Goal: Complete application form

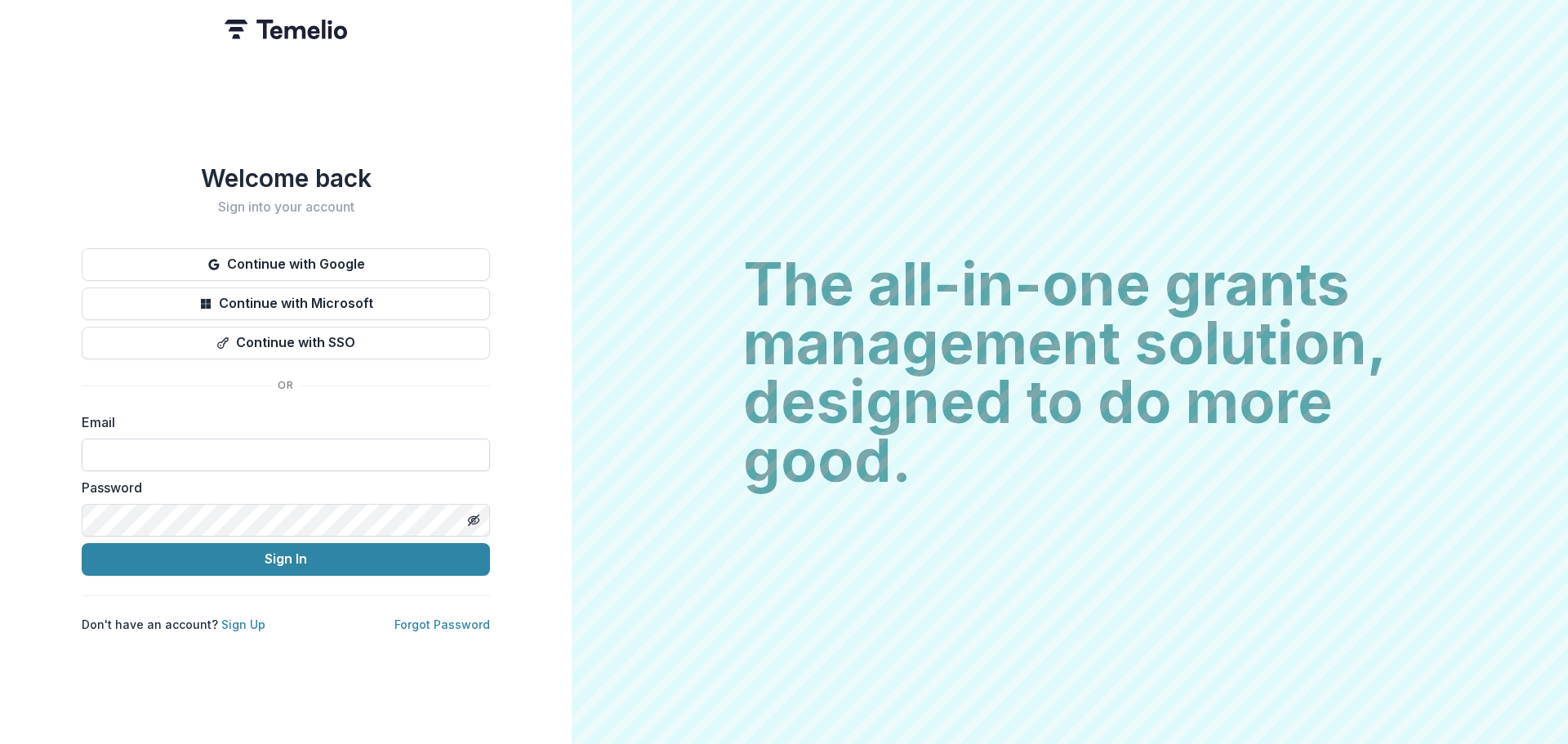
click at [291, 458] on input at bounding box center [286, 455] width 409 height 33
click at [270, 444] on input at bounding box center [286, 455] width 409 height 33
type input "**********"
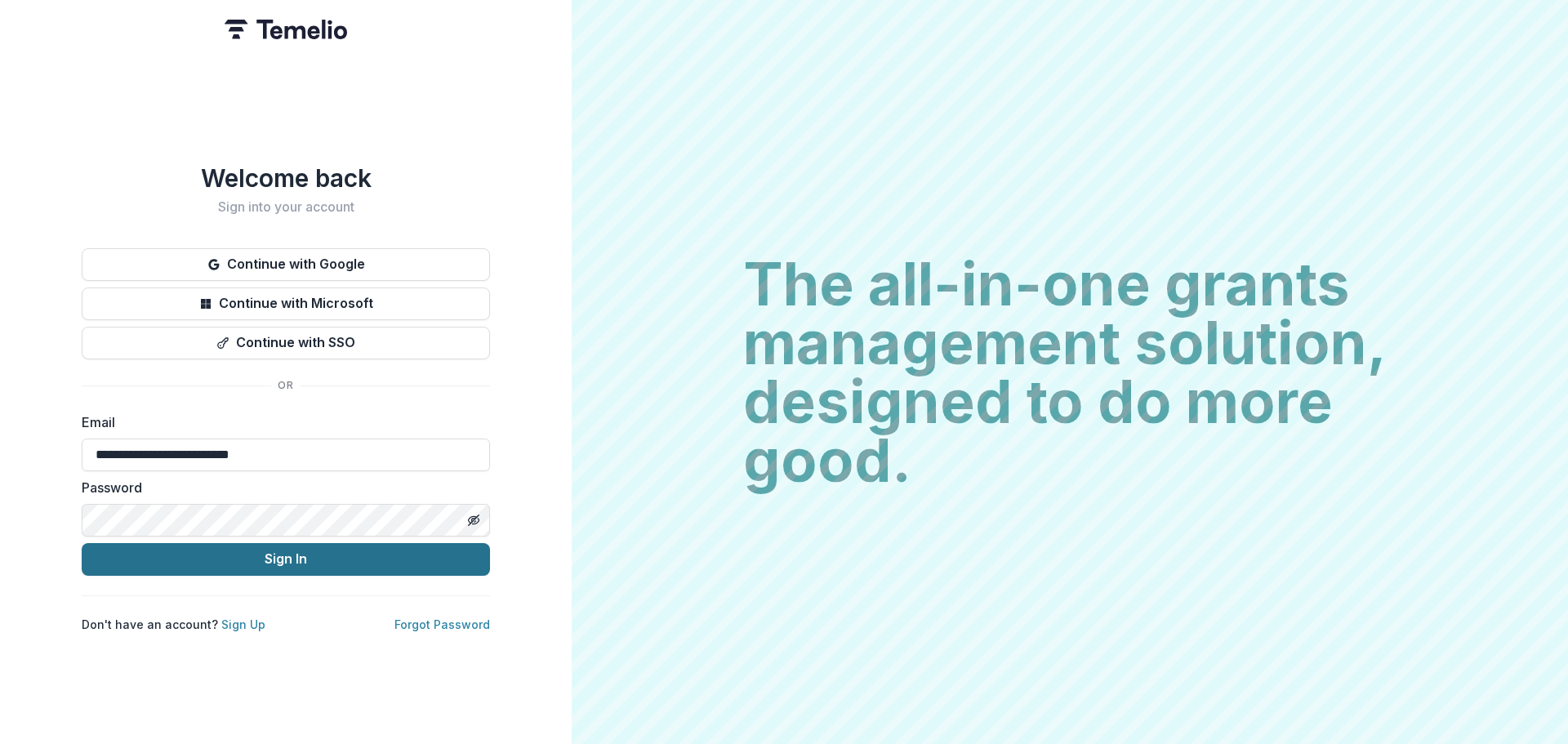
click at [350, 544] on button "Sign In" at bounding box center [286, 559] width 409 height 33
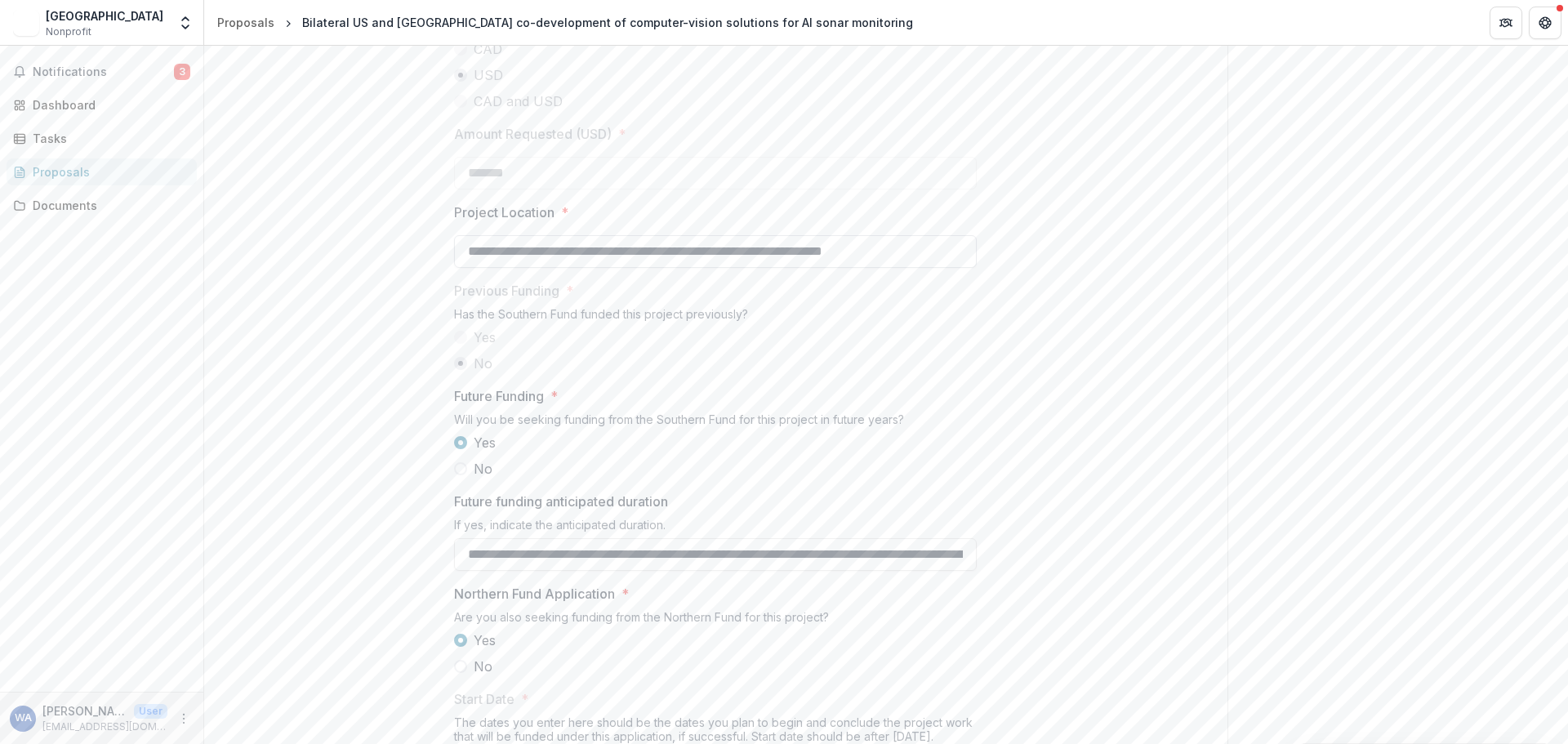
scroll to position [1723, 0]
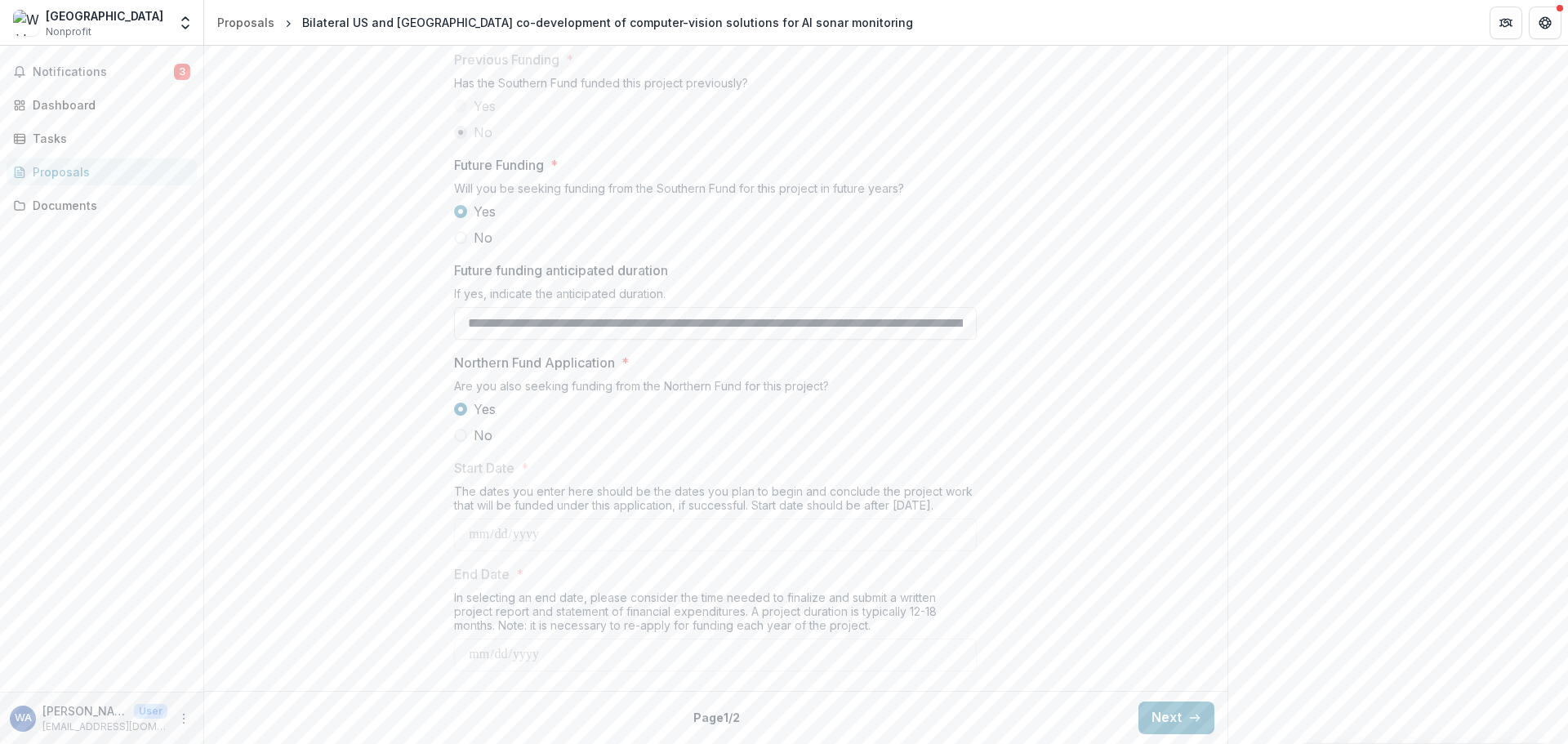
click at [458, 438] on span at bounding box center [461, 435] width 13 height 13
click at [1190, 722] on icon "button" at bounding box center [1195, 717] width 13 height 13
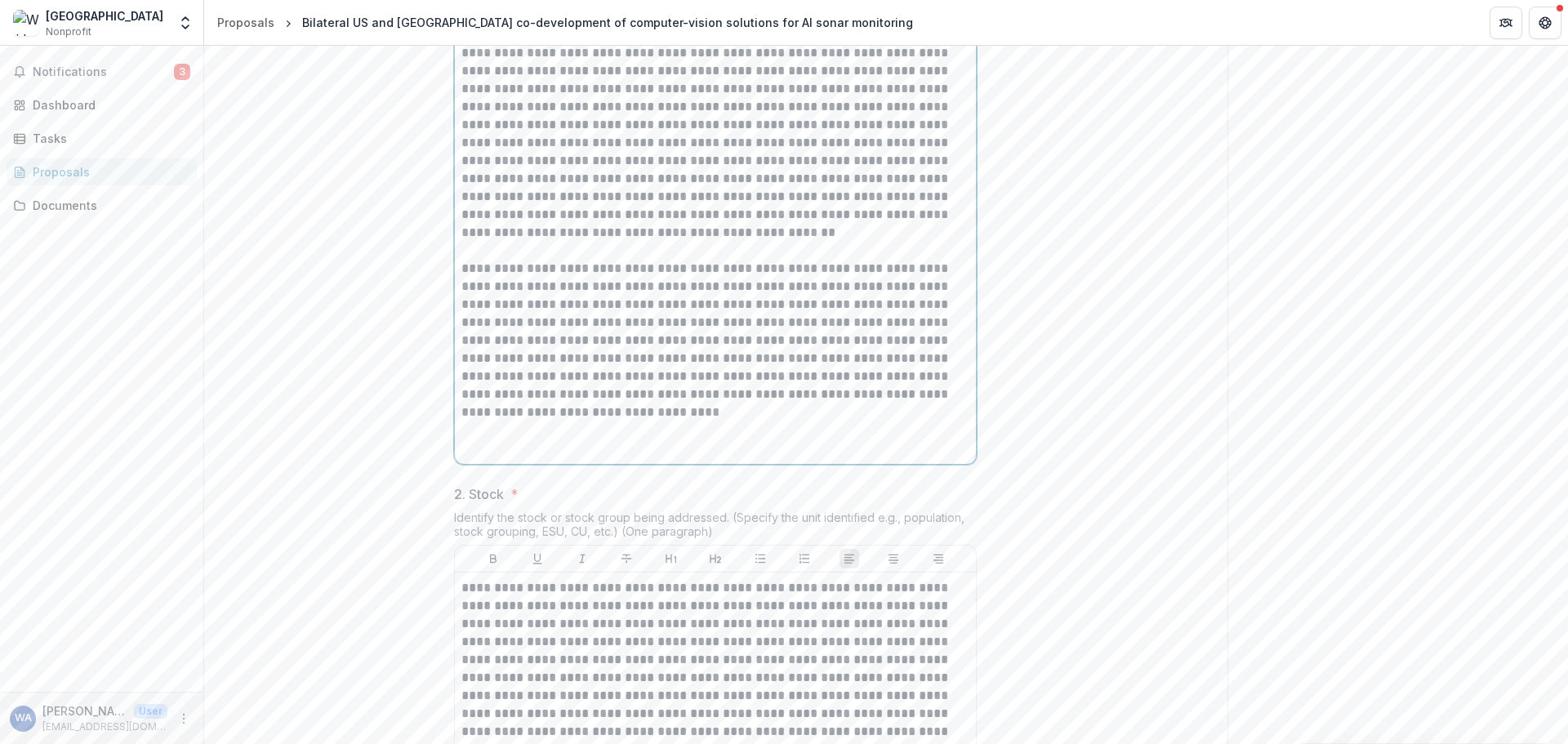
click at [617, 242] on p at bounding box center [716, 115] width 508 height 251
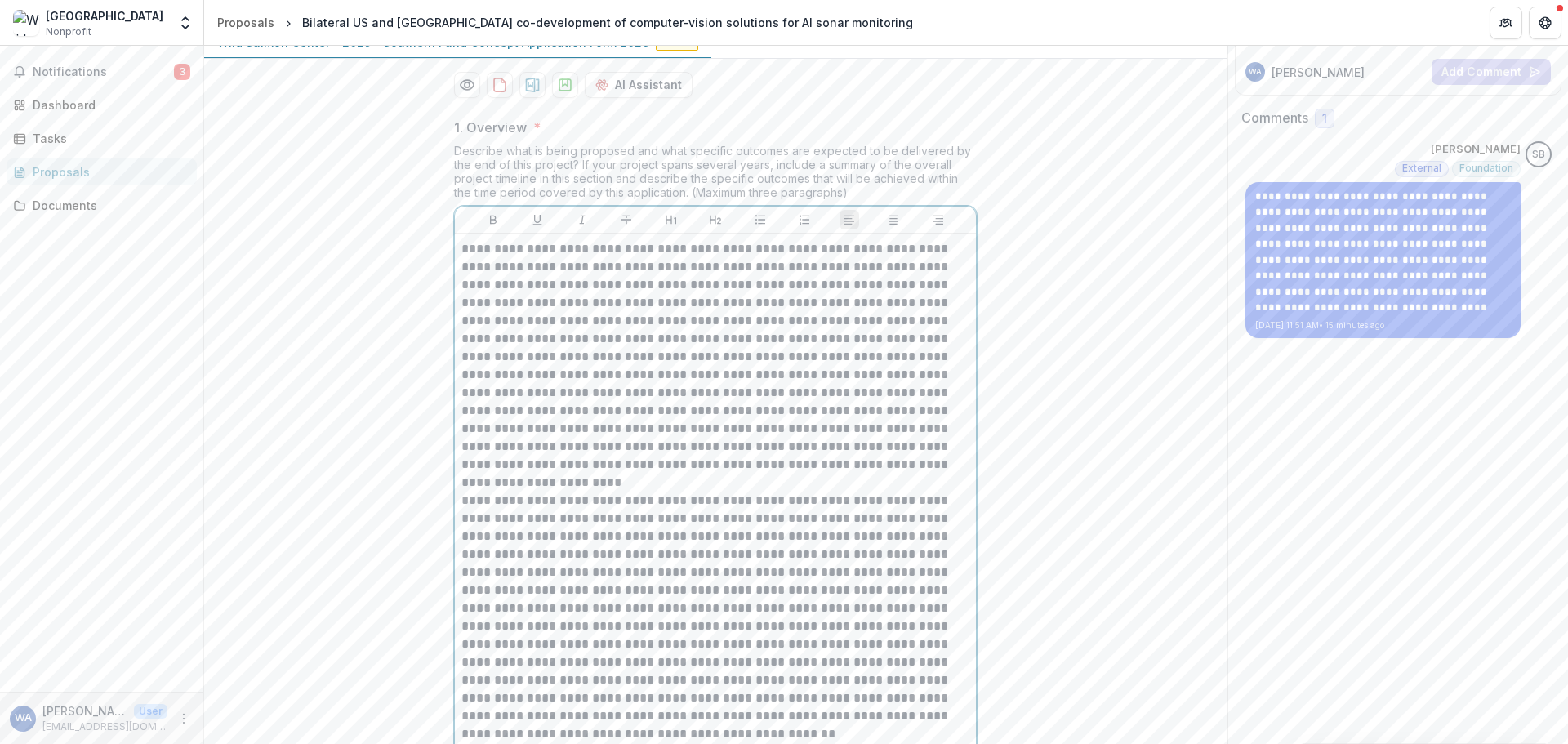
scroll to position [231, 0]
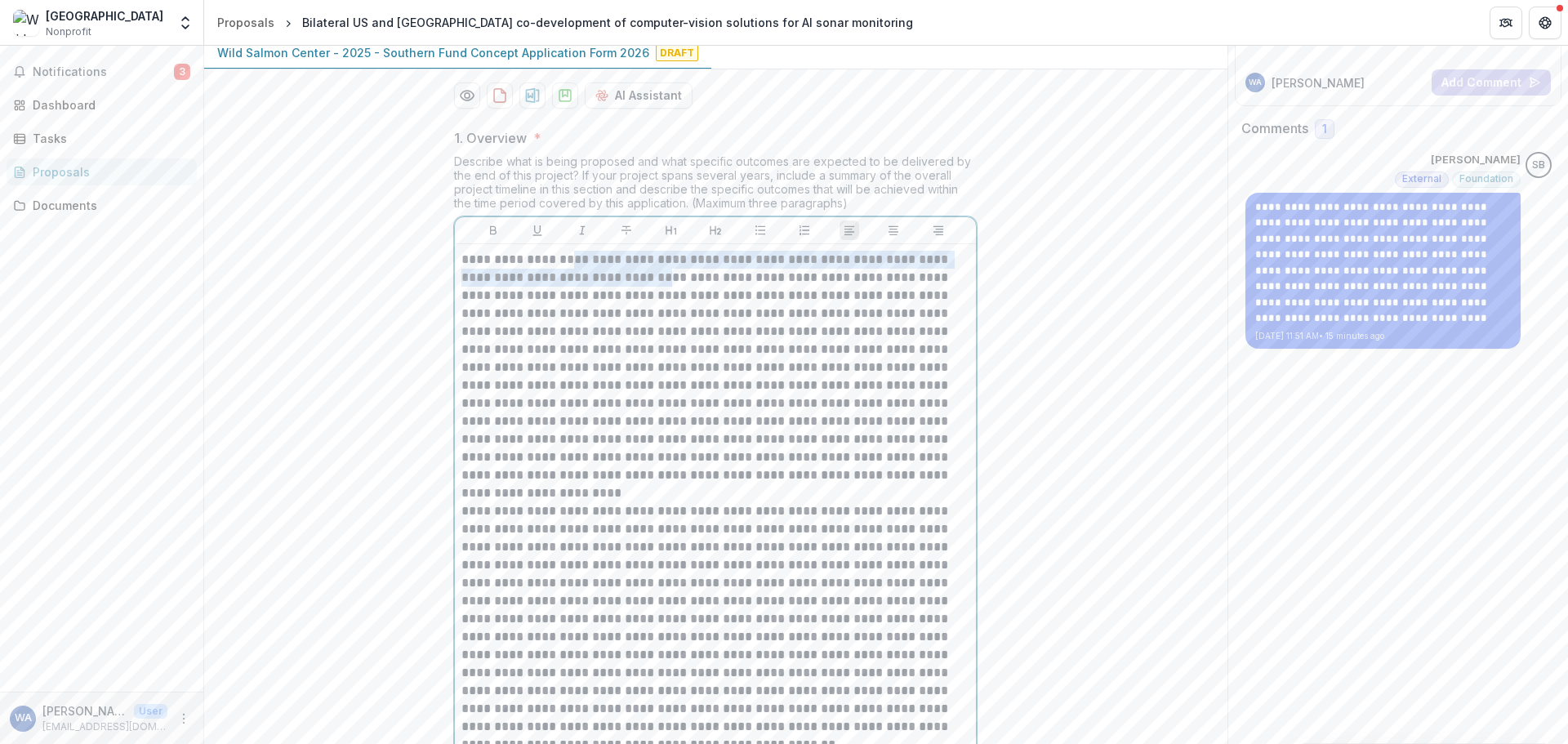
drag, startPoint x: 565, startPoint y: 385, endPoint x: 690, endPoint y: 400, distance: 125.9
click at [690, 400] on p "**********" at bounding box center [716, 368] width 508 height 234
click at [678, 436] on p "**********" at bounding box center [716, 368] width 508 height 234
drag, startPoint x: 573, startPoint y: 386, endPoint x: 844, endPoint y: 440, distance: 276.3
click at [805, 384] on p "**********" at bounding box center [716, 368] width 508 height 234
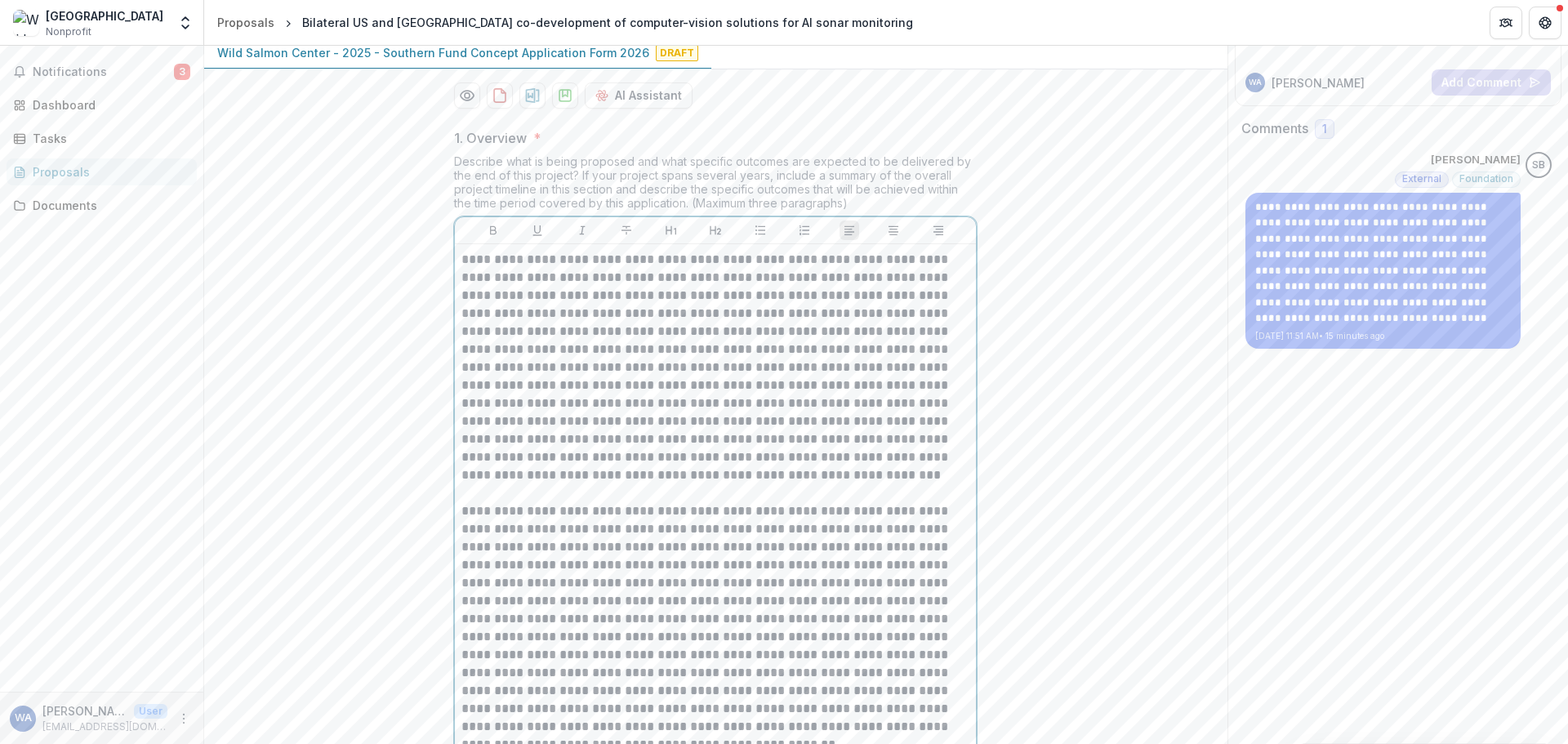
click at [827, 383] on p "**********" at bounding box center [716, 368] width 508 height 234
click at [828, 383] on p "**********" at bounding box center [716, 368] width 508 height 234
click at [693, 408] on p "**********" at bounding box center [716, 368] width 508 height 234
click at [611, 419] on p "**********" at bounding box center [716, 368] width 508 height 234
drag, startPoint x: 872, startPoint y: 420, endPoint x: 938, endPoint y: 420, distance: 66.0
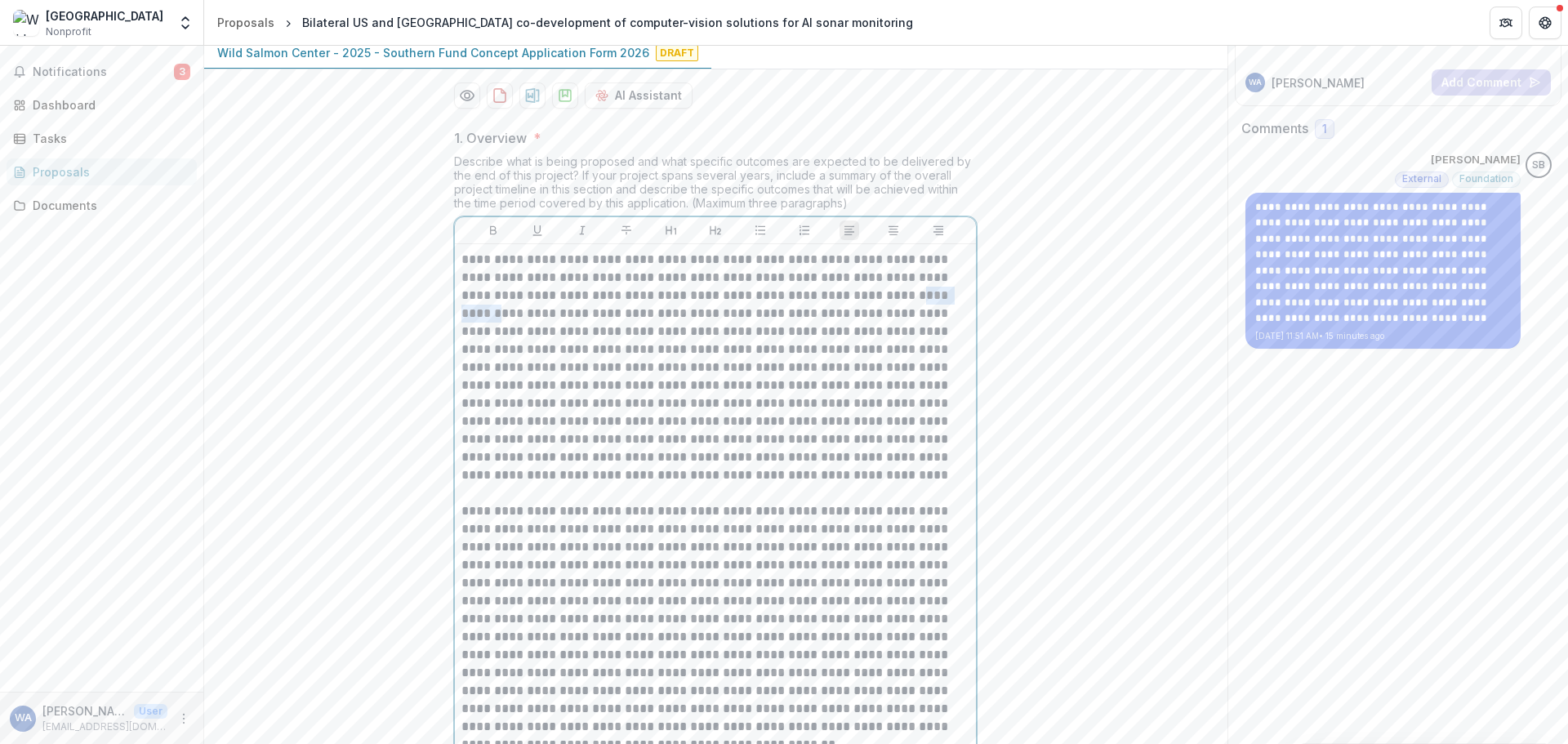
click at [938, 420] on p "**********" at bounding box center [716, 368] width 508 height 234
drag, startPoint x: 945, startPoint y: 420, endPoint x: 877, endPoint y: 425, distance: 68.2
click at [877, 425] on p "**********" at bounding box center [716, 368] width 508 height 234
click at [851, 445] on p "**********" at bounding box center [716, 368] width 508 height 234
click at [882, 418] on p "**********" at bounding box center [716, 368] width 508 height 234
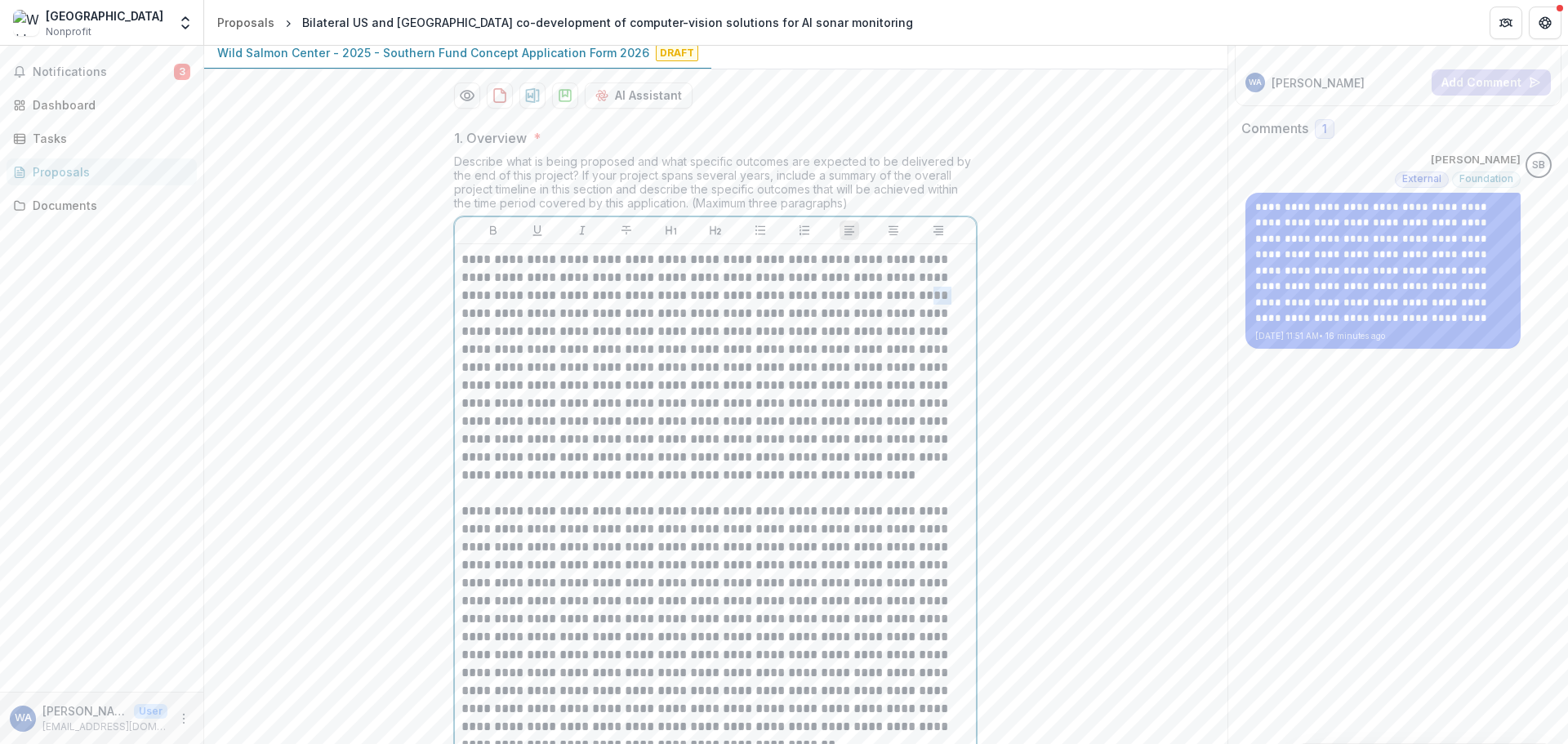
click at [882, 418] on p "**********" at bounding box center [716, 368] width 508 height 234
click at [709, 444] on p "**********" at bounding box center [716, 368] width 508 height 234
click at [563, 437] on p "**********" at bounding box center [716, 368] width 508 height 234
click at [742, 442] on p "**********" at bounding box center [716, 368] width 508 height 234
click at [643, 443] on p "**********" at bounding box center [716, 368] width 508 height 234
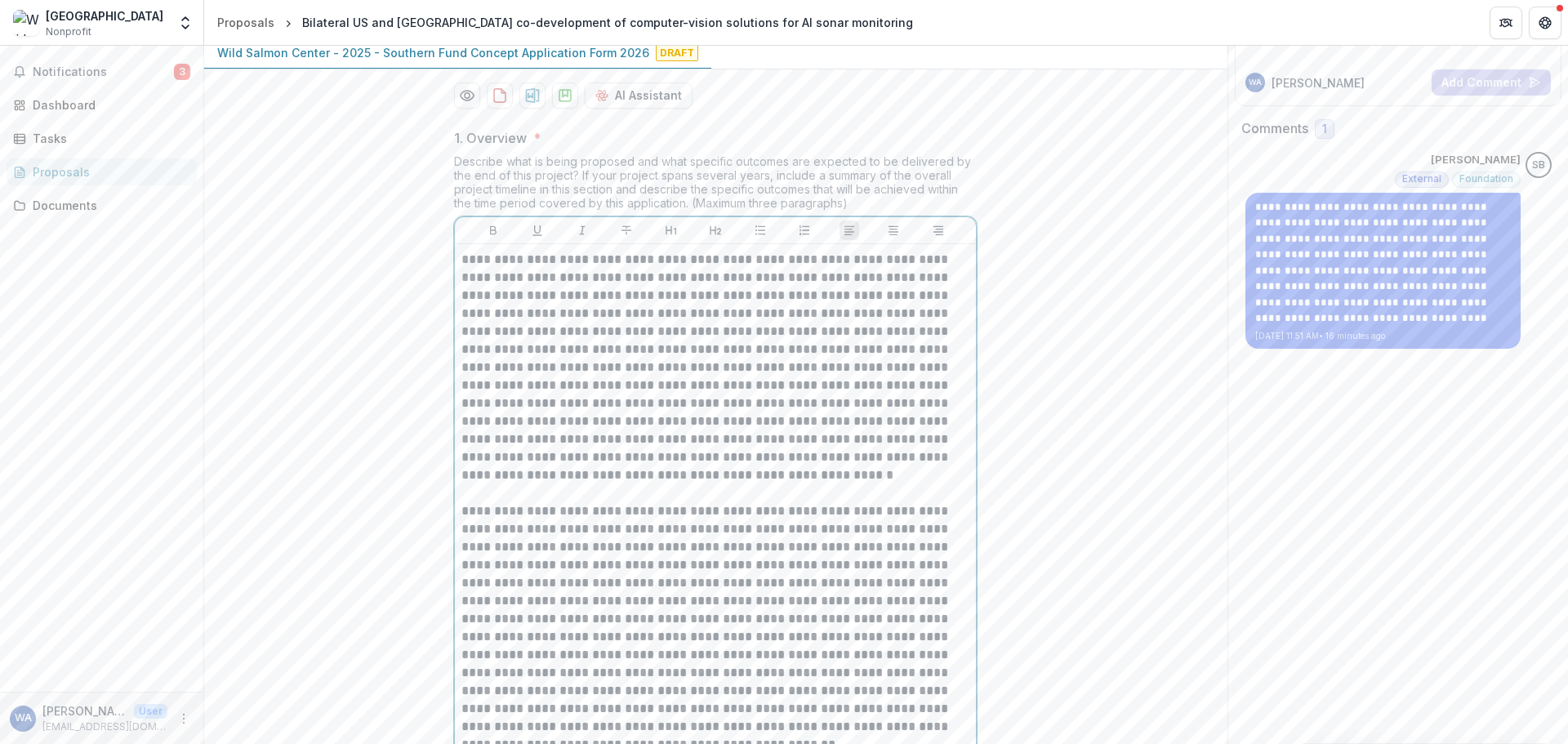
click at [637, 456] on p "**********" at bounding box center [716, 368] width 508 height 234
drag, startPoint x: 571, startPoint y: 456, endPoint x: 652, endPoint y: 460, distance: 81.1
click at [652, 460] on p "**********" at bounding box center [716, 368] width 508 height 234
click at [698, 480] on p "**********" at bounding box center [716, 368] width 508 height 234
click at [754, 476] on p "**********" at bounding box center [716, 368] width 508 height 234
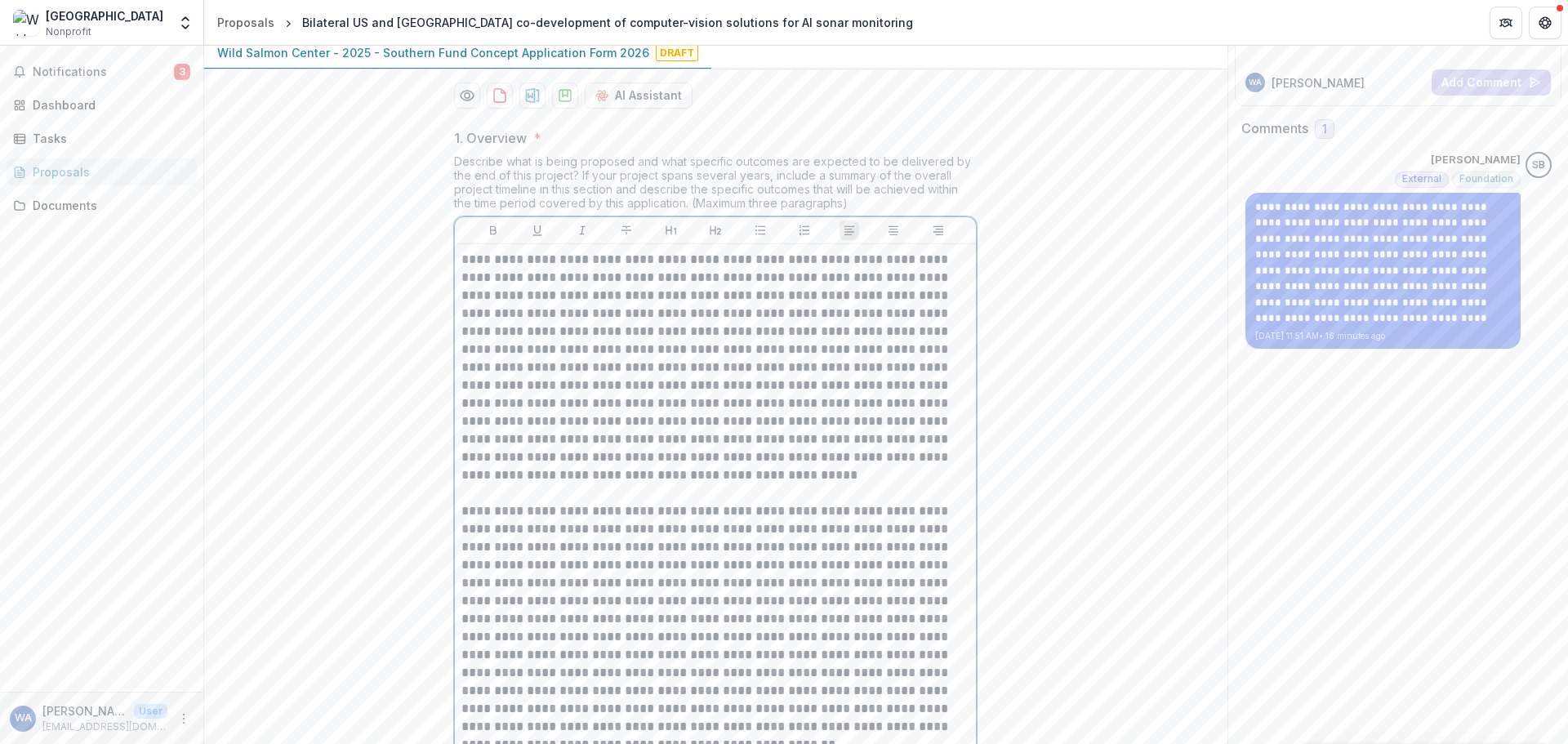
click at [566, 484] on p "**********" at bounding box center [716, 368] width 508 height 234
drag, startPoint x: 688, startPoint y: 493, endPoint x: 708, endPoint y: 495, distance: 20.1
click at [708, 484] on p "**********" at bounding box center [716, 368] width 508 height 234
drag, startPoint x: 847, startPoint y: 491, endPoint x: 565, endPoint y: 518, distance: 283.3
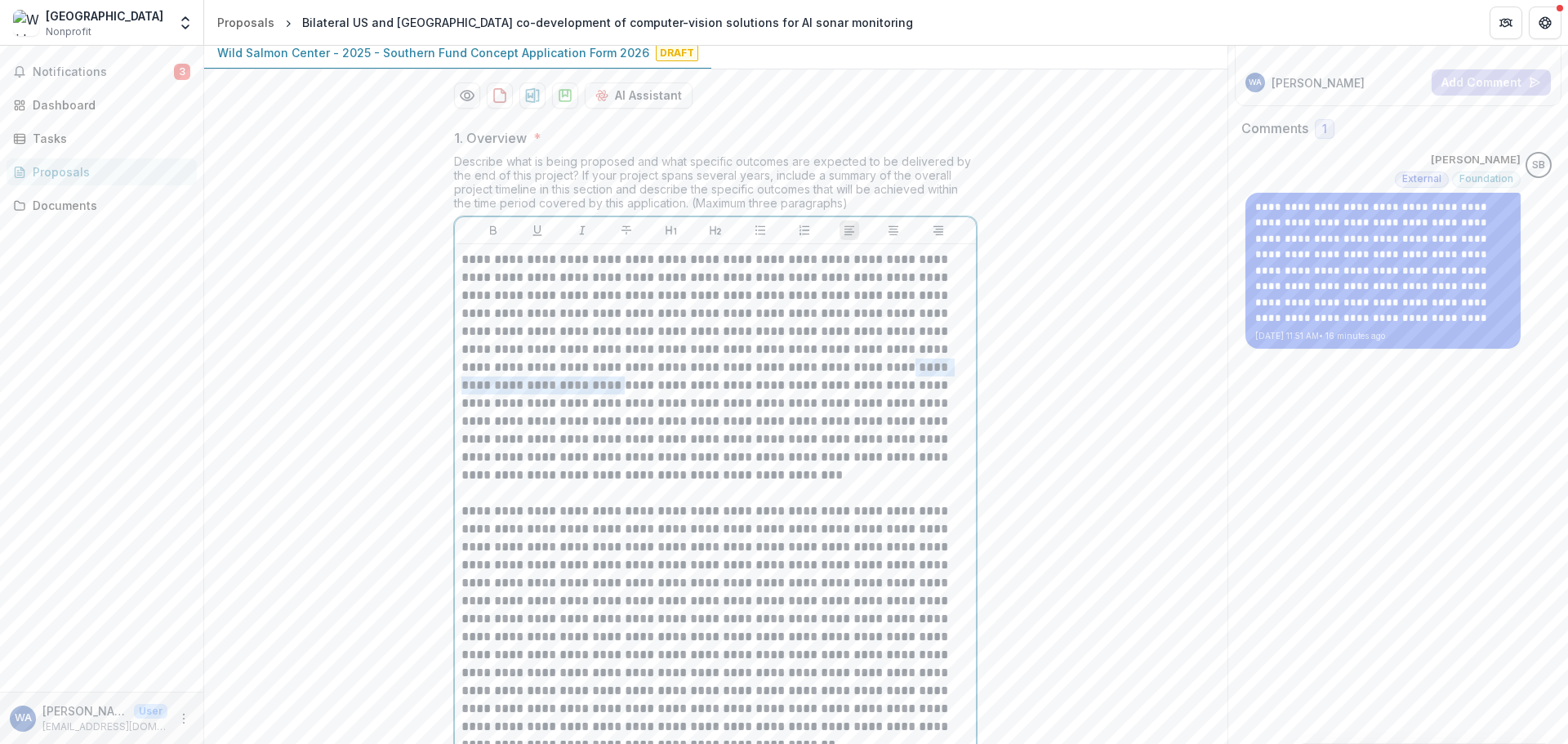
click at [565, 484] on p "**********" at bounding box center [716, 368] width 508 height 234
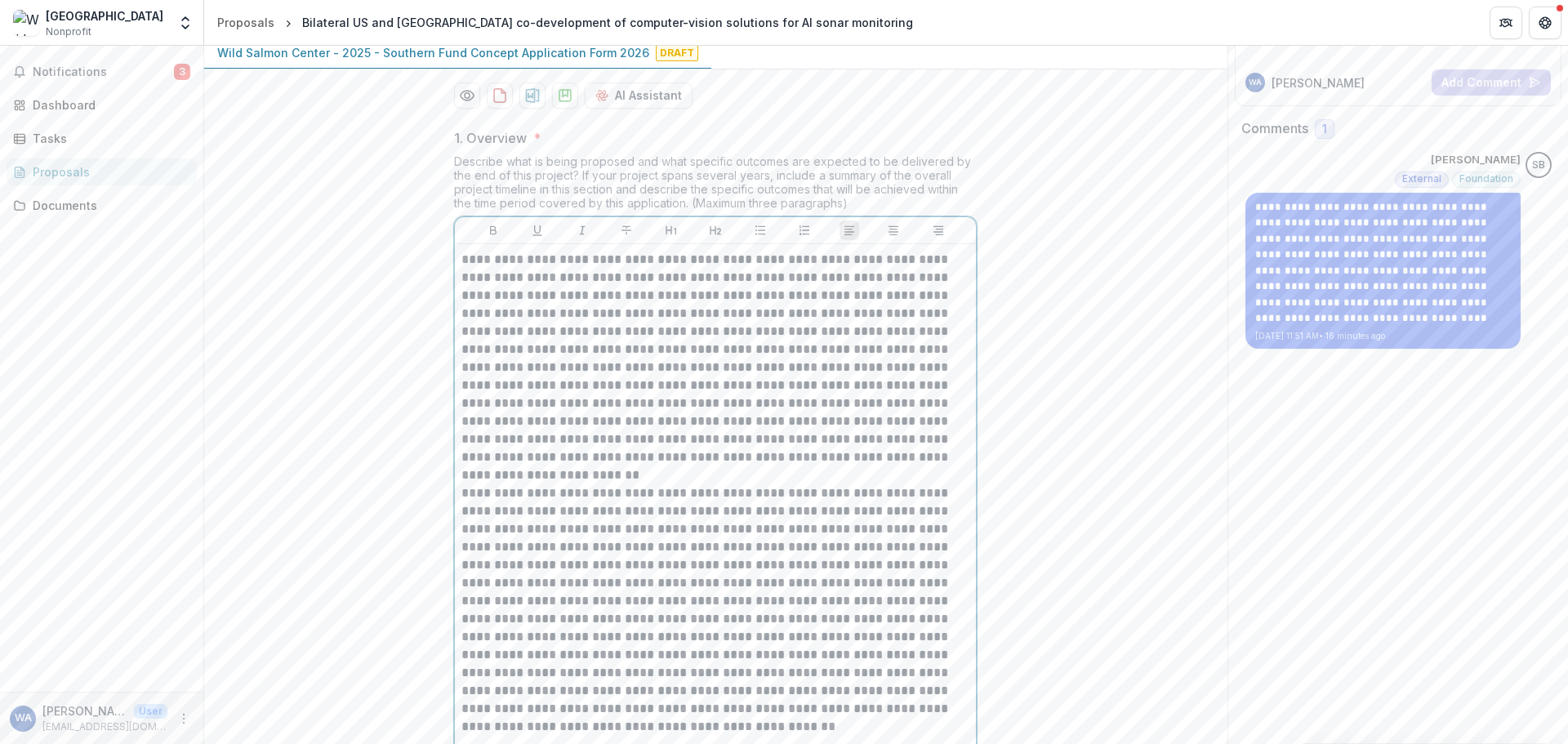
click at [640, 466] on p "**********" at bounding box center [716, 359] width 508 height 215
drag, startPoint x: 884, startPoint y: 492, endPoint x: 915, endPoint y: 491, distance: 31.0
click at [915, 466] on p "**********" at bounding box center [716, 359] width 508 height 215
drag, startPoint x: 687, startPoint y: 514, endPoint x: 749, endPoint y: 509, distance: 62.2
click at [690, 466] on p "**********" at bounding box center [716, 359] width 508 height 215
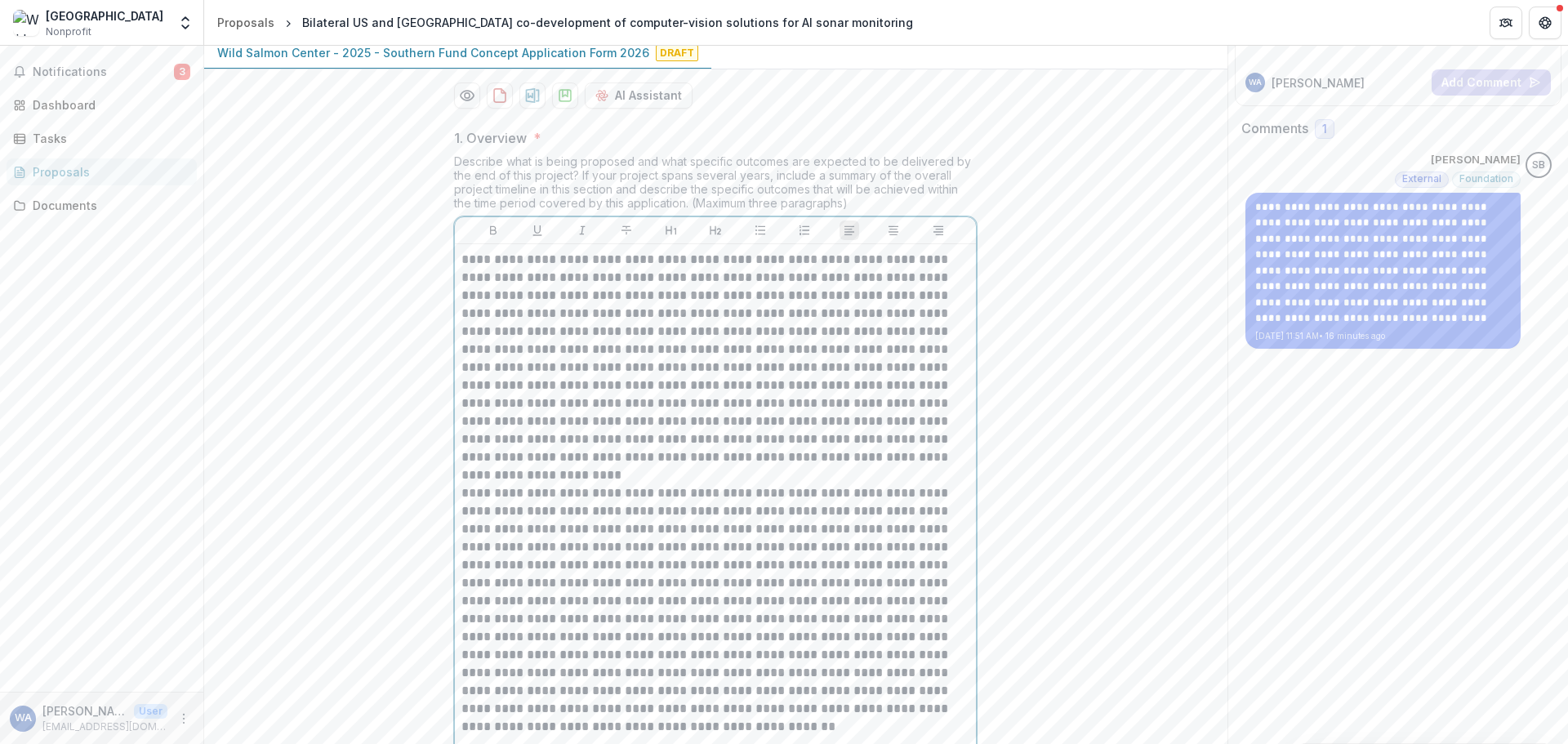
click at [767, 466] on p "**********" at bounding box center [716, 359] width 508 height 215
click at [894, 466] on p "**********" at bounding box center [716, 359] width 508 height 215
click at [855, 466] on p "**********" at bounding box center [716, 359] width 508 height 215
click at [558, 466] on p "**********" at bounding box center [716, 359] width 508 height 215
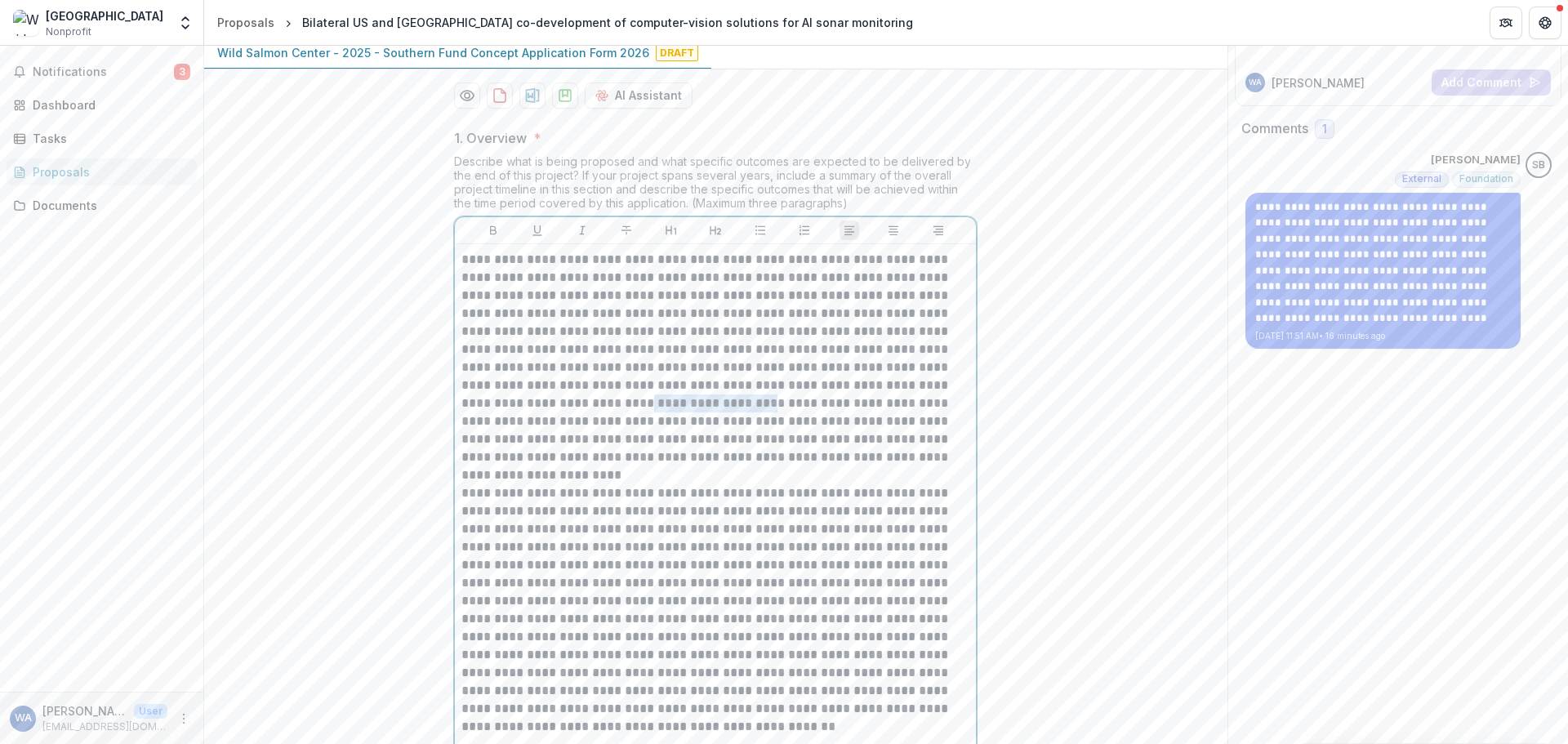
drag, startPoint x: 598, startPoint y: 530, endPoint x: 715, endPoint y: 535, distance: 117.1
click at [715, 466] on p "**********" at bounding box center [716, 359] width 508 height 215
click at [617, 466] on p "**********" at bounding box center [716, 359] width 508 height 215
click at [629, 466] on p "**********" at bounding box center [716, 359] width 508 height 215
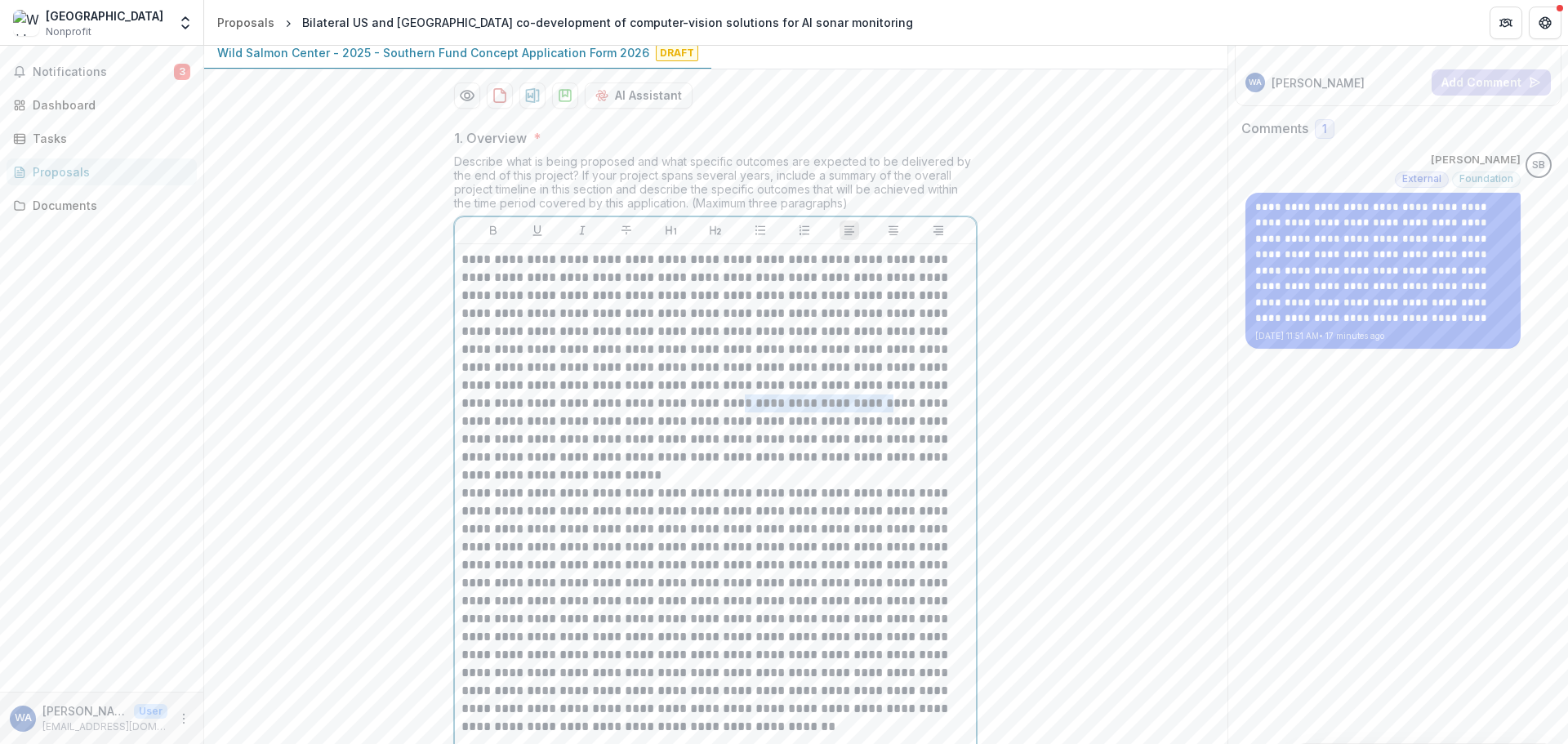
drag, startPoint x: 681, startPoint y: 529, endPoint x: 815, endPoint y: 530, distance: 134.0
click at [815, 466] on p "**********" at bounding box center [716, 359] width 508 height 215
click at [535, 466] on p "**********" at bounding box center [716, 359] width 508 height 215
click at [632, 466] on p "**********" at bounding box center [716, 359] width 508 height 215
click at [563, 466] on p "**********" at bounding box center [716, 359] width 508 height 215
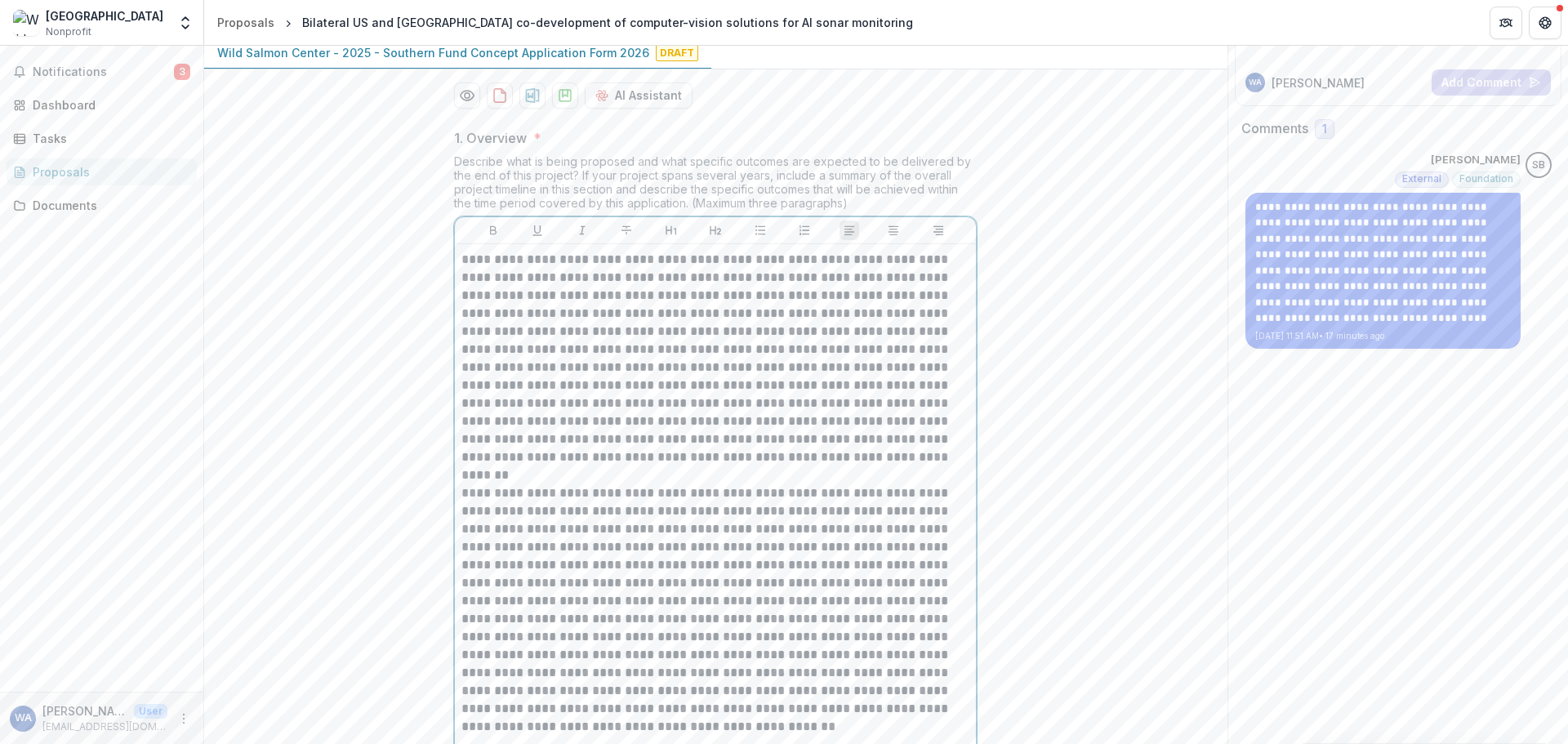
click at [579, 466] on p "**********" at bounding box center [716, 359] width 508 height 215
click at [553, 466] on p "**********" at bounding box center [716, 359] width 508 height 215
click at [552, 484] on p at bounding box center [716, 475] width 508 height 18
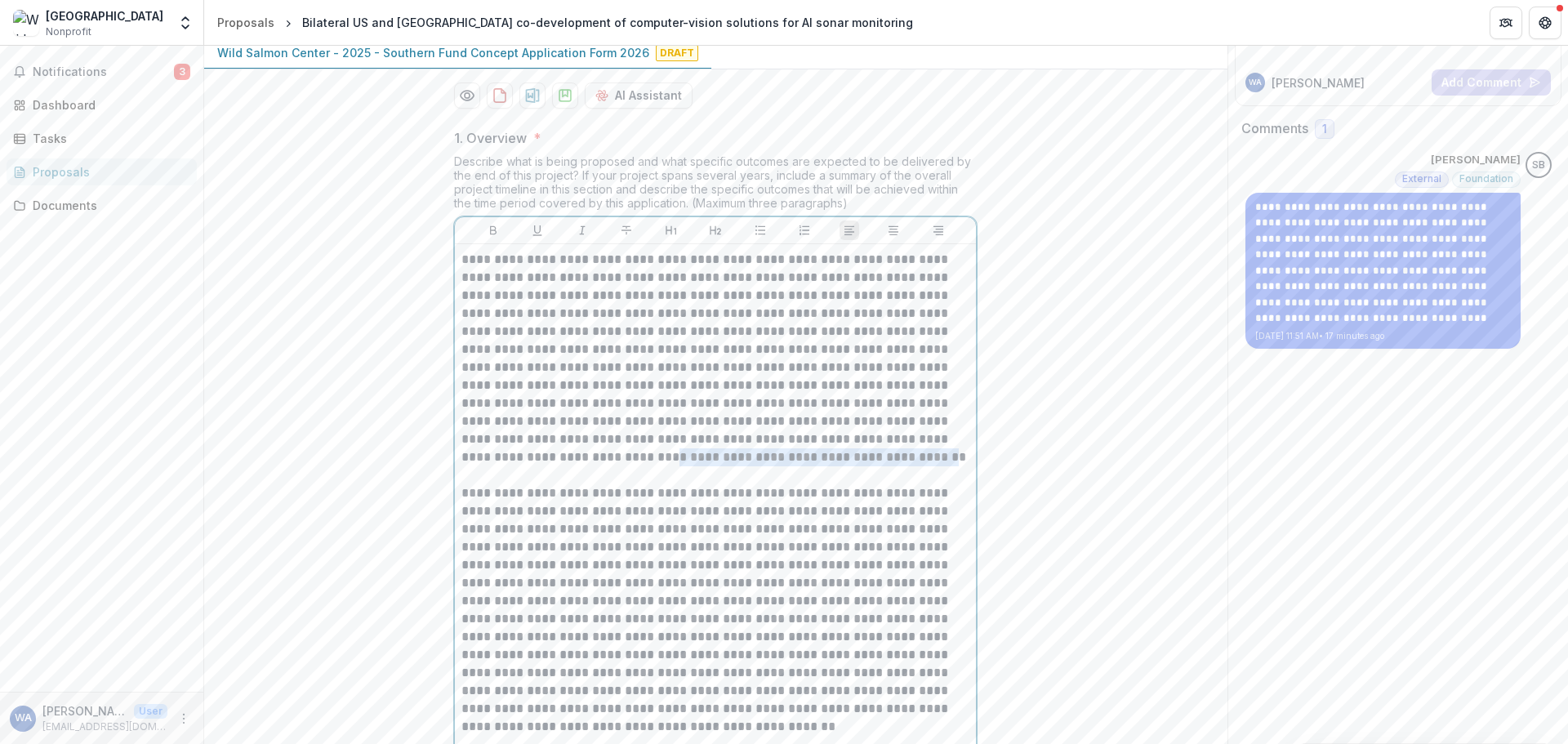
drag, startPoint x: 527, startPoint y: 582, endPoint x: 802, endPoint y: 582, distance: 275.0
click at [802, 466] on p "**********" at bounding box center [716, 359] width 508 height 215
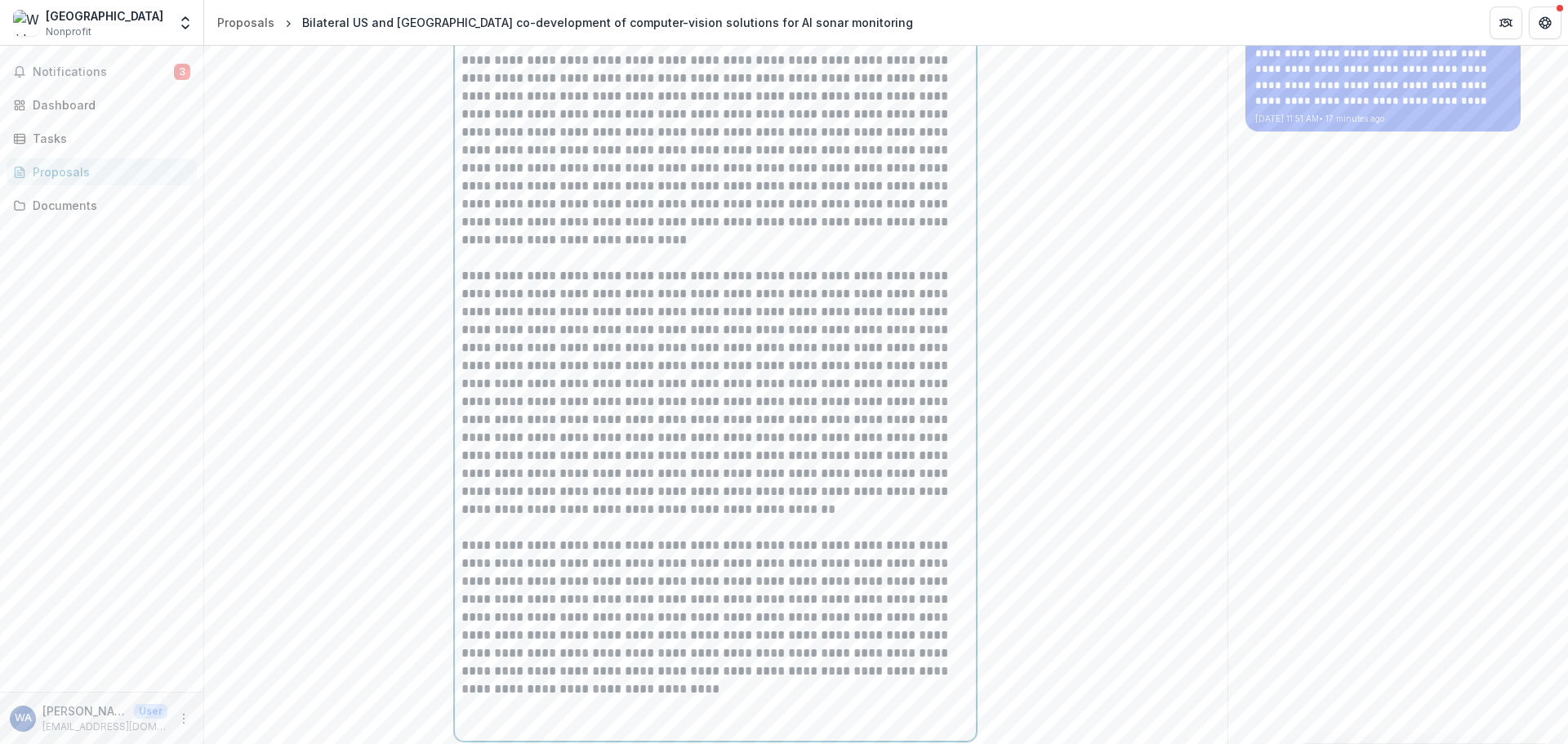
scroll to position [476, 0]
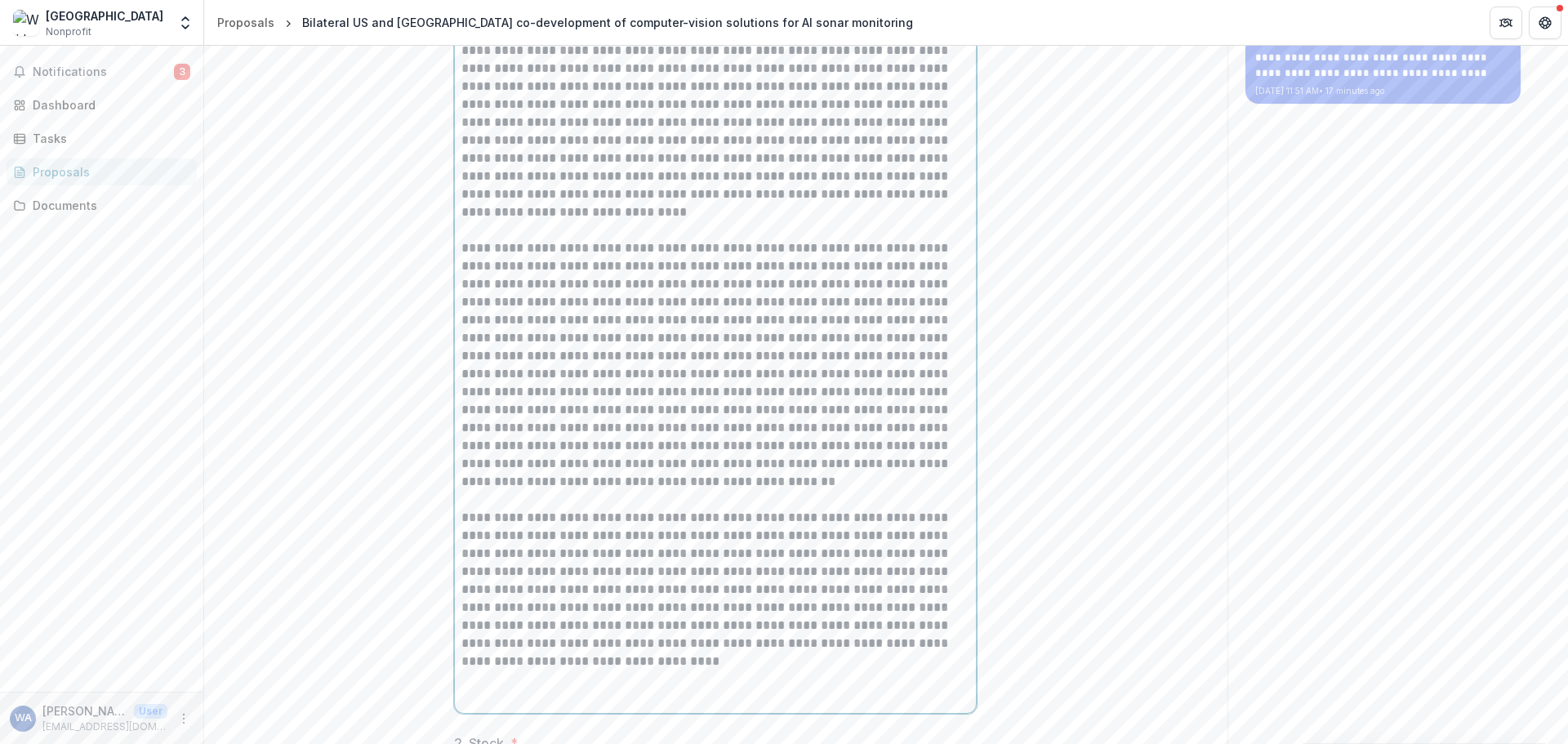
click at [573, 222] on p "**********" at bounding box center [716, 113] width 508 height 215
click at [600, 389] on p at bounding box center [716, 364] width 508 height 251
click at [528, 390] on p at bounding box center [716, 364] width 508 height 251
drag, startPoint x: 528, startPoint y: 390, endPoint x: 536, endPoint y: 393, distance: 8.5
click at [528, 389] on p at bounding box center [716, 364] width 508 height 251
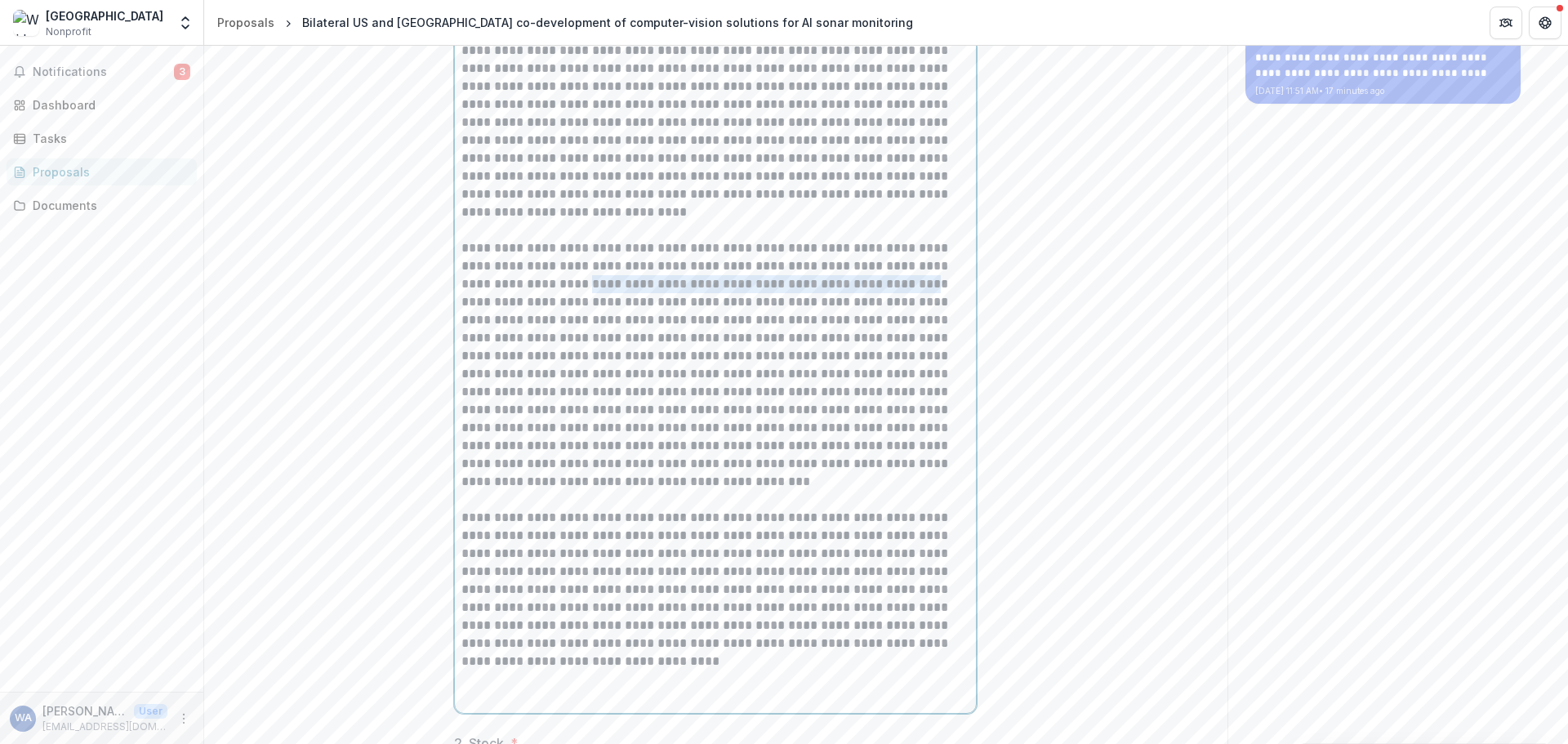
drag, startPoint x: 520, startPoint y: 409, endPoint x: 865, endPoint y: 406, distance: 345.0
click at [865, 406] on p at bounding box center [716, 364] width 508 height 251
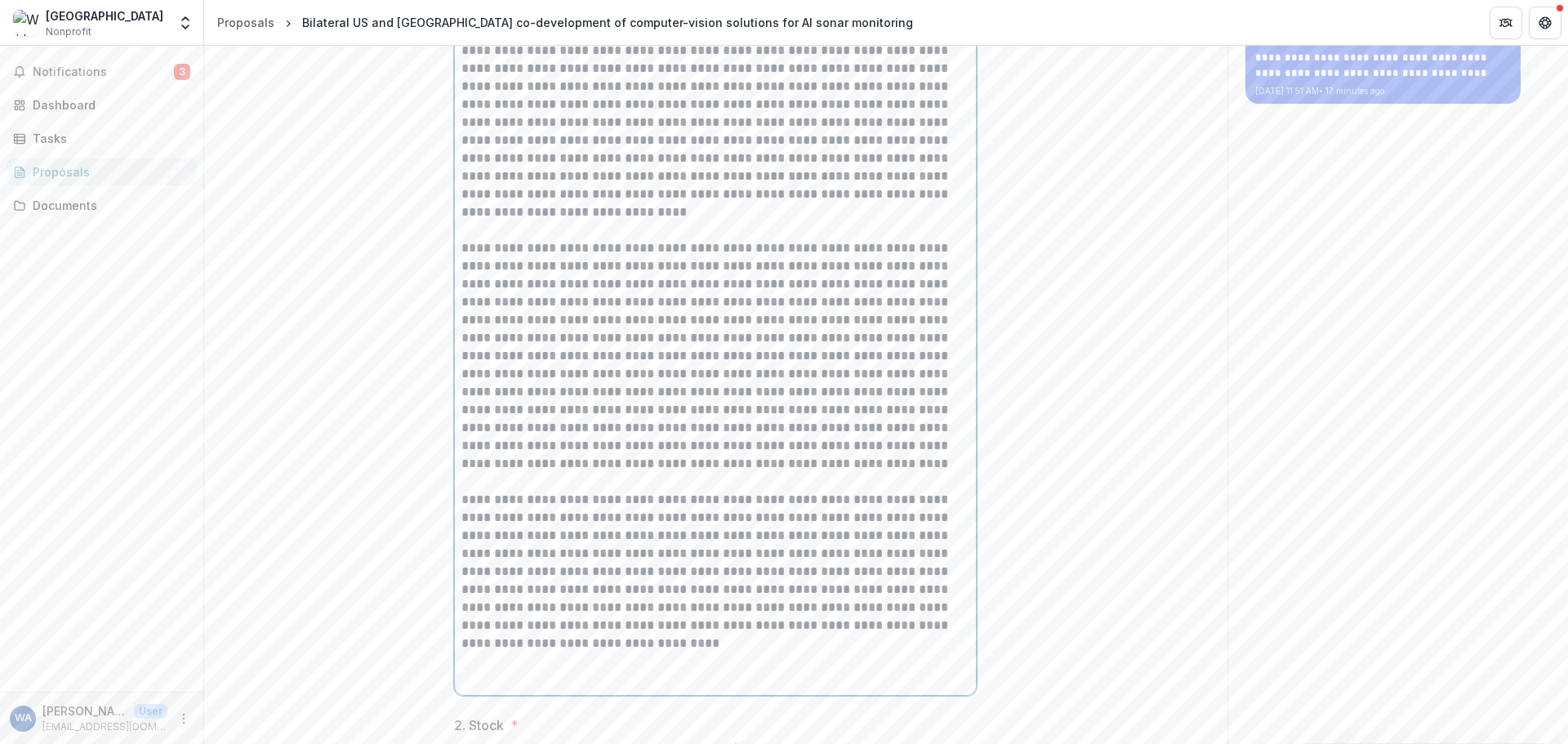
click at [633, 411] on p "**********" at bounding box center [716, 356] width 508 height 234
click at [562, 408] on p "**********" at bounding box center [716, 356] width 508 height 234
click at [607, 412] on p "**********" at bounding box center [716, 356] width 508 height 234
click at [735, 425] on p "**********" at bounding box center [716, 356] width 508 height 234
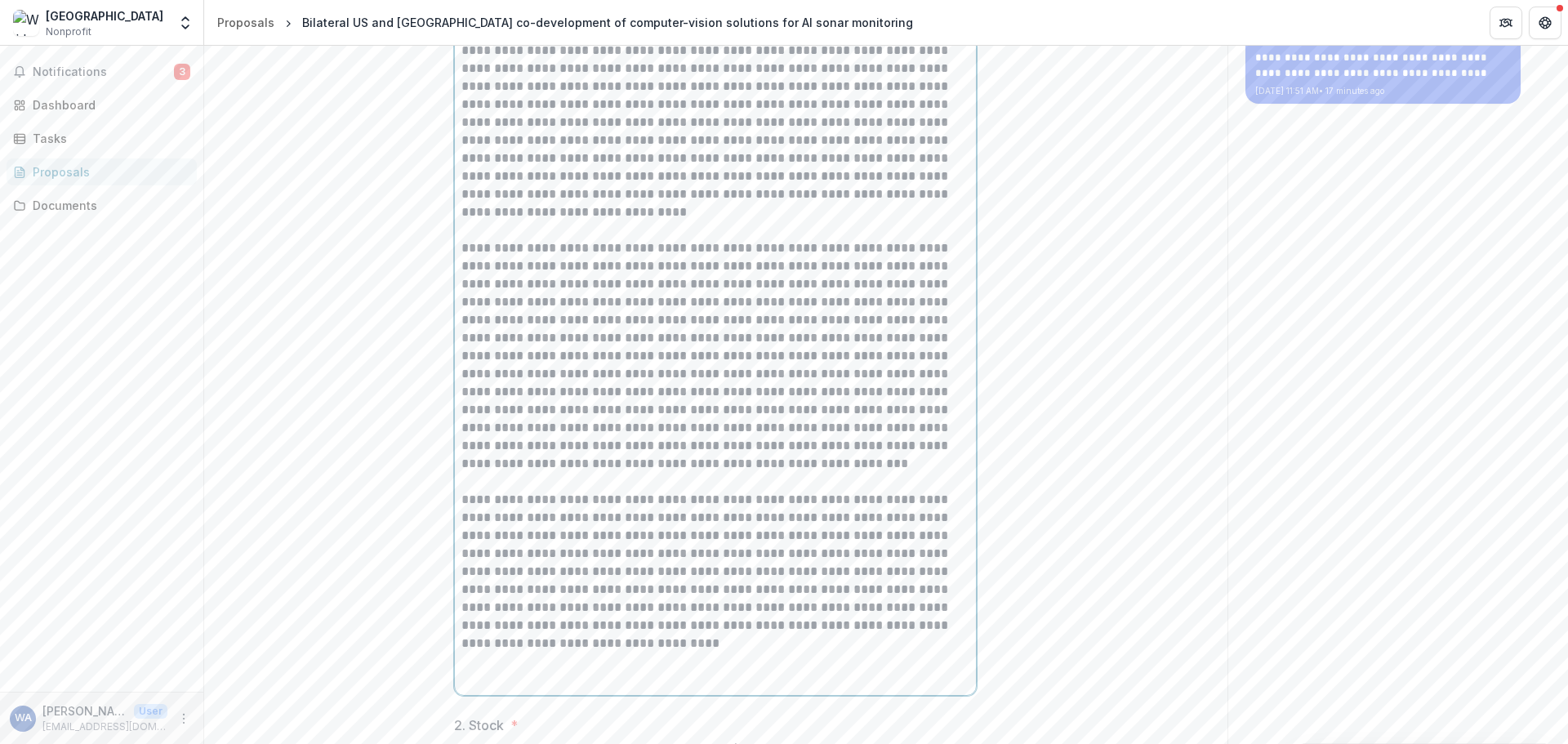
click at [806, 406] on p "**********" at bounding box center [716, 356] width 508 height 234
click at [507, 428] on p "**********" at bounding box center [716, 356] width 508 height 234
click at [555, 423] on p "**********" at bounding box center [716, 356] width 508 height 234
click at [631, 437] on p "**********" at bounding box center [716, 356] width 508 height 234
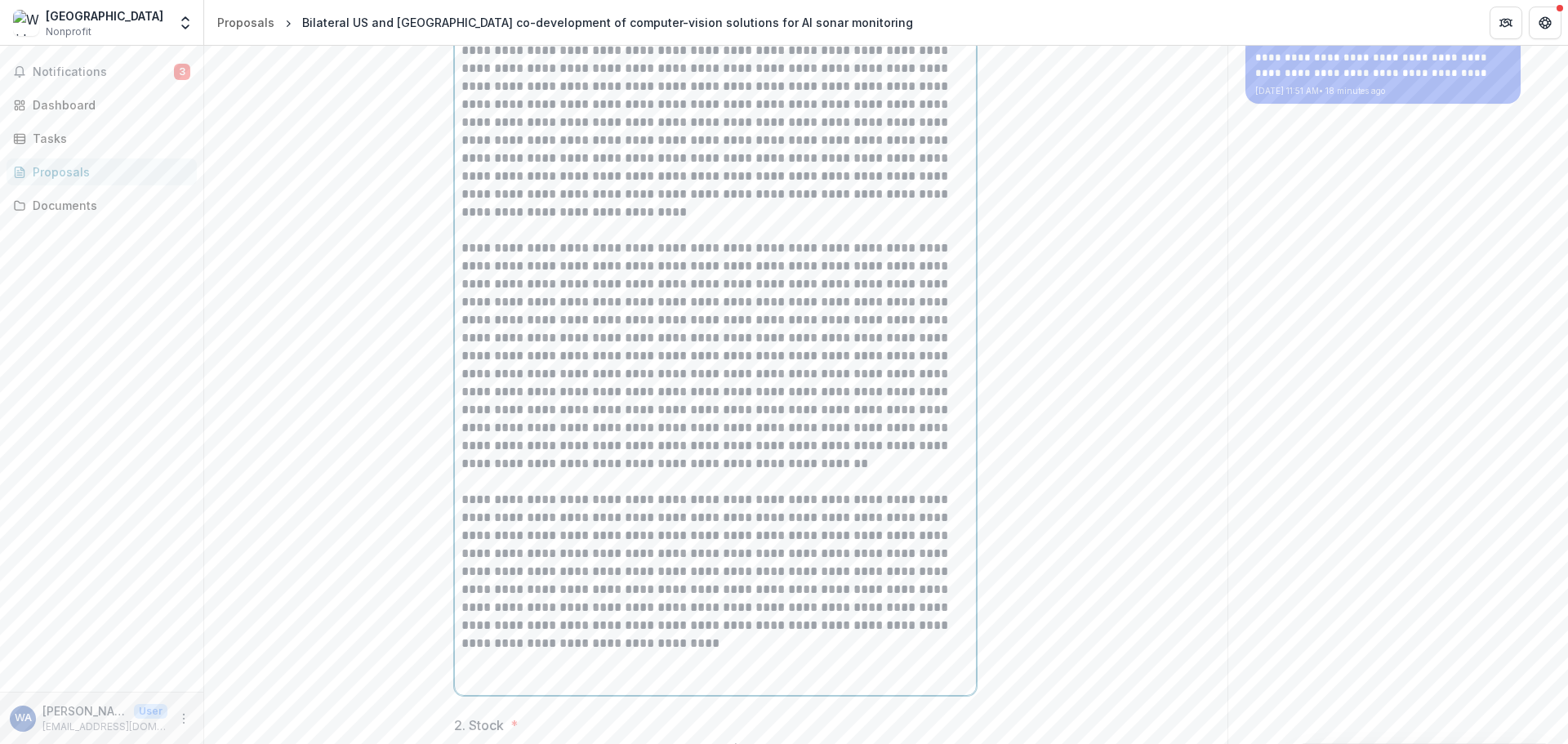
click at [692, 431] on p "**********" at bounding box center [716, 356] width 508 height 234
click at [696, 429] on p "**********" at bounding box center [716, 356] width 508 height 234
drag, startPoint x: 823, startPoint y: 431, endPoint x: 633, endPoint y: 447, distance: 190.7
click at [633, 447] on p "**********" at bounding box center [716, 356] width 508 height 234
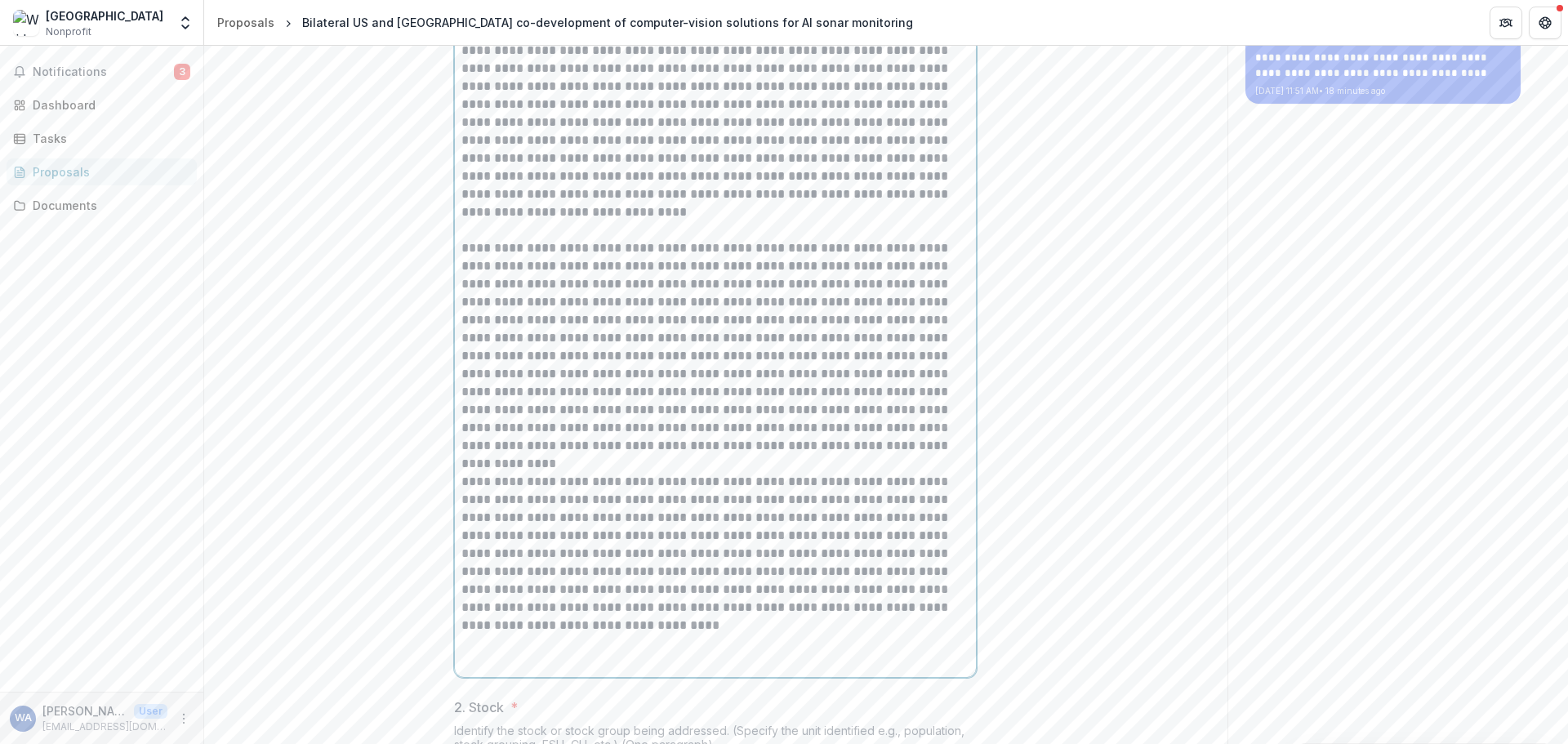
click at [595, 442] on p "**********" at bounding box center [716, 347] width 508 height 215
click at [724, 450] on p "**********" at bounding box center [716, 347] width 508 height 215
click at [654, 441] on p "**********" at bounding box center [716, 347] width 508 height 215
click at [682, 450] on p "**********" at bounding box center [716, 347] width 508 height 215
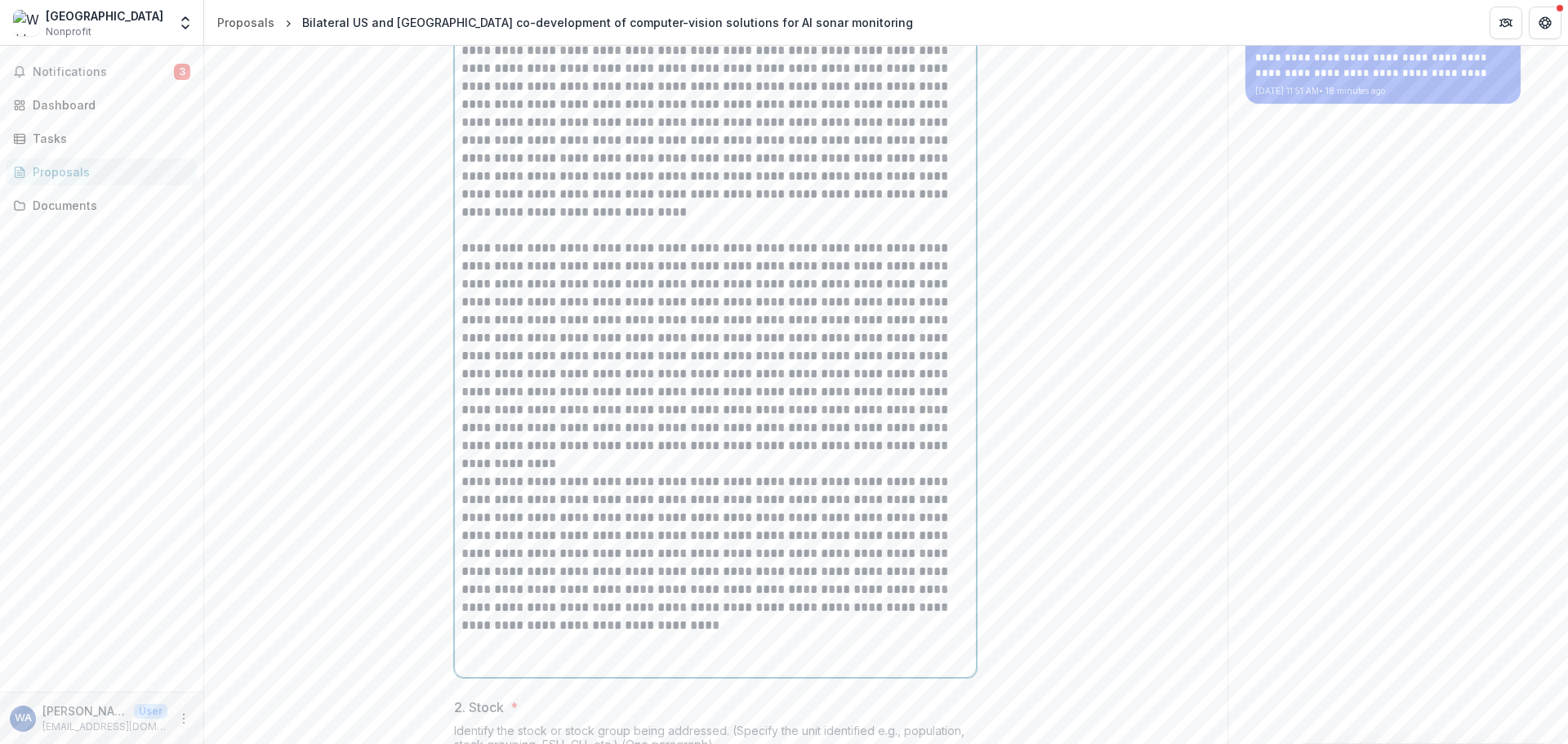
click at [682, 450] on p "**********" at bounding box center [716, 347] width 508 height 215
click at [667, 454] on p "**********" at bounding box center [716, 347] width 508 height 215
click at [728, 454] on p "**********" at bounding box center [716, 347] width 508 height 215
drag, startPoint x: 796, startPoint y: 464, endPoint x: 759, endPoint y: 464, distance: 37.0
click at [759, 454] on p "**********" at bounding box center [716, 347] width 508 height 215
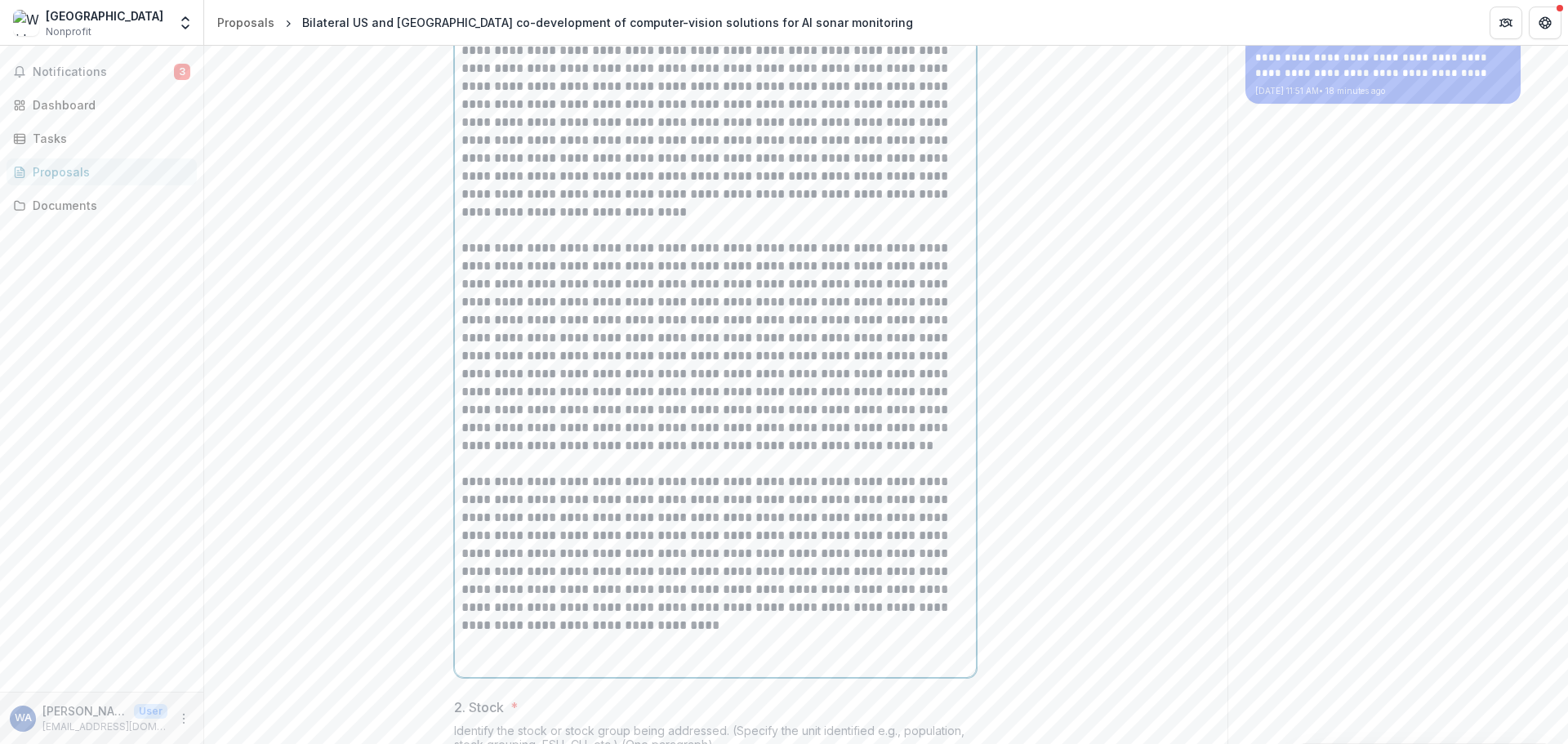
click at [827, 454] on p "**********" at bounding box center [716, 347] width 508 height 215
click at [593, 454] on p "**********" at bounding box center [716, 347] width 508 height 215
click at [677, 454] on p "**********" at bounding box center [716, 347] width 508 height 215
drag, startPoint x: 597, startPoint y: 484, endPoint x: 644, endPoint y: 479, distance: 47.3
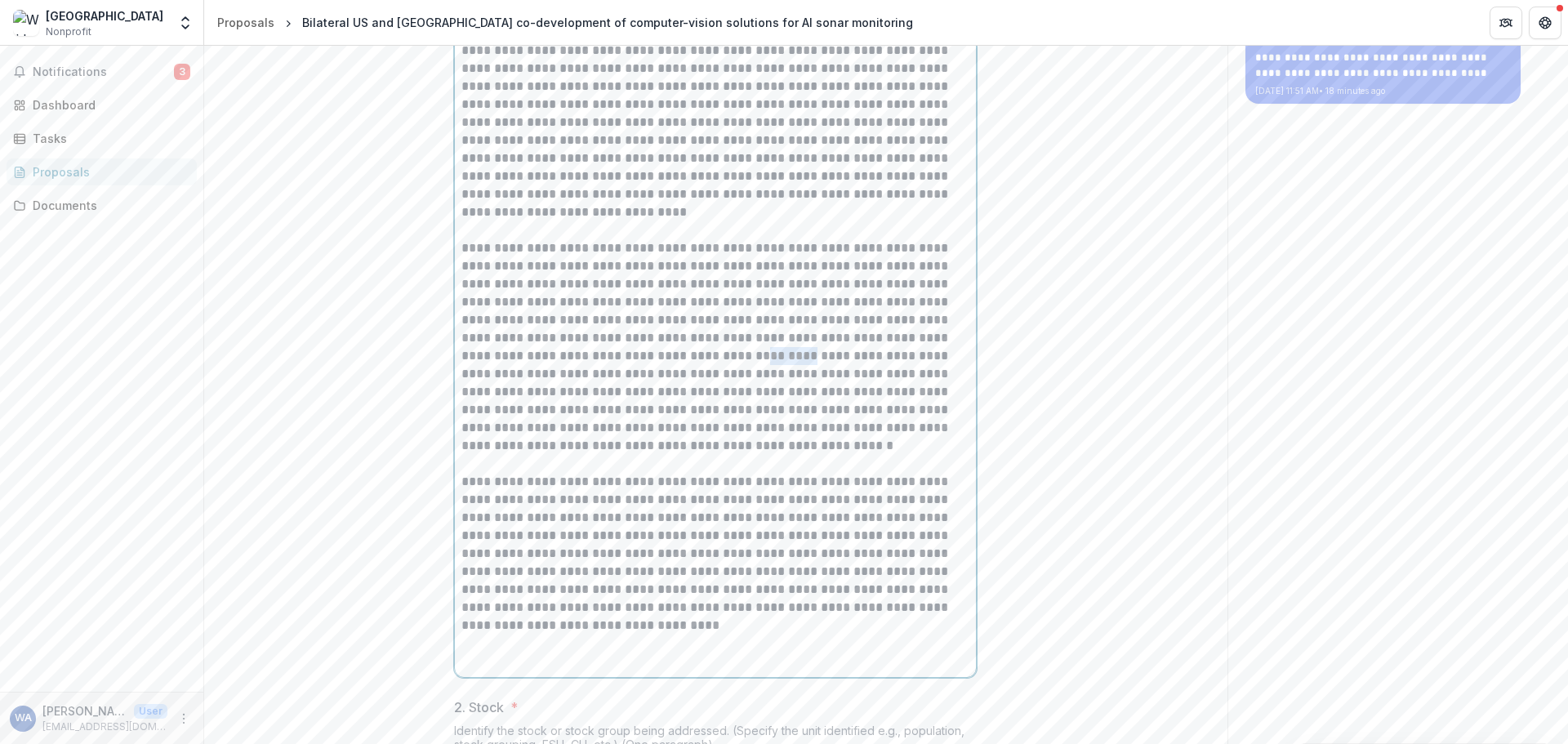
click at [644, 454] on p "**********" at bounding box center [716, 347] width 508 height 215
drag, startPoint x: 607, startPoint y: 482, endPoint x: 710, endPoint y: 486, distance: 103.1
click at [710, 454] on p "**********" at bounding box center [716, 347] width 508 height 215
drag, startPoint x: 646, startPoint y: 483, endPoint x: 658, endPoint y: 499, distance: 20.0
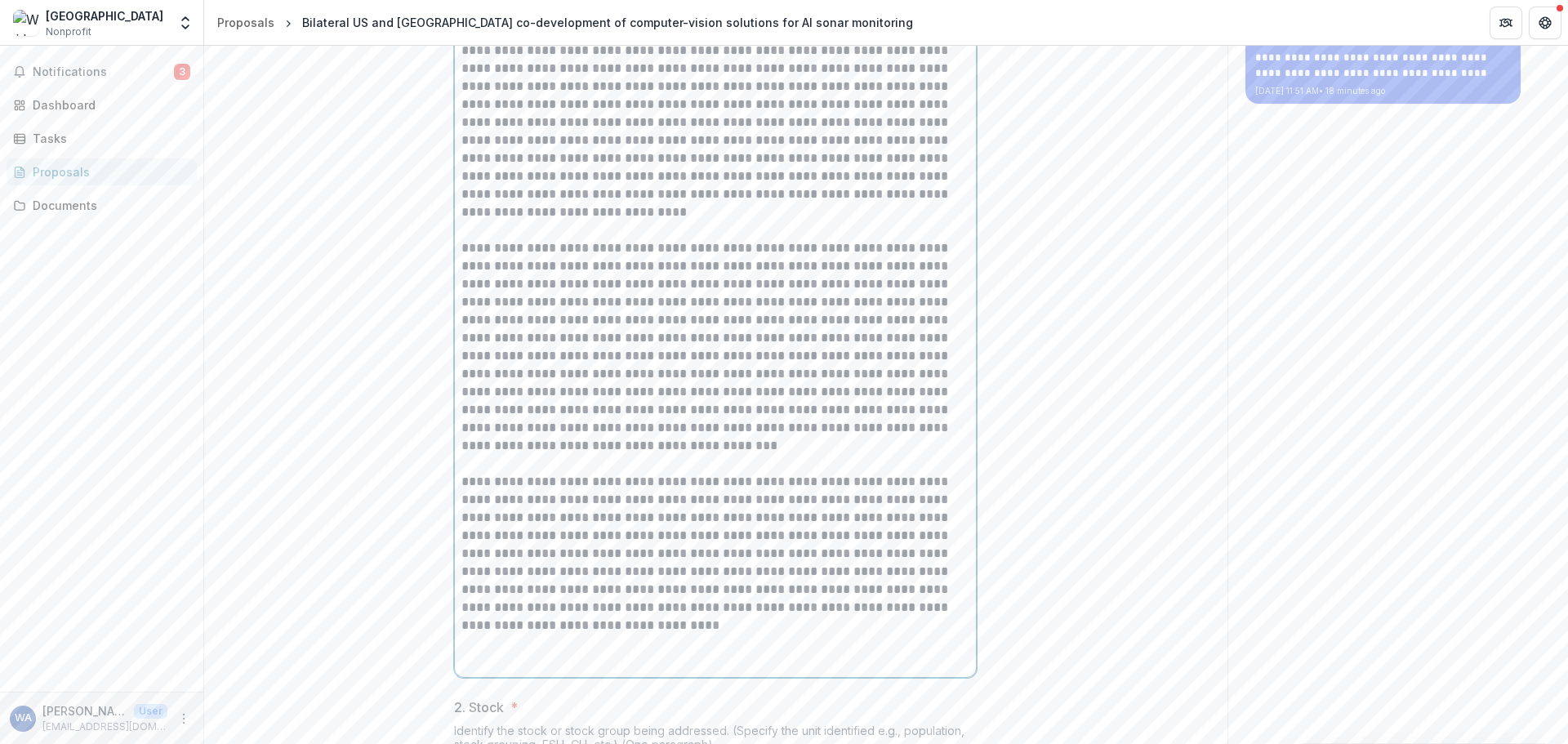
click at [647, 454] on p "**********" at bounding box center [716, 347] width 508 height 215
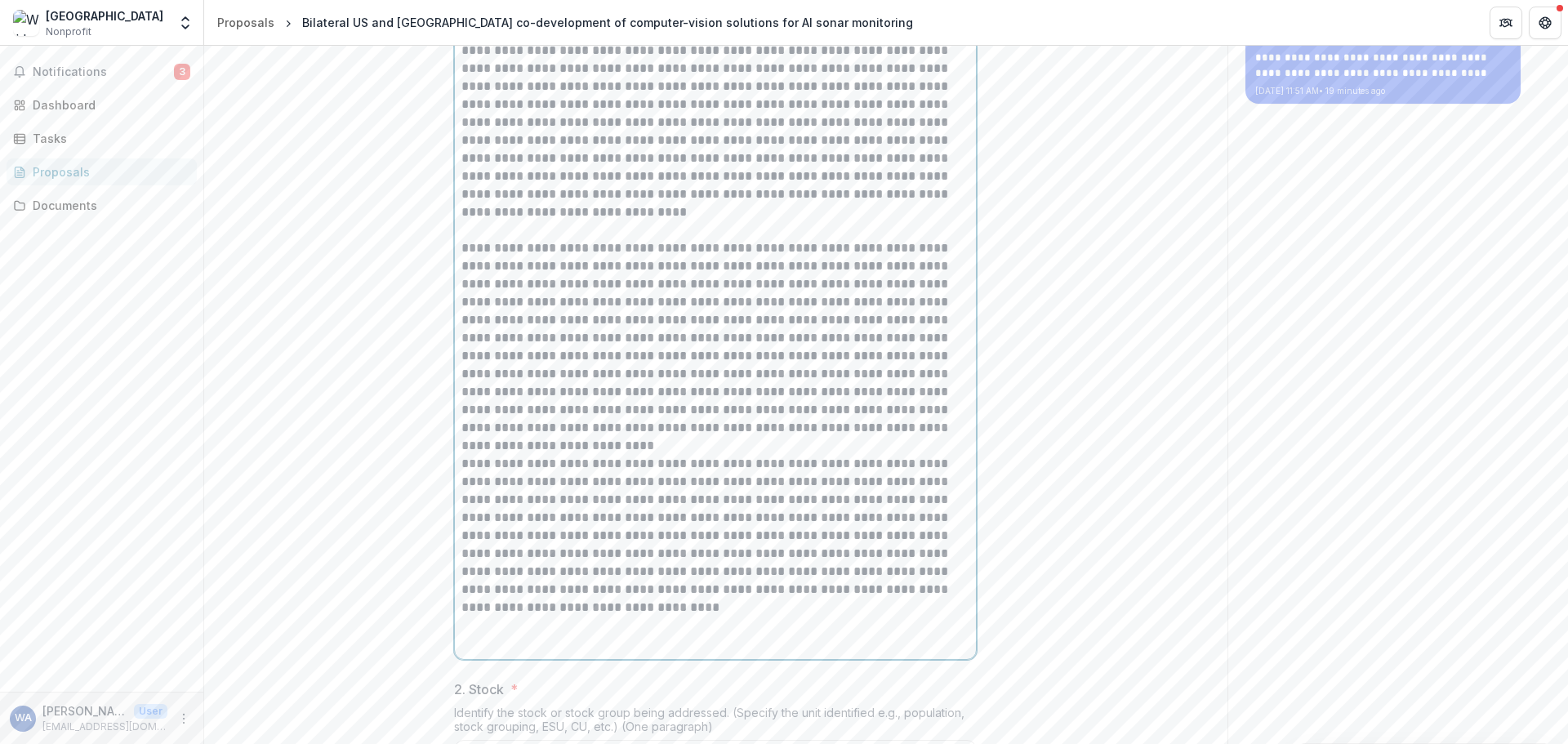
click at [796, 437] on p "**********" at bounding box center [716, 338] width 508 height 198
drag, startPoint x: 858, startPoint y: 479, endPoint x: 513, endPoint y: 500, distance: 345.6
click at [513, 437] on p "**********" at bounding box center [716, 338] width 508 height 198
click at [600, 437] on p "**********" at bounding box center [716, 338] width 508 height 198
click at [901, 437] on p "**********" at bounding box center [716, 338] width 508 height 198
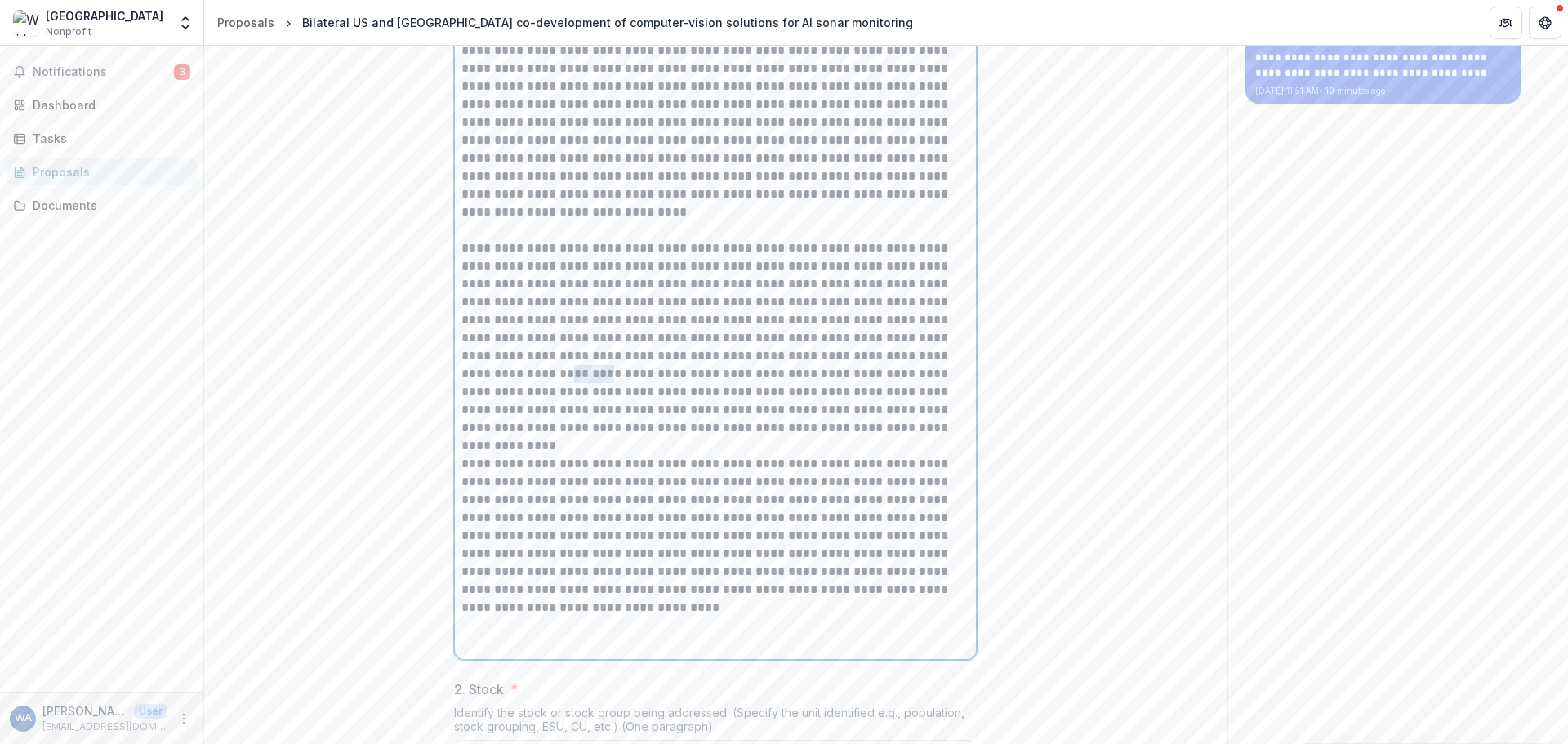
click at [901, 437] on p "**********" at bounding box center [716, 338] width 508 height 198
drag, startPoint x: 626, startPoint y: 499, endPoint x: 692, endPoint y: 523, distance: 70.2
click at [678, 437] on p "**********" at bounding box center [716, 338] width 508 height 198
click at [631, 437] on p "**********" at bounding box center [716, 338] width 508 height 198
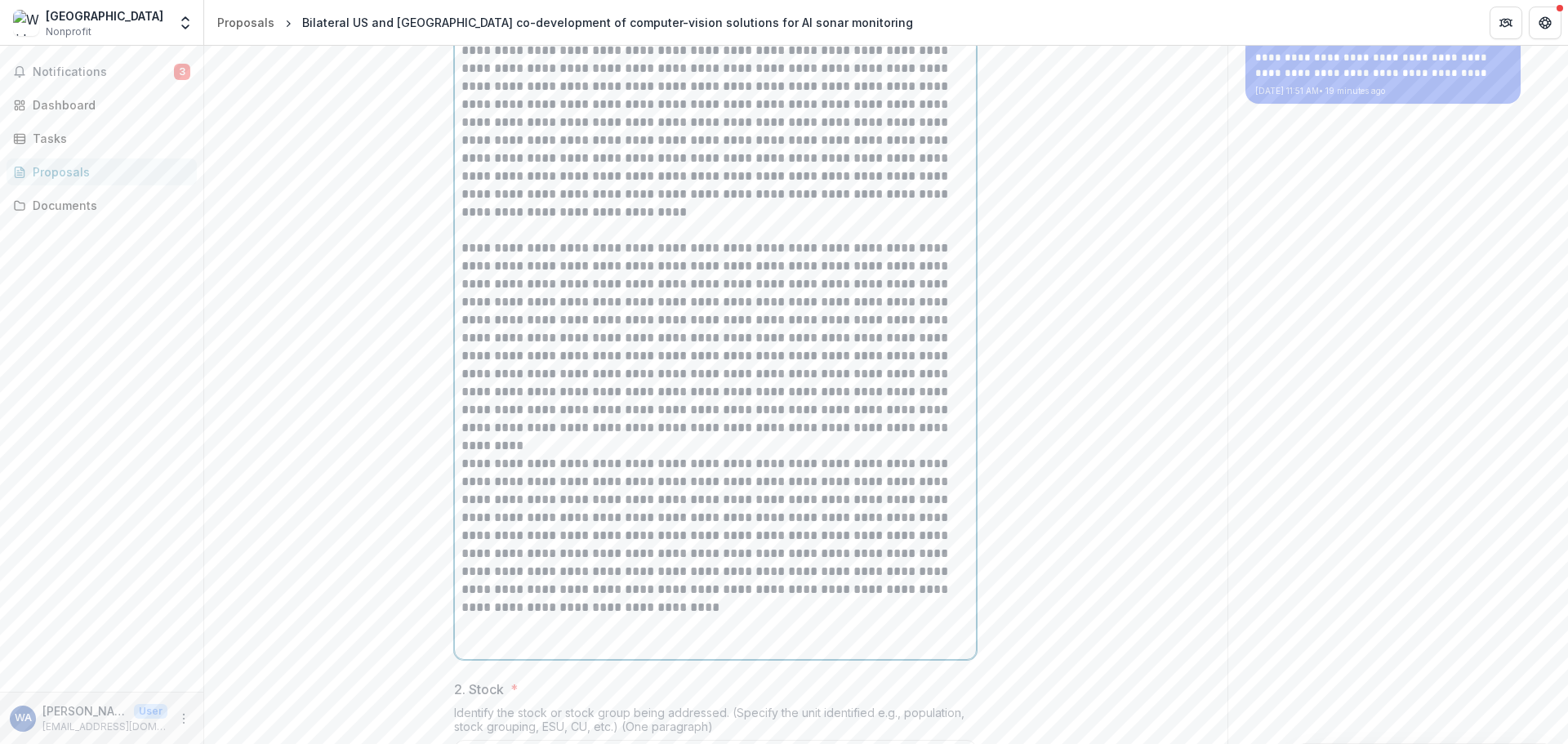
click at [865, 437] on p "**********" at bounding box center [716, 338] width 508 height 198
click at [862, 437] on p "**********" at bounding box center [716, 338] width 508 height 198
click at [542, 437] on p "**********" at bounding box center [716, 338] width 508 height 198
click at [576, 437] on p "**********" at bounding box center [716, 338] width 508 height 198
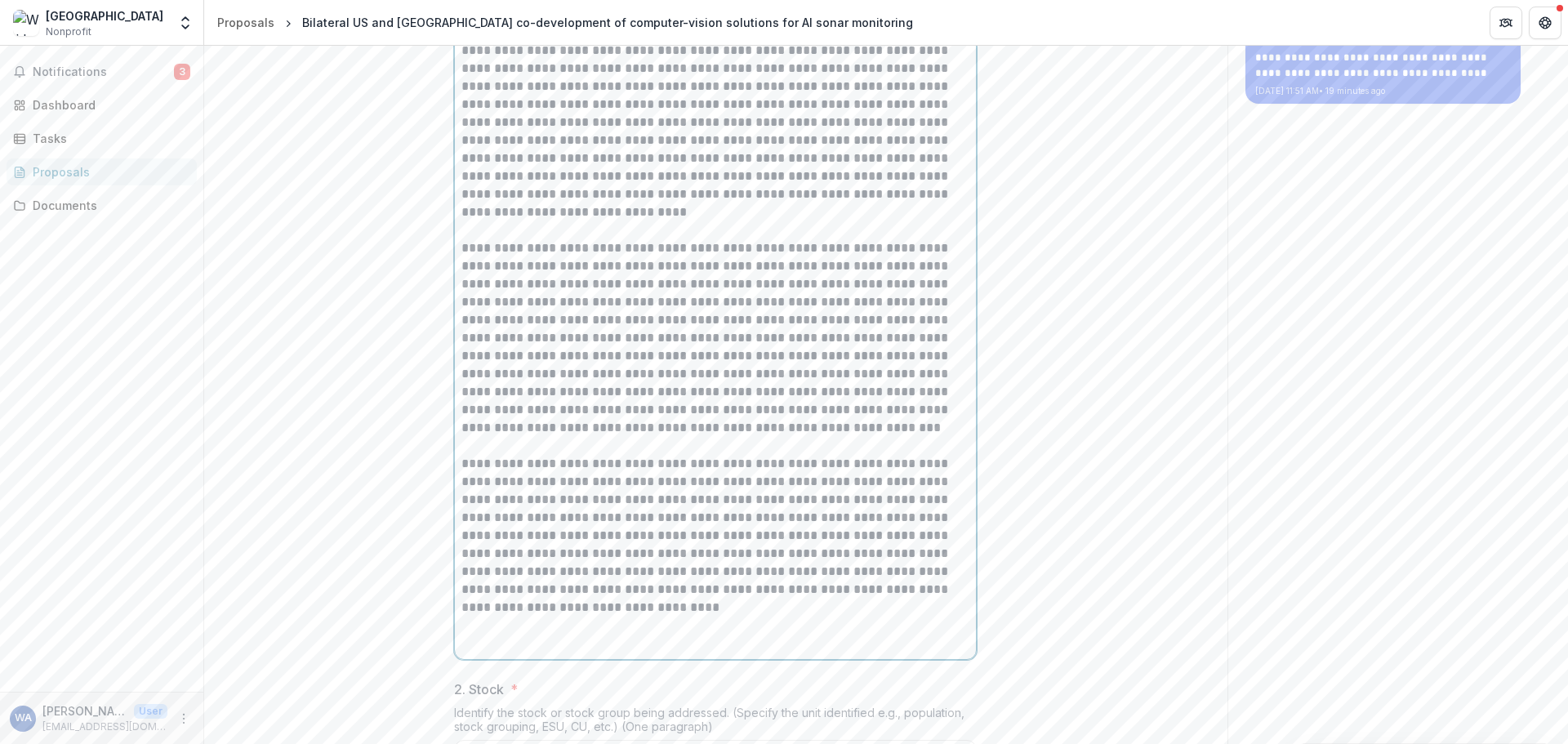
click at [599, 437] on p "**********" at bounding box center [716, 338] width 508 height 198
click at [744, 437] on p "**********" at bounding box center [716, 338] width 508 height 198
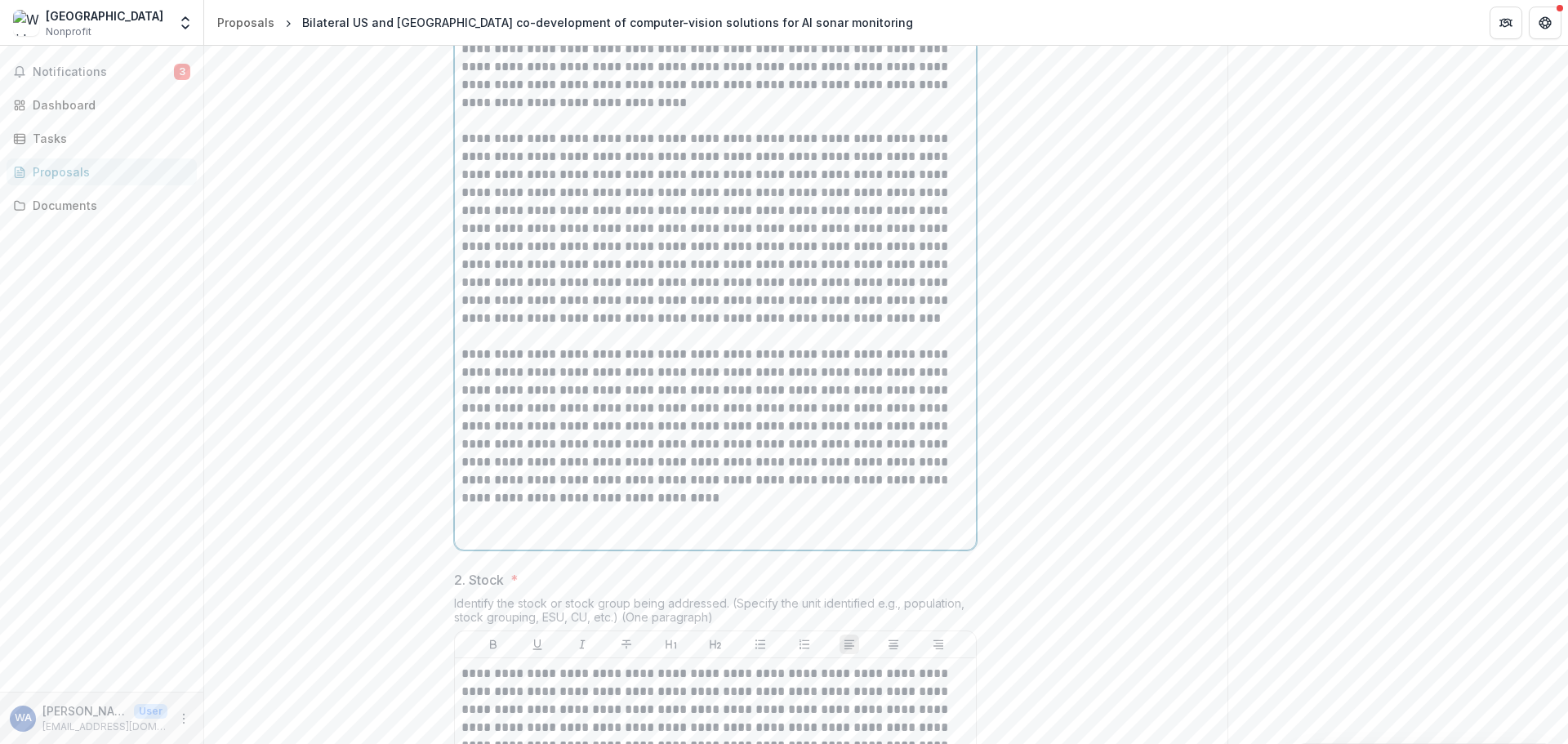
scroll to position [557, 0]
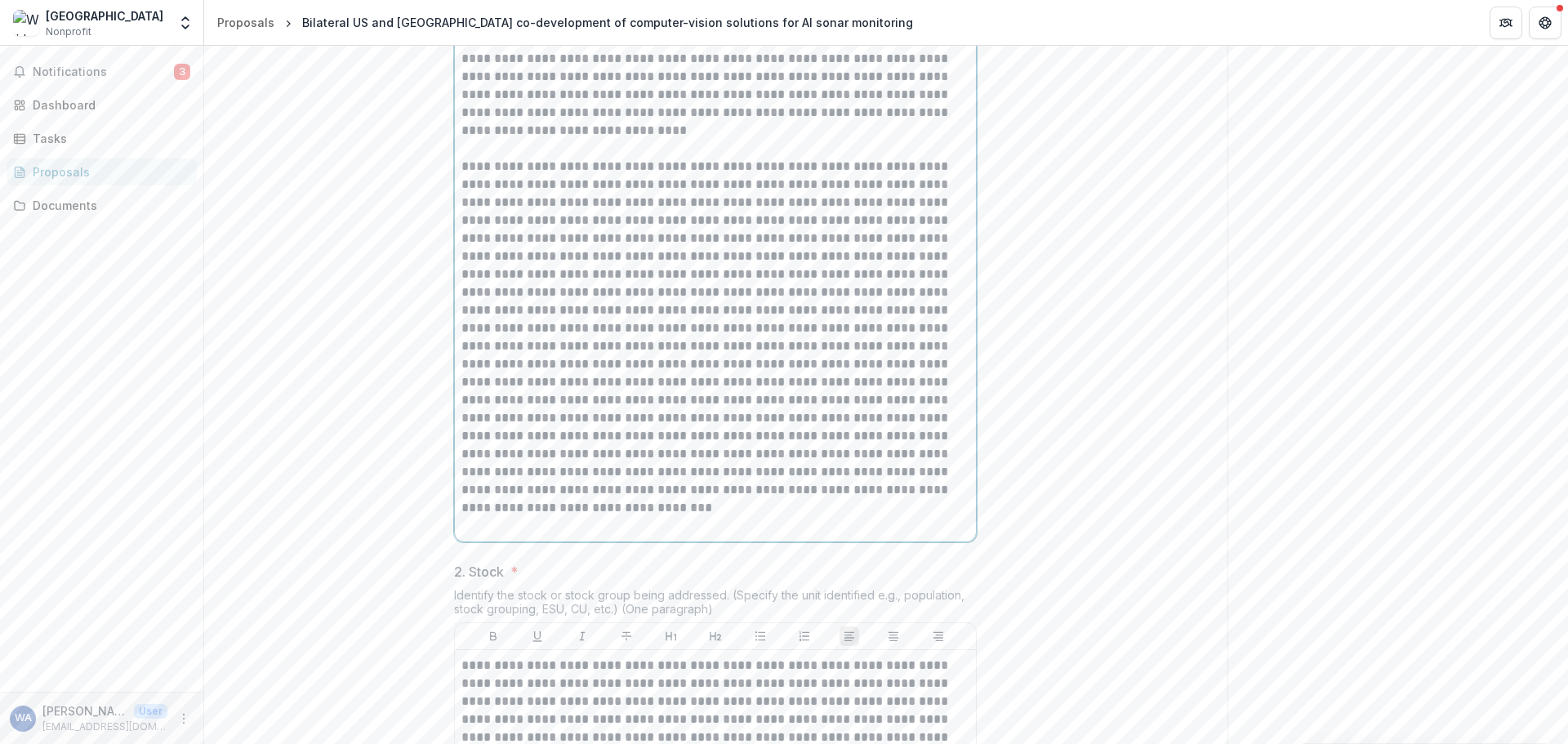
click at [737, 490] on p at bounding box center [716, 327] width 508 height 341
click at [796, 498] on p at bounding box center [716, 327] width 508 height 341
click at [601, 498] on p at bounding box center [716, 327] width 508 height 341
click at [660, 498] on p at bounding box center [716, 327] width 508 height 341
click at [775, 498] on p at bounding box center [716, 327] width 508 height 341
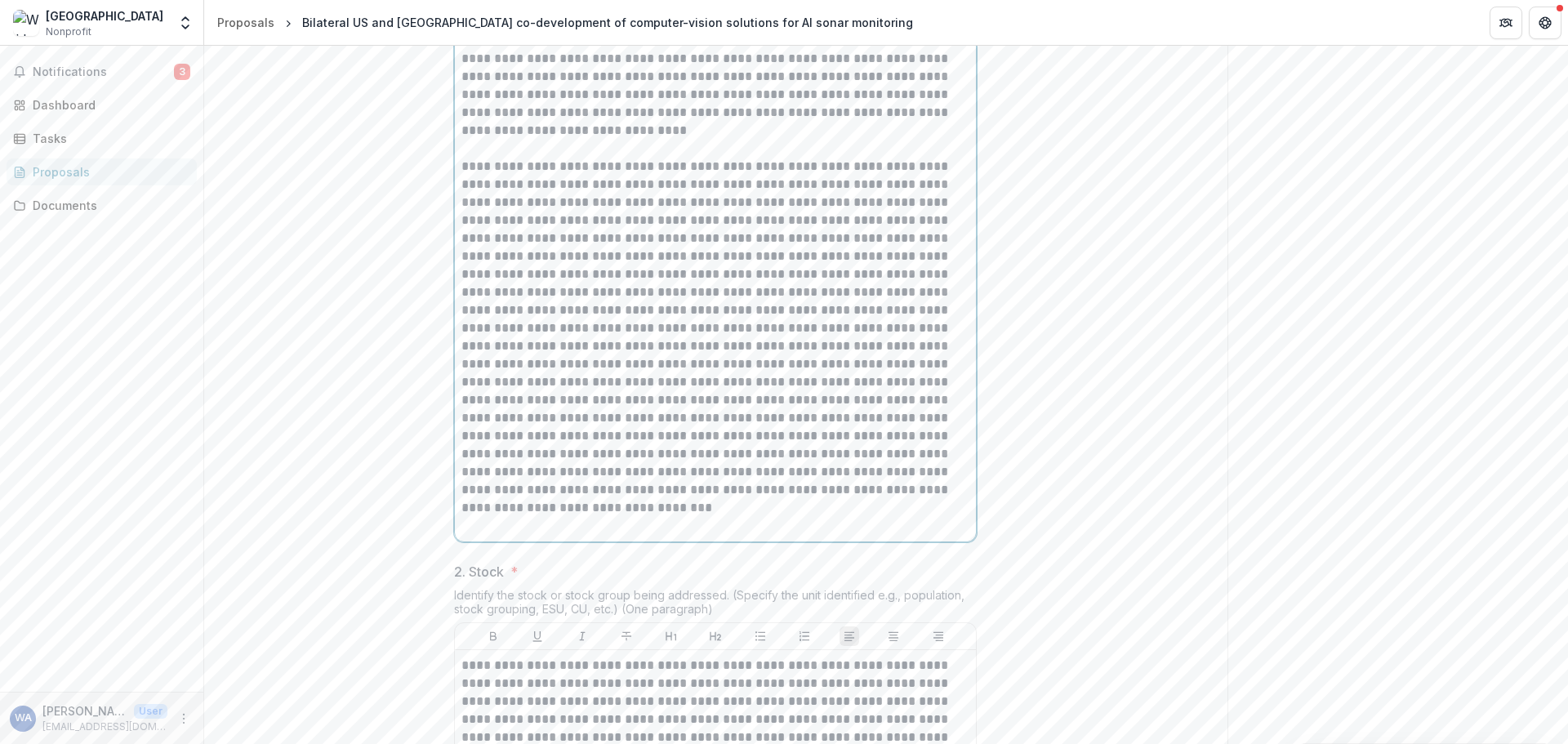
click at [720, 498] on p at bounding box center [716, 327] width 508 height 341
click at [566, 498] on p at bounding box center [716, 327] width 508 height 341
click at [619, 498] on p at bounding box center [716, 327] width 508 height 341
click at [593, 498] on p at bounding box center [716, 327] width 508 height 341
click at [712, 498] on p at bounding box center [716, 327] width 508 height 341
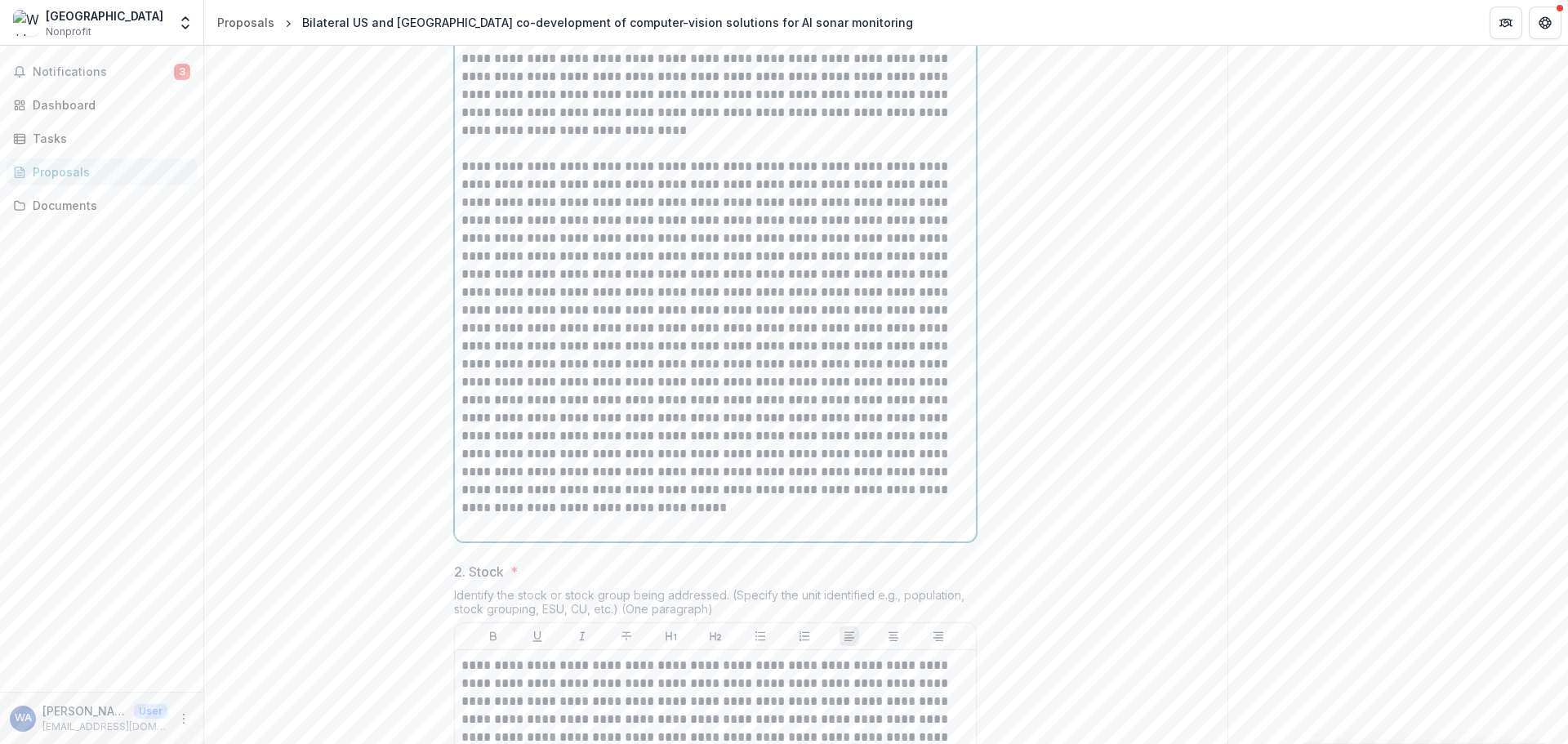
click at [537, 498] on p at bounding box center [716, 327] width 508 height 341
click at [698, 498] on p at bounding box center [716, 327] width 508 height 341
drag, startPoint x: 687, startPoint y: 564, endPoint x: 862, endPoint y: 556, distance: 175.2
click at [862, 498] on p at bounding box center [716, 327] width 508 height 341
click at [818, 498] on p at bounding box center [716, 327] width 508 height 341
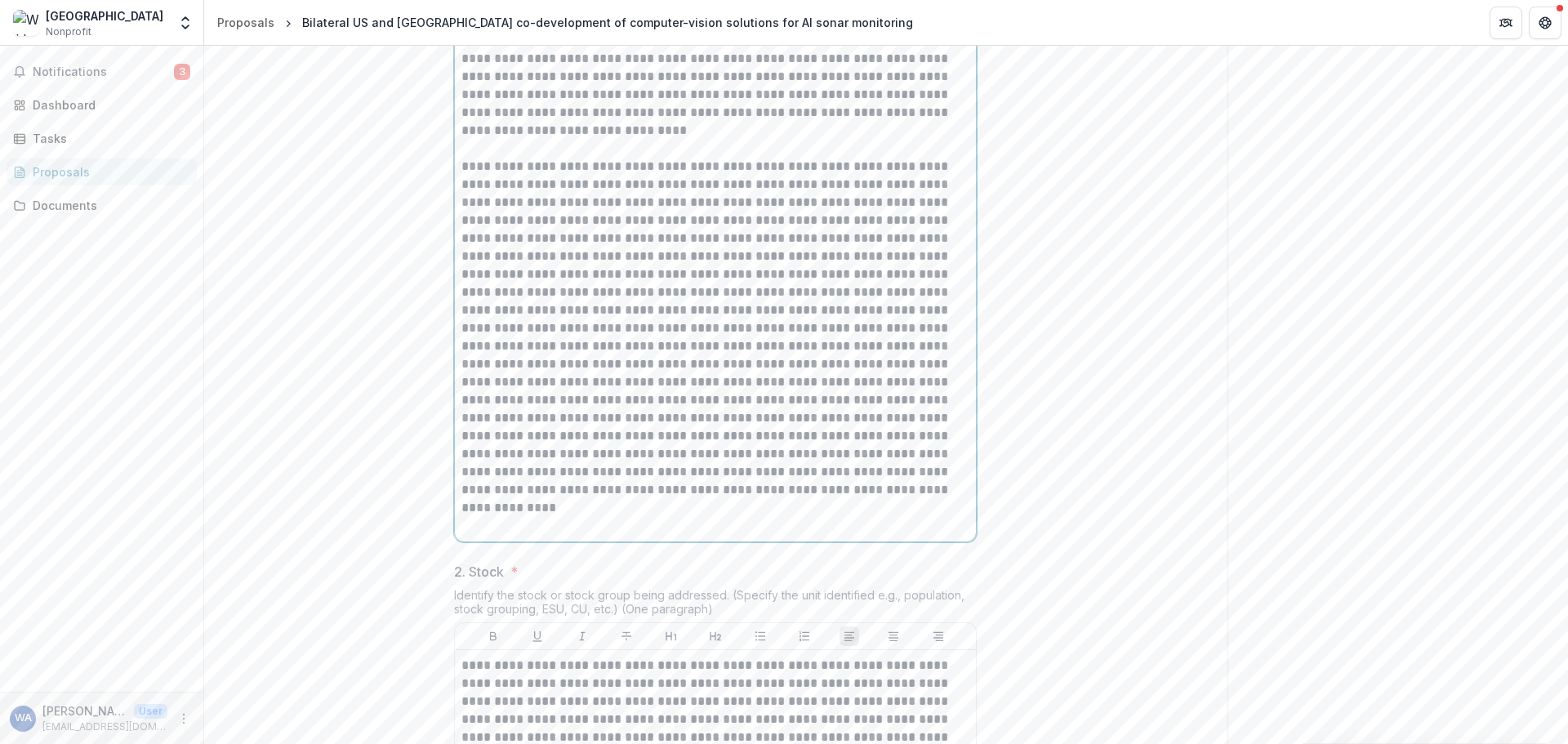
click at [586, 498] on p at bounding box center [716, 327] width 508 height 341
click at [682, 498] on p at bounding box center [716, 327] width 508 height 341
click at [531, 498] on p at bounding box center [716, 327] width 508 height 341
drag, startPoint x: 571, startPoint y: 598, endPoint x: 926, endPoint y: 582, distance: 355.4
click at [926, 498] on p at bounding box center [716, 327] width 508 height 341
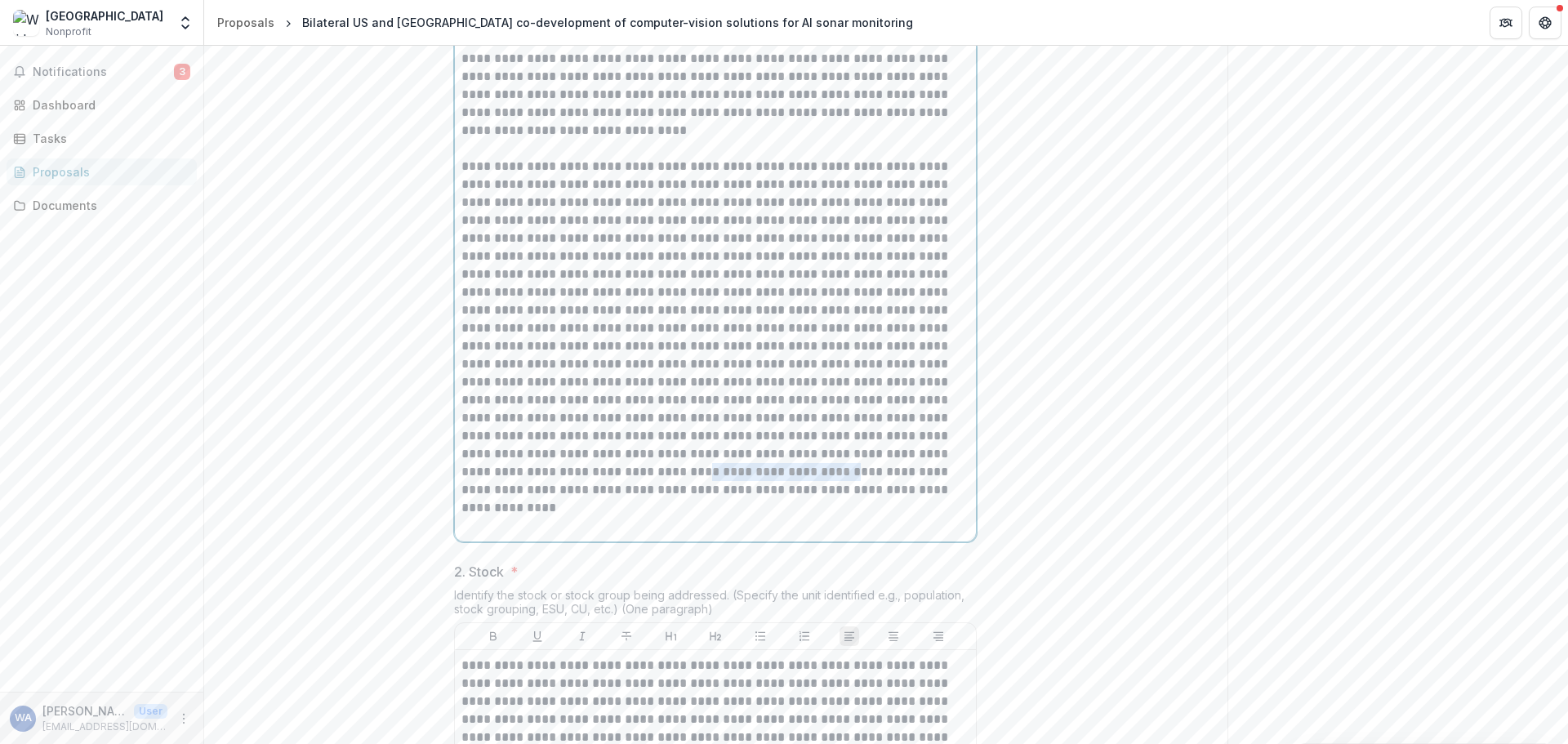
click at [757, 498] on p at bounding box center [716, 327] width 508 height 341
click at [692, 498] on p at bounding box center [716, 327] width 508 height 341
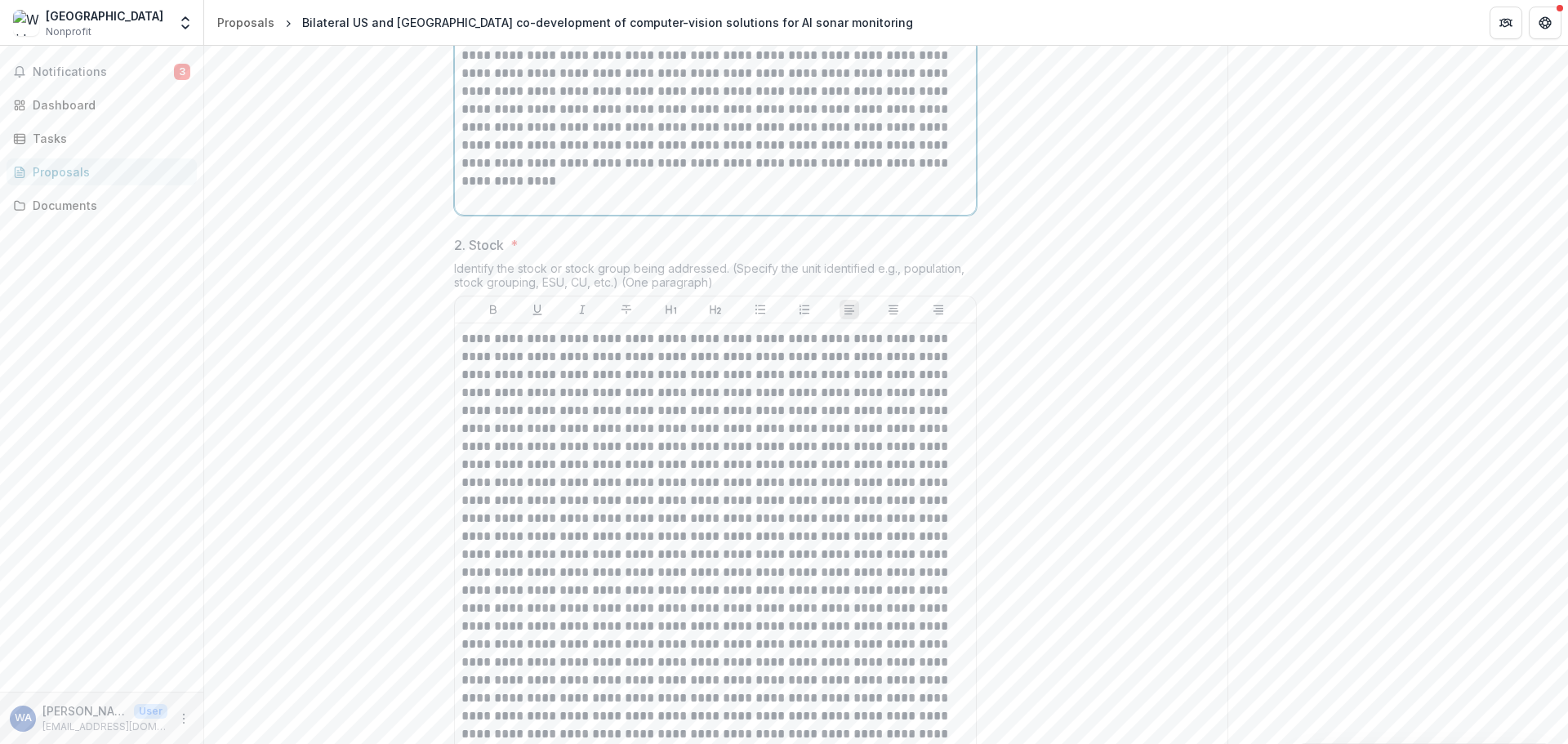
click at [604, 208] on p at bounding box center [716, 189] width 508 height 36
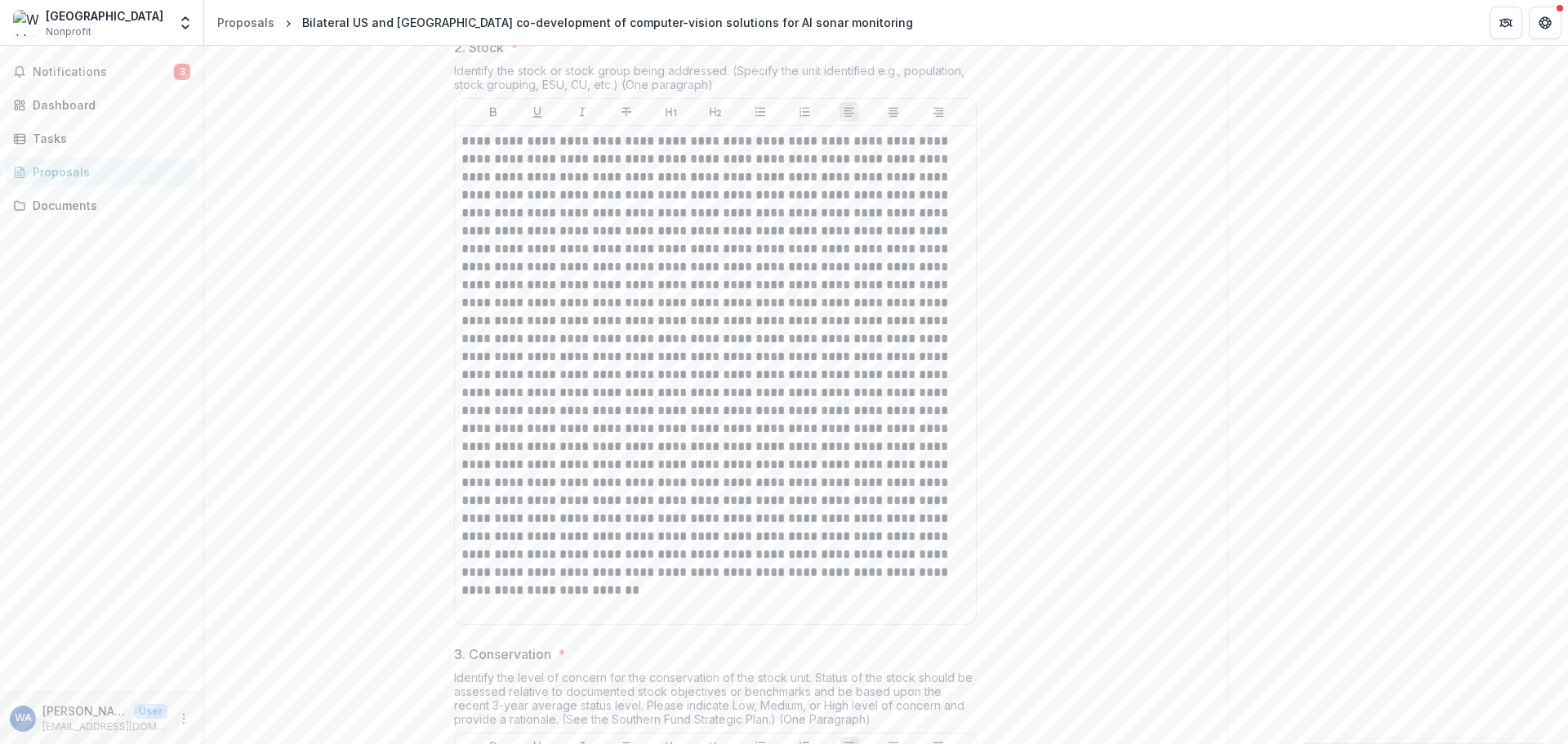
scroll to position [1047, 0]
drag, startPoint x: 464, startPoint y: 264, endPoint x: 530, endPoint y: 266, distance: 66.0
click at [530, 266] on p at bounding box center [716, 355] width 508 height 449
click at [478, 283] on p at bounding box center [716, 355] width 508 height 449
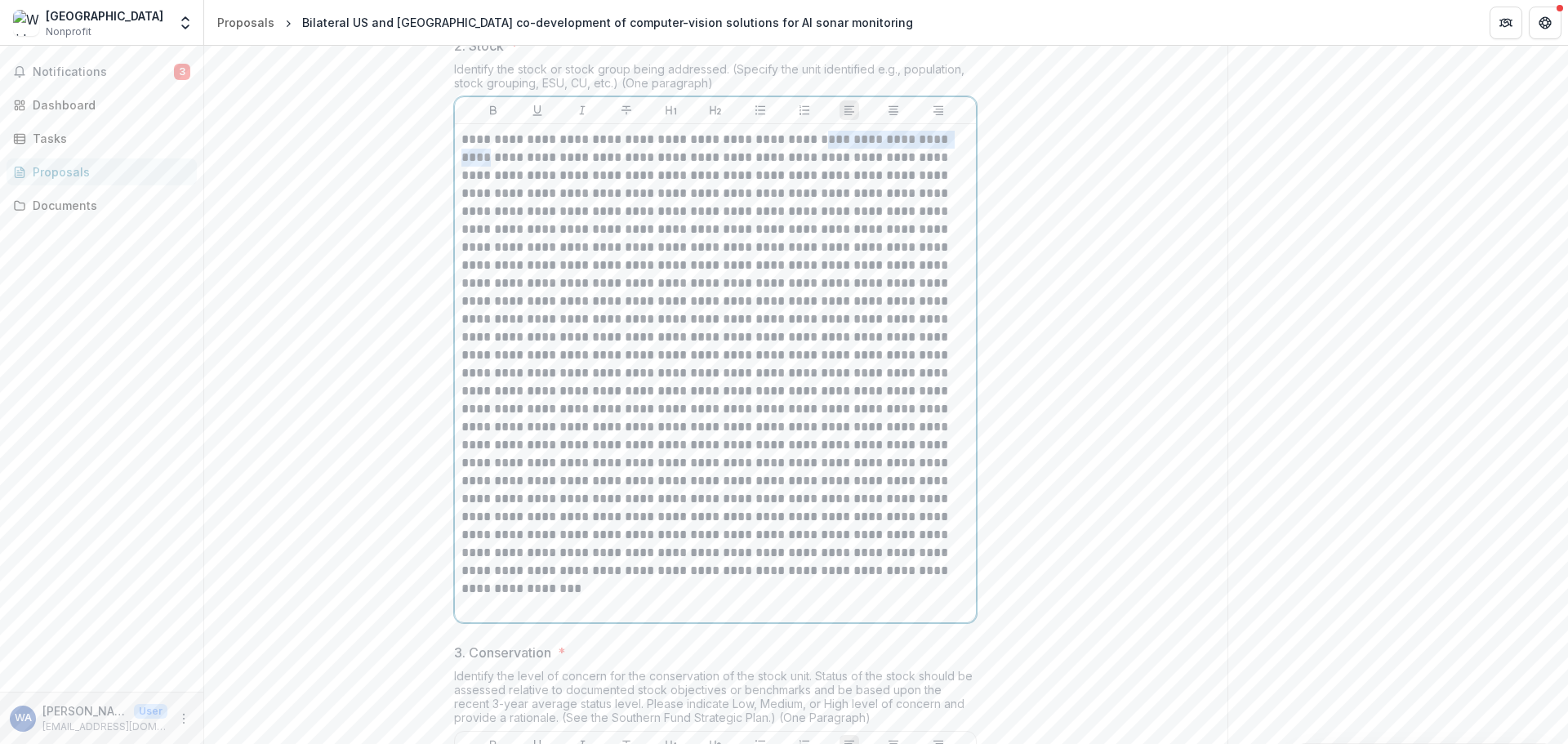
drag, startPoint x: 816, startPoint y: 262, endPoint x: 491, endPoint y: 287, distance: 326.0
click at [491, 287] on p at bounding box center [716, 355] width 508 height 449
click at [649, 285] on p at bounding box center [716, 355] width 508 height 449
click at [825, 287] on p at bounding box center [716, 355] width 508 height 449
click at [707, 301] on p at bounding box center [716, 355] width 508 height 449
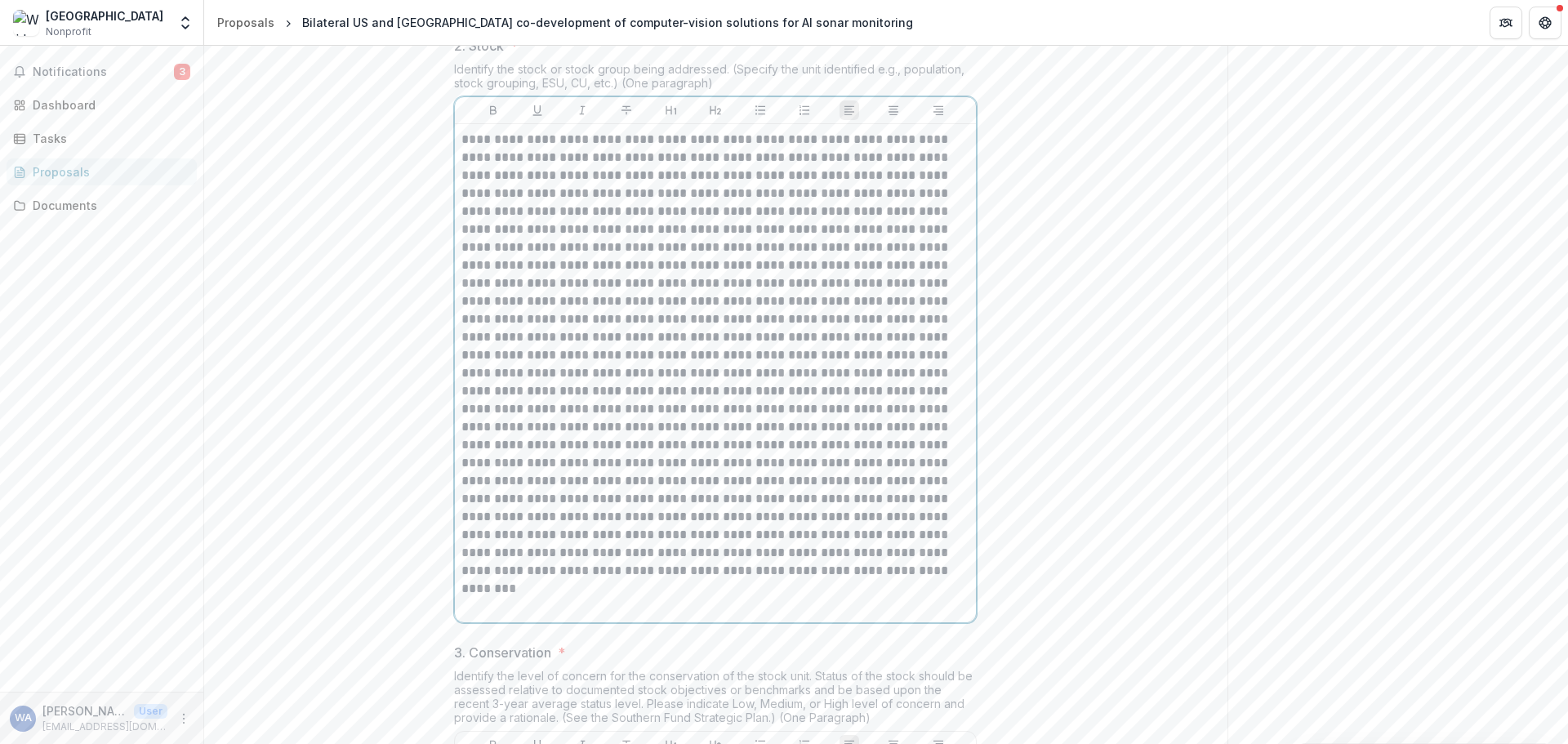
click at [797, 299] on p at bounding box center [716, 355] width 508 height 449
click at [692, 321] on p at bounding box center [716, 355] width 508 height 449
click at [863, 314] on p at bounding box center [716, 355] width 508 height 449
click at [721, 343] on p at bounding box center [716, 355] width 508 height 449
drag, startPoint x: 928, startPoint y: 336, endPoint x: 566, endPoint y: 363, distance: 363.0
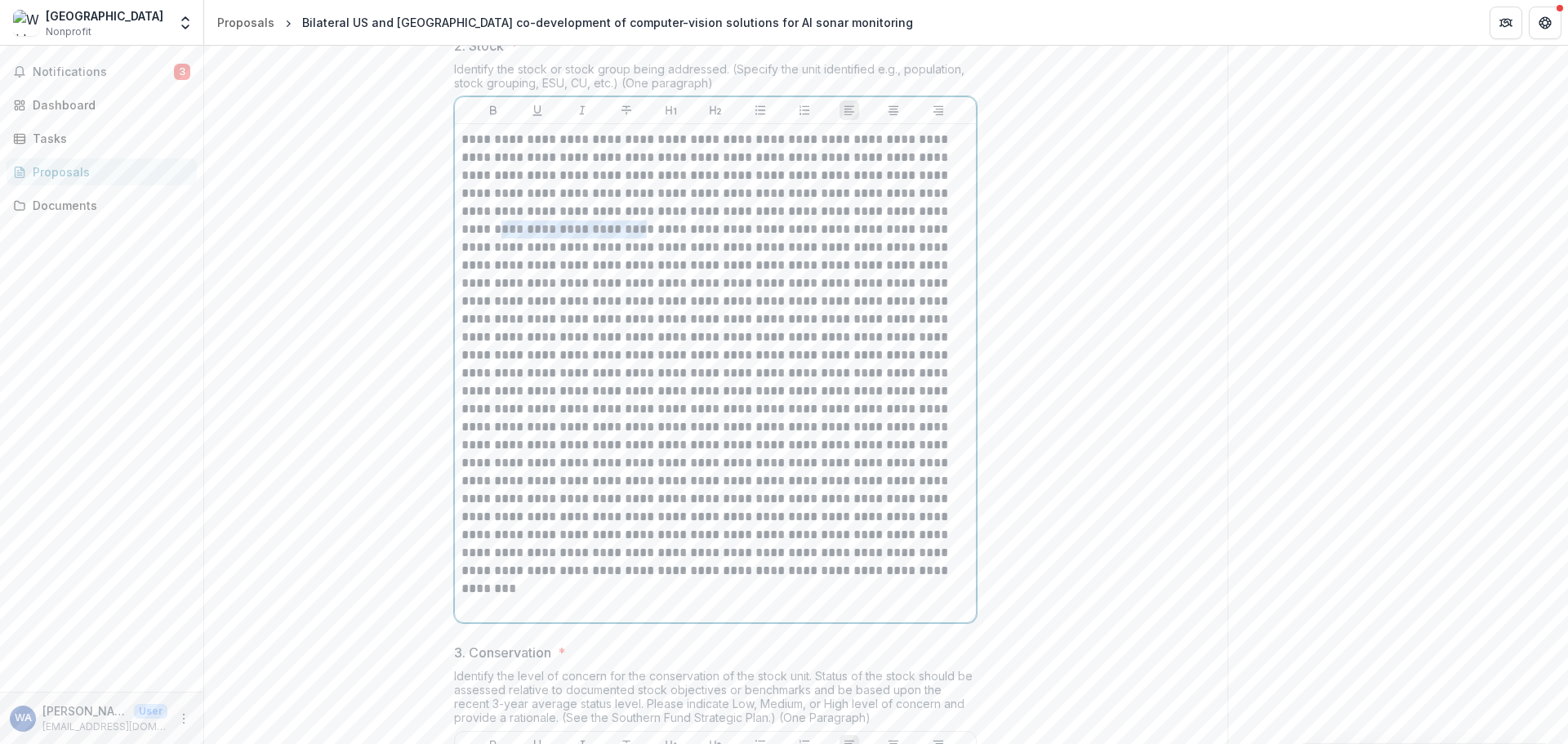
click at [566, 363] on p at bounding box center [716, 355] width 508 height 449
click at [721, 355] on p at bounding box center [716, 355] width 508 height 449
drag, startPoint x: 875, startPoint y: 353, endPoint x: 944, endPoint y: 355, distance: 69.0
click at [944, 355] on p at bounding box center [716, 355] width 508 height 449
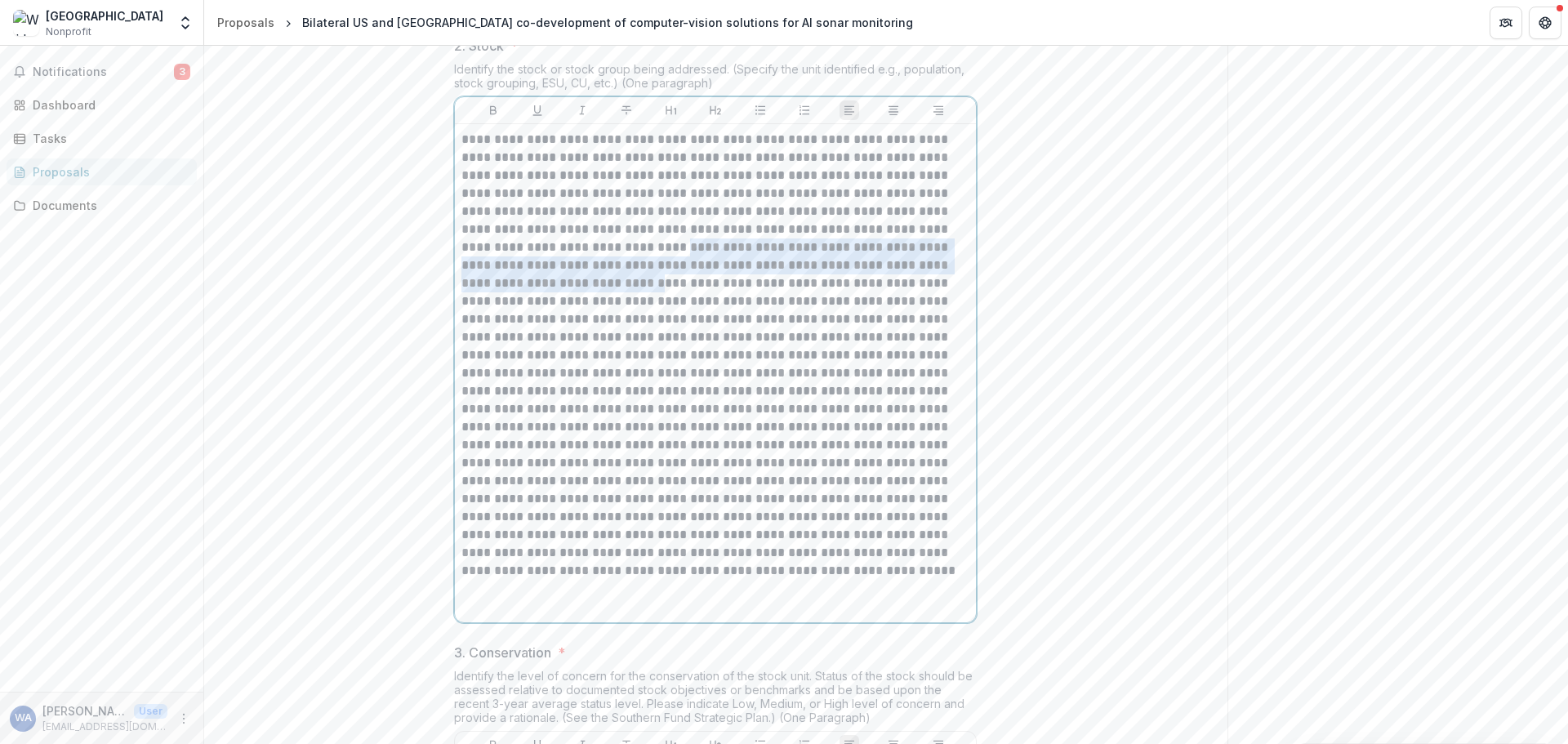
drag, startPoint x: 628, startPoint y: 372, endPoint x: 548, endPoint y: 412, distance: 89.4
click at [548, 412] on p at bounding box center [716, 355] width 508 height 449
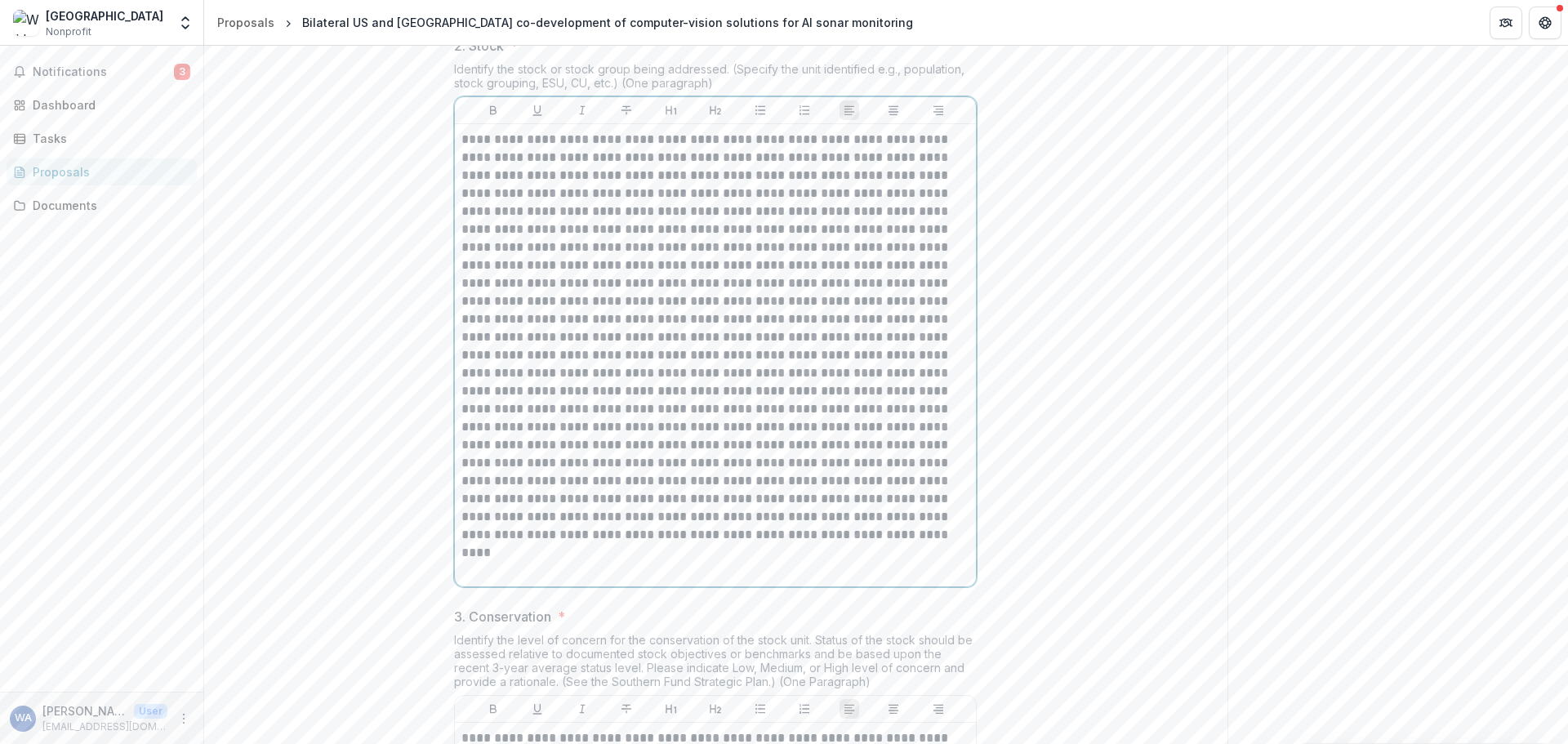
click at [782, 382] on p at bounding box center [716, 337] width 508 height 413
click at [556, 395] on p at bounding box center [716, 337] width 508 height 413
click at [563, 392] on p at bounding box center [716, 337] width 508 height 413
drag, startPoint x: 930, startPoint y: 372, endPoint x: 661, endPoint y: 393, distance: 269.8
click at [661, 393] on p at bounding box center [716, 337] width 508 height 413
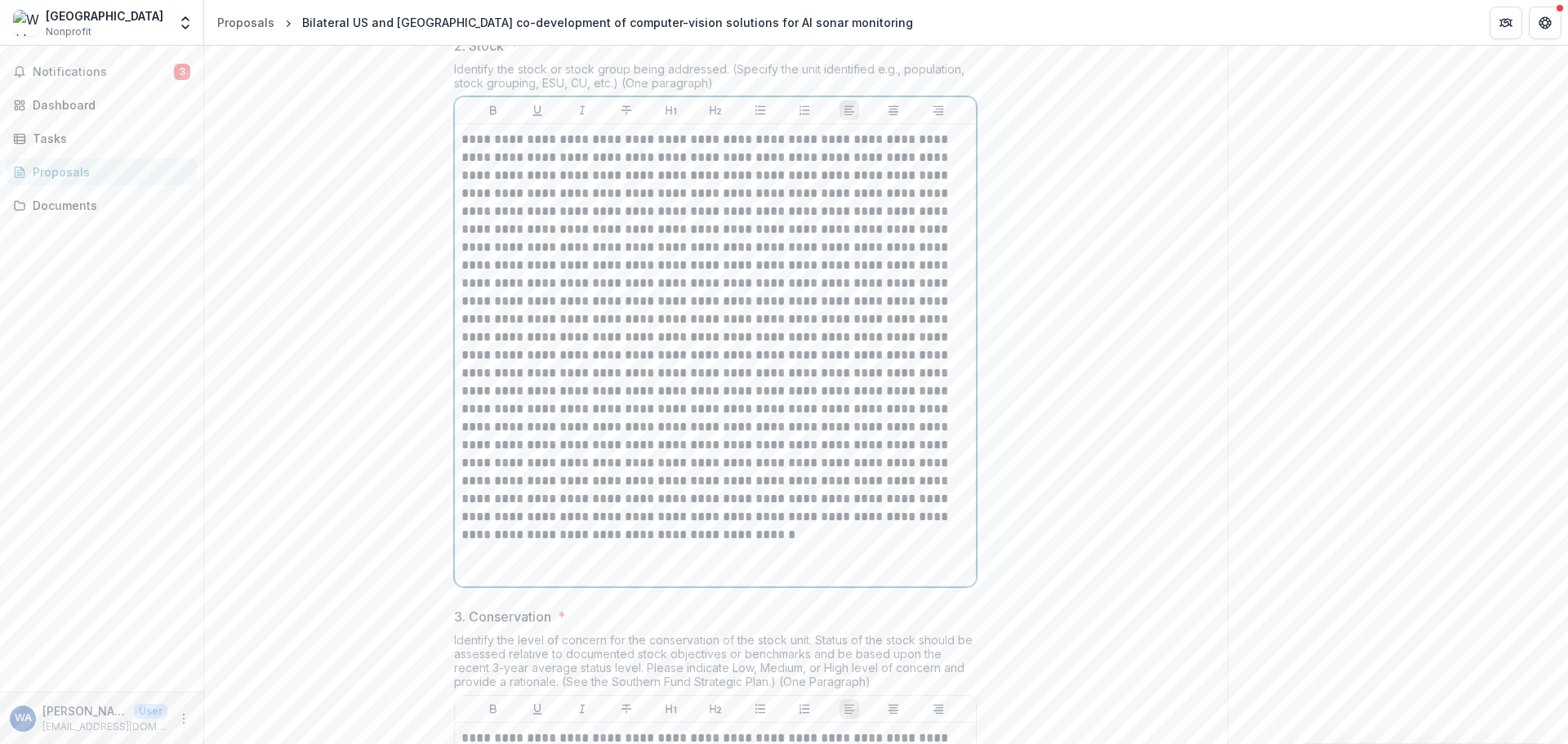
click at [594, 410] on p at bounding box center [716, 337] width 508 height 413
click at [707, 395] on p at bounding box center [716, 337] width 508 height 413
drag, startPoint x: 665, startPoint y: 389, endPoint x: 893, endPoint y: 391, distance: 228.0
click at [893, 391] on p at bounding box center [716, 337] width 508 height 413
click at [768, 398] on p at bounding box center [716, 328] width 508 height 395
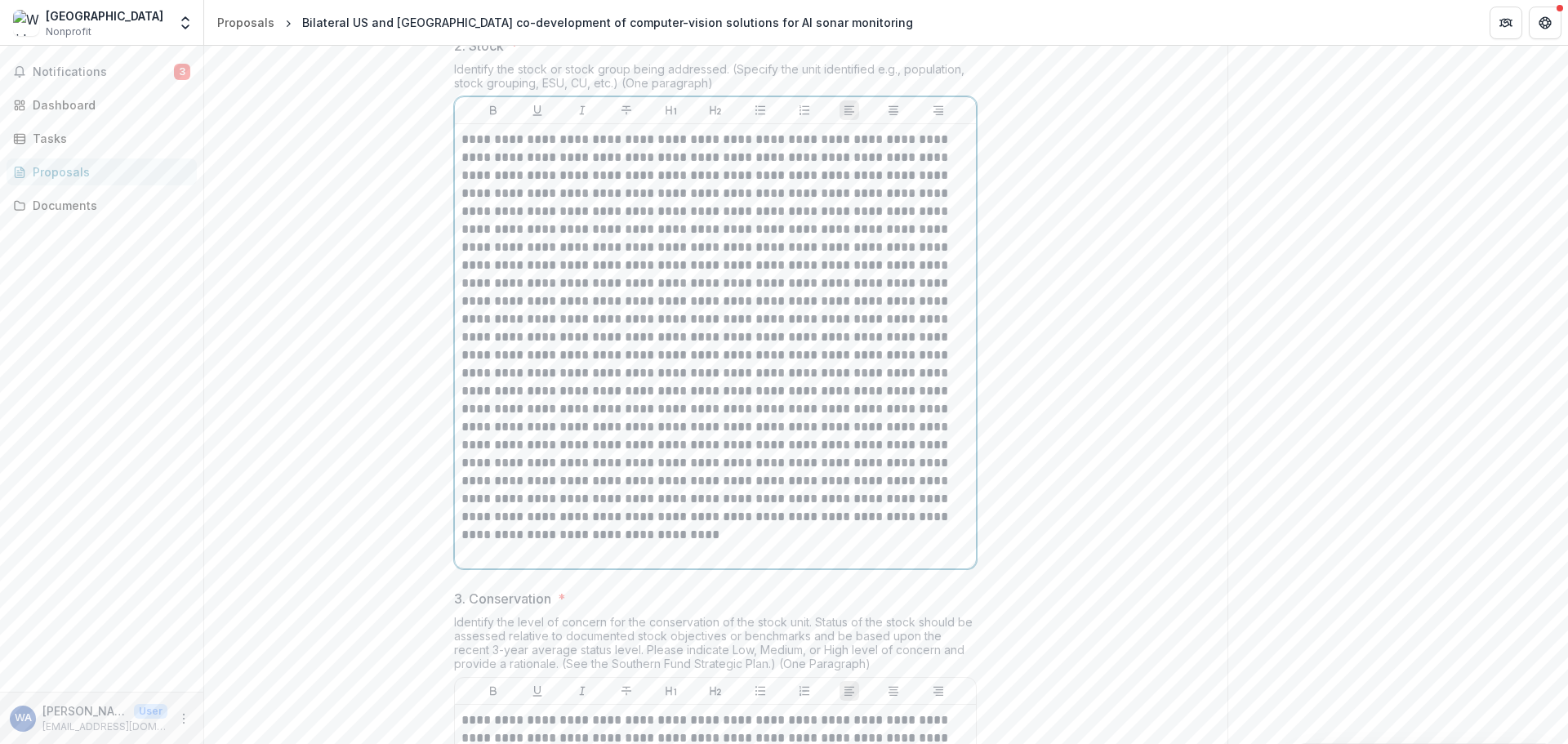
click at [775, 411] on p at bounding box center [716, 328] width 508 height 395
click at [748, 437] on p at bounding box center [716, 328] width 508 height 395
click at [837, 410] on p at bounding box center [716, 328] width 508 height 395
drag, startPoint x: 870, startPoint y: 409, endPoint x: 950, endPoint y: 409, distance: 80.0
click at [950, 409] on p at bounding box center [716, 328] width 508 height 395
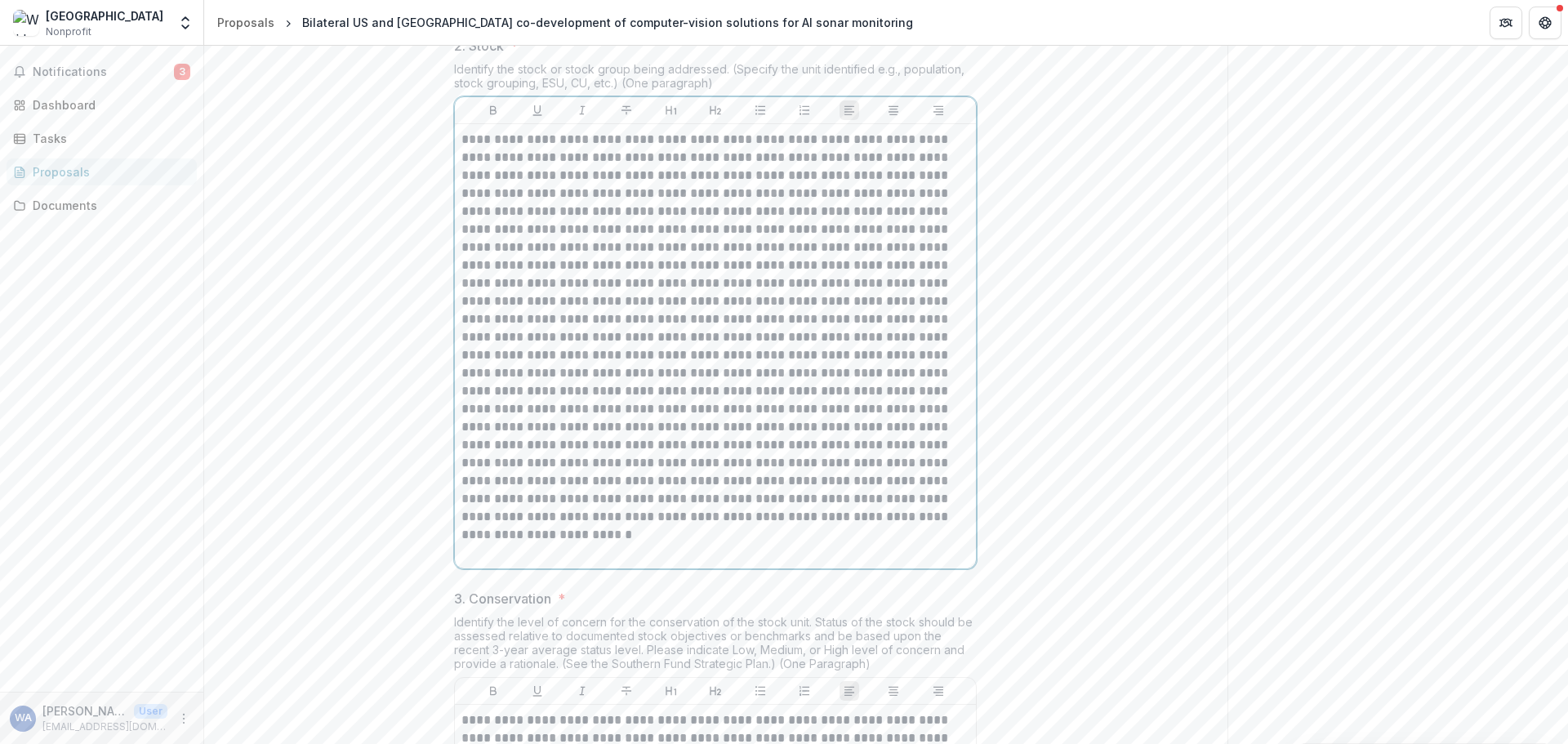
click at [699, 429] on p at bounding box center [716, 328] width 508 height 395
click at [833, 429] on p at bounding box center [716, 328] width 508 height 395
drag, startPoint x: 928, startPoint y: 427, endPoint x: 581, endPoint y: 445, distance: 347.5
click at [581, 445] on p at bounding box center [716, 328] width 508 height 395
click at [661, 446] on p at bounding box center [716, 328] width 508 height 395
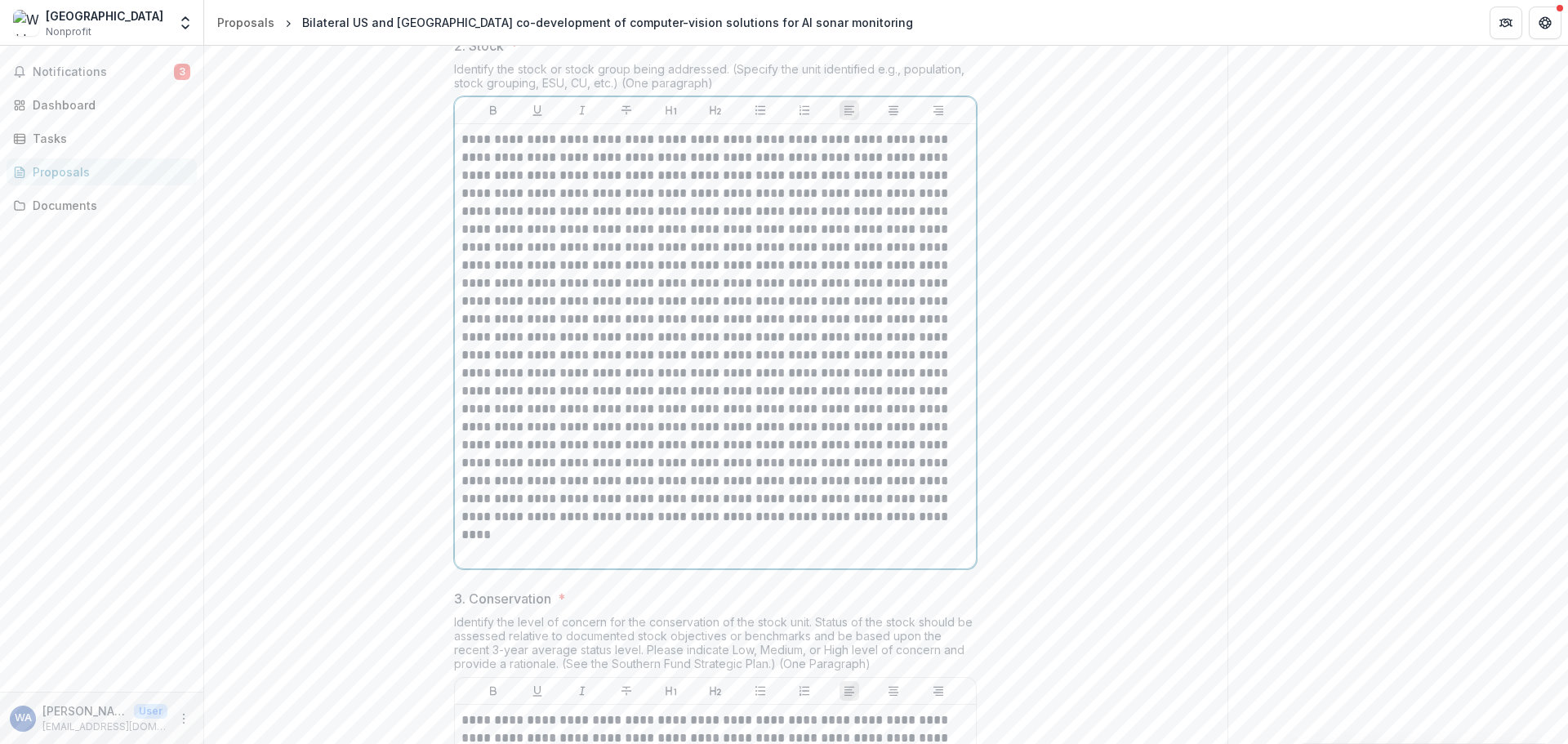
click at [505, 445] on p at bounding box center [716, 328] width 508 height 395
click at [512, 265] on p at bounding box center [716, 328] width 508 height 395
click at [893, 265] on p at bounding box center [716, 328] width 508 height 395
click at [905, 286] on p at bounding box center [716, 328] width 508 height 395
click at [905, 286] on p at bounding box center [716, 328] width 508 height 395
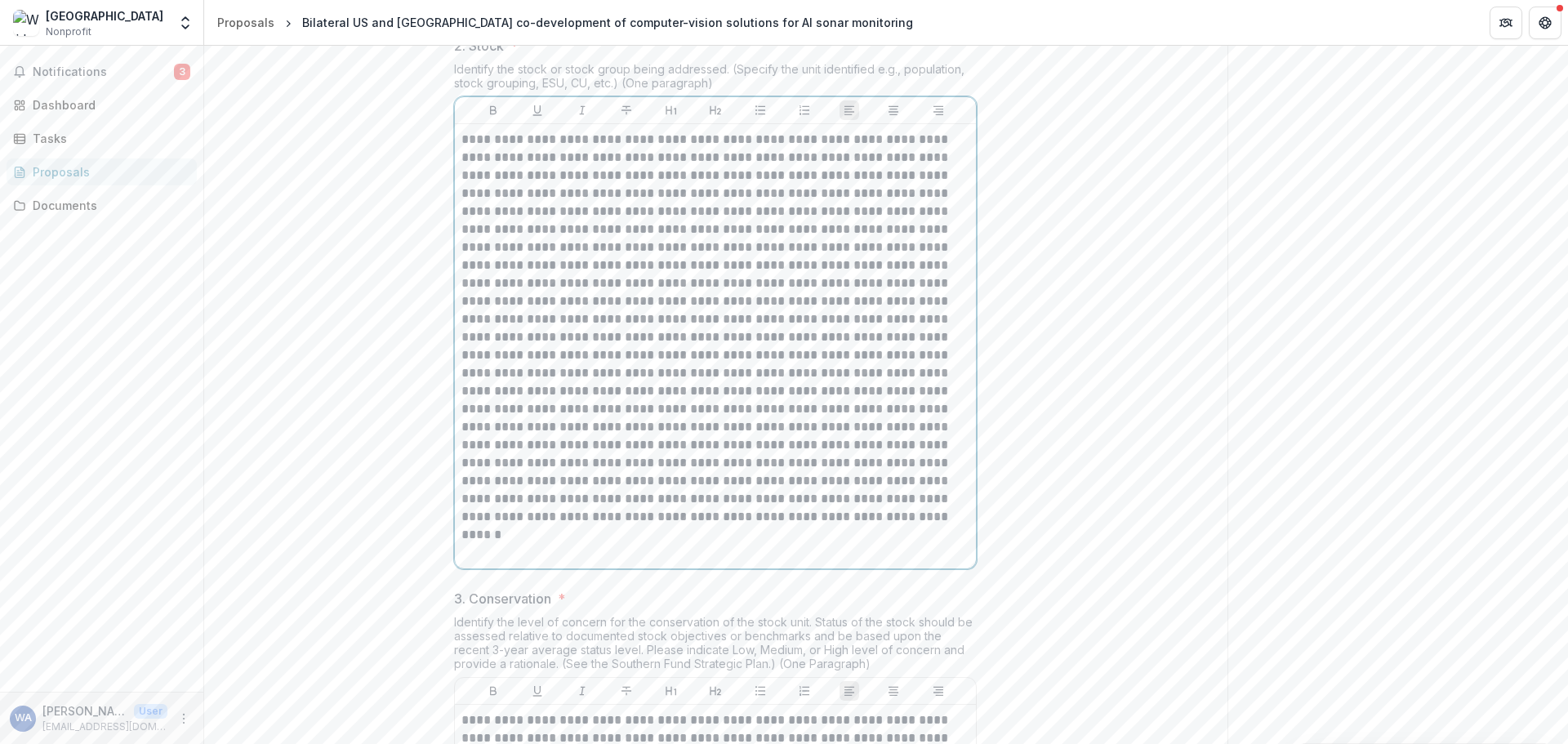
click at [904, 286] on p at bounding box center [716, 328] width 508 height 395
click at [789, 303] on p at bounding box center [716, 328] width 508 height 395
click at [758, 311] on p at bounding box center [716, 328] width 508 height 395
click at [892, 300] on p at bounding box center [716, 328] width 508 height 395
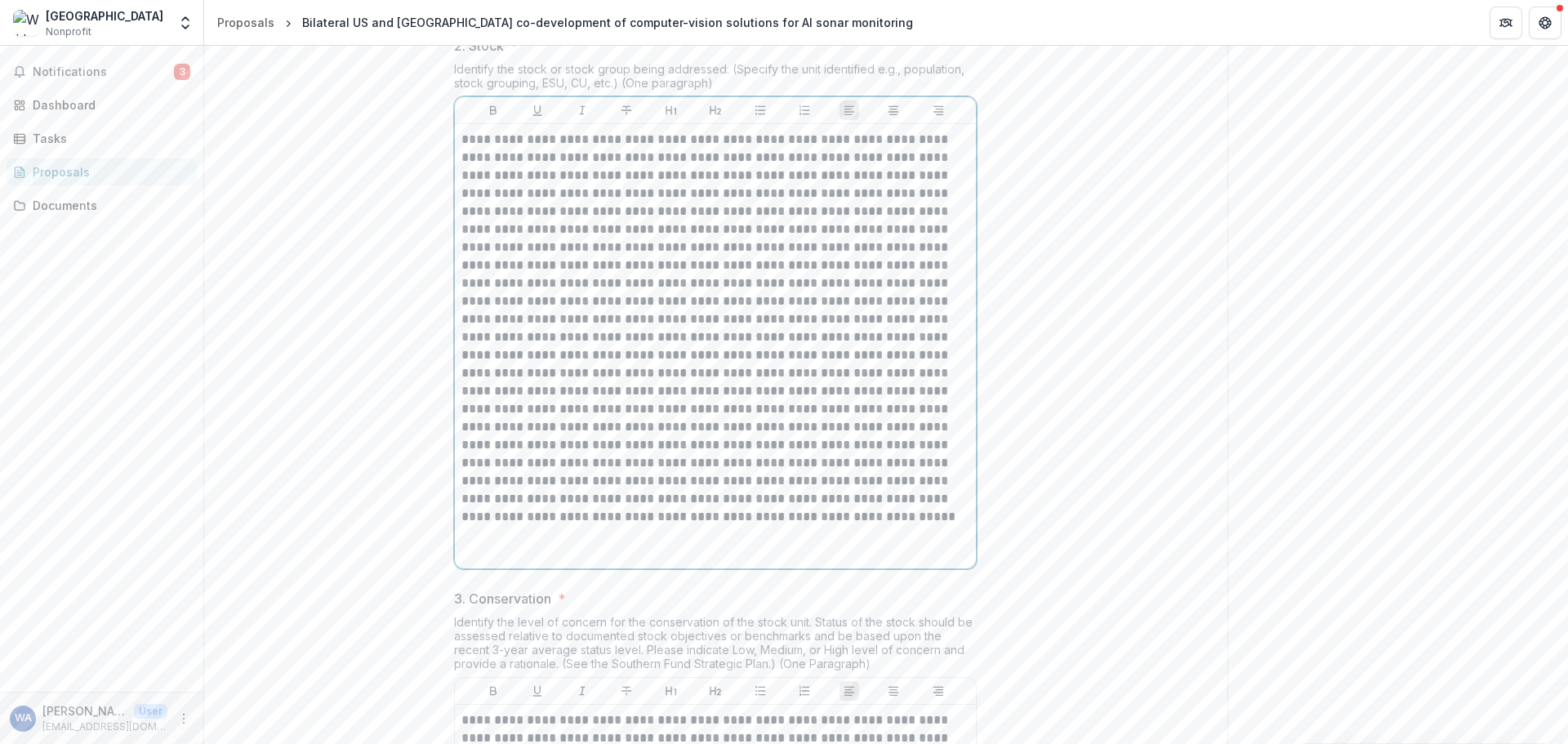
click at [802, 334] on p at bounding box center [716, 328] width 508 height 395
click at [682, 338] on p at bounding box center [716, 328] width 508 height 395
click at [582, 359] on p at bounding box center [716, 328] width 508 height 395
click at [644, 402] on p at bounding box center [716, 328] width 508 height 395
click at [709, 412] on p at bounding box center [716, 328] width 508 height 395
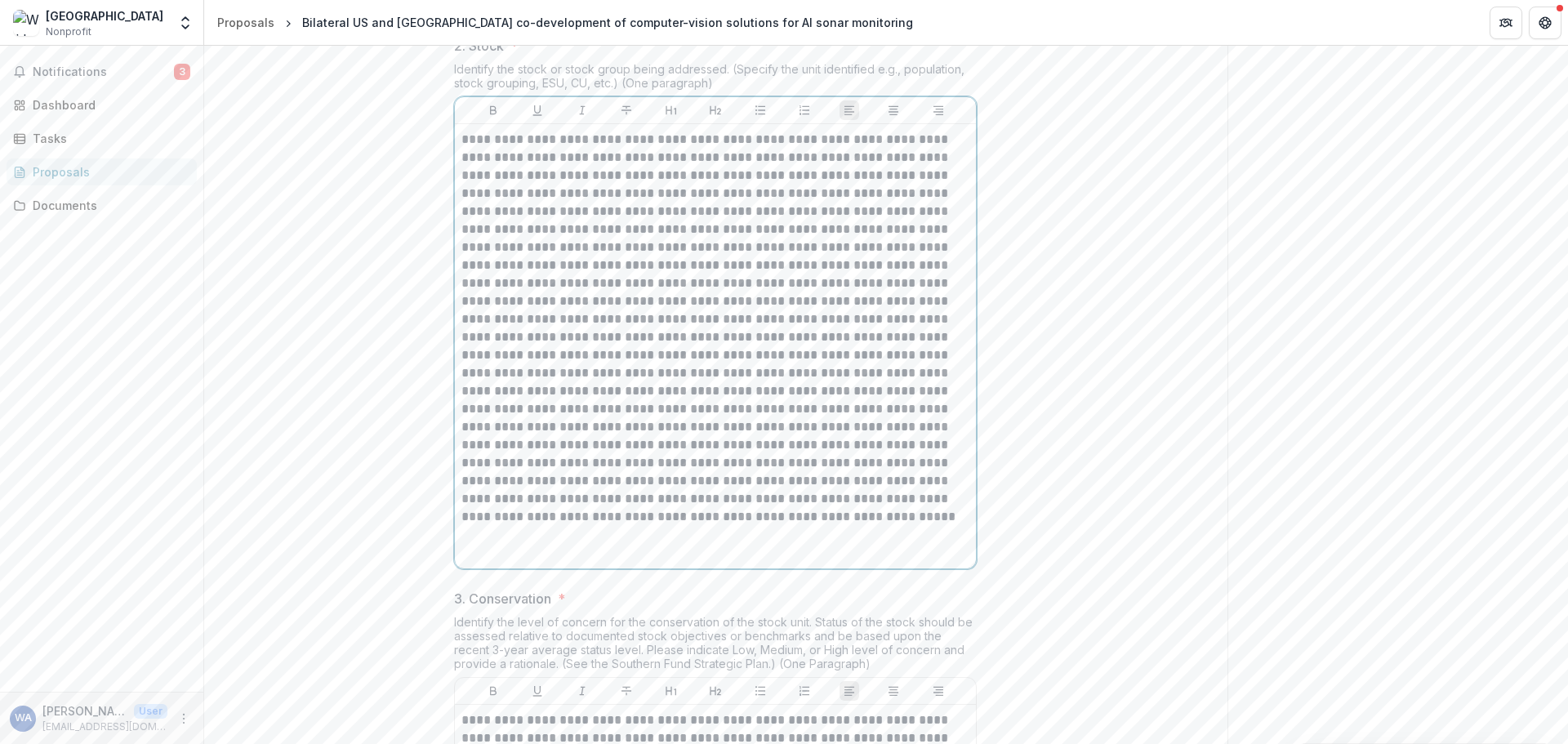
click at [759, 411] on p at bounding box center [716, 328] width 508 height 395
click at [612, 447] on p at bounding box center [716, 328] width 508 height 395
click at [771, 441] on p at bounding box center [716, 328] width 508 height 395
click at [594, 468] on p at bounding box center [716, 328] width 508 height 395
drag, startPoint x: 684, startPoint y: 464, endPoint x: 708, endPoint y: 451, distance: 27.3
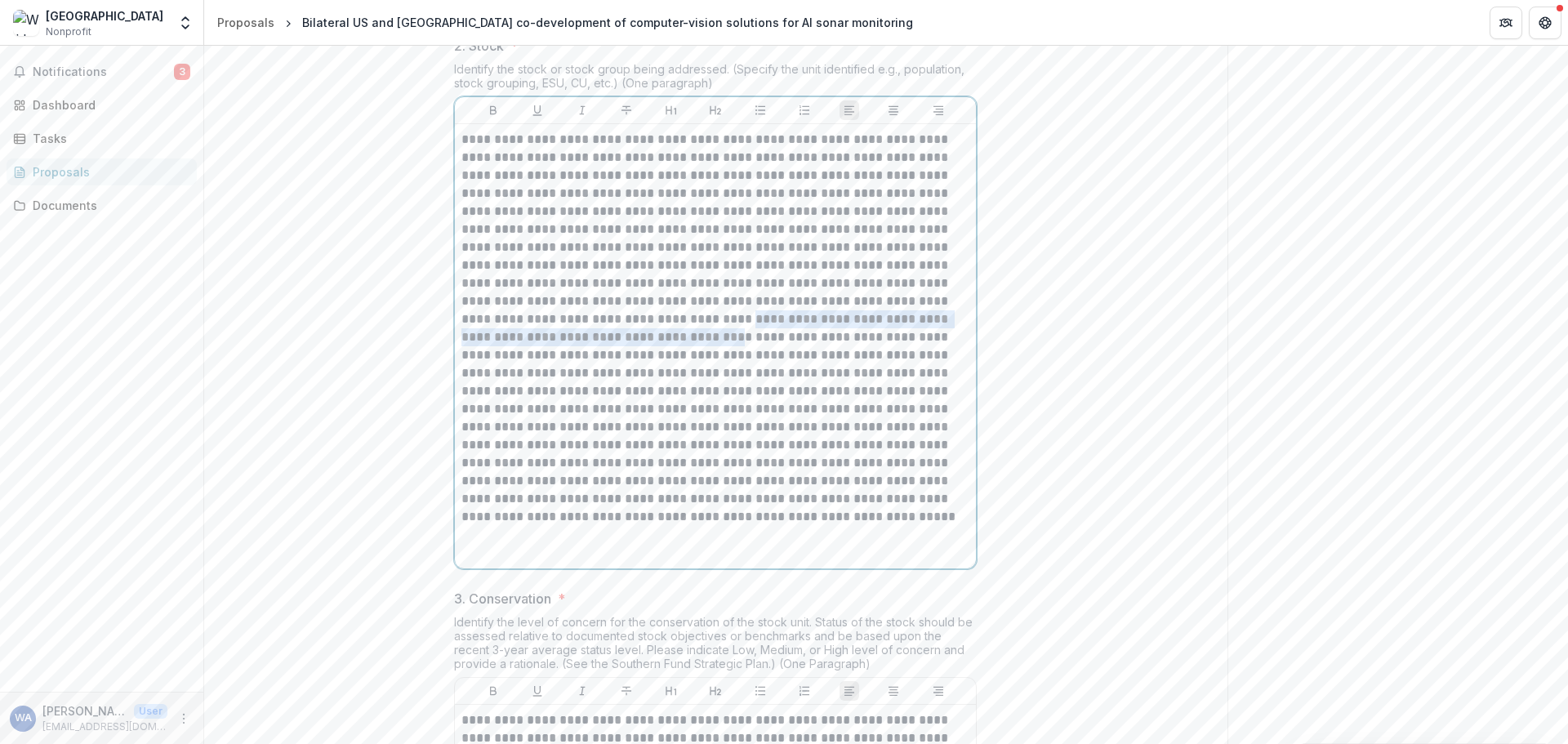
click at [708, 451] on p at bounding box center [716, 328] width 508 height 395
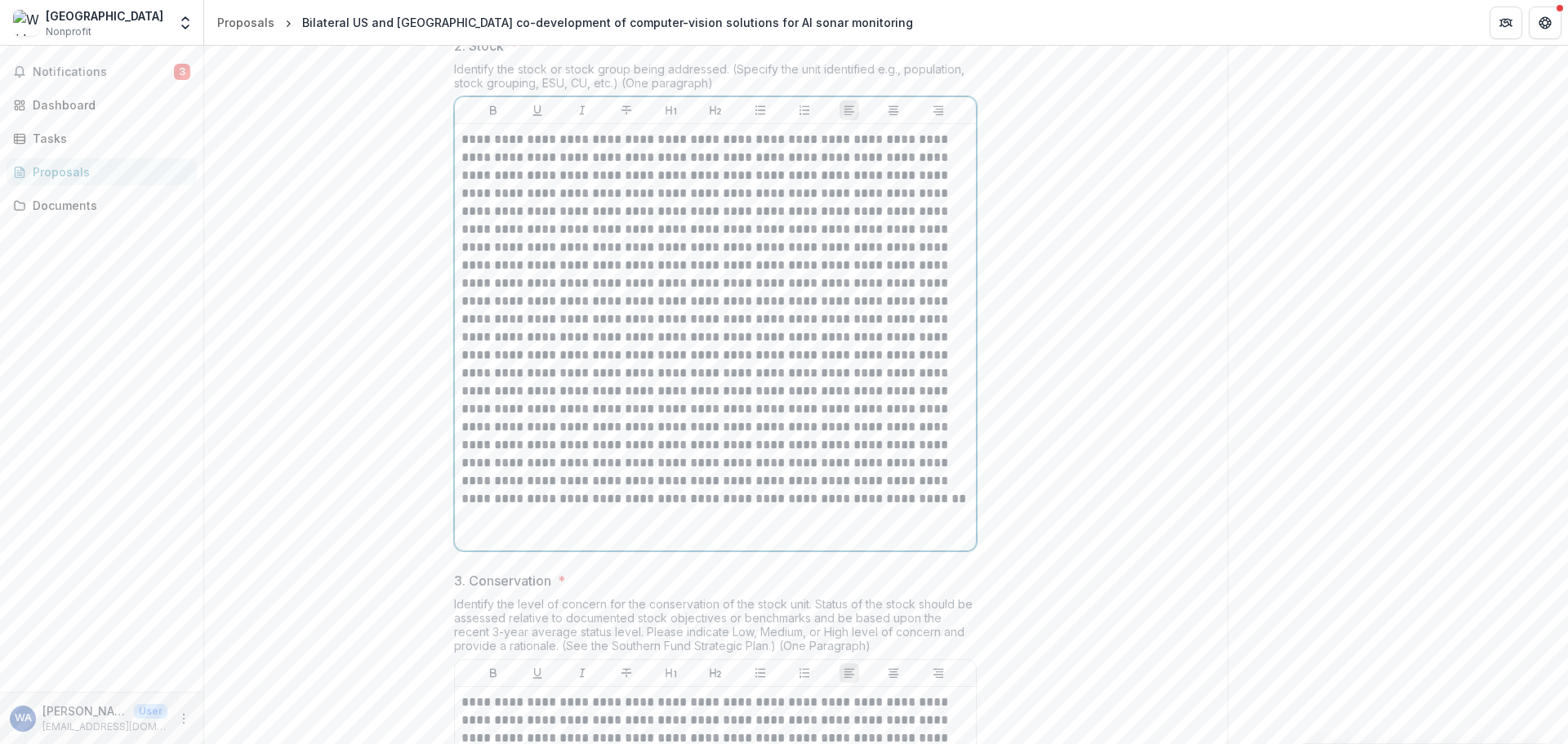
click at [793, 447] on p at bounding box center [716, 319] width 508 height 377
click at [600, 462] on p at bounding box center [716, 319] width 508 height 377
click at [622, 476] on p at bounding box center [716, 319] width 508 height 377
click at [804, 486] on p at bounding box center [716, 319] width 508 height 377
click at [738, 478] on p at bounding box center [716, 319] width 508 height 377
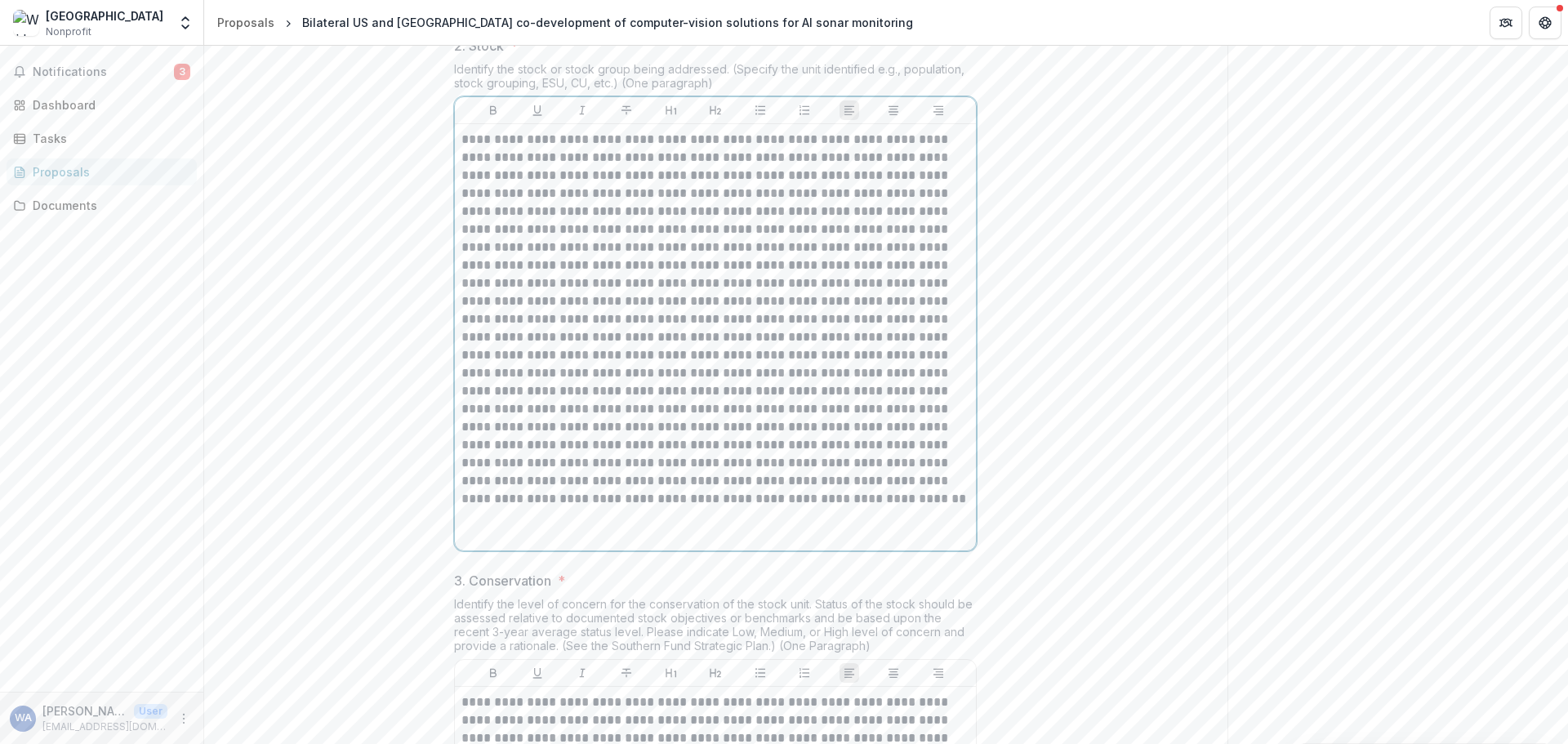
click at [699, 482] on p at bounding box center [716, 319] width 508 height 377
click at [698, 476] on p at bounding box center [716, 319] width 508 height 377
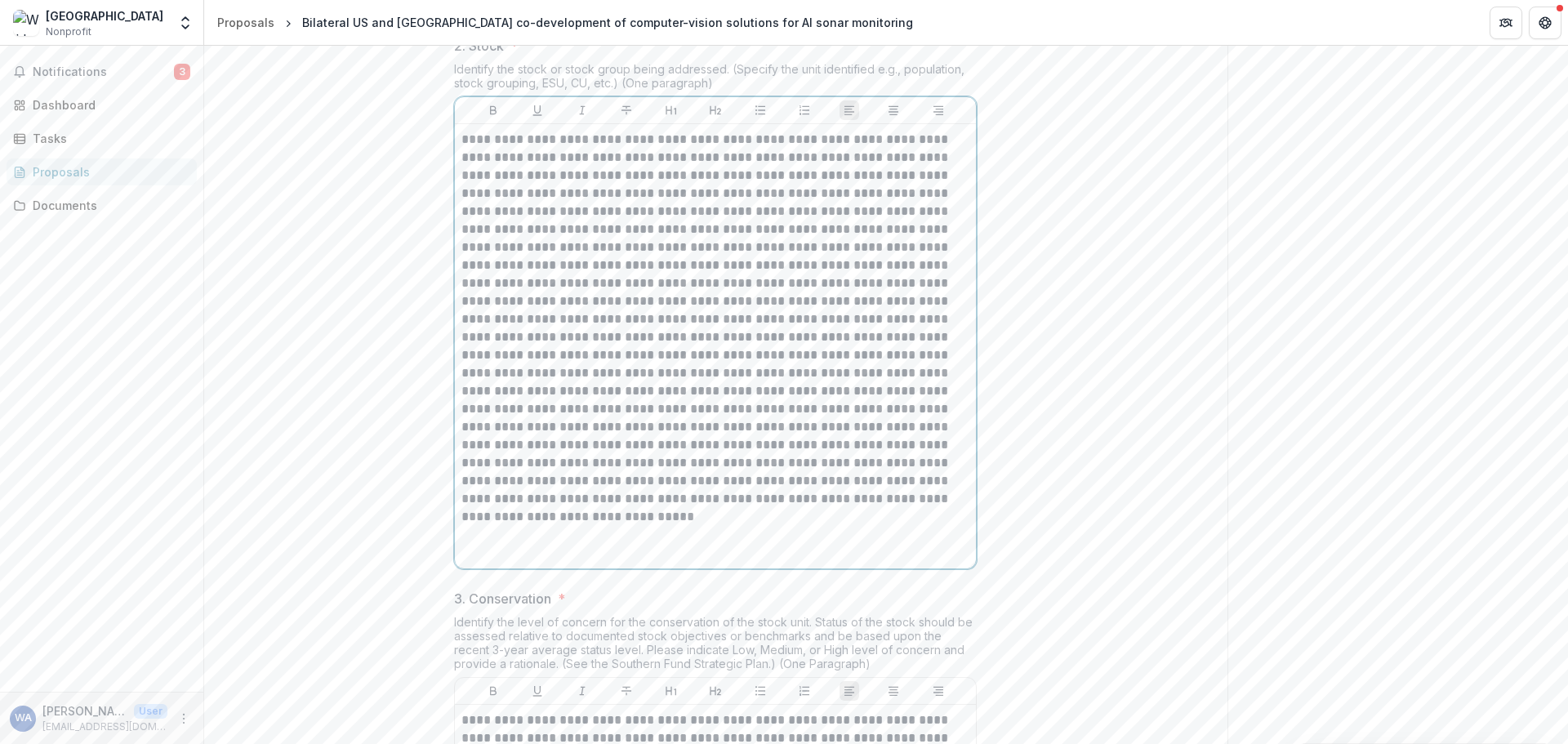
drag, startPoint x: 601, startPoint y: 502, endPoint x: 638, endPoint y: 510, distance: 37.9
click at [601, 501] on p at bounding box center [716, 328] width 508 height 395
drag, startPoint x: 739, startPoint y: 498, endPoint x: 793, endPoint y: 499, distance: 54.0
click at [793, 499] on p at bounding box center [716, 328] width 508 height 395
click at [695, 526] on p at bounding box center [716, 328] width 508 height 395
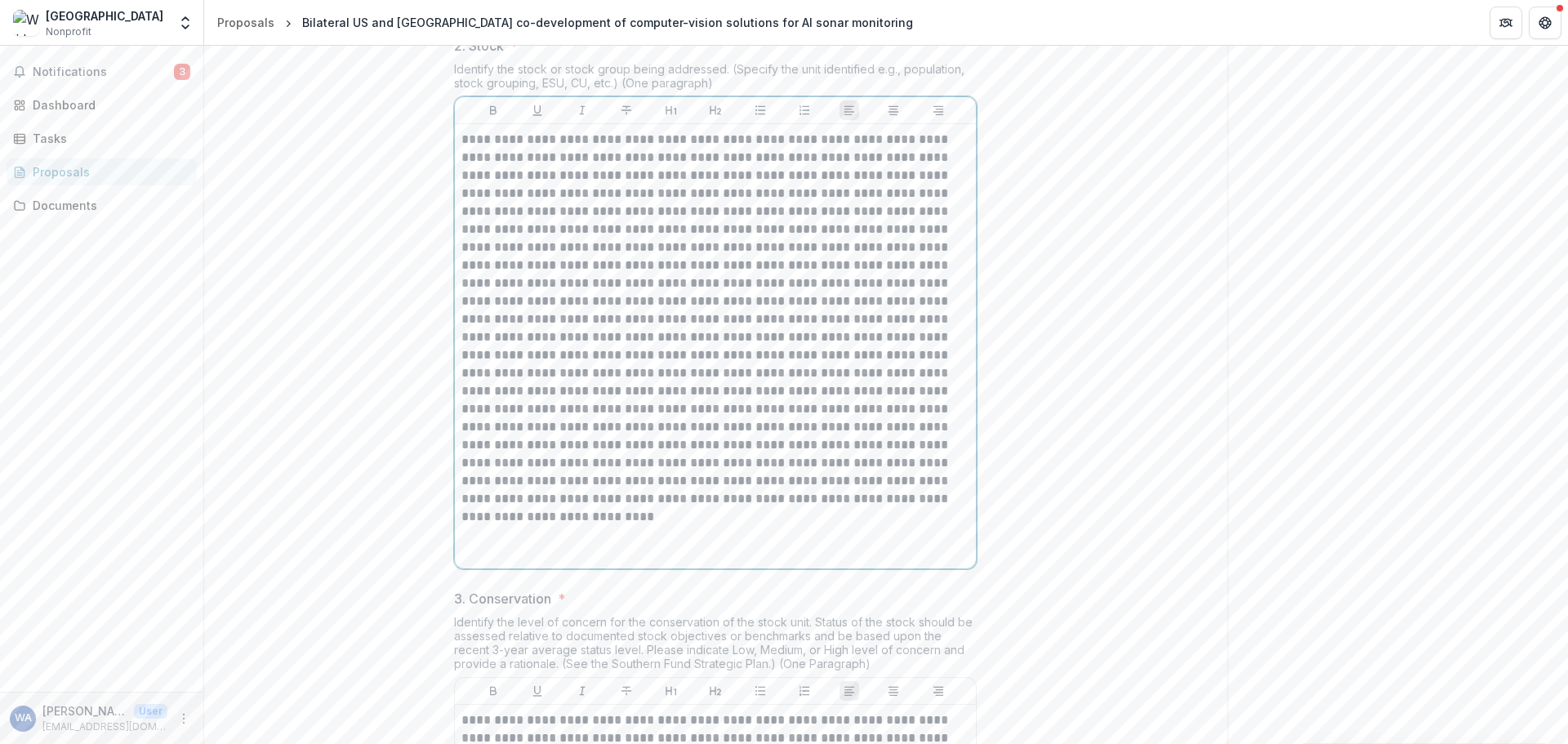
click at [917, 516] on p at bounding box center [716, 328] width 508 height 395
click at [584, 508] on p at bounding box center [716, 319] width 508 height 377
click at [484, 508] on p at bounding box center [716, 319] width 508 height 377
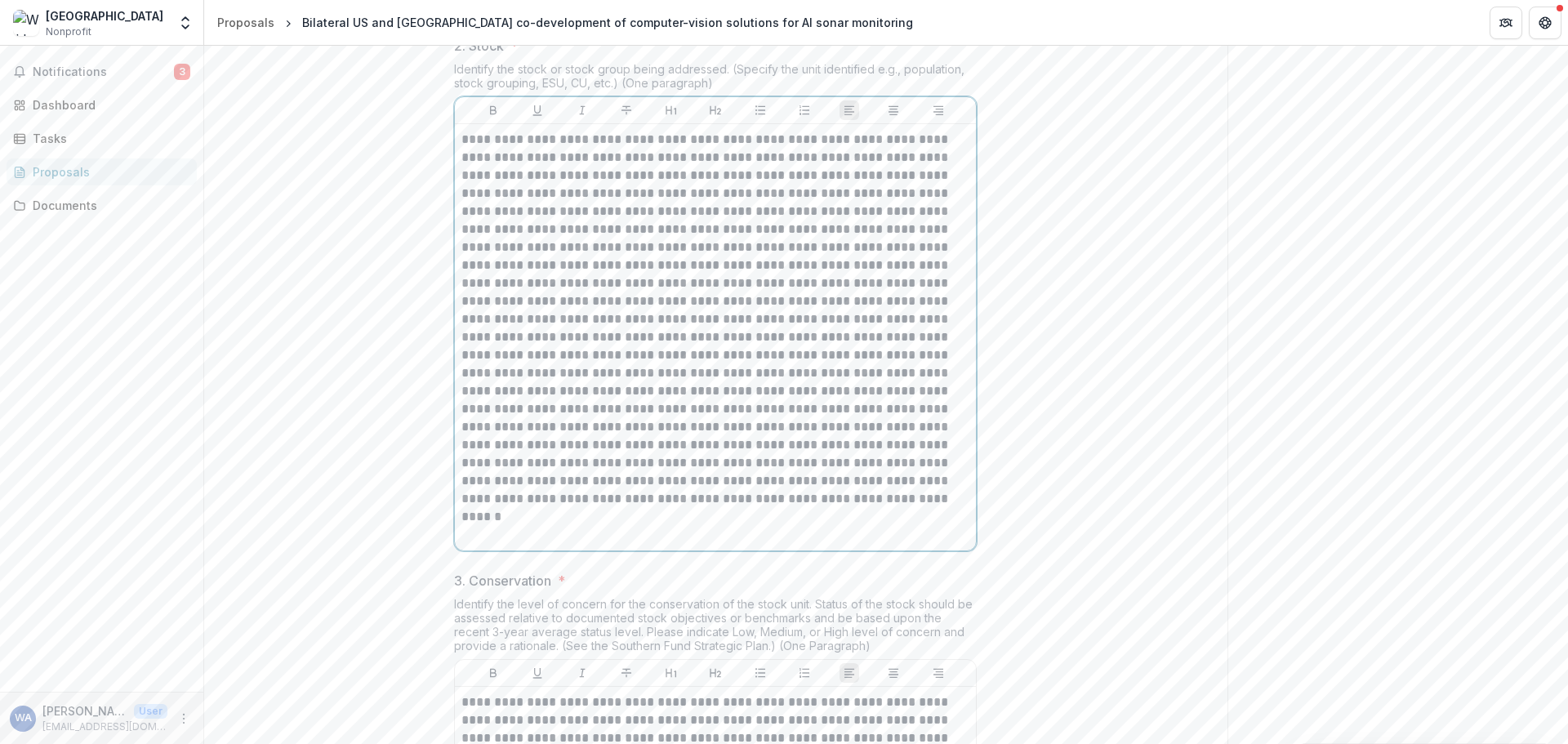
click at [520, 508] on p at bounding box center [716, 319] width 508 height 377
click at [744, 508] on p at bounding box center [716, 319] width 508 height 377
click at [798, 508] on p at bounding box center [716, 319] width 508 height 377
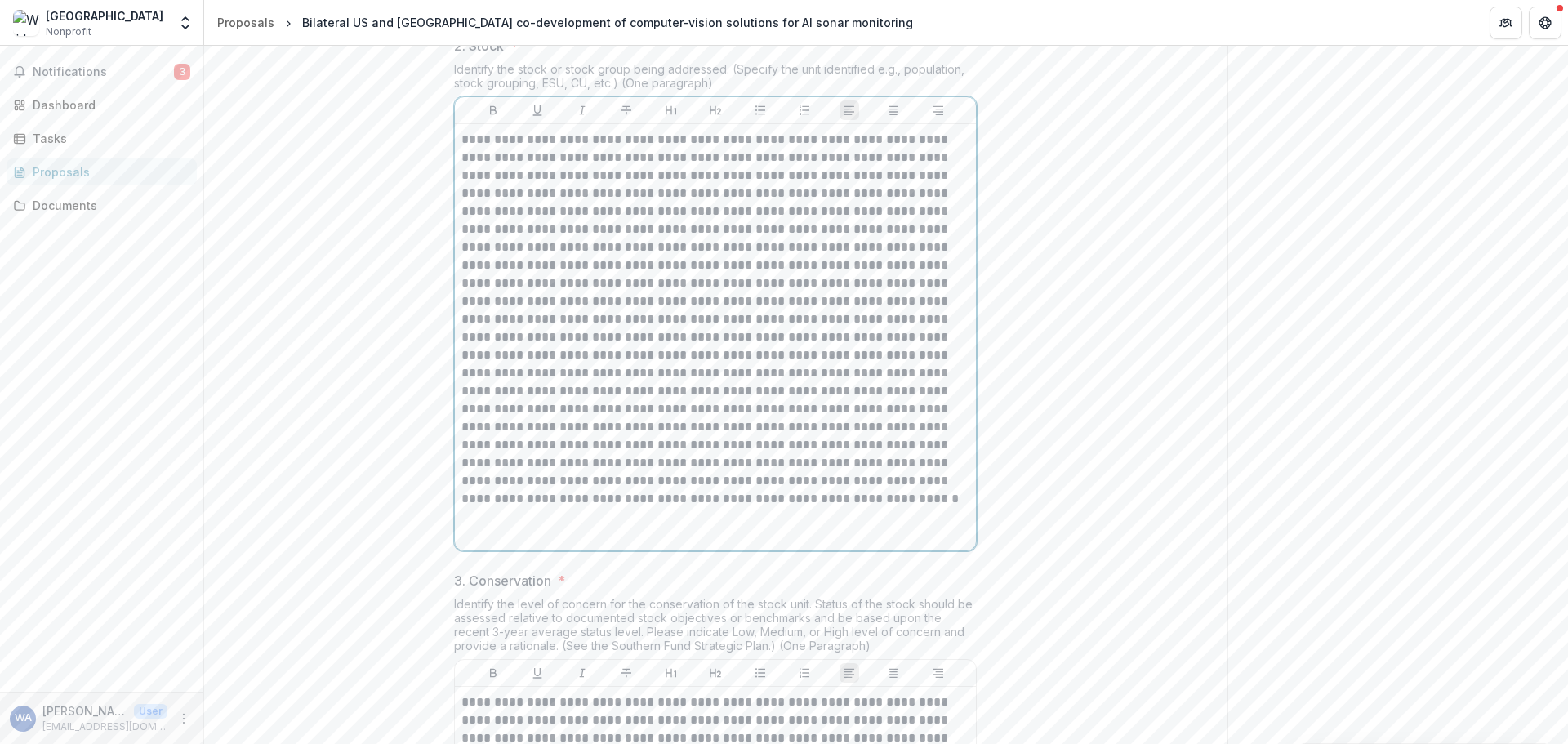
click at [628, 508] on p at bounding box center [716, 319] width 508 height 377
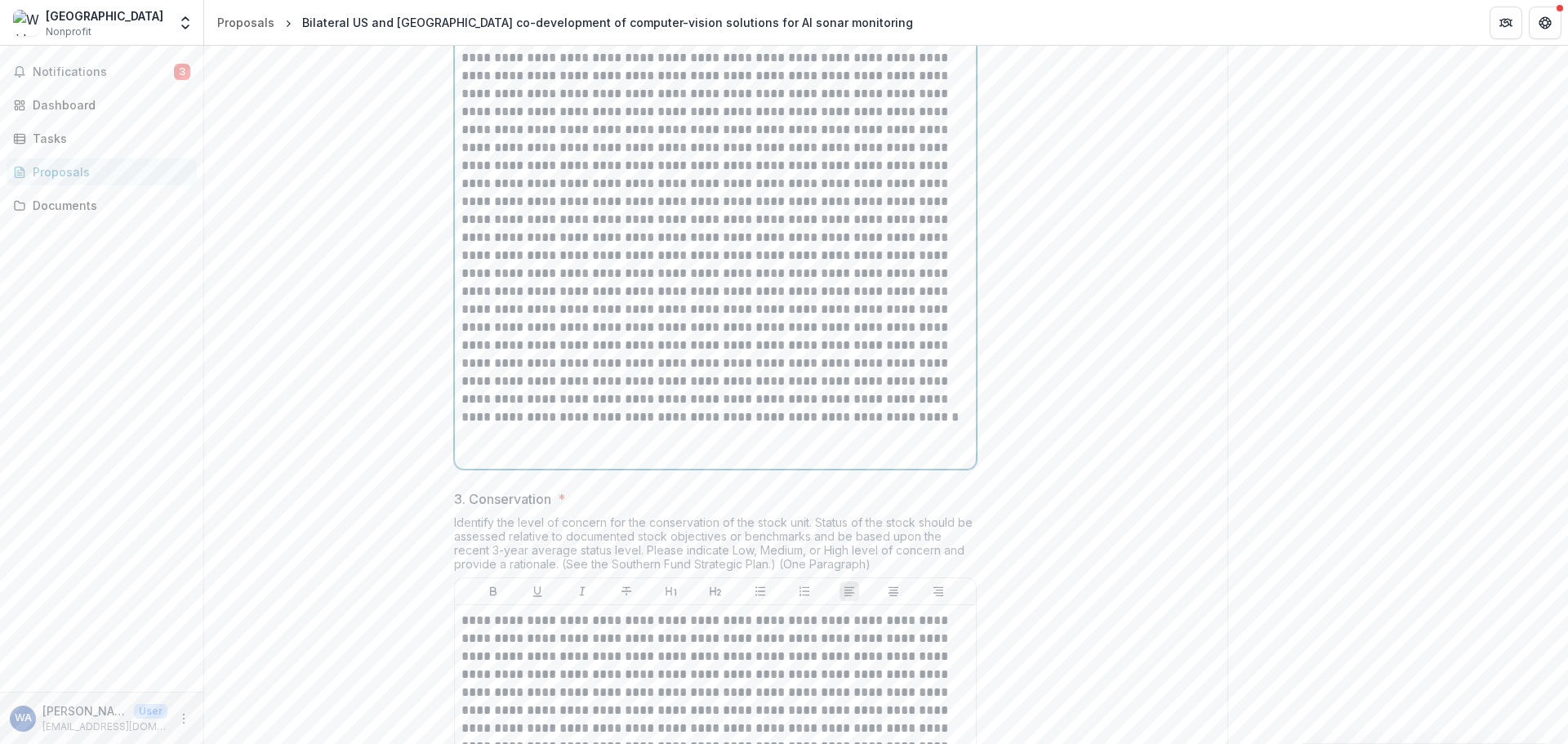
click at [731, 426] on p at bounding box center [716, 237] width 508 height 377
drag, startPoint x: 739, startPoint y: 468, endPoint x: 845, endPoint y: 472, distance: 106.1
click at [845, 426] on p at bounding box center [716, 237] width 508 height 377
click at [538, 426] on p at bounding box center [716, 237] width 508 height 377
click at [646, 426] on p at bounding box center [716, 237] width 508 height 377
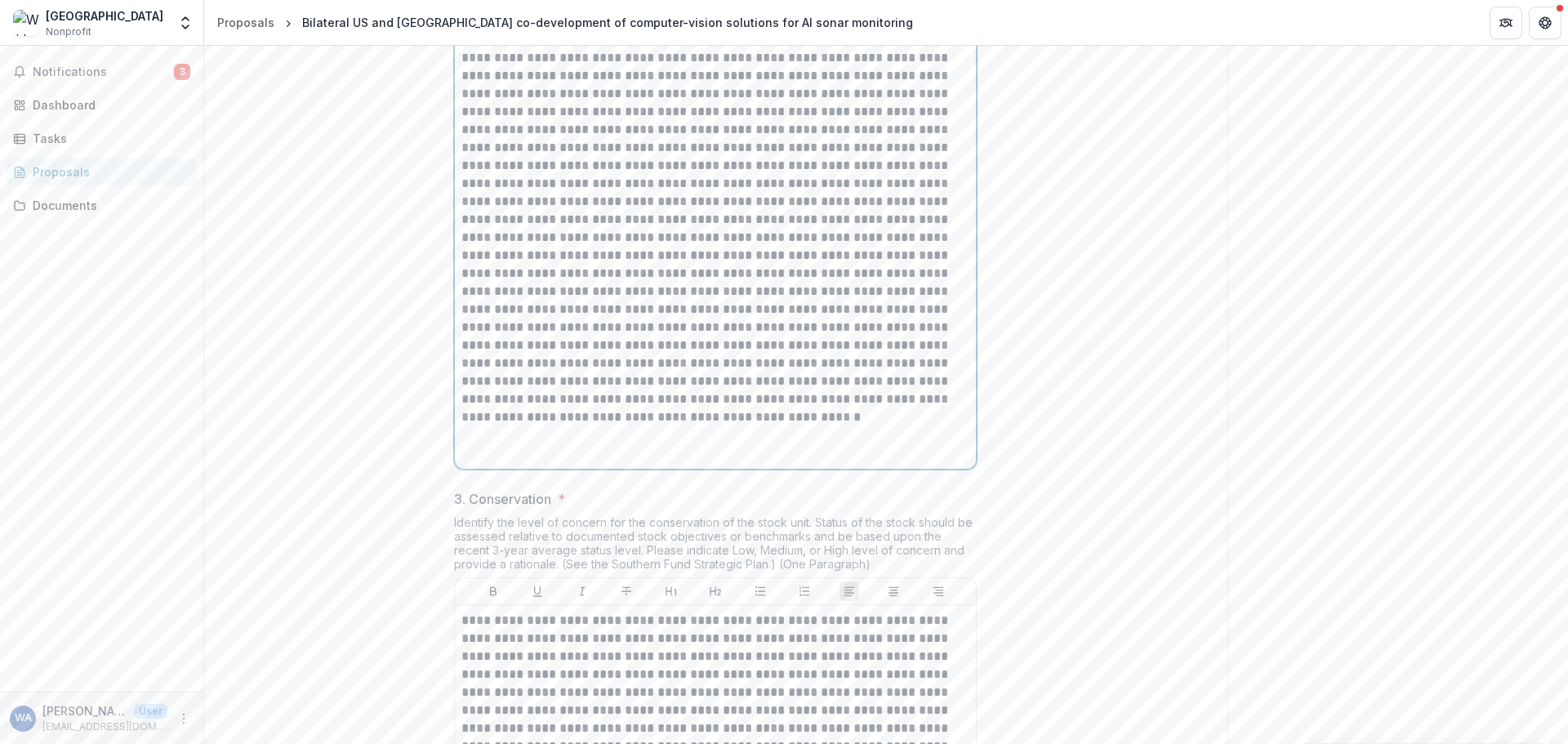
click at [617, 426] on p at bounding box center [716, 237] width 508 height 377
drag, startPoint x: 724, startPoint y: 505, endPoint x: 630, endPoint y: 491, distance: 95.0
click at [630, 426] on p at bounding box center [716, 237] width 508 height 377
click at [708, 426] on p at bounding box center [716, 237] width 508 height 377
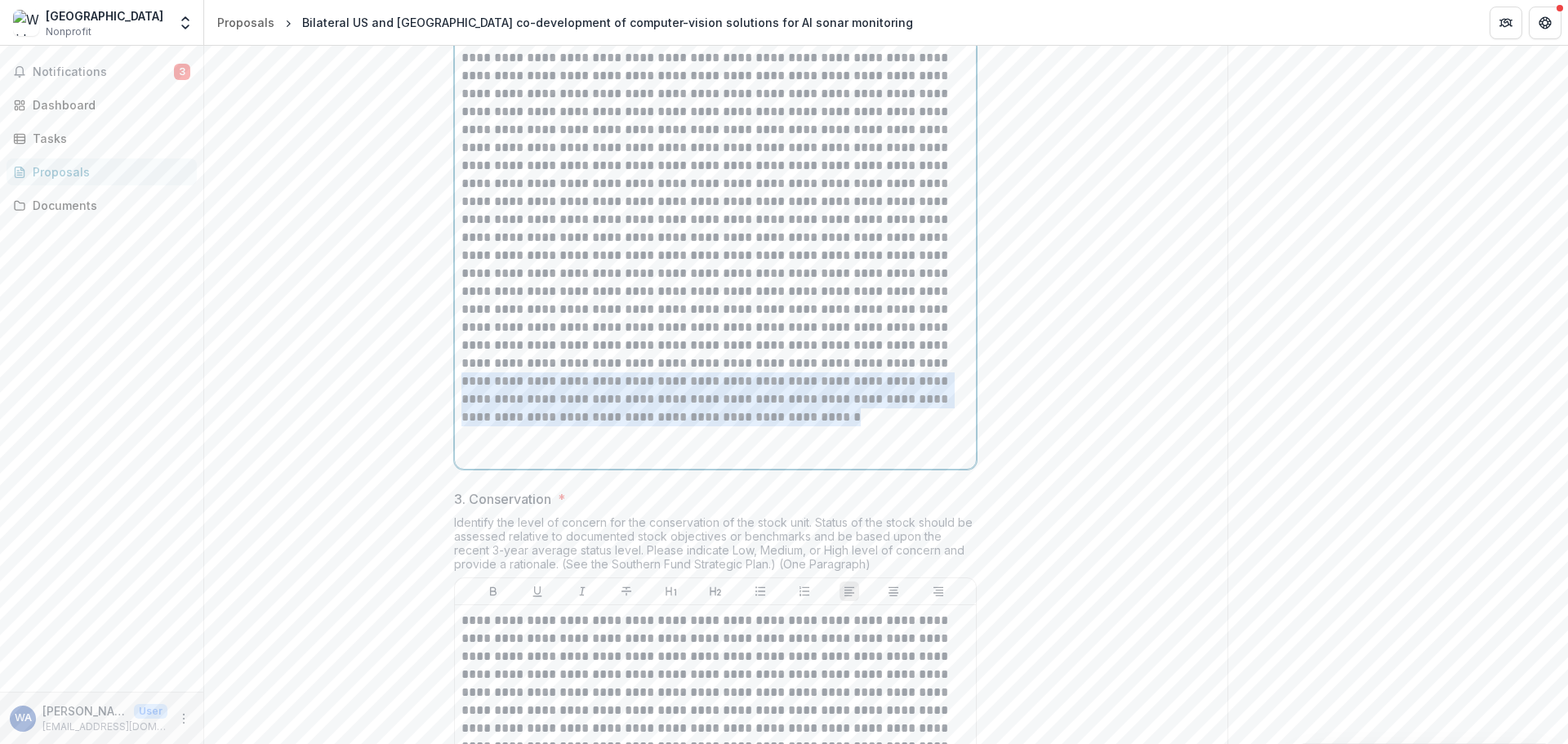
drag, startPoint x: 830, startPoint y: 549, endPoint x: 421, endPoint y: 505, distance: 411.4
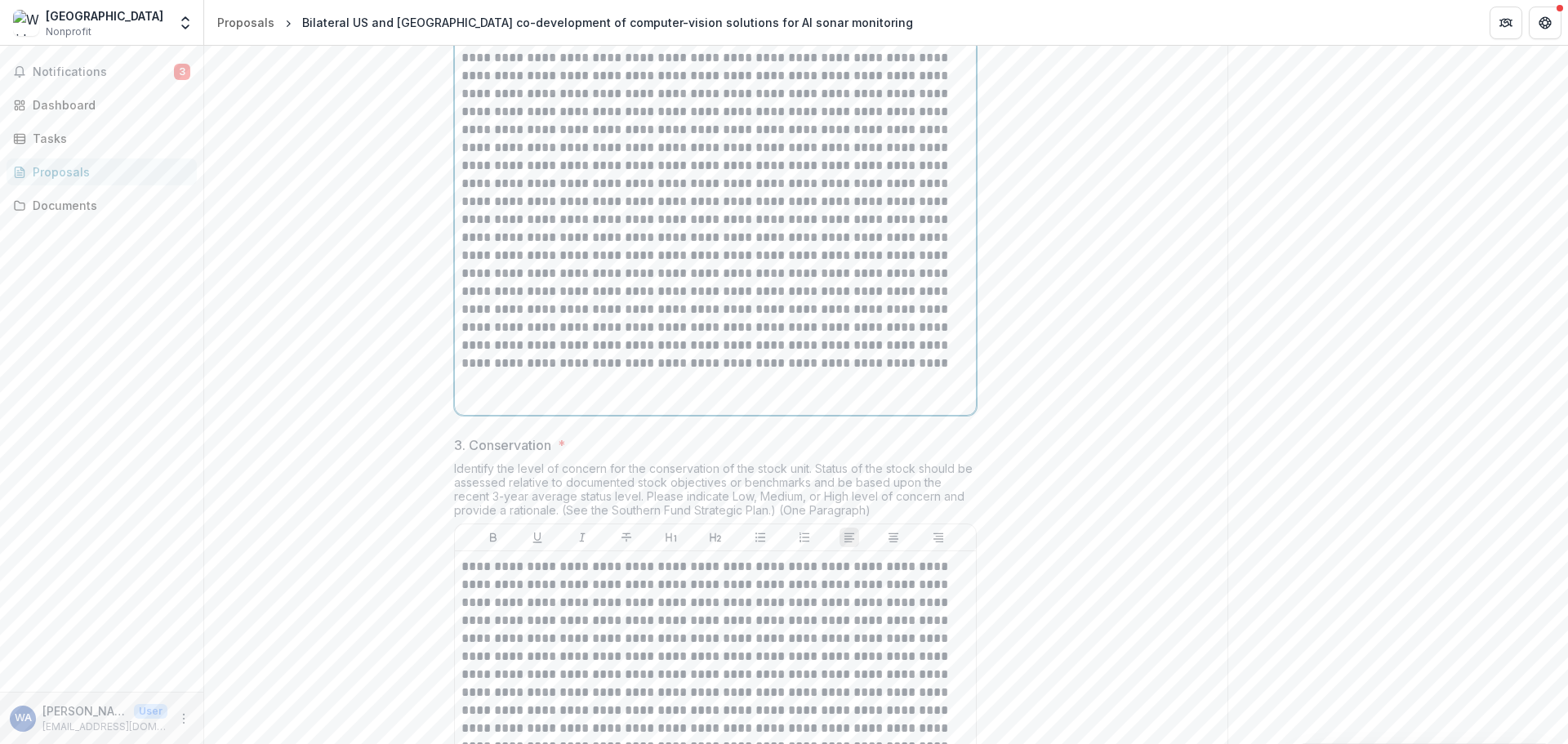
click at [523, 408] on p at bounding box center [716, 390] width 508 height 36
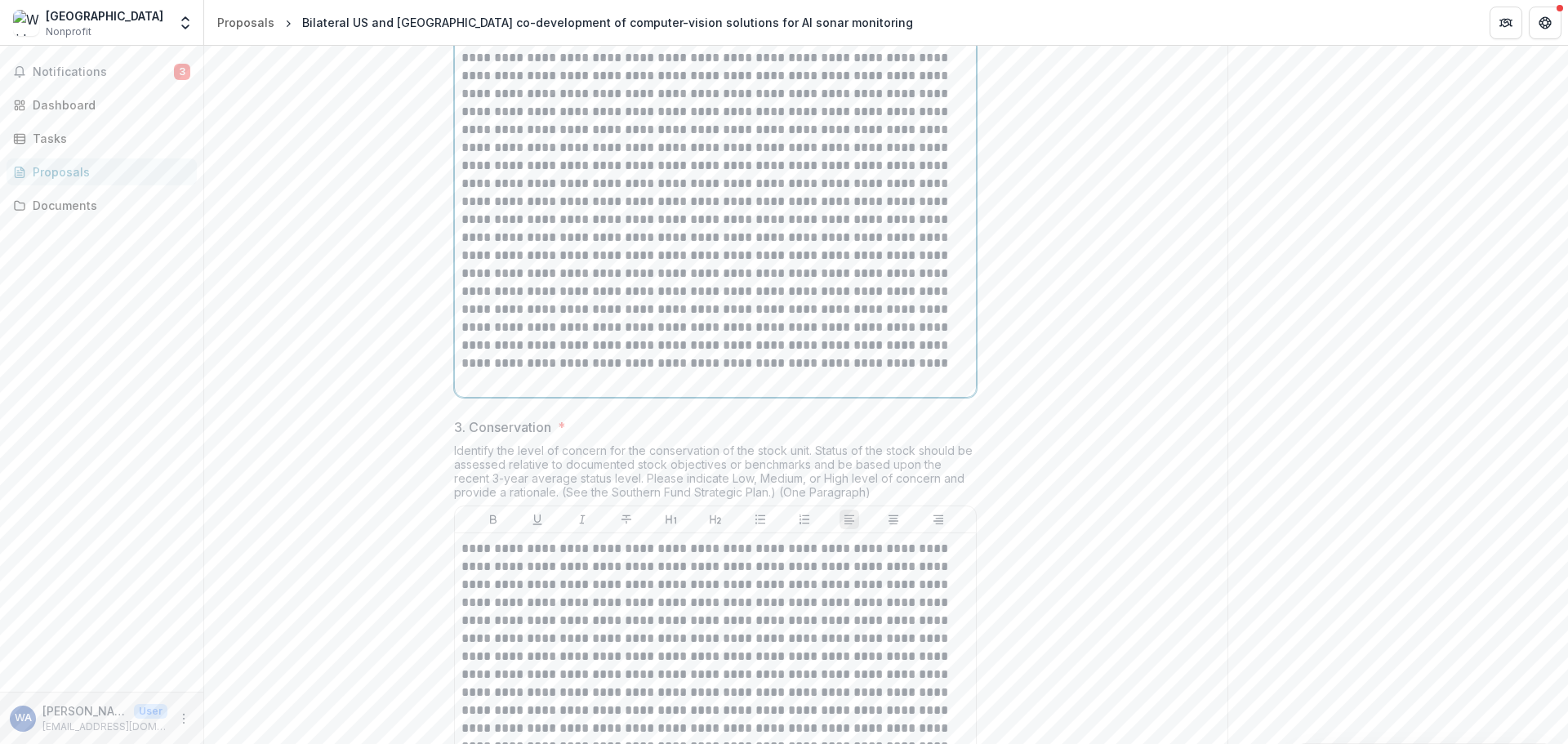
click at [507, 390] on p at bounding box center [716, 219] width 508 height 341
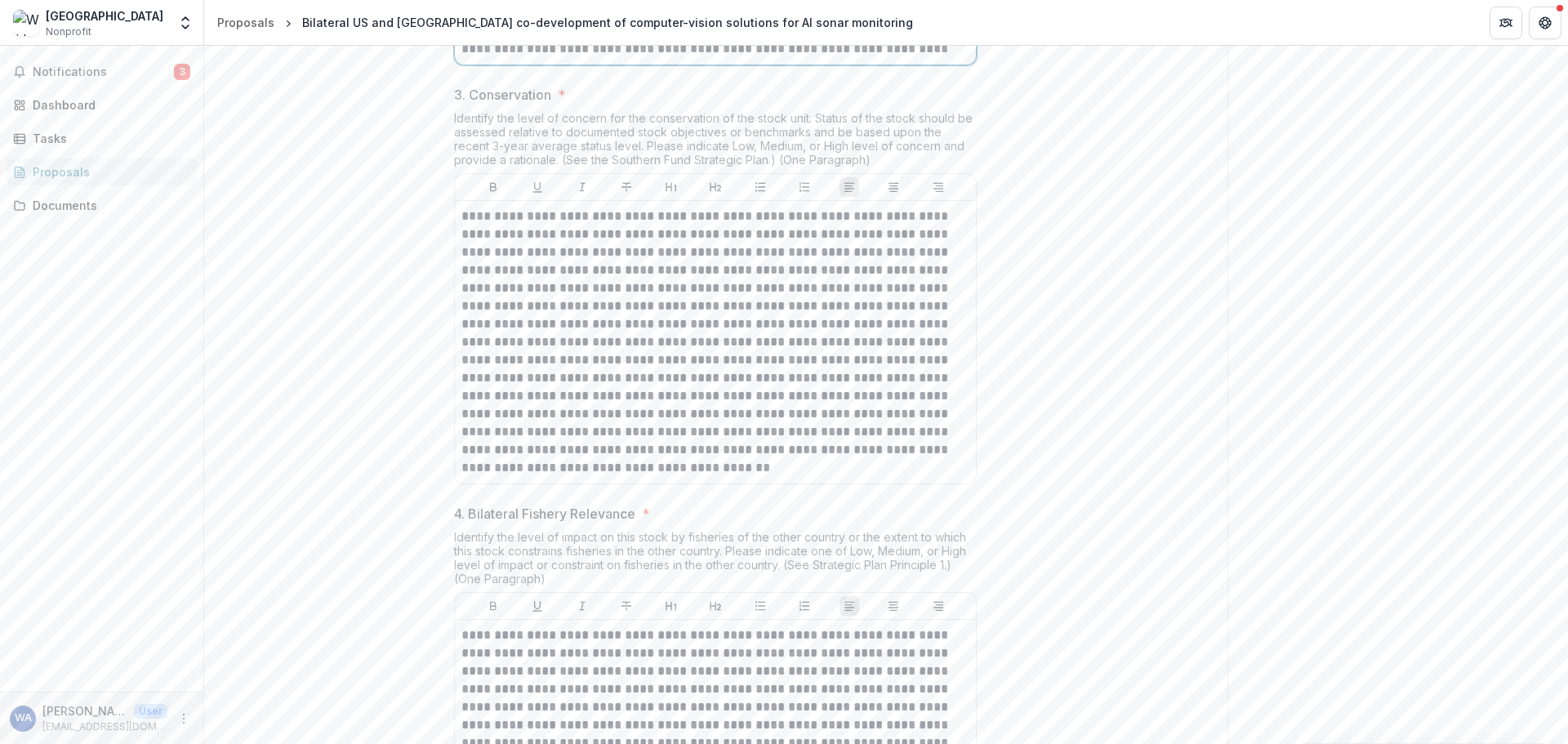
scroll to position [1456, 0]
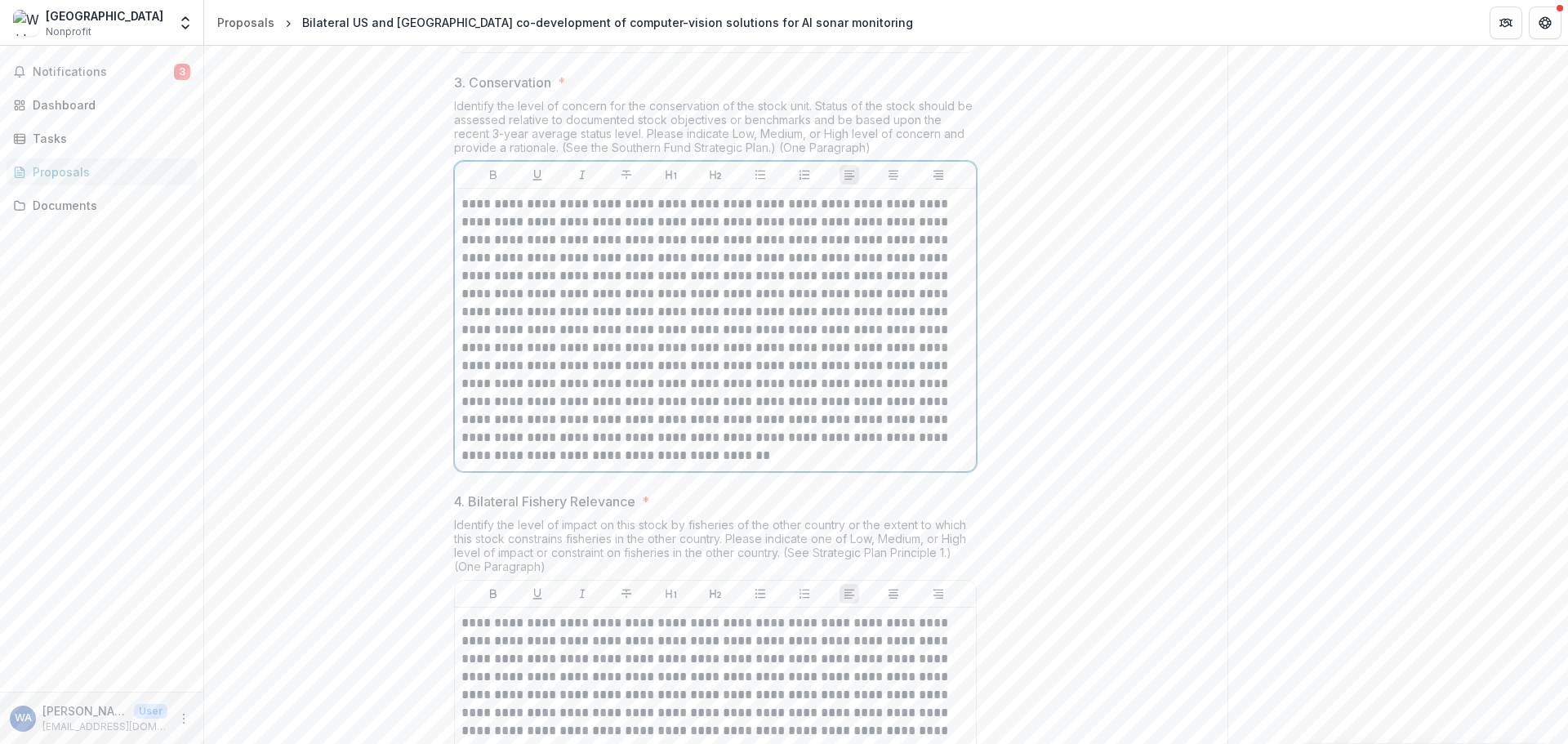
click at [629, 337] on p at bounding box center [716, 329] width 508 height 269
click at [737, 367] on p at bounding box center [716, 329] width 508 height 269
click at [575, 405] on p at bounding box center [716, 329] width 508 height 269
click at [751, 413] on p at bounding box center [716, 329] width 508 height 269
click at [684, 440] on p at bounding box center [716, 329] width 508 height 269
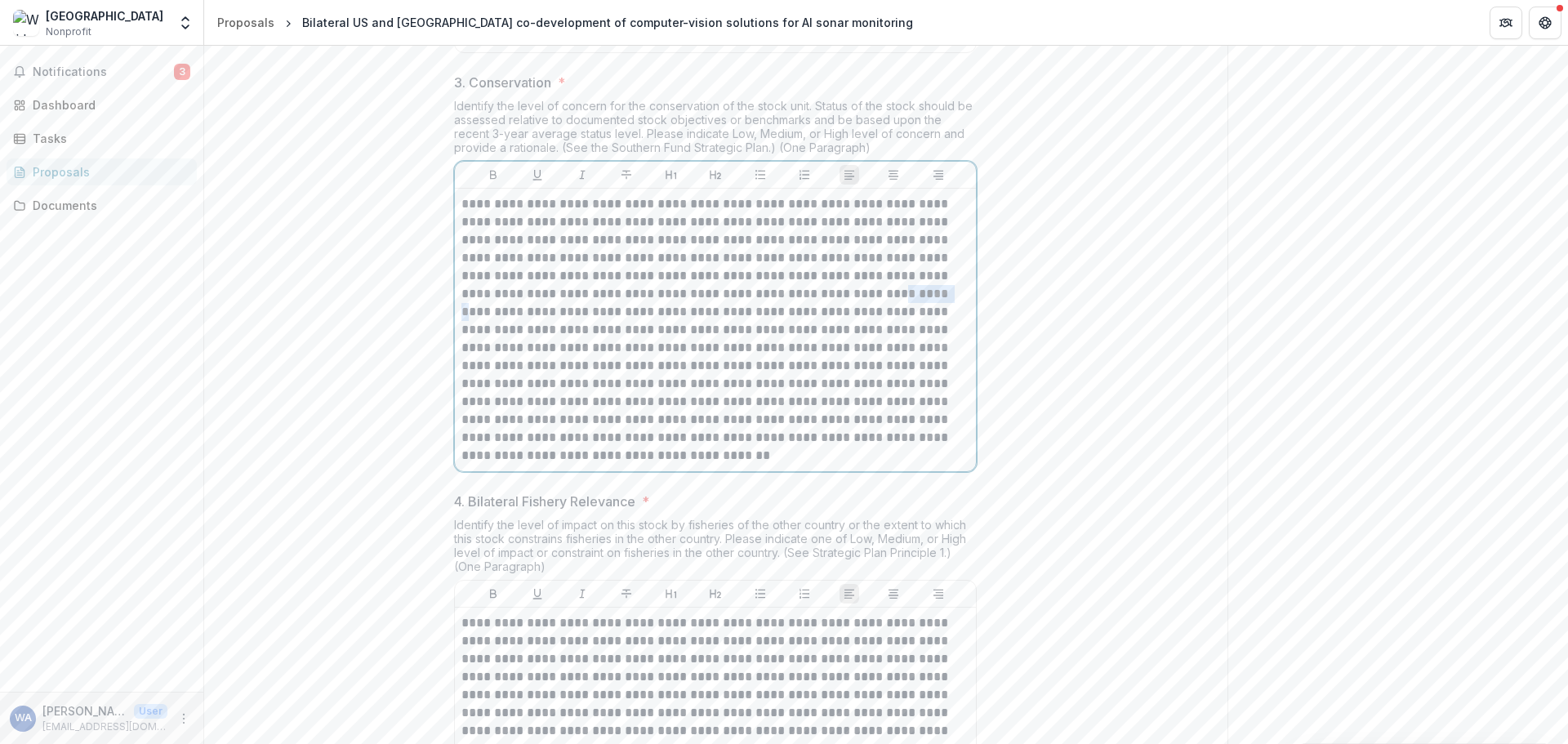
drag, startPoint x: 872, startPoint y: 418, endPoint x: 916, endPoint y: 418, distance: 44.0
click at [916, 418] on p at bounding box center [716, 329] width 508 height 269
click at [696, 434] on p at bounding box center [716, 329] width 508 height 269
click at [756, 434] on p at bounding box center [716, 329] width 508 height 269
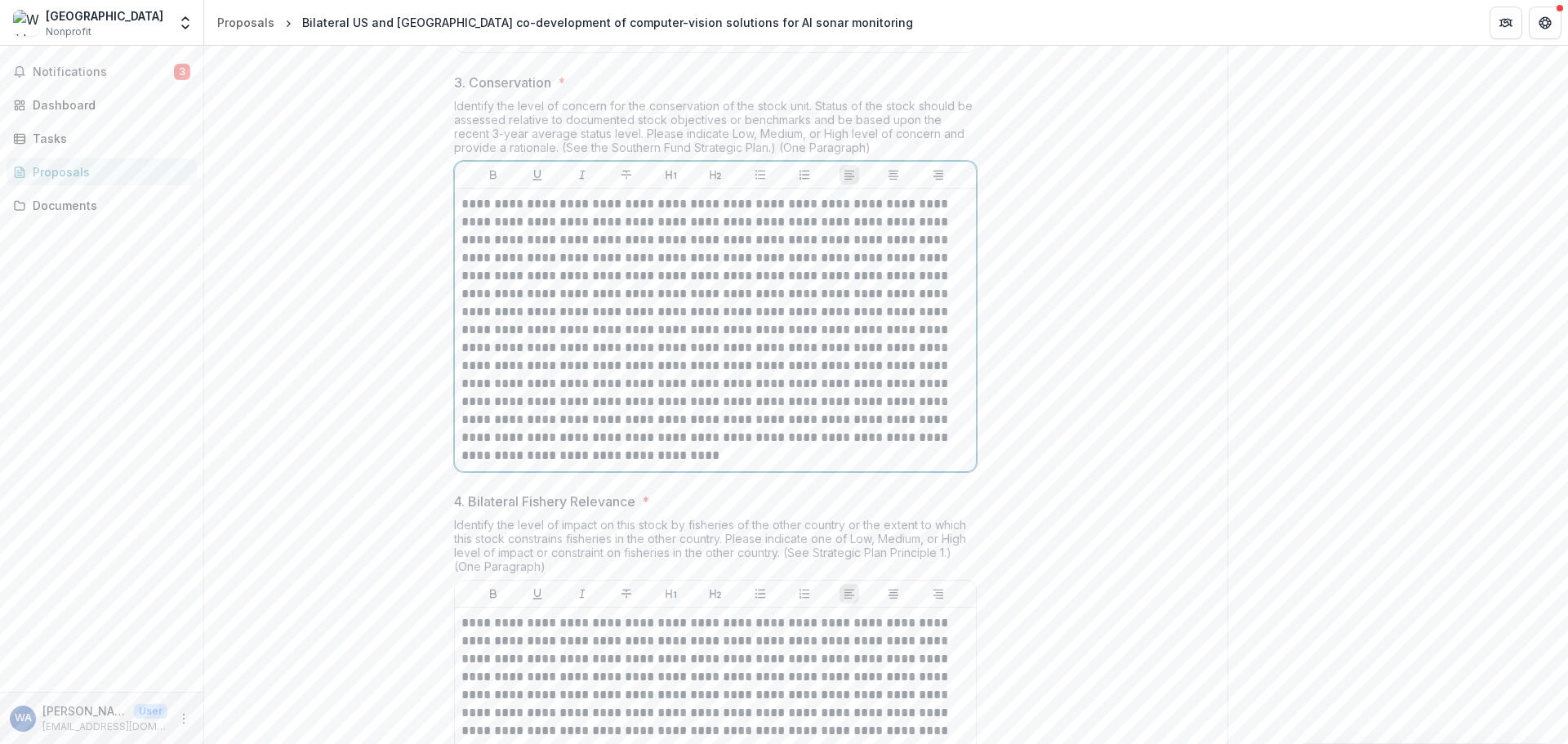
click at [505, 456] on p at bounding box center [716, 329] width 508 height 269
click at [551, 464] on p at bounding box center [716, 329] width 508 height 269
click at [652, 464] on p at bounding box center [716, 329] width 508 height 269
click at [593, 464] on p at bounding box center [716, 329] width 508 height 269
click at [572, 464] on p at bounding box center [716, 329] width 508 height 269
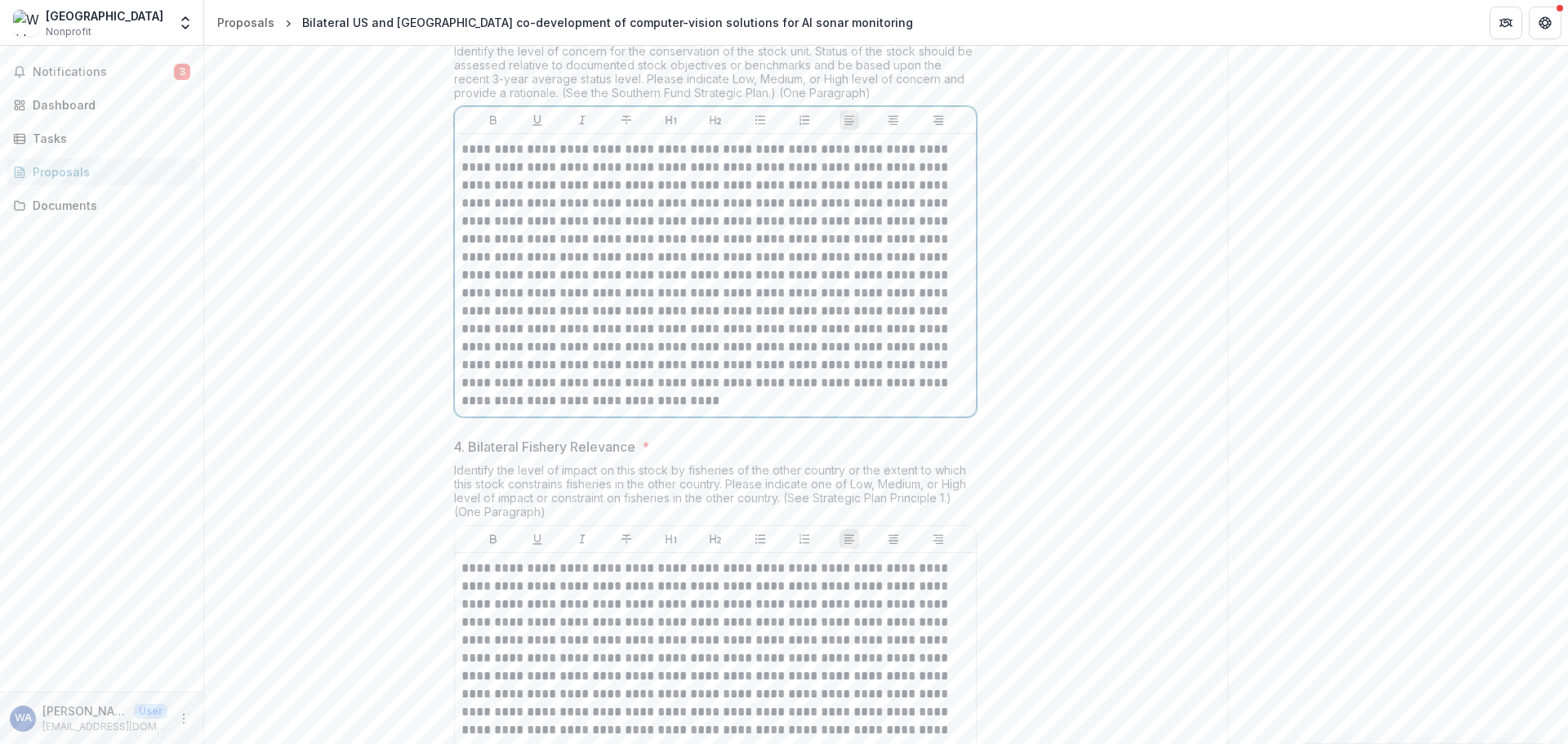
scroll to position [1538, 0]
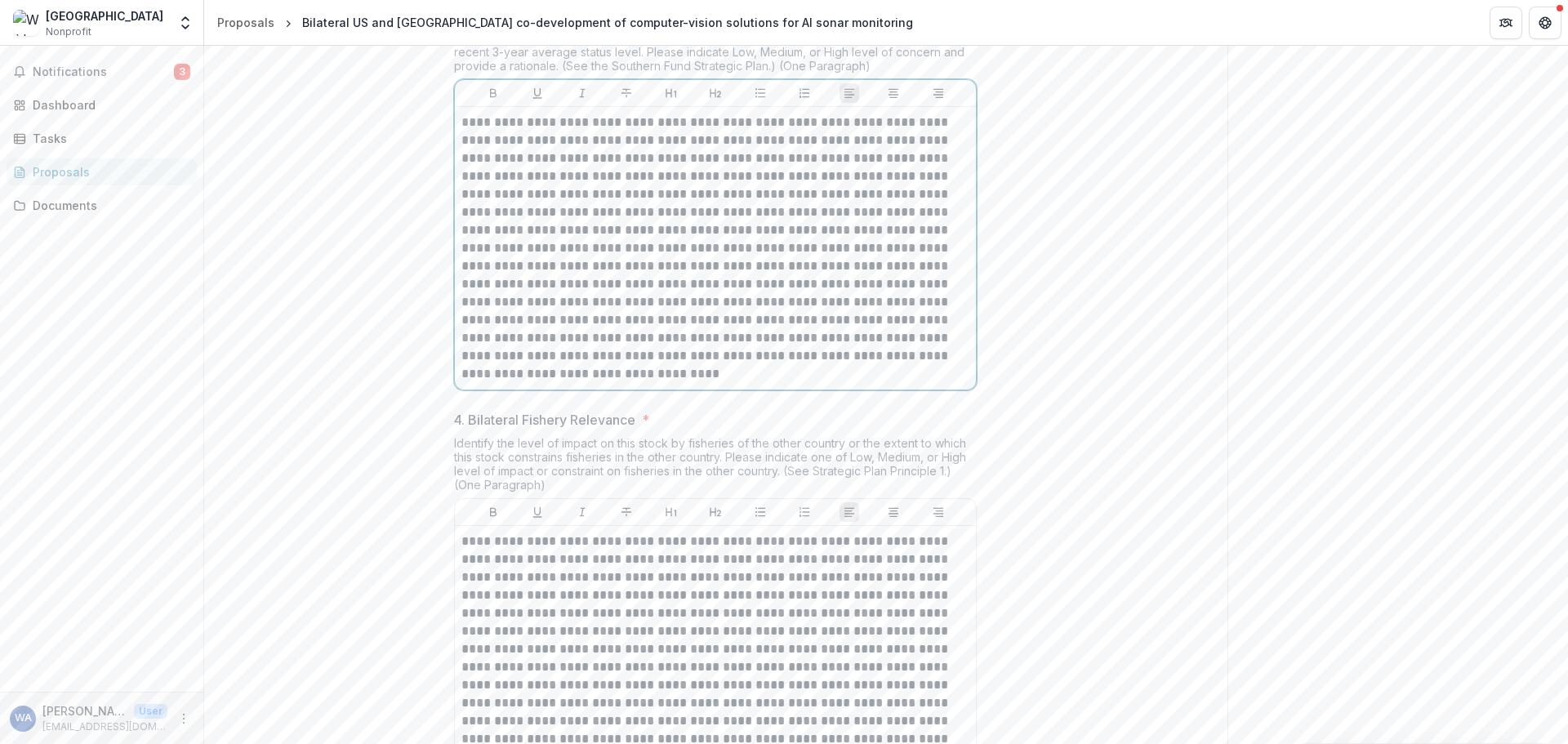
click at [618, 383] on p at bounding box center [716, 247] width 508 height 269
click at [778, 383] on p at bounding box center [716, 247] width 508 height 269
drag, startPoint x: 806, startPoint y: 463, endPoint x: 882, endPoint y: 468, distance: 76.2
click at [882, 383] on p at bounding box center [716, 247] width 508 height 269
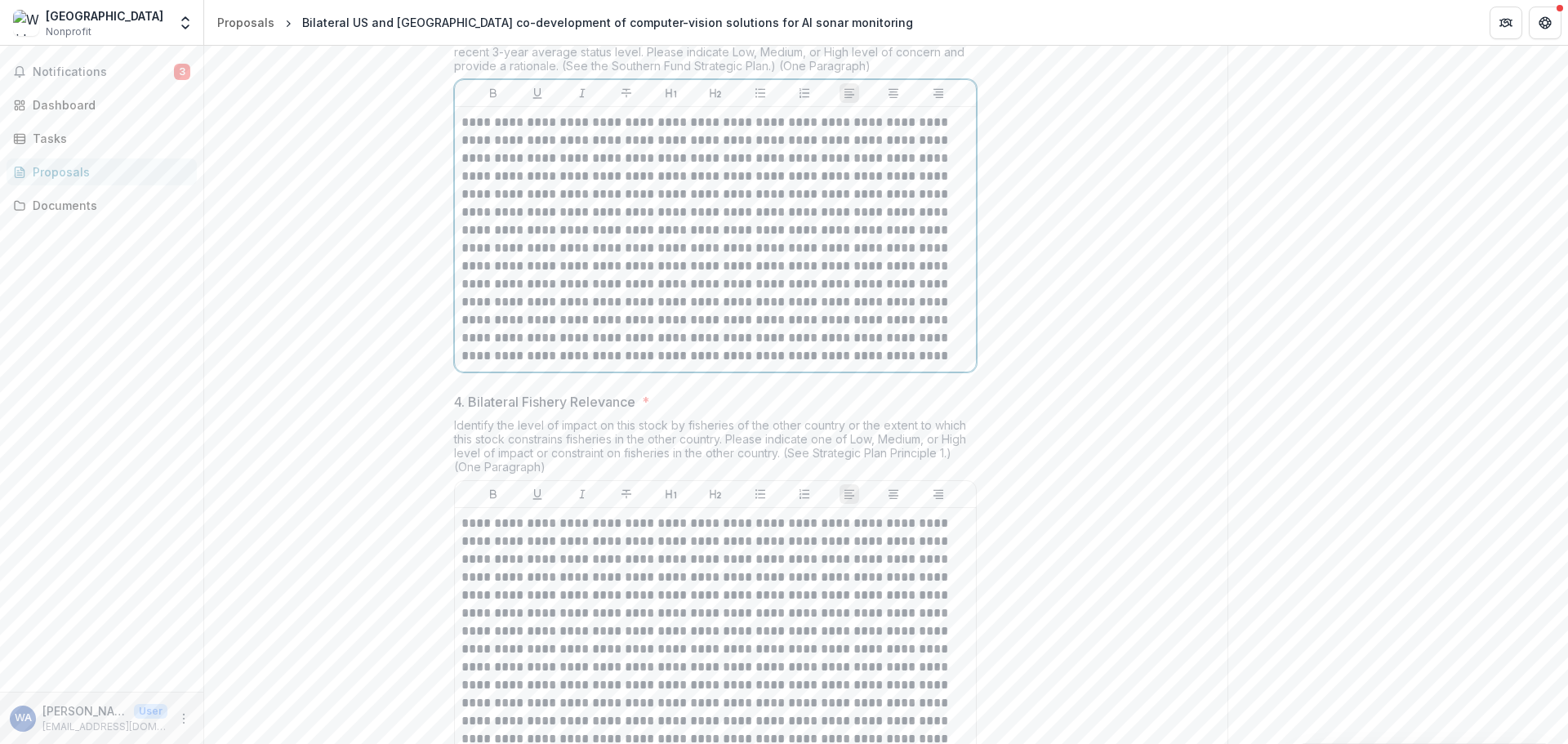
click at [644, 365] on p at bounding box center [716, 238] width 508 height 251
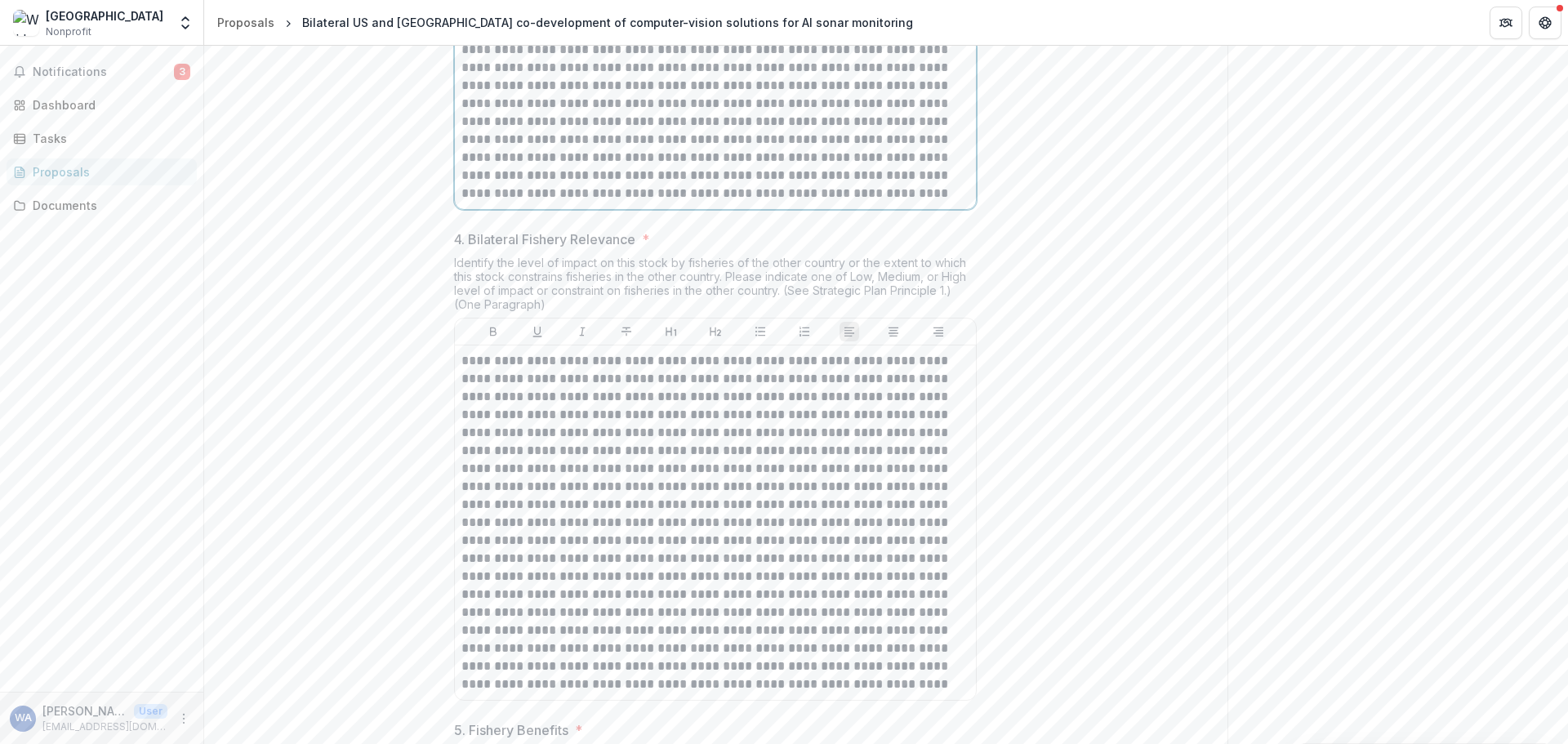
scroll to position [1700, 0]
click at [803, 201] on p at bounding box center [716, 75] width 508 height 251
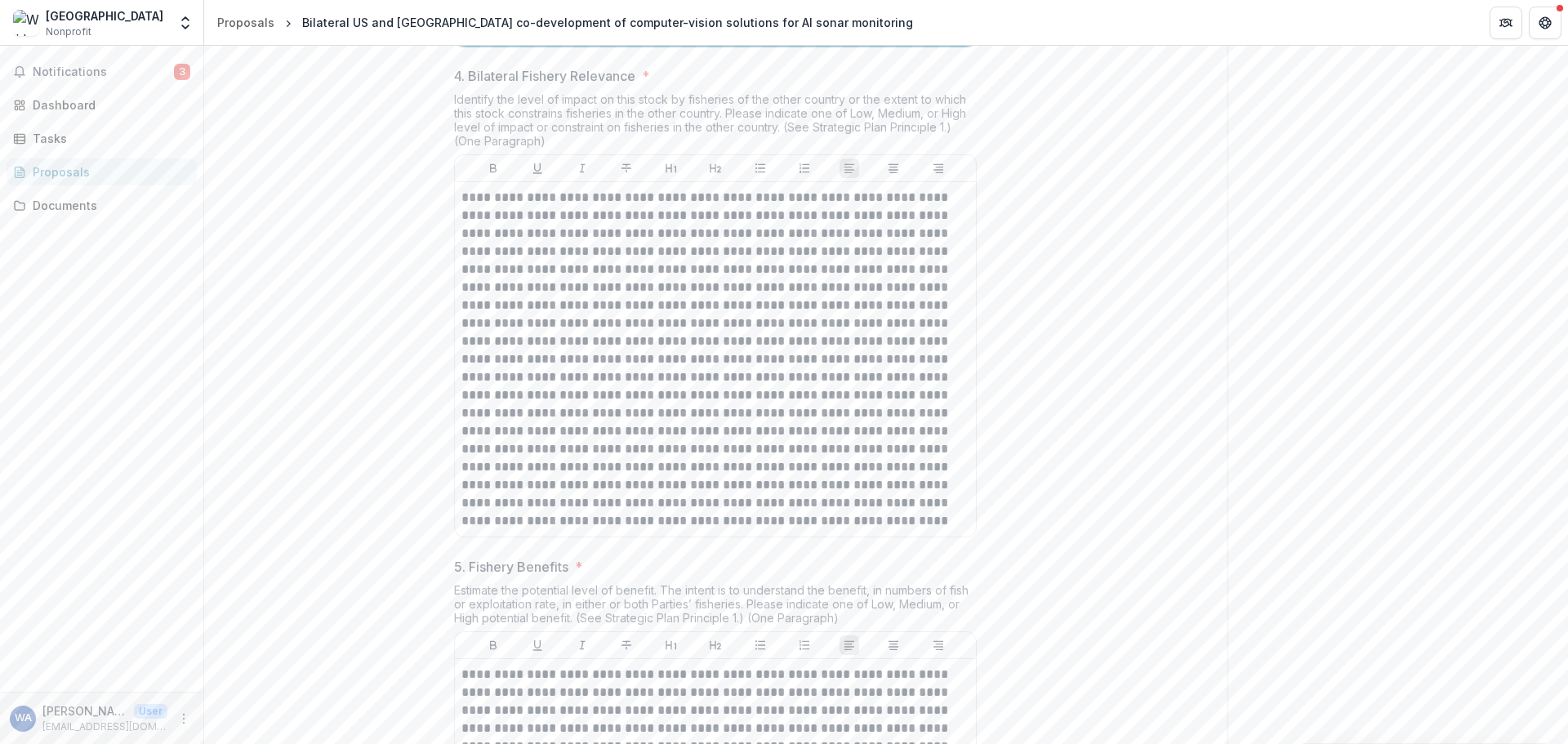
scroll to position [1864, 0]
click at [745, 325] on p at bounding box center [716, 358] width 508 height 341
click at [698, 340] on p at bounding box center [716, 358] width 508 height 341
click at [616, 350] on p at bounding box center [716, 358] width 508 height 341
click at [500, 358] on p at bounding box center [716, 358] width 508 height 341
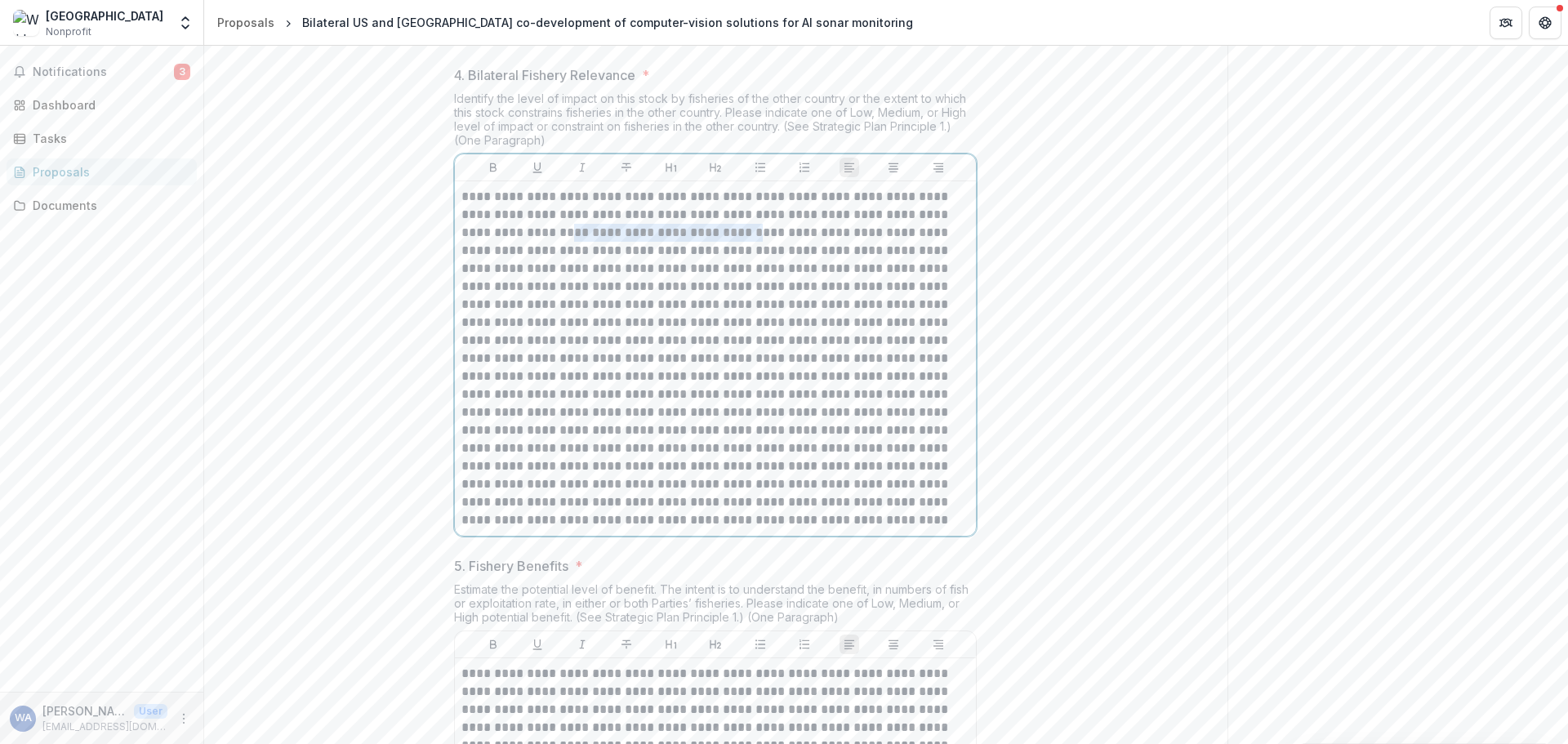
drag, startPoint x: 497, startPoint y: 358, endPoint x: 671, endPoint y: 360, distance: 174.0
click at [671, 360] on p at bounding box center [716, 358] width 508 height 341
click at [734, 377] on p at bounding box center [716, 358] width 508 height 341
click at [738, 360] on p at bounding box center [716, 358] width 508 height 341
click at [548, 373] on p at bounding box center [716, 358] width 508 height 341
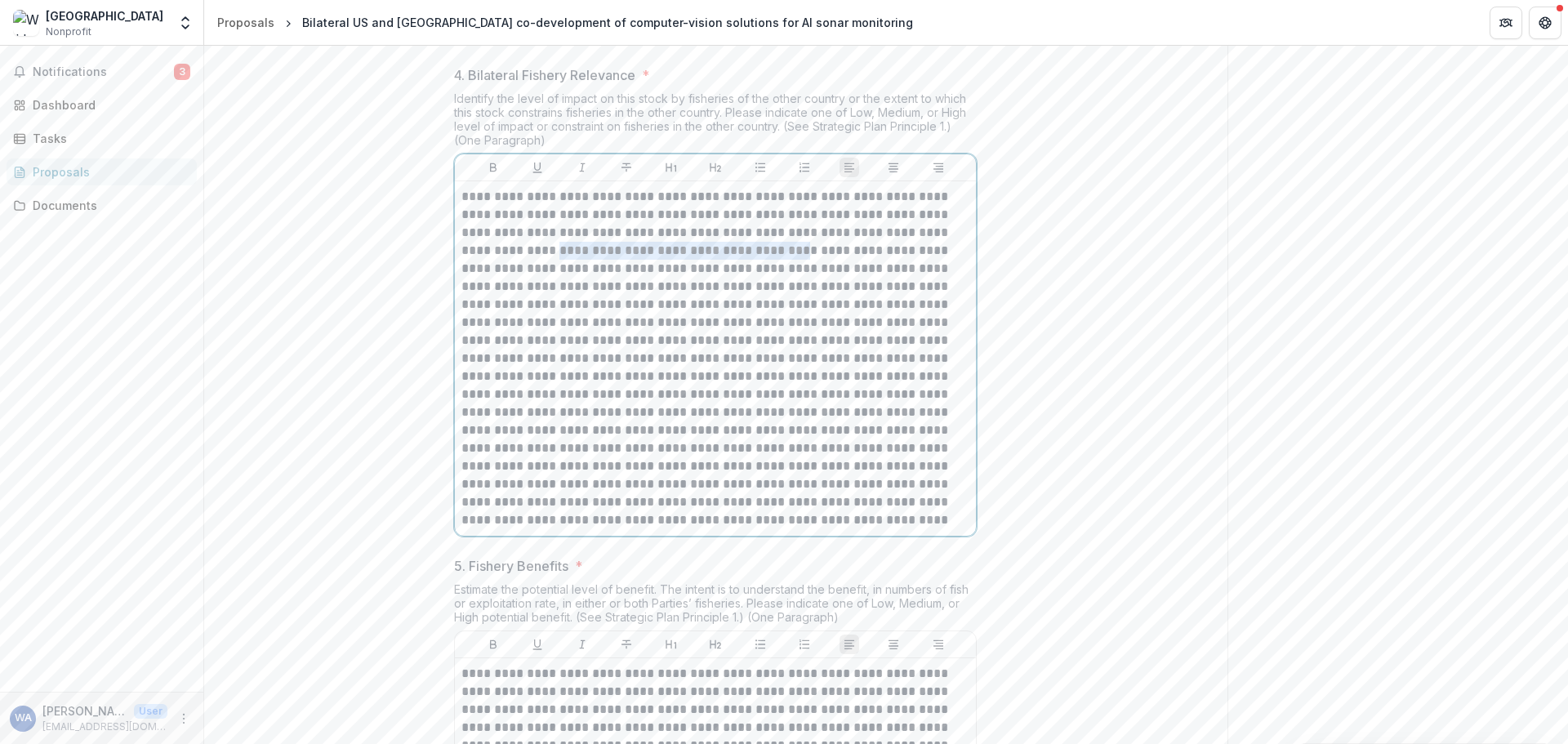
drag, startPoint x: 699, startPoint y: 377, endPoint x: 452, endPoint y: 375, distance: 247.0
click at [452, 375] on div "1. Overview * Describe what is being proposed and what specific outcomes are ex…" at bounding box center [715, 120] width 549 height 3277
click at [697, 391] on p at bounding box center [716, 358] width 508 height 341
click at [706, 422] on p at bounding box center [716, 358] width 508 height 341
click at [590, 397] on p at bounding box center [716, 358] width 508 height 341
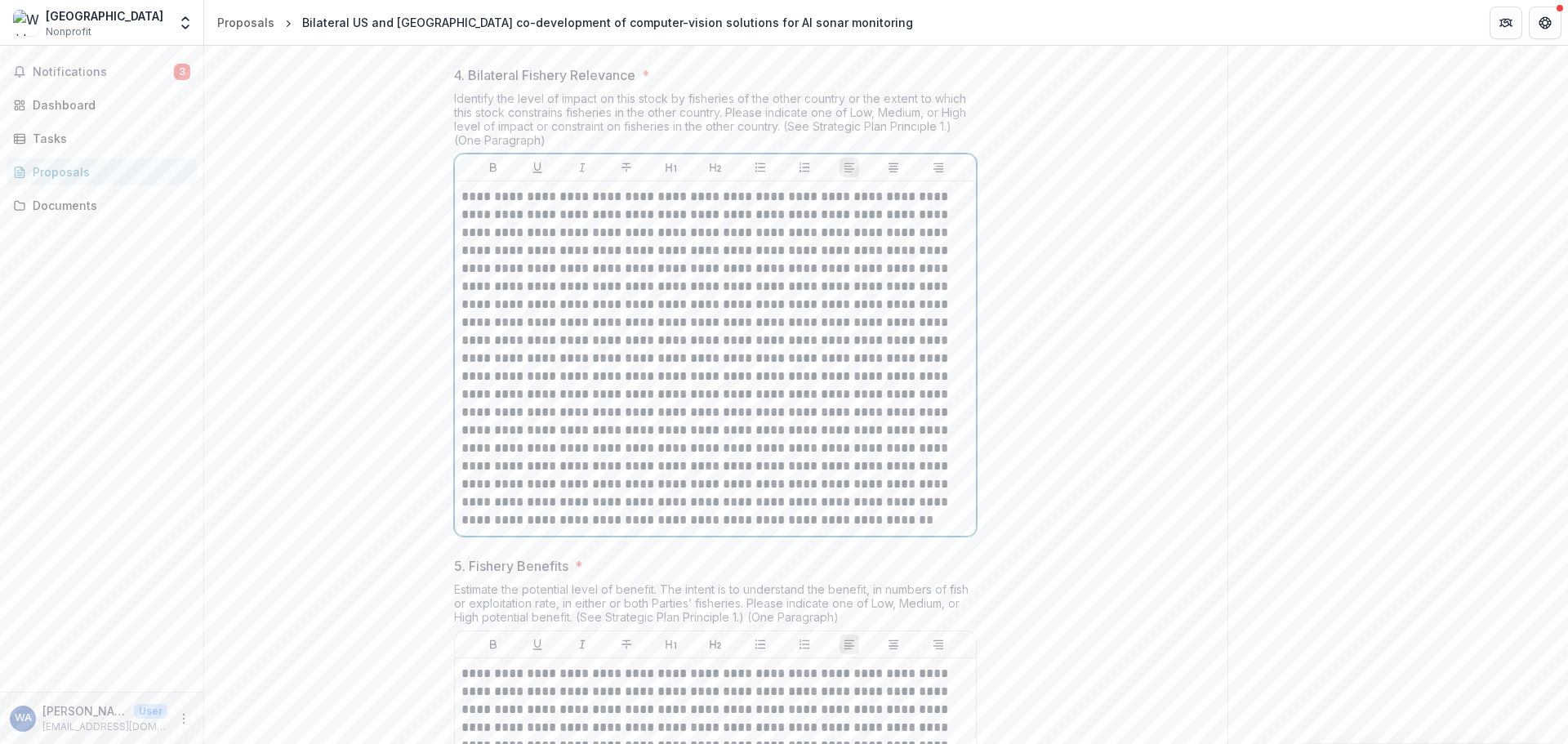
click at [511, 396] on p at bounding box center [716, 358] width 508 height 341
click at [902, 392] on p at bounding box center [716, 358] width 508 height 341
click at [882, 396] on p at bounding box center [716, 358] width 508 height 341
click at [644, 393] on p at bounding box center [716, 358] width 508 height 341
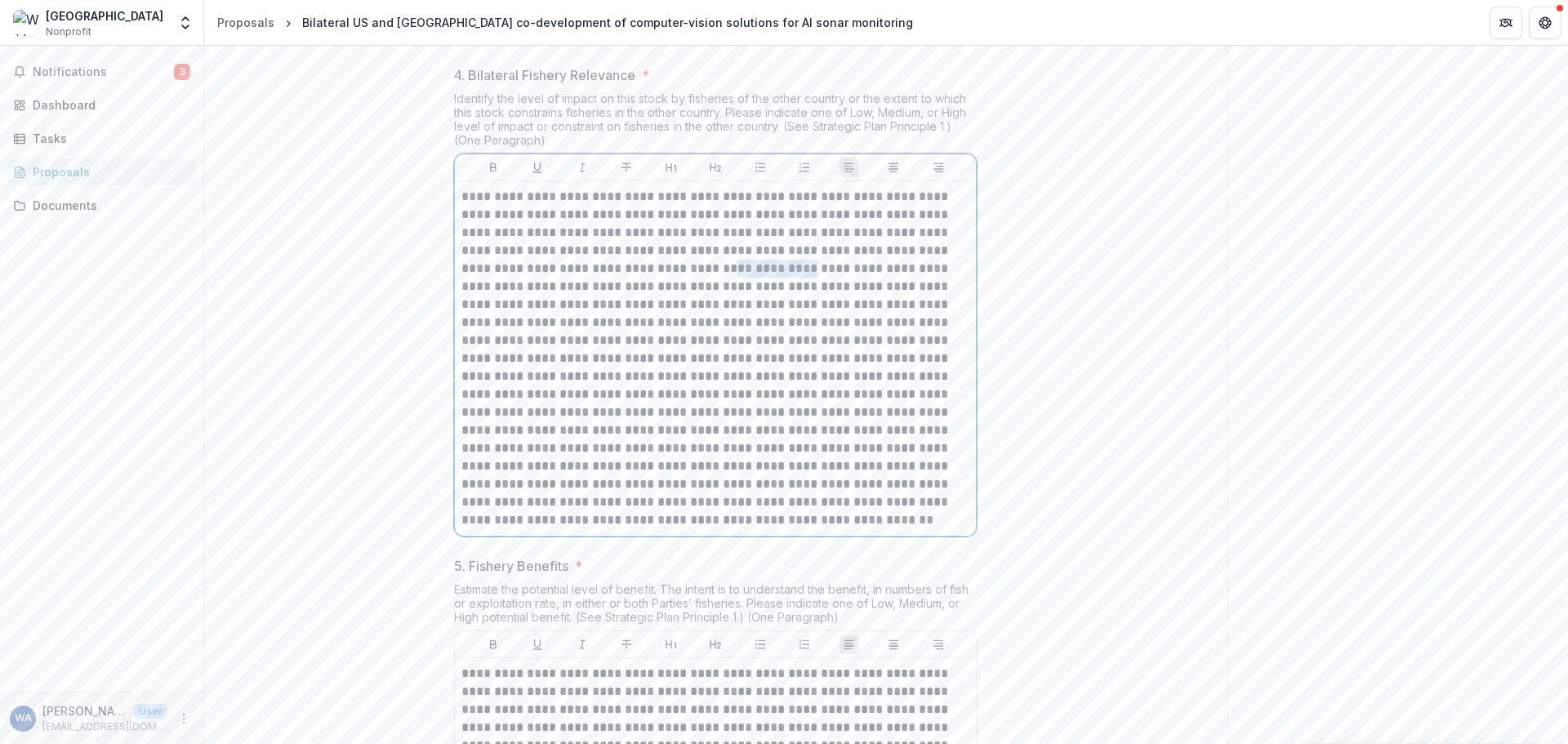
click at [644, 393] on p at bounding box center [716, 358] width 508 height 341
click at [608, 412] on p at bounding box center [716, 358] width 508 height 341
click at [636, 427] on p at bounding box center [716, 358] width 508 height 341
click at [683, 432] on p at bounding box center [716, 358] width 508 height 341
click at [665, 432] on p at bounding box center [716, 358] width 508 height 341
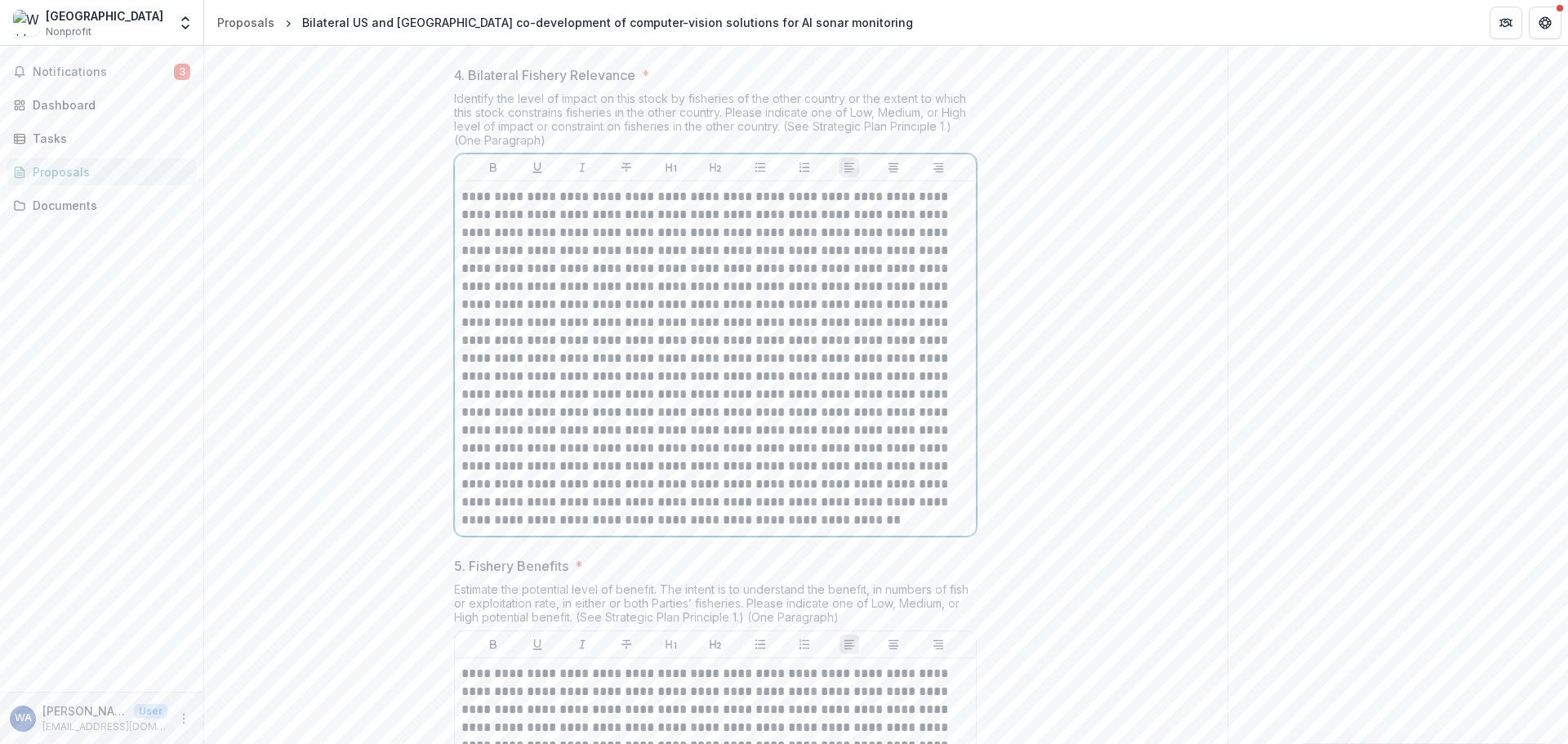
click at [753, 431] on p at bounding box center [716, 358] width 508 height 341
click at [582, 445] on p at bounding box center [716, 358] width 508 height 341
click at [592, 446] on p at bounding box center [716, 358] width 508 height 341
click at [594, 446] on p at bounding box center [716, 358] width 508 height 341
click at [877, 453] on p at bounding box center [716, 358] width 508 height 341
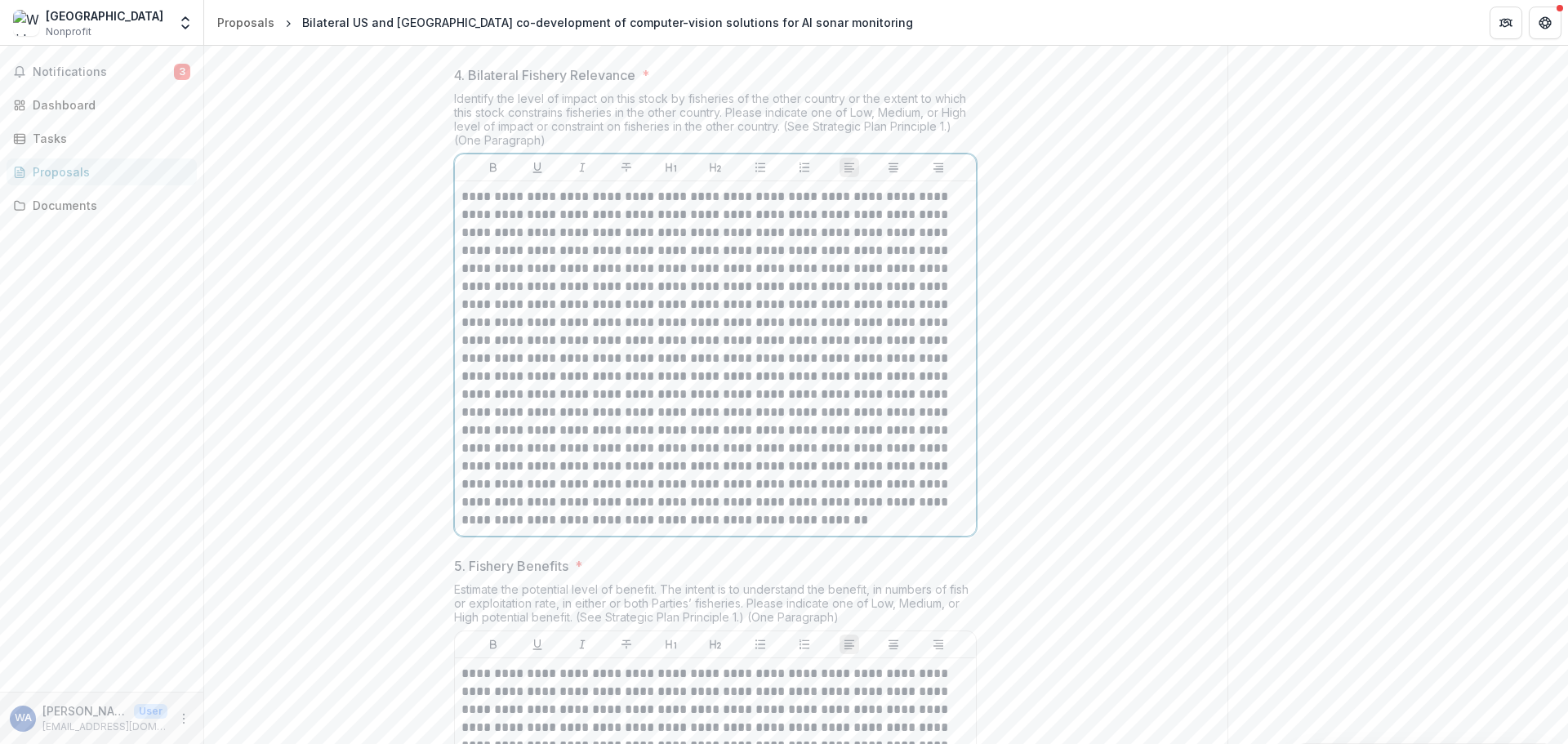
click at [652, 463] on p at bounding box center [716, 358] width 508 height 341
click at [725, 463] on p at bounding box center [716, 358] width 508 height 341
drag, startPoint x: 809, startPoint y: 466, endPoint x: 775, endPoint y: 484, distance: 38.5
click at [810, 467] on p at bounding box center [716, 358] width 508 height 341
click at [746, 484] on p at bounding box center [716, 358] width 508 height 341
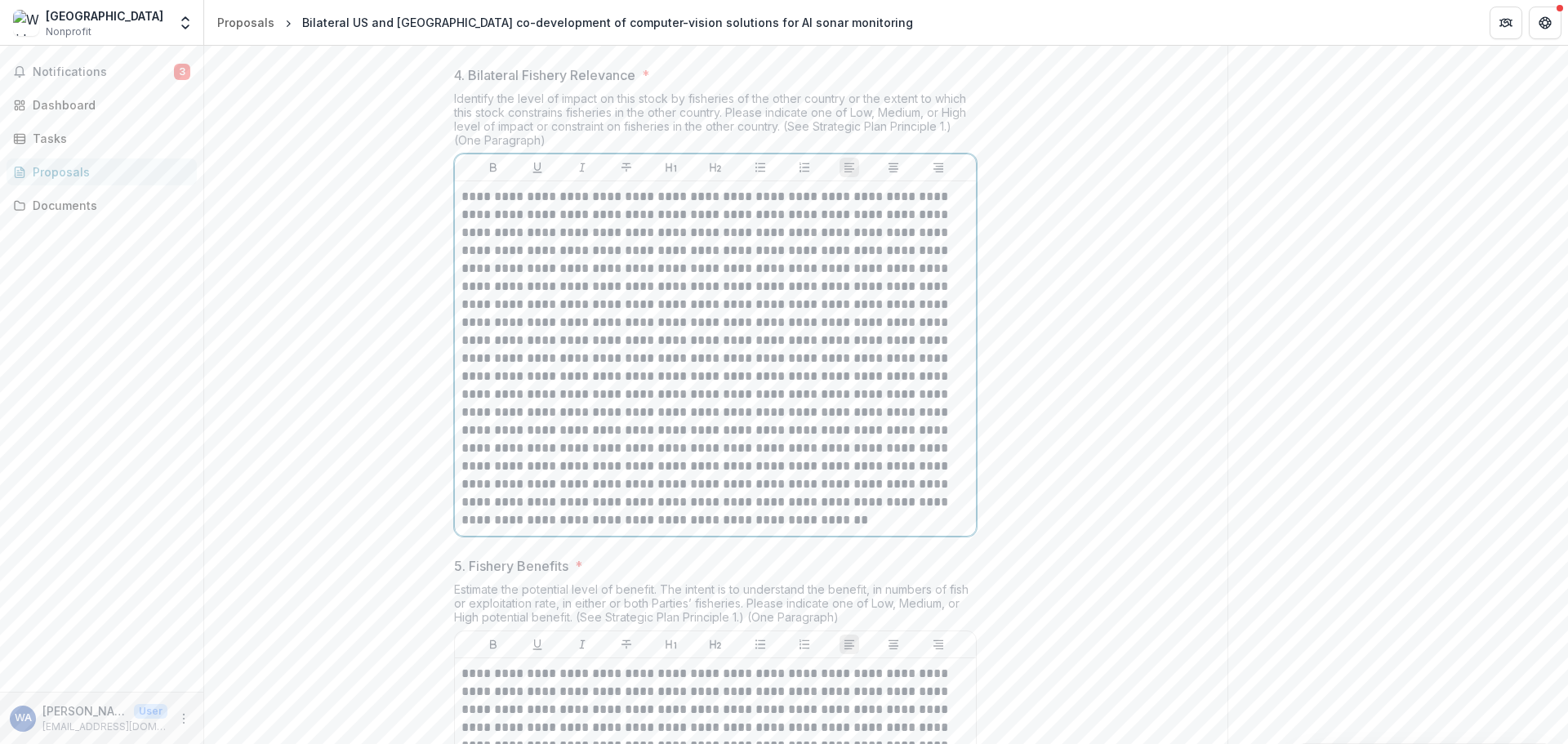
click at [797, 470] on p at bounding box center [716, 358] width 508 height 341
click at [648, 500] on p at bounding box center [716, 358] width 508 height 341
click at [727, 503] on p at bounding box center [716, 358] width 508 height 341
click at [771, 520] on p at bounding box center [716, 358] width 508 height 341
drag, startPoint x: 571, startPoint y: 537, endPoint x: 589, endPoint y: 540, distance: 18.2
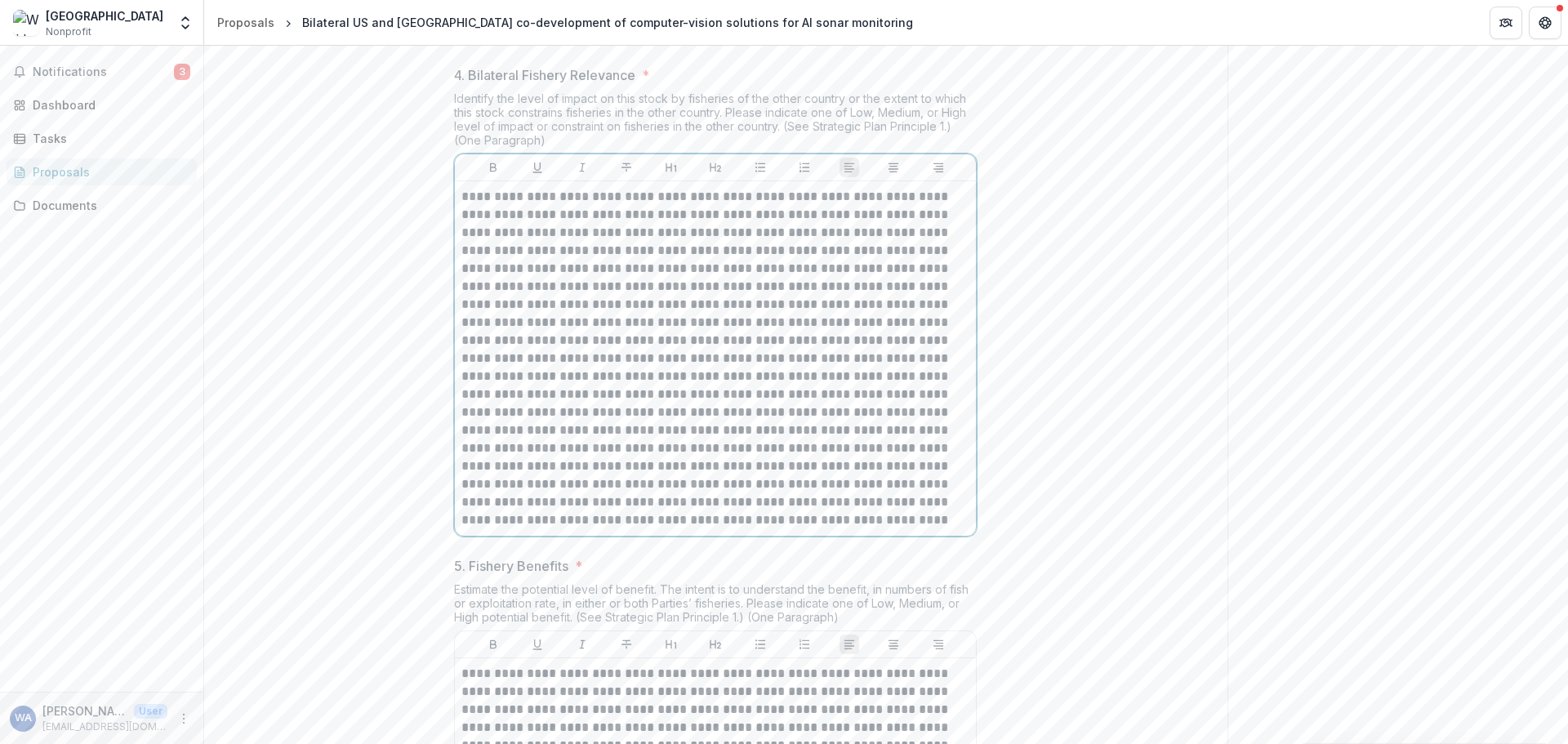
click at [572, 529] on p at bounding box center [716, 358] width 508 height 341
click at [782, 529] on p at bounding box center [716, 358] width 508 height 341
click at [560, 529] on p at bounding box center [716, 358] width 508 height 341
click at [706, 529] on p at bounding box center [716, 358] width 508 height 341
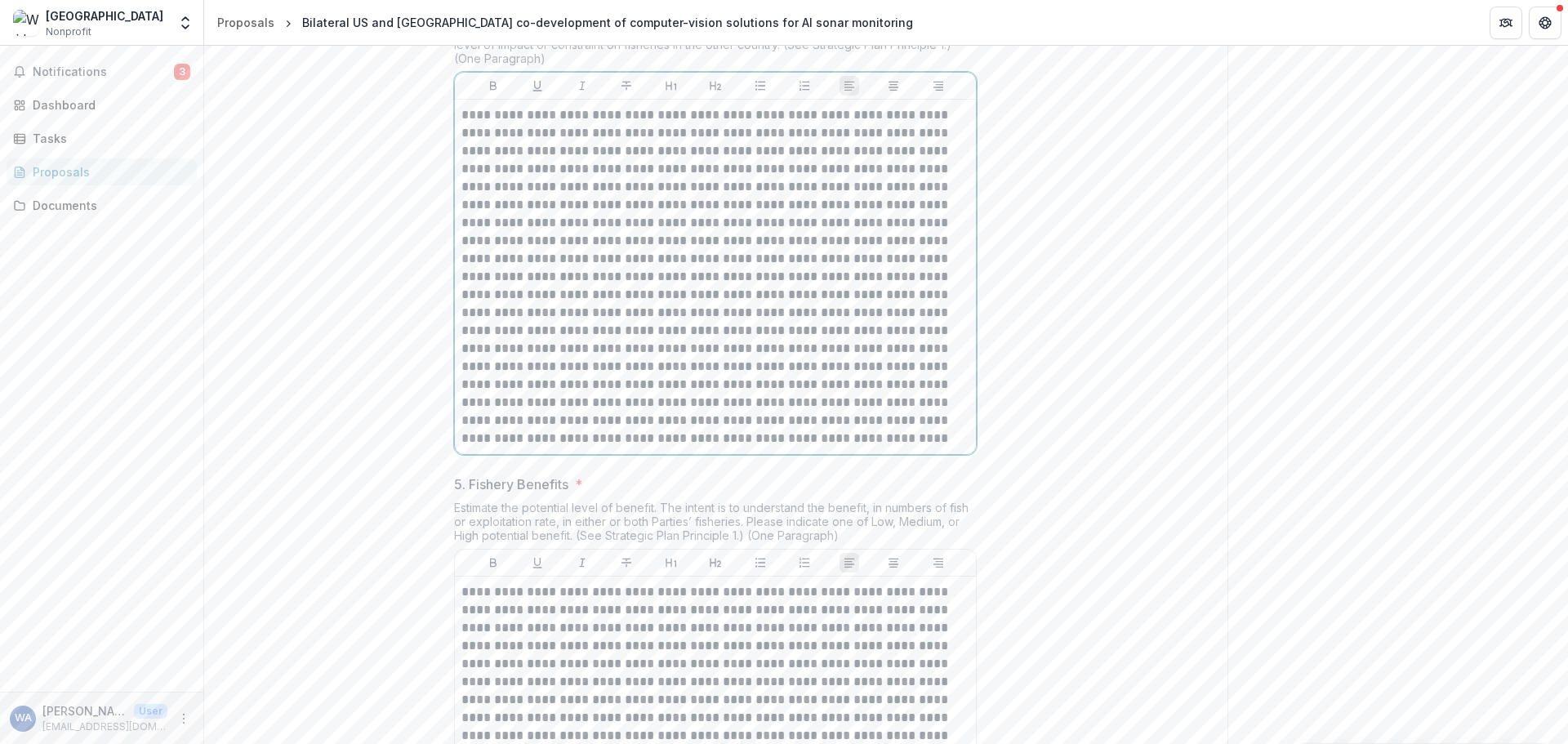
click at [604, 447] on p at bounding box center [716, 276] width 508 height 341
click at [777, 447] on p at bounding box center [716, 276] width 508 height 341
click at [651, 447] on p at bounding box center [716, 276] width 508 height 341
click at [717, 447] on p at bounding box center [716, 276] width 508 height 341
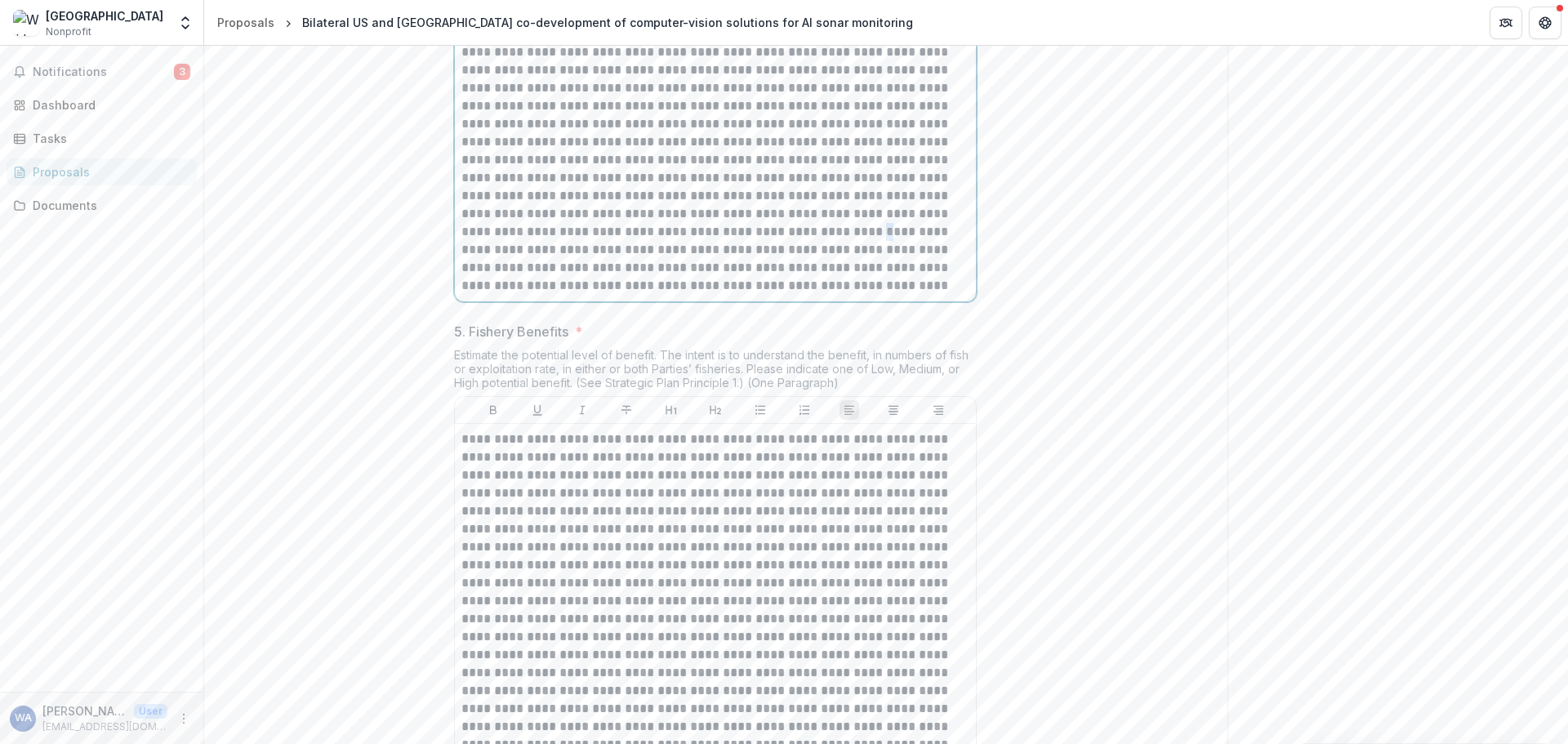
scroll to position [2109, 0]
click at [579, 284] on p at bounding box center [716, 113] width 508 height 341
click at [756, 284] on p at bounding box center [716, 113] width 508 height 341
drag, startPoint x: 695, startPoint y: 383, endPoint x: 767, endPoint y: 376, distance: 72.3
click at [767, 284] on p at bounding box center [716, 113] width 508 height 341
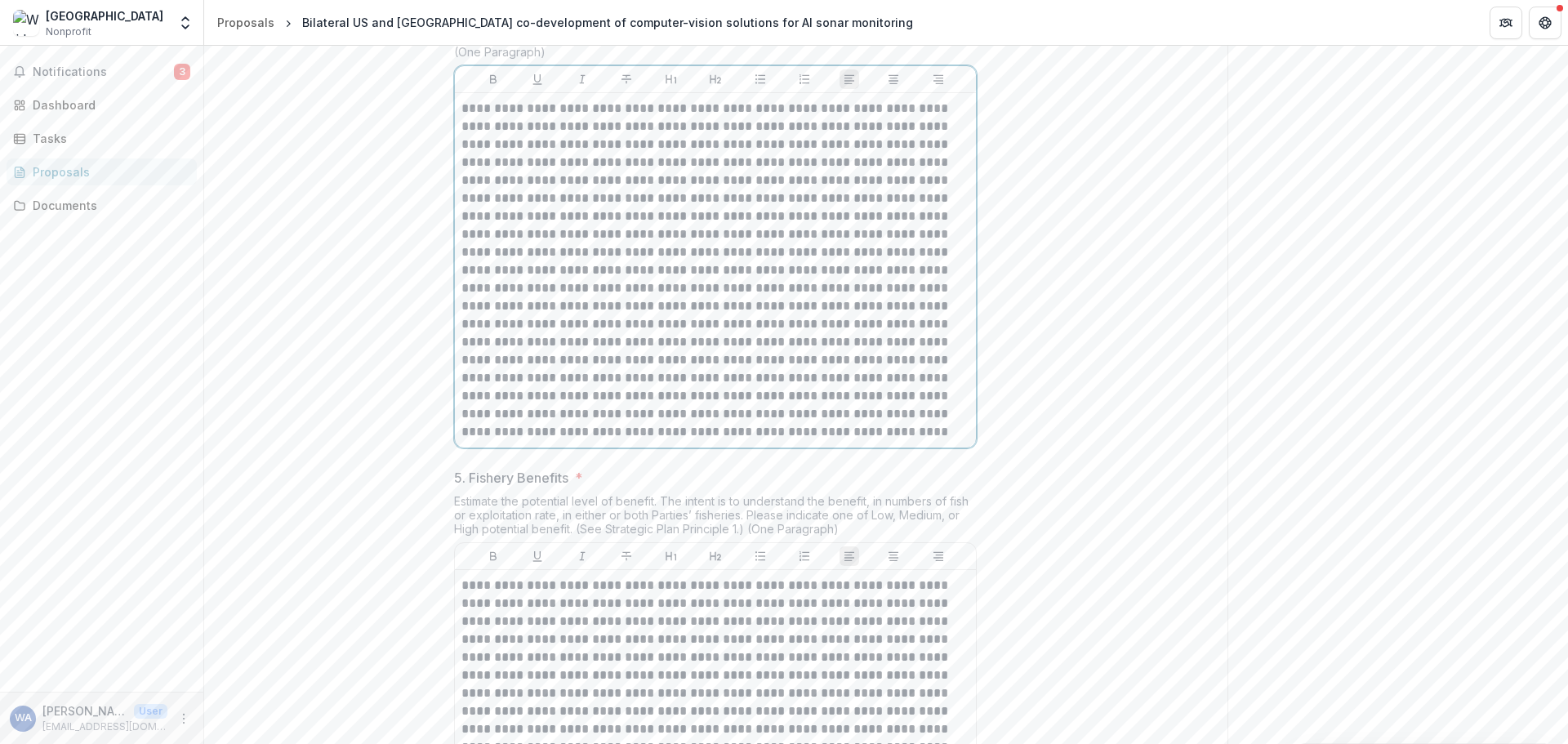
scroll to position [1945, 0]
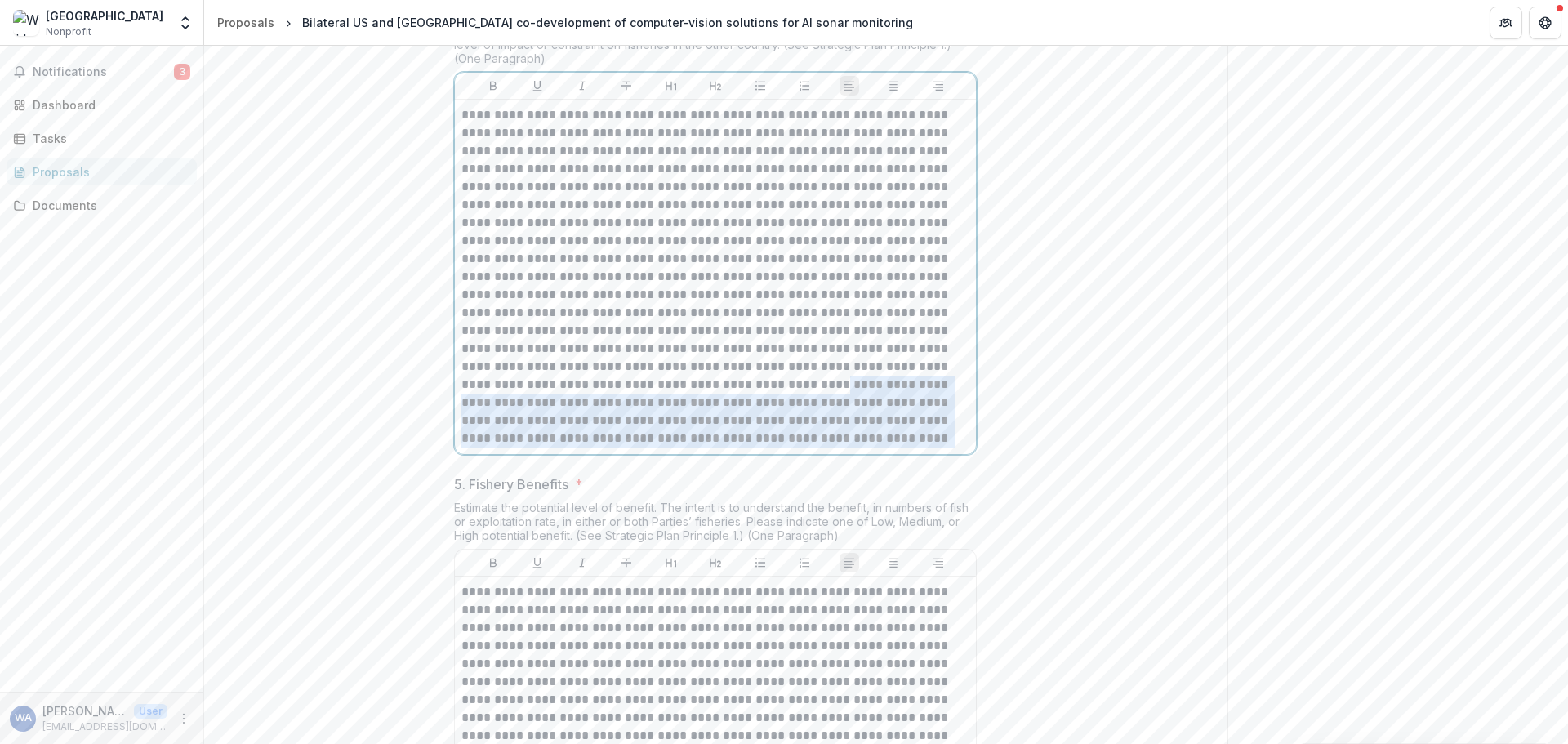
drag, startPoint x: 768, startPoint y: 567, endPoint x: 680, endPoint y: 512, distance: 103.8
click at [680, 447] on p at bounding box center [716, 276] width 508 height 341
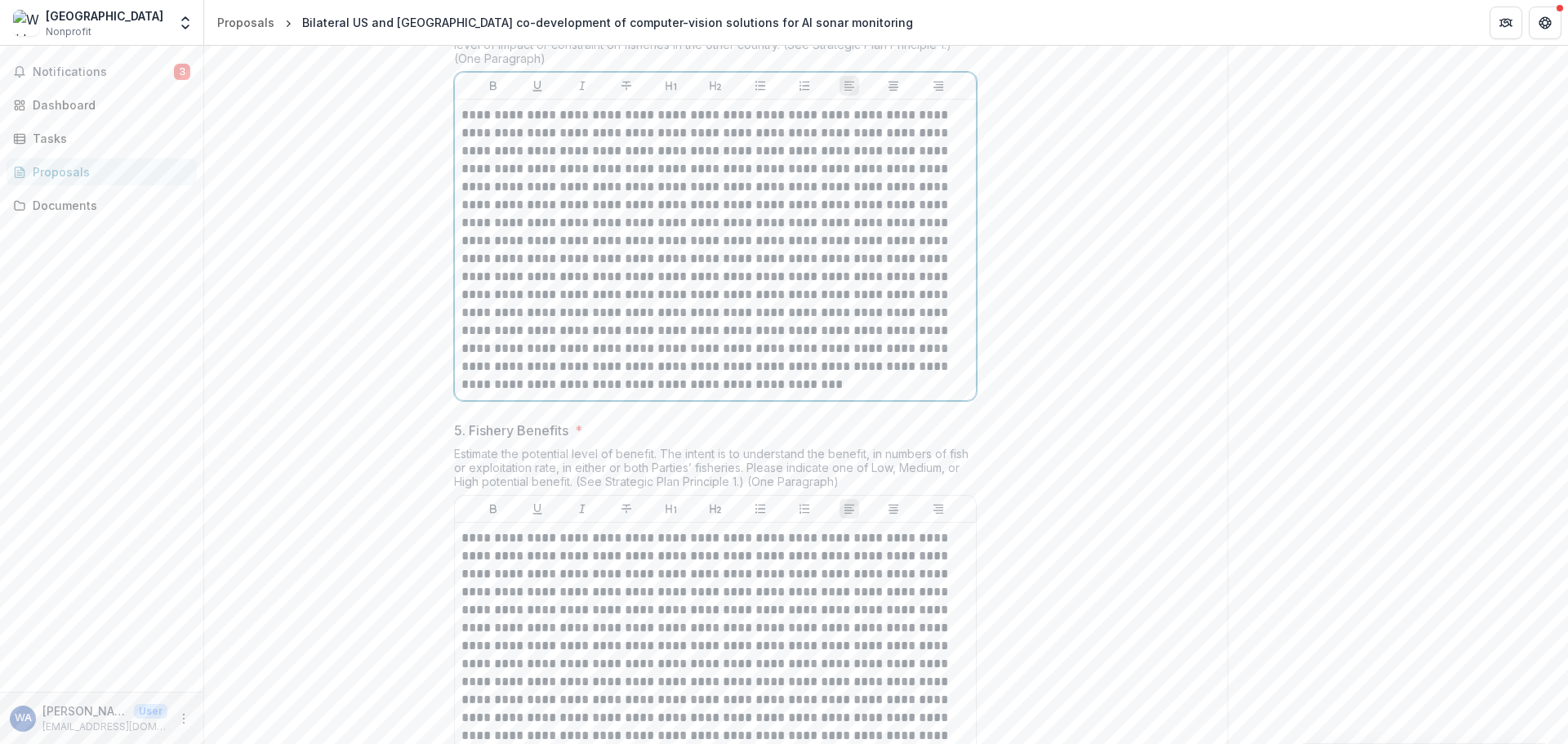
click at [462, 243] on p at bounding box center [716, 249] width 508 height 287
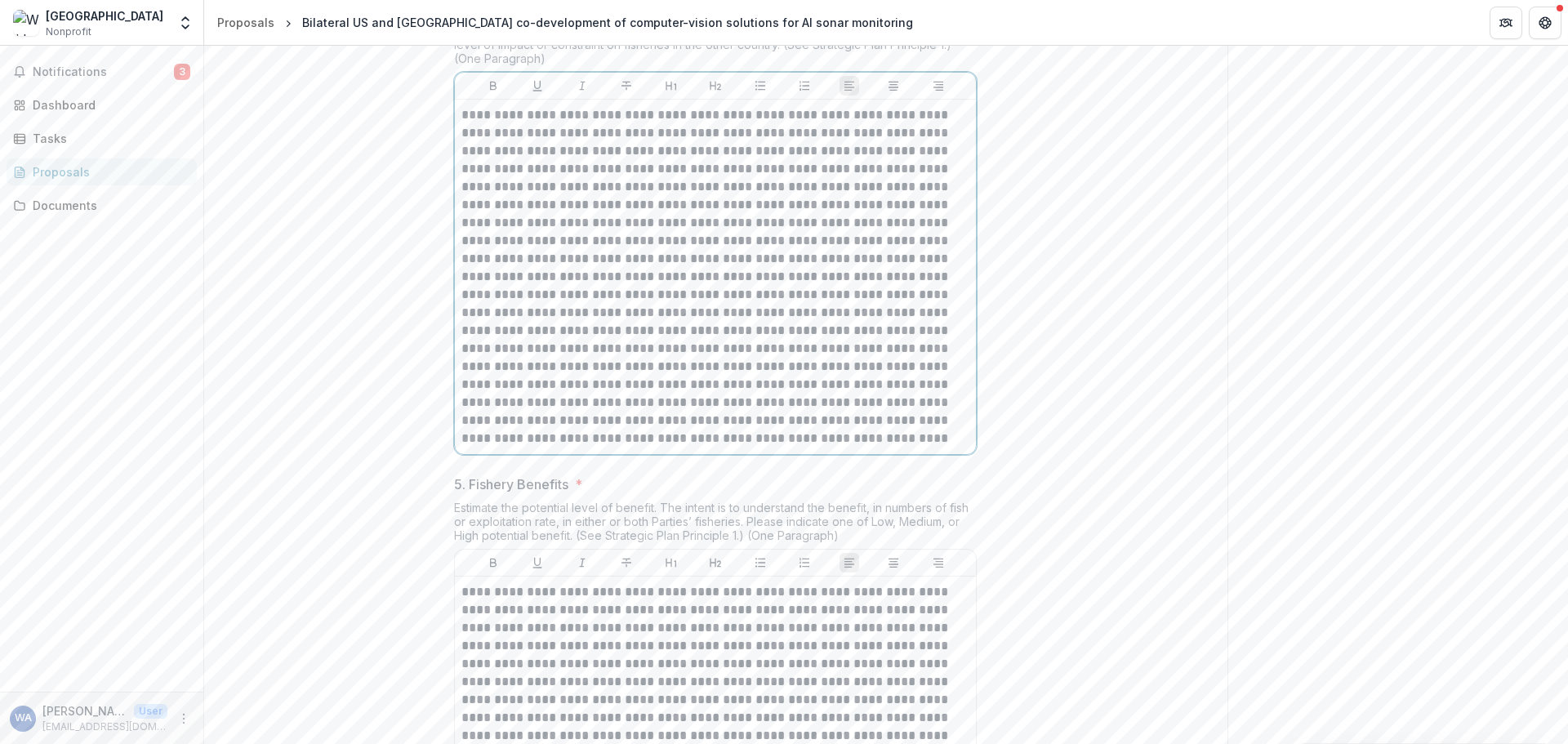
click at [852, 258] on p at bounding box center [716, 276] width 508 height 341
drag, startPoint x: 600, startPoint y: 276, endPoint x: 680, endPoint y: 272, distance: 80.1
click at [680, 272] on p at bounding box center [716, 276] width 508 height 341
click at [753, 447] on p at bounding box center [716, 276] width 508 height 341
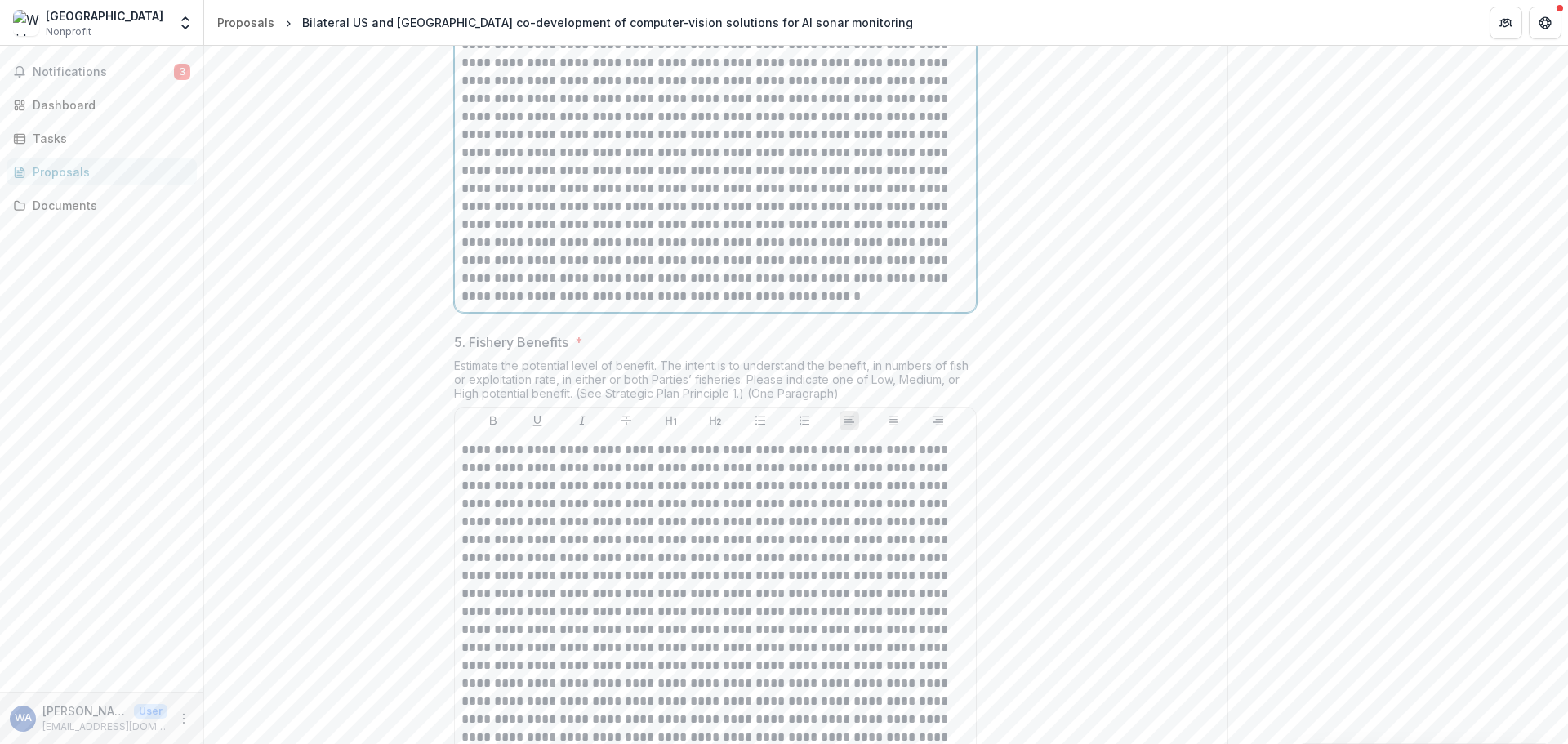
scroll to position [2191, 0]
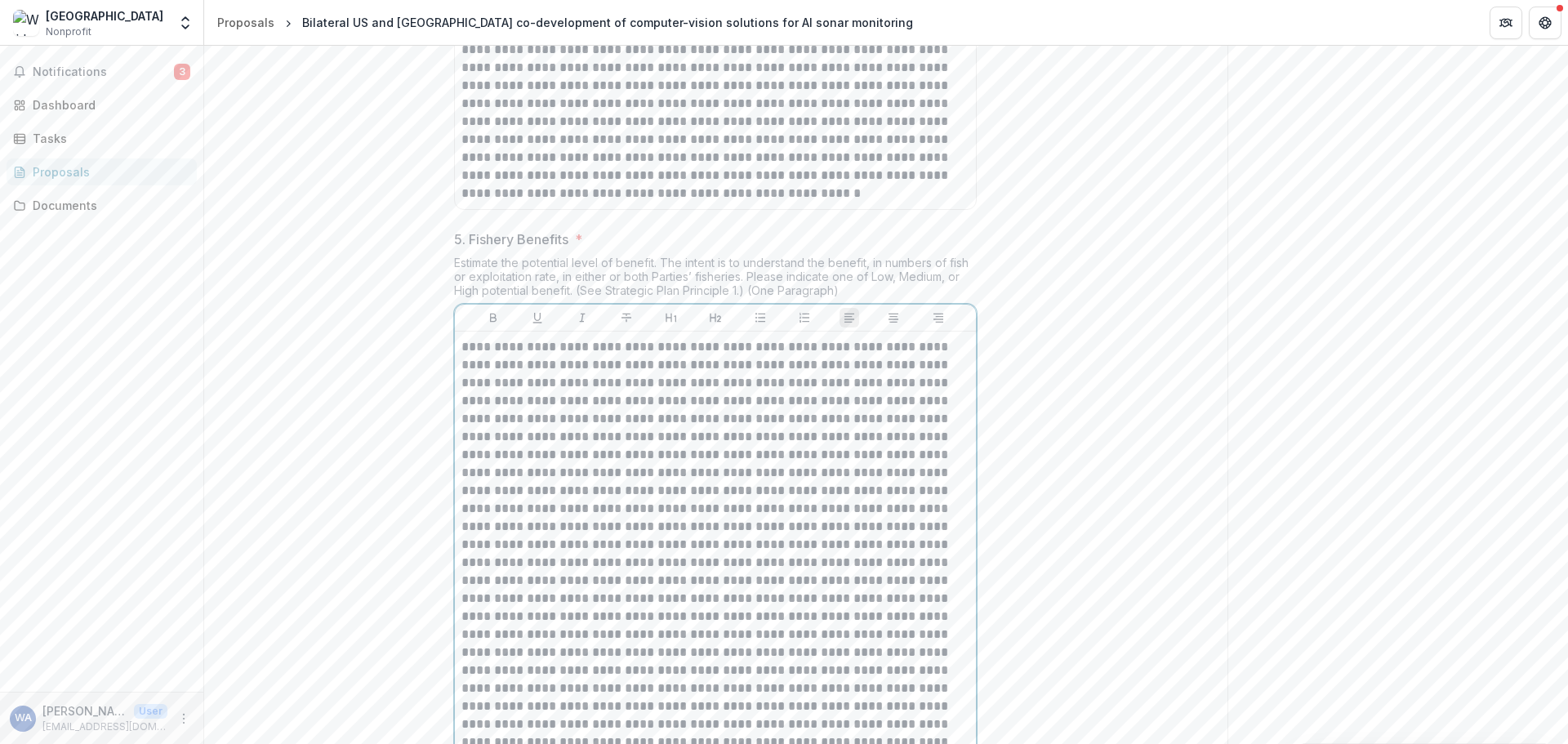
click at [615, 502] on p at bounding box center [716, 554] width 508 height 431
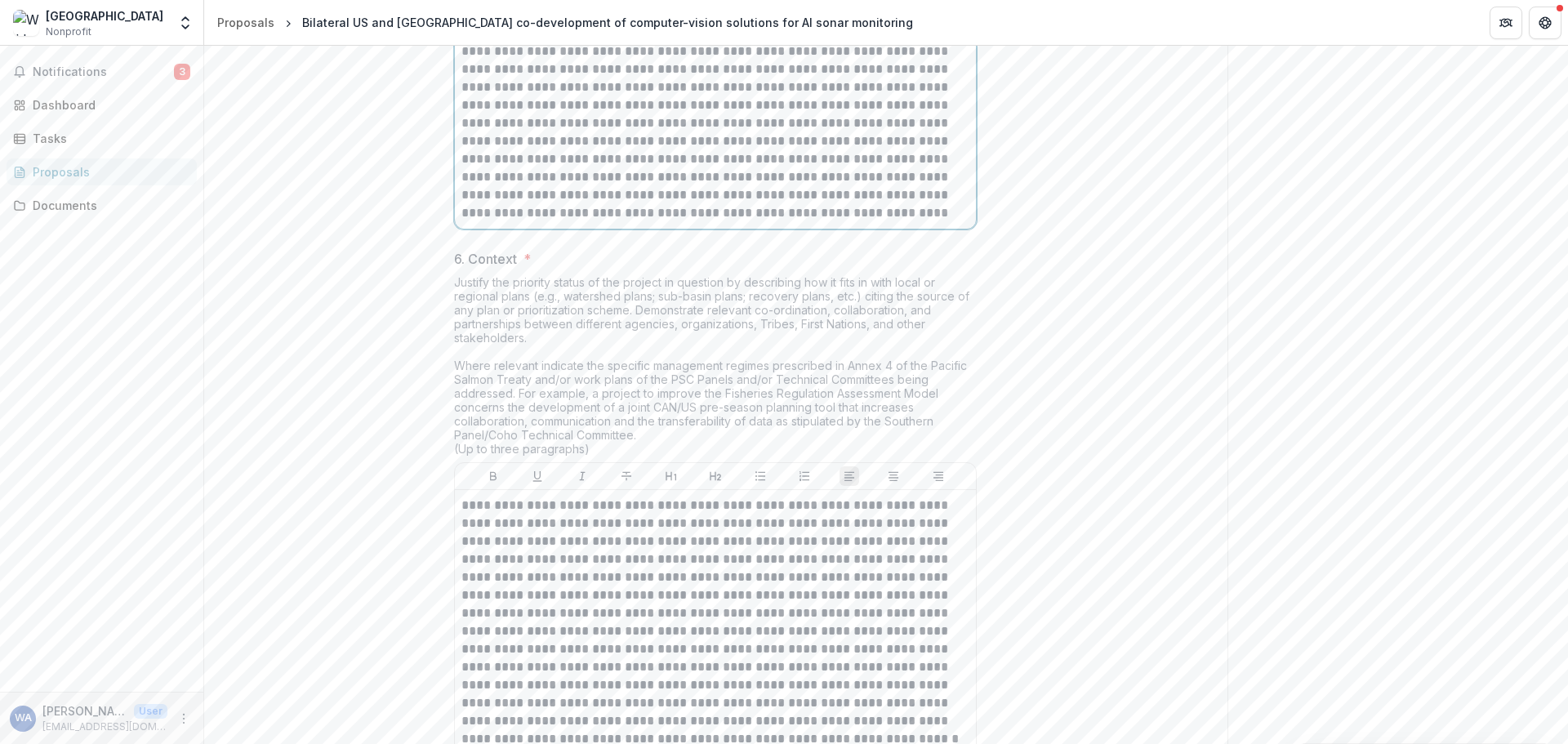
scroll to position [2410, 0]
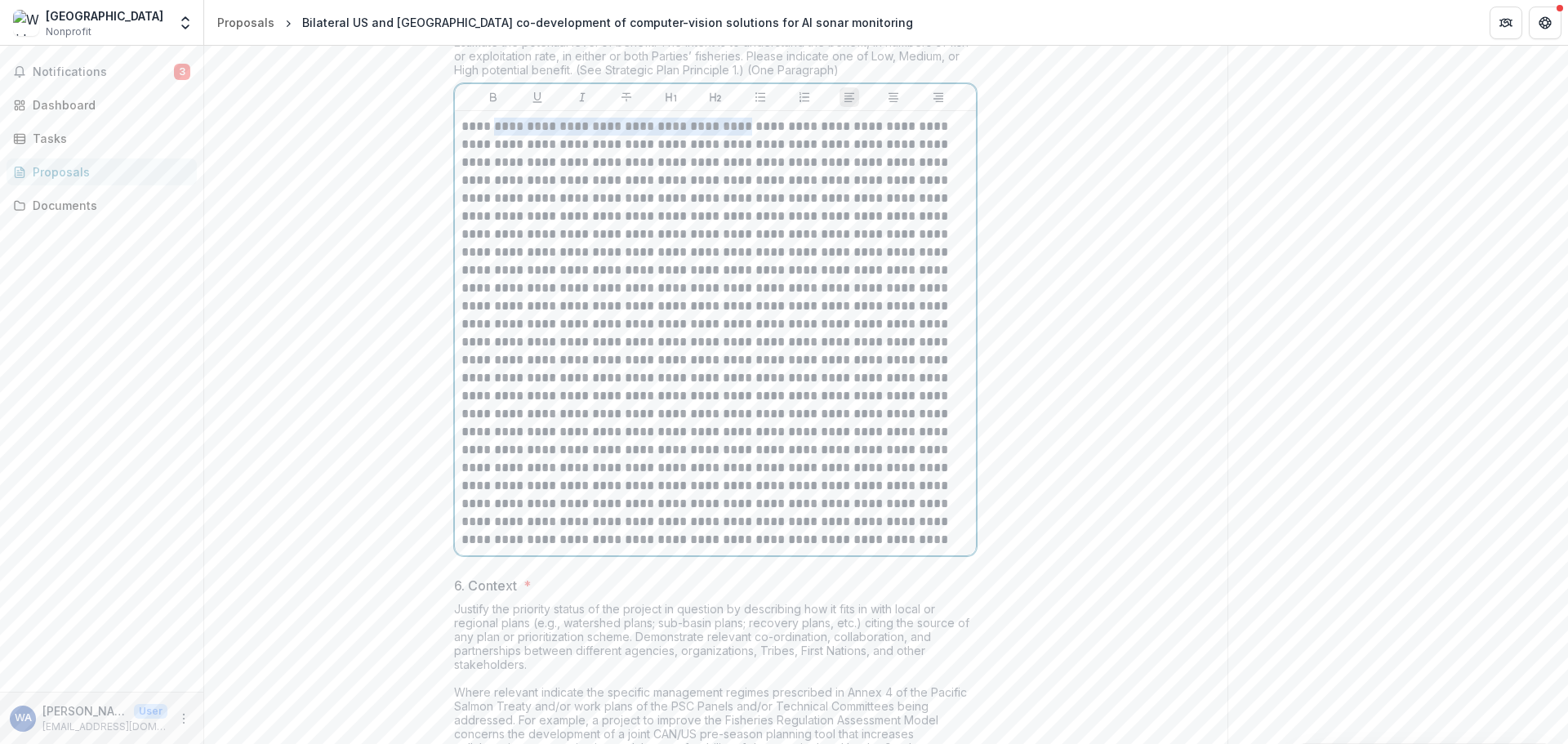
drag, startPoint x: 499, startPoint y: 252, endPoint x: 728, endPoint y: 248, distance: 229.0
click at [728, 248] on p at bounding box center [716, 333] width 508 height 431
click at [877, 254] on p at bounding box center [716, 333] width 508 height 431
click at [879, 256] on p at bounding box center [716, 333] width 508 height 431
click at [878, 256] on p at bounding box center [716, 333] width 508 height 431
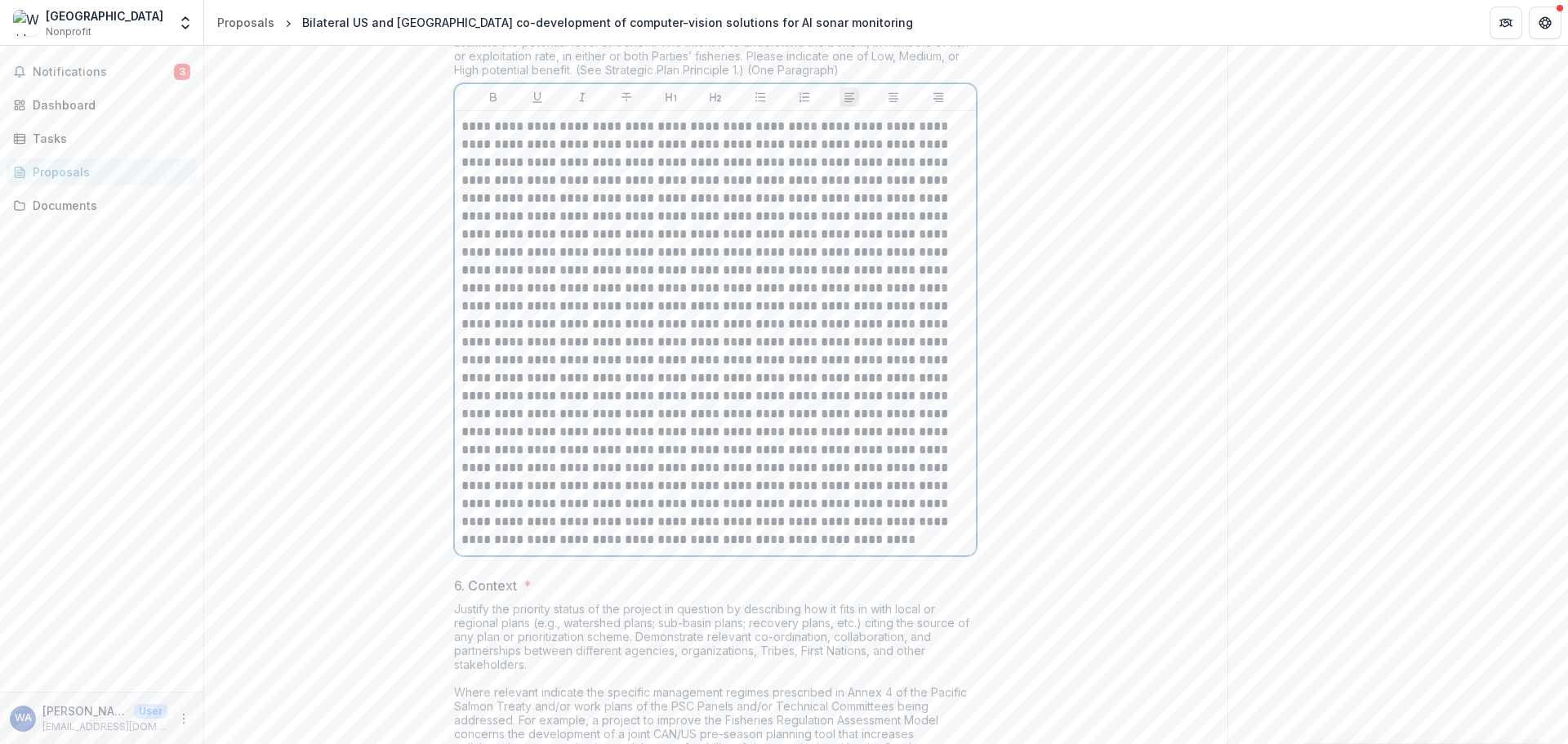
click at [536, 269] on p at bounding box center [716, 333] width 508 height 431
click at [564, 269] on p at bounding box center [716, 333] width 508 height 431
click at [744, 272] on p at bounding box center [716, 333] width 508 height 431
click at [554, 283] on p at bounding box center [716, 333] width 508 height 431
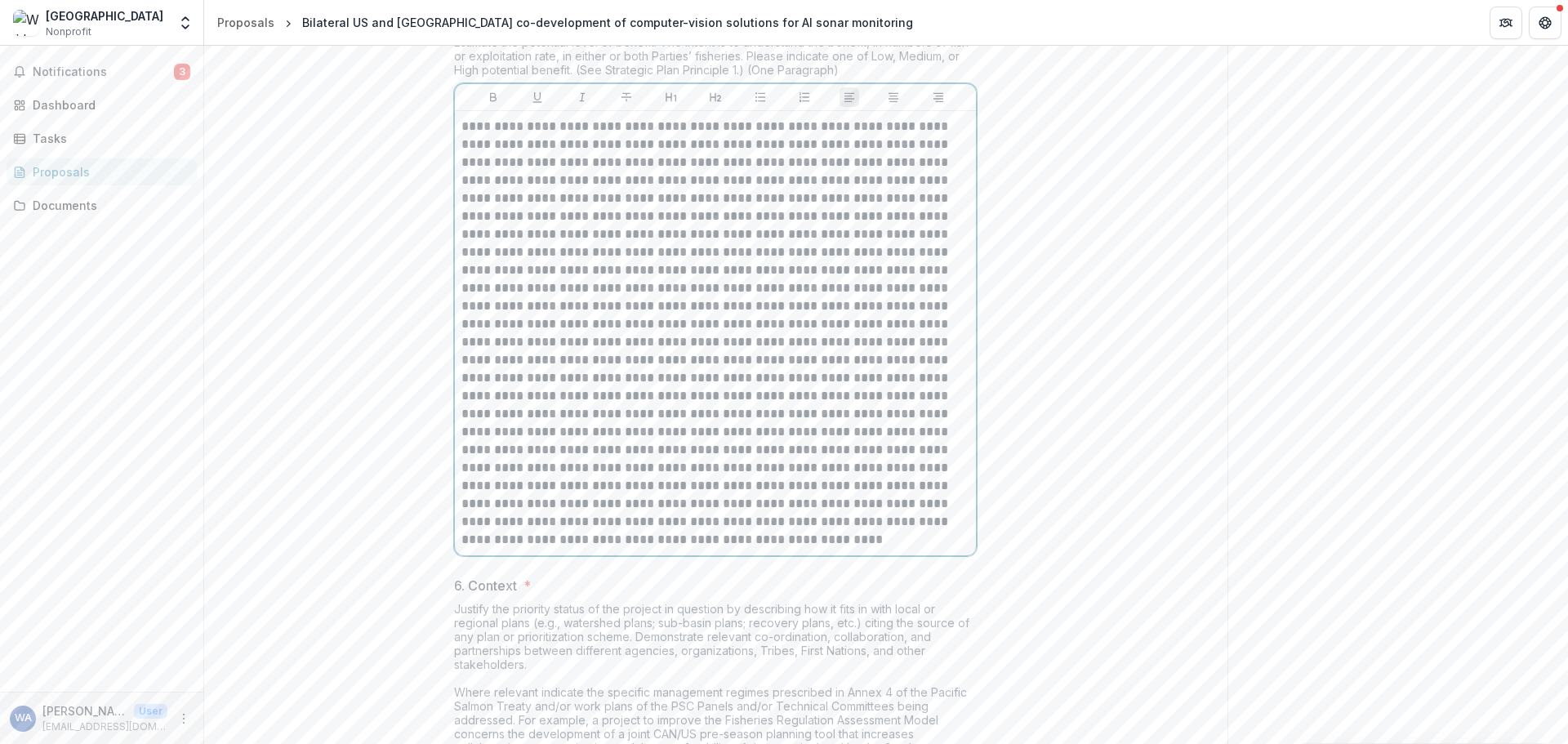
click at [603, 320] on p at bounding box center [716, 333] width 508 height 431
drag, startPoint x: 867, startPoint y: 307, endPoint x: 513, endPoint y: 327, distance: 354.6
click at [513, 327] on p at bounding box center [716, 333] width 508 height 431
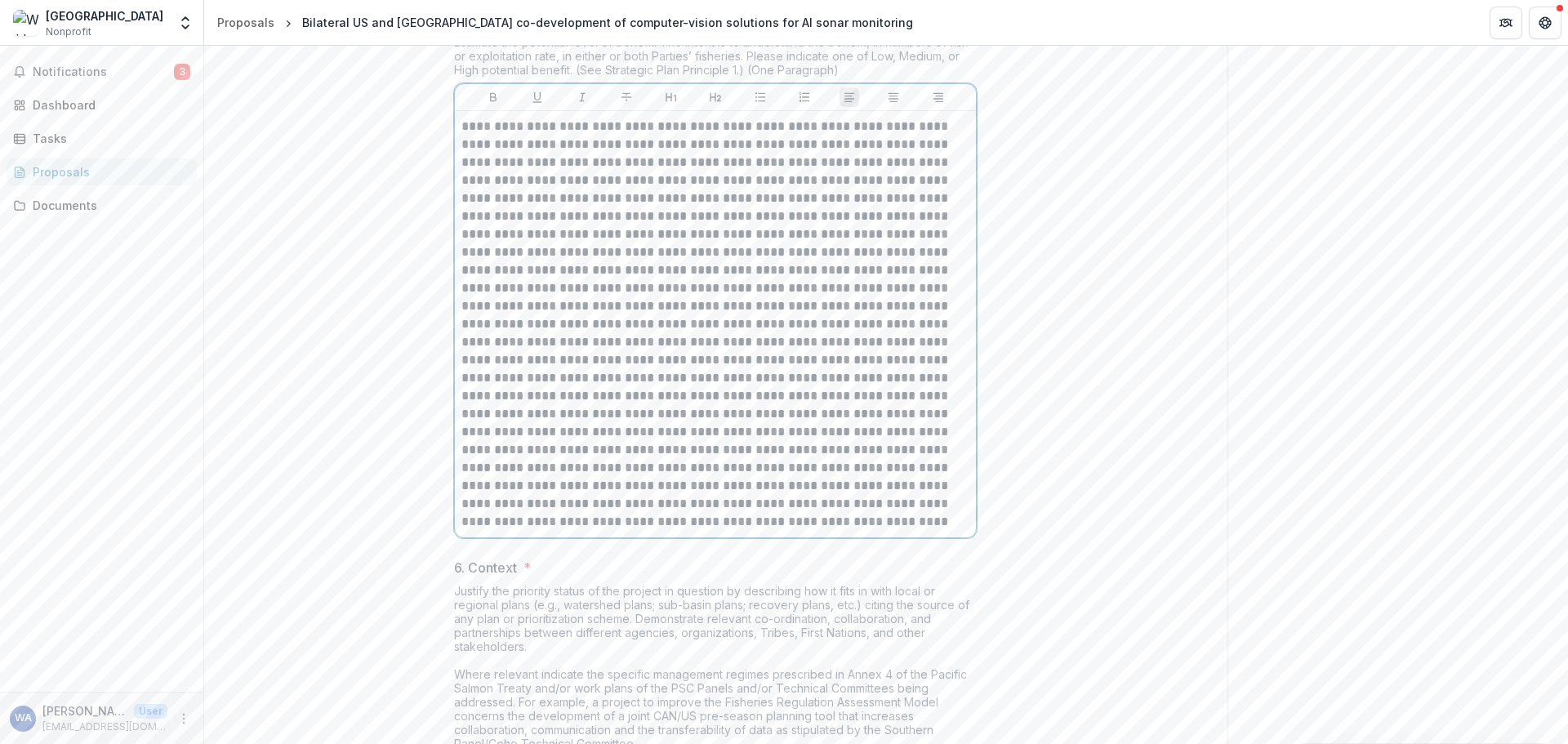
click at [685, 323] on p at bounding box center [716, 324] width 508 height 413
click at [645, 320] on p at bounding box center [716, 324] width 508 height 413
click at [777, 324] on p at bounding box center [716, 324] width 508 height 413
click at [695, 345] on p at bounding box center [716, 324] width 508 height 413
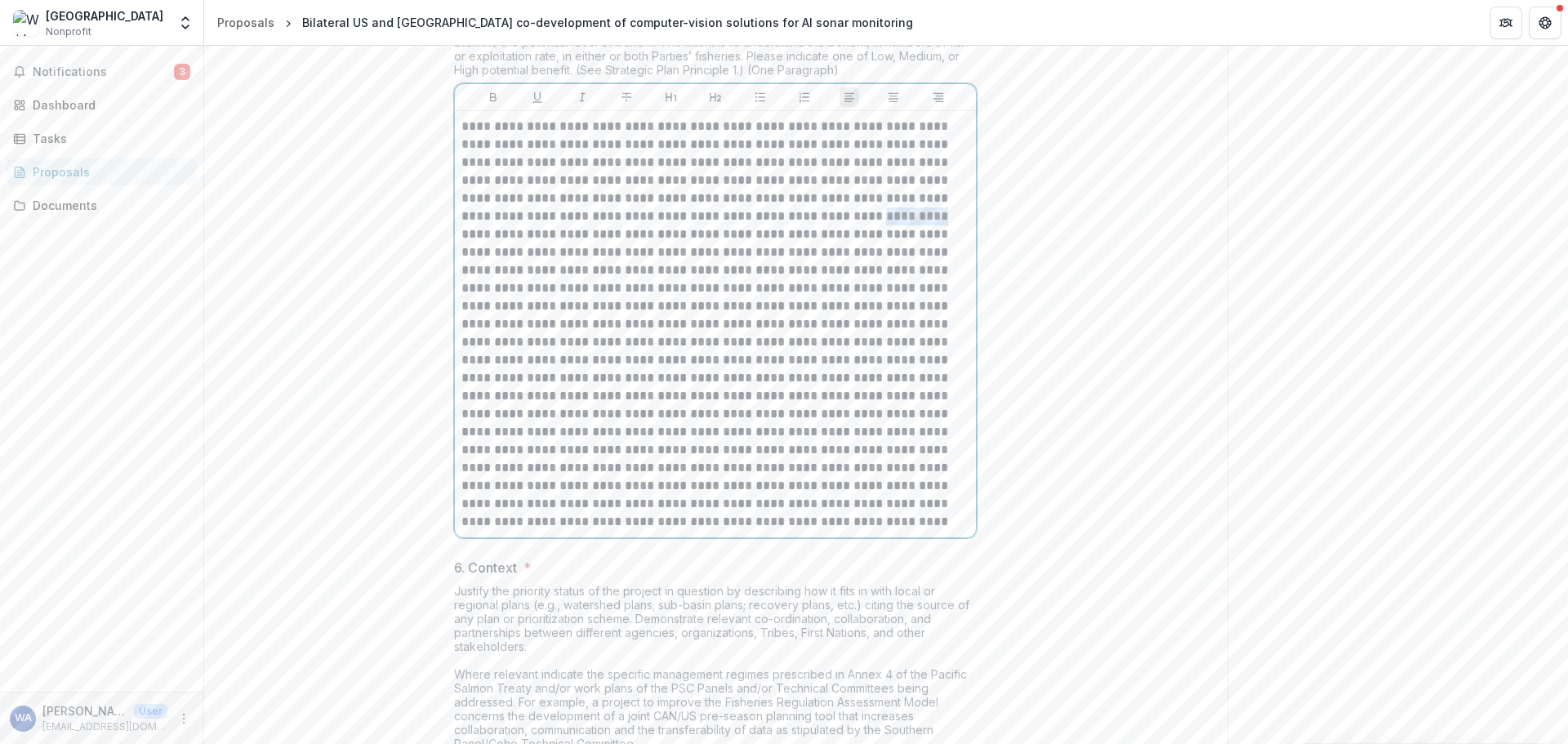
drag, startPoint x: 767, startPoint y: 342, endPoint x: 823, endPoint y: 349, distance: 56.4
click at [823, 349] on p at bounding box center [716, 324] width 508 height 413
drag, startPoint x: 600, startPoint y: 360, endPoint x: 535, endPoint y: 363, distance: 65.1
click at [535, 363] on p at bounding box center [716, 324] width 508 height 413
click at [739, 362] on p at bounding box center [716, 324] width 508 height 413
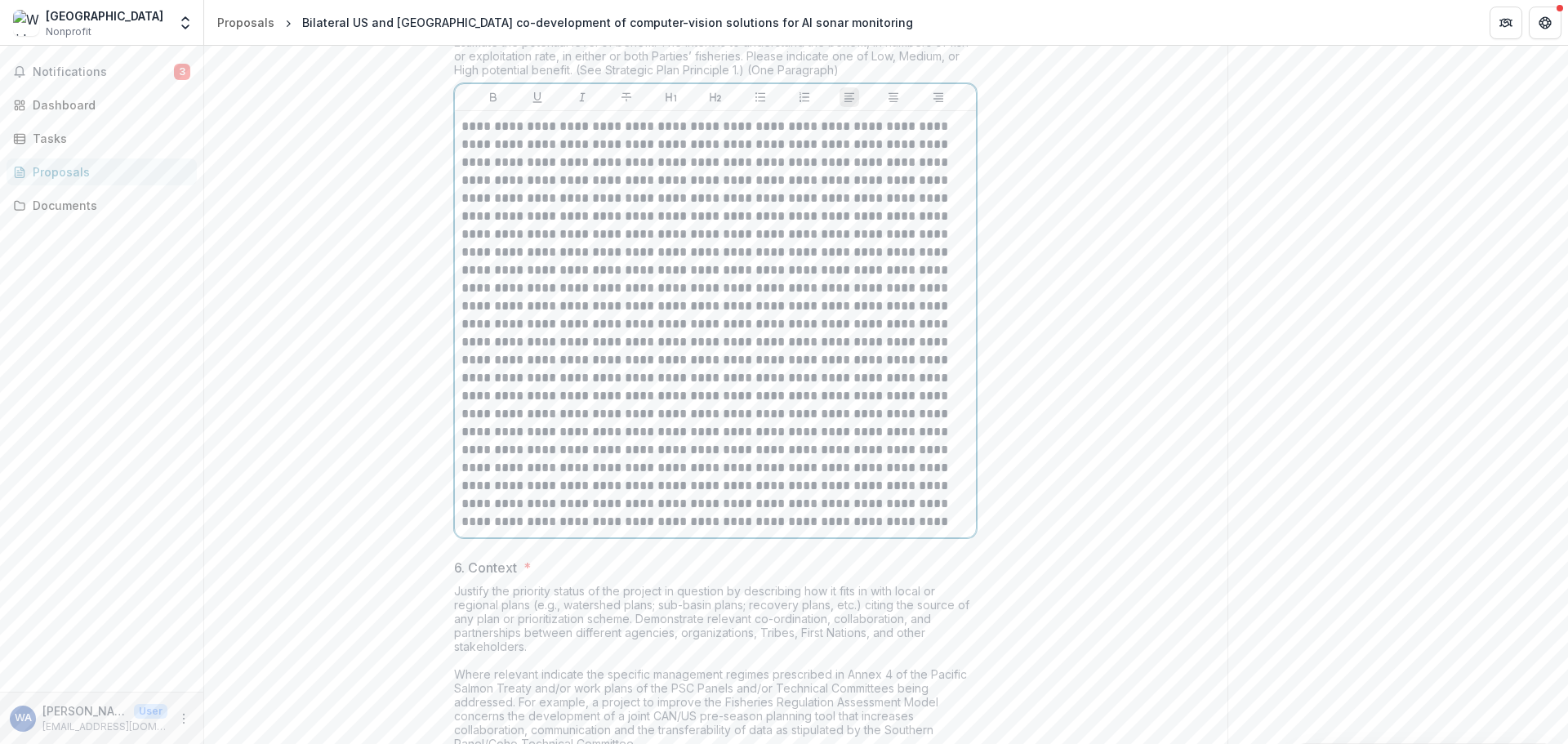
click at [707, 375] on p at bounding box center [716, 324] width 508 height 413
click at [566, 396] on p at bounding box center [716, 324] width 508 height 413
click at [607, 413] on p at bounding box center [716, 324] width 508 height 413
click at [462, 414] on p at bounding box center [716, 324] width 508 height 413
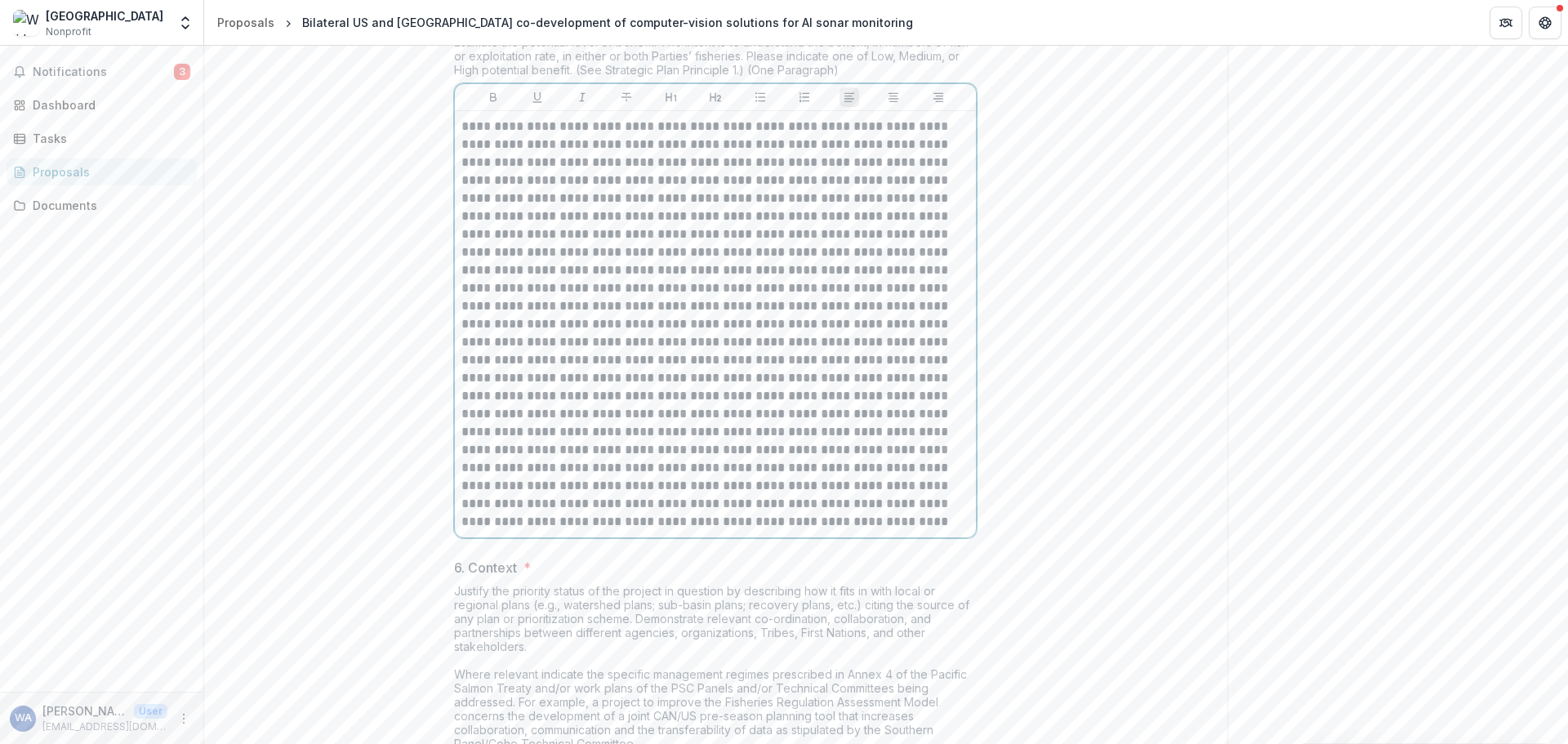
click at [633, 413] on p at bounding box center [716, 324] width 508 height 413
click at [728, 425] on p at bounding box center [716, 324] width 508 height 413
drag, startPoint x: 661, startPoint y: 411, endPoint x: 737, endPoint y: 420, distance: 76.5
click at [737, 420] on p at bounding box center [716, 324] width 508 height 413
click at [757, 457] on p at bounding box center [716, 324] width 508 height 413
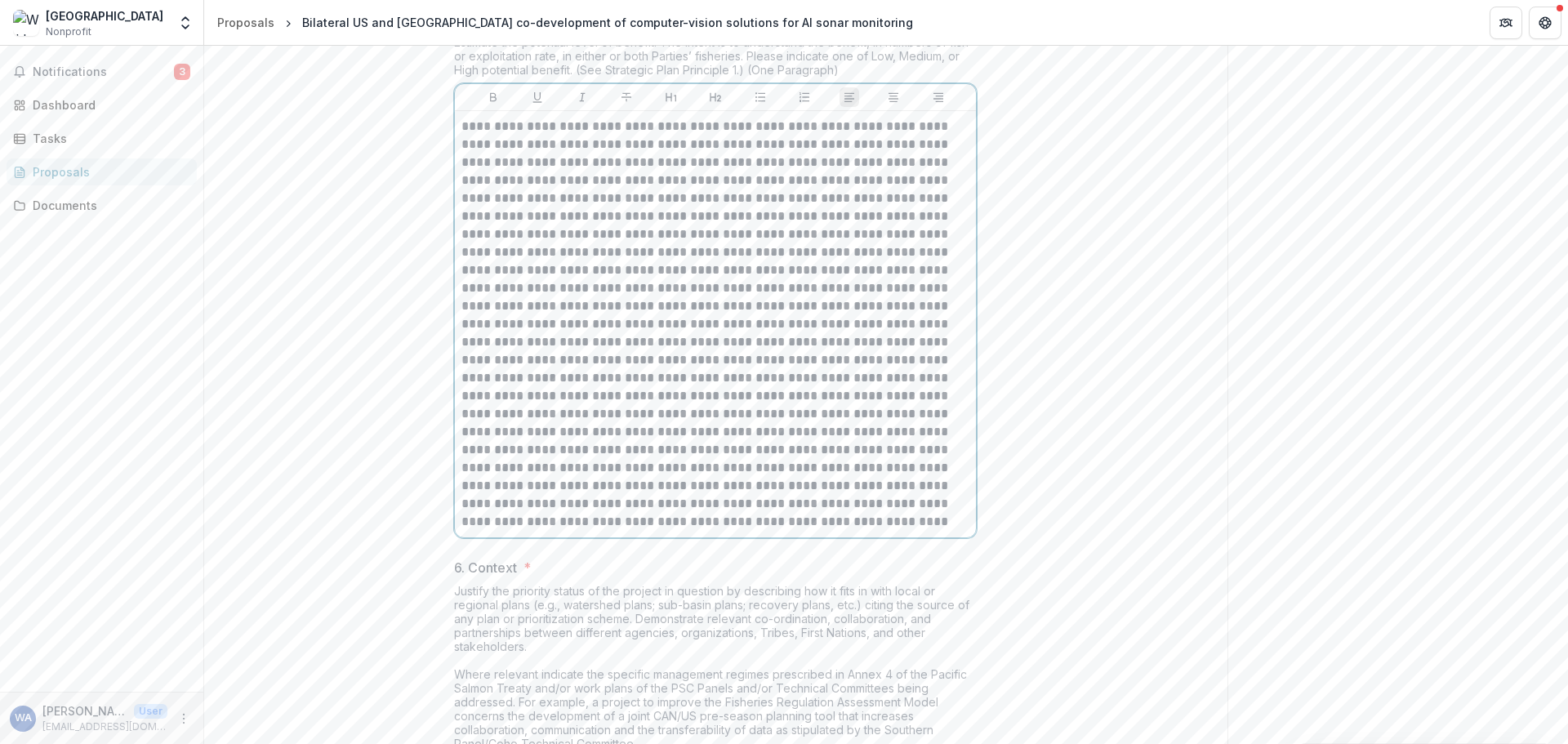
click at [682, 499] on p at bounding box center [716, 324] width 508 height 413
click at [848, 418] on p at bounding box center [716, 324] width 508 height 413
click at [859, 414] on p at bounding box center [716, 324] width 508 height 413
click at [598, 433] on p at bounding box center [716, 324] width 508 height 413
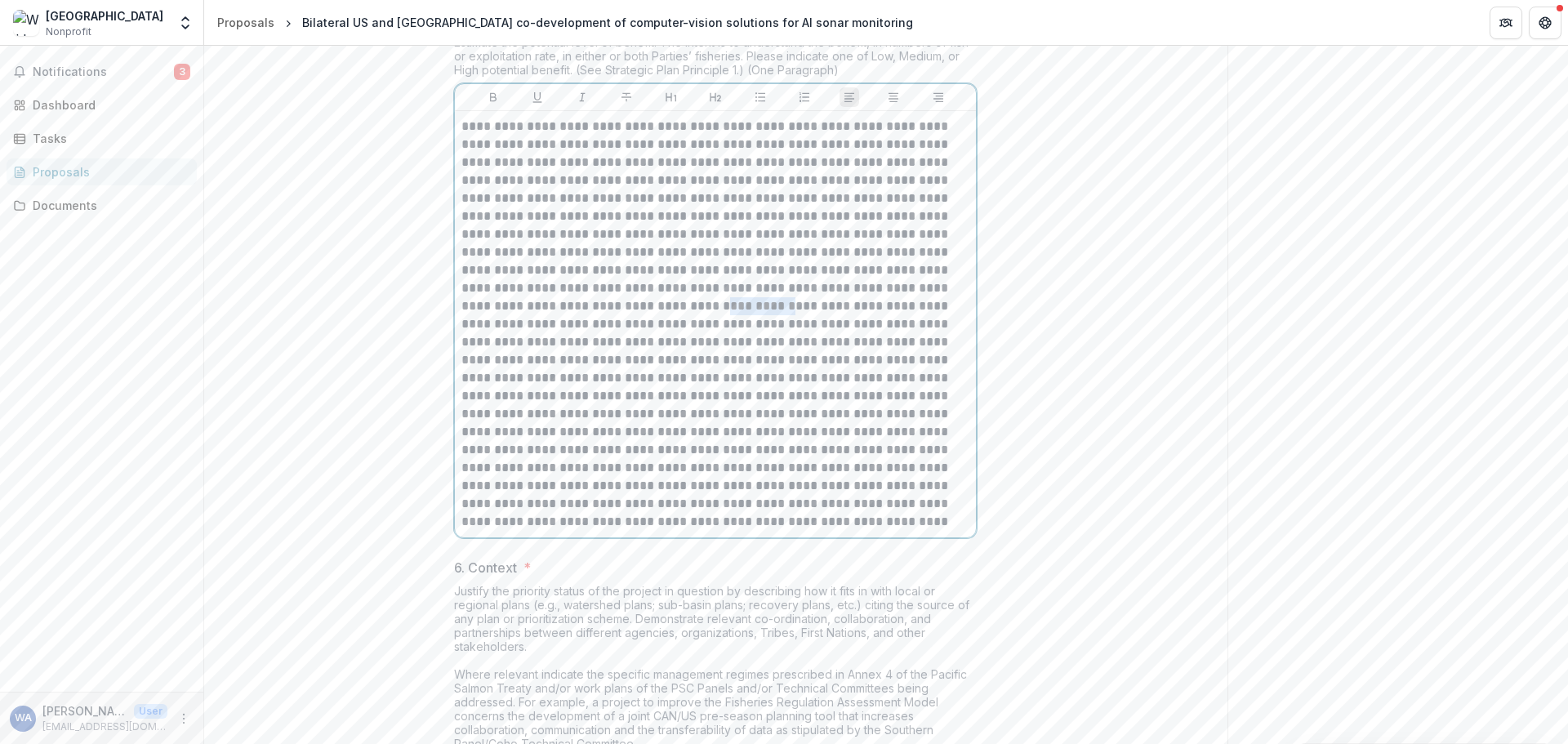
drag, startPoint x: 508, startPoint y: 429, endPoint x: 576, endPoint y: 425, distance: 68.1
click at [576, 425] on p at bounding box center [716, 324] width 508 height 413
click at [503, 432] on p at bounding box center [716, 324] width 508 height 413
click at [699, 432] on p at bounding box center [716, 324] width 508 height 413
drag, startPoint x: 804, startPoint y: 429, endPoint x: 922, endPoint y: 432, distance: 118.0
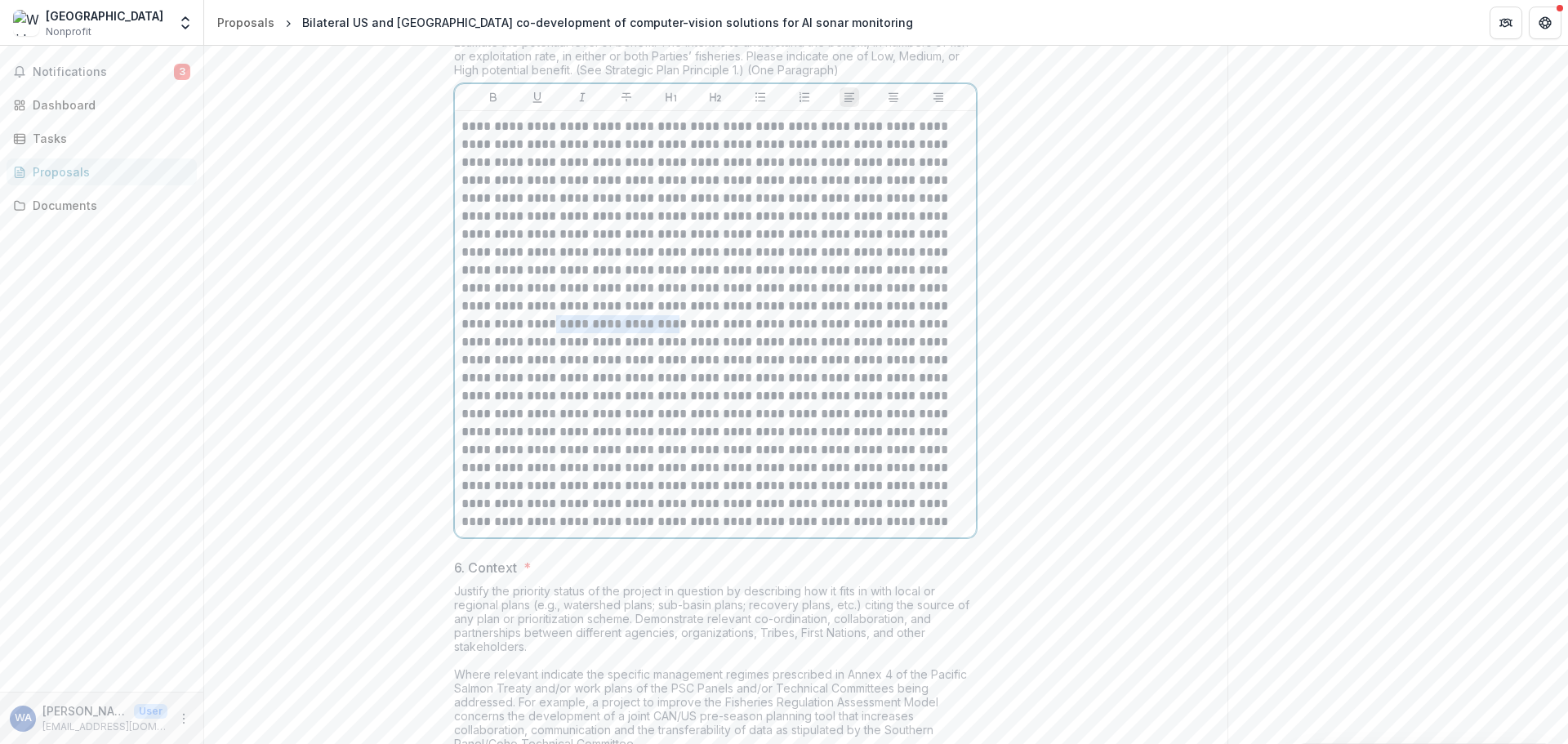
click at [922, 432] on p at bounding box center [716, 324] width 508 height 413
click at [600, 454] on p at bounding box center [716, 324] width 508 height 413
click at [615, 449] on p at bounding box center [716, 324] width 508 height 413
drag, startPoint x: 615, startPoint y: 449, endPoint x: 624, endPoint y: 463, distance: 16.6
click at [616, 449] on p at bounding box center [716, 324] width 508 height 413
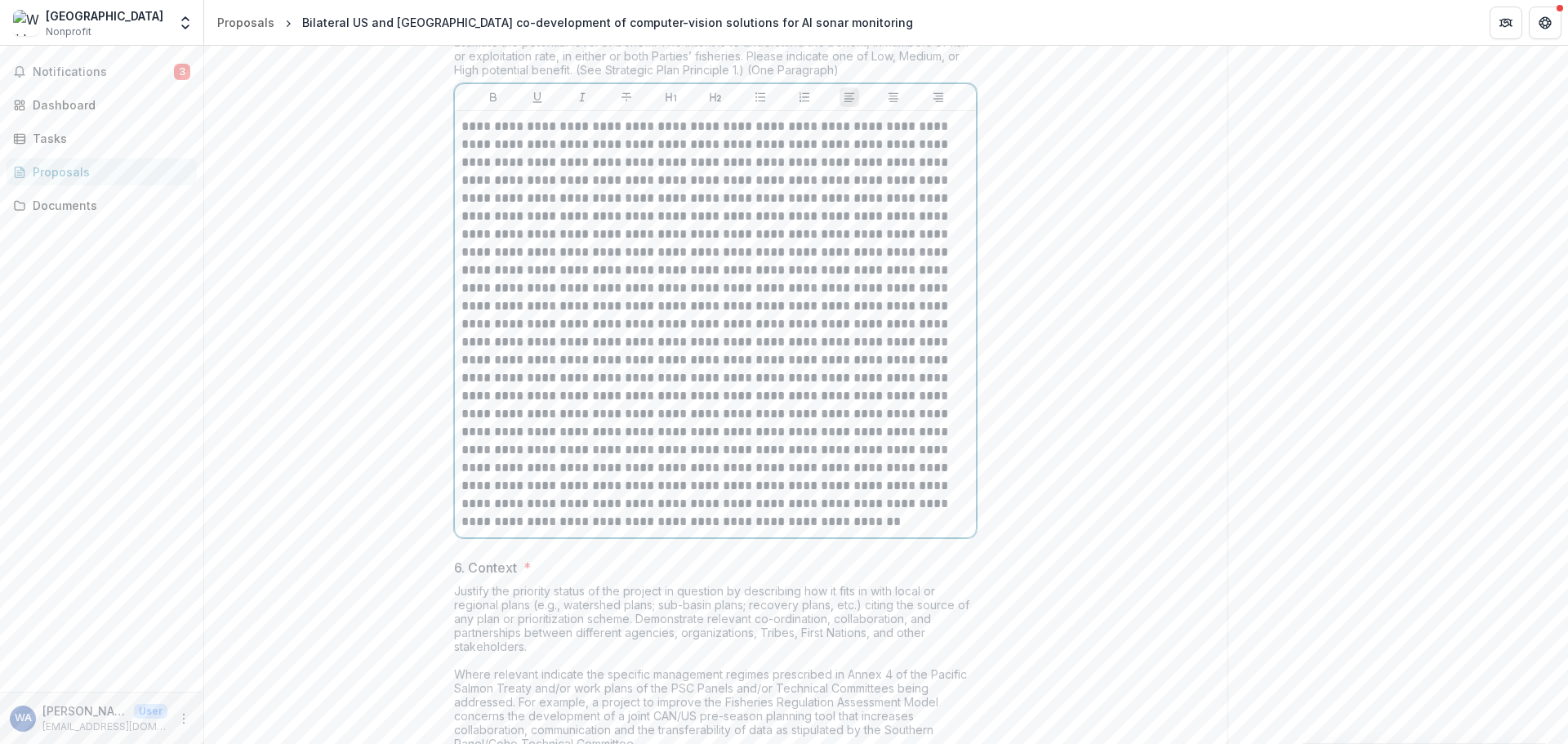
click at [606, 472] on p at bounding box center [716, 324] width 508 height 413
click at [651, 464] on p at bounding box center [716, 324] width 508 height 413
drag, startPoint x: 723, startPoint y: 465, endPoint x: 598, endPoint y: 474, distance: 125.3
click at [598, 474] on p at bounding box center [716, 324] width 508 height 413
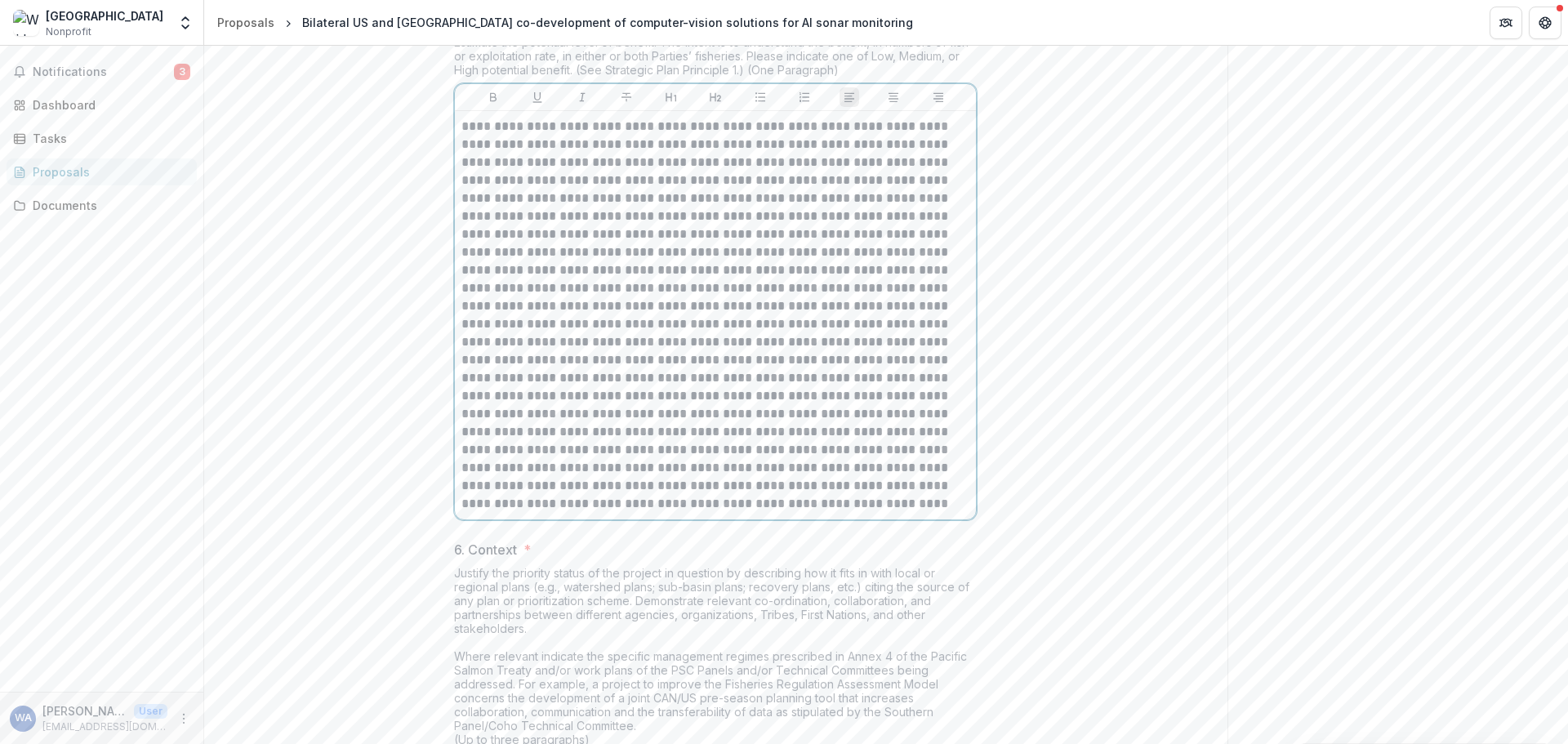
click at [598, 485] on p at bounding box center [716, 315] width 508 height 395
click at [629, 483] on p at bounding box center [716, 315] width 508 height 395
click at [794, 487] on p at bounding box center [716, 315] width 508 height 395
click at [564, 503] on p at bounding box center [716, 315] width 508 height 395
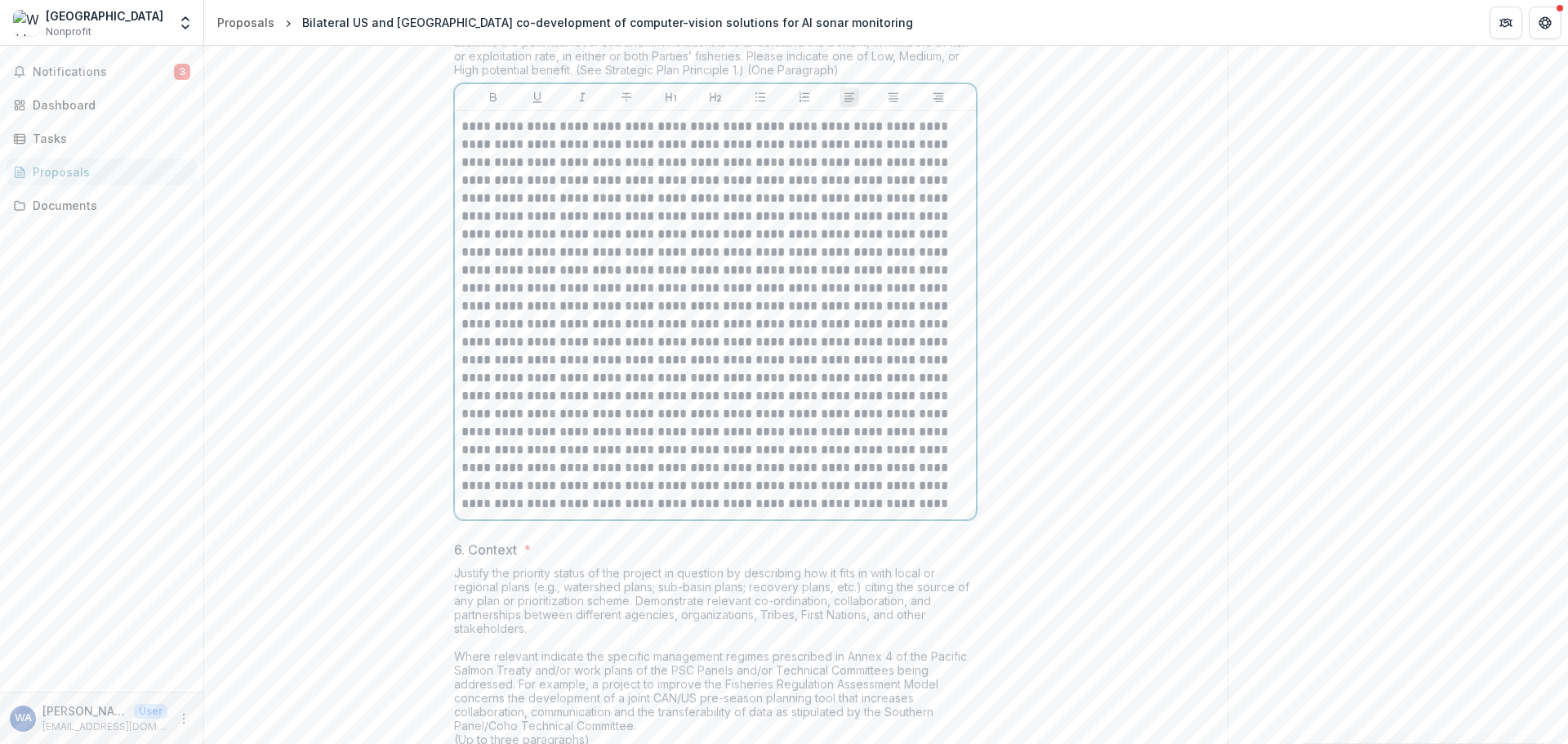
click at [526, 502] on p at bounding box center [716, 315] width 508 height 395
click at [628, 512] on p at bounding box center [716, 315] width 508 height 395
click at [656, 512] on p at bounding box center [716, 315] width 508 height 395
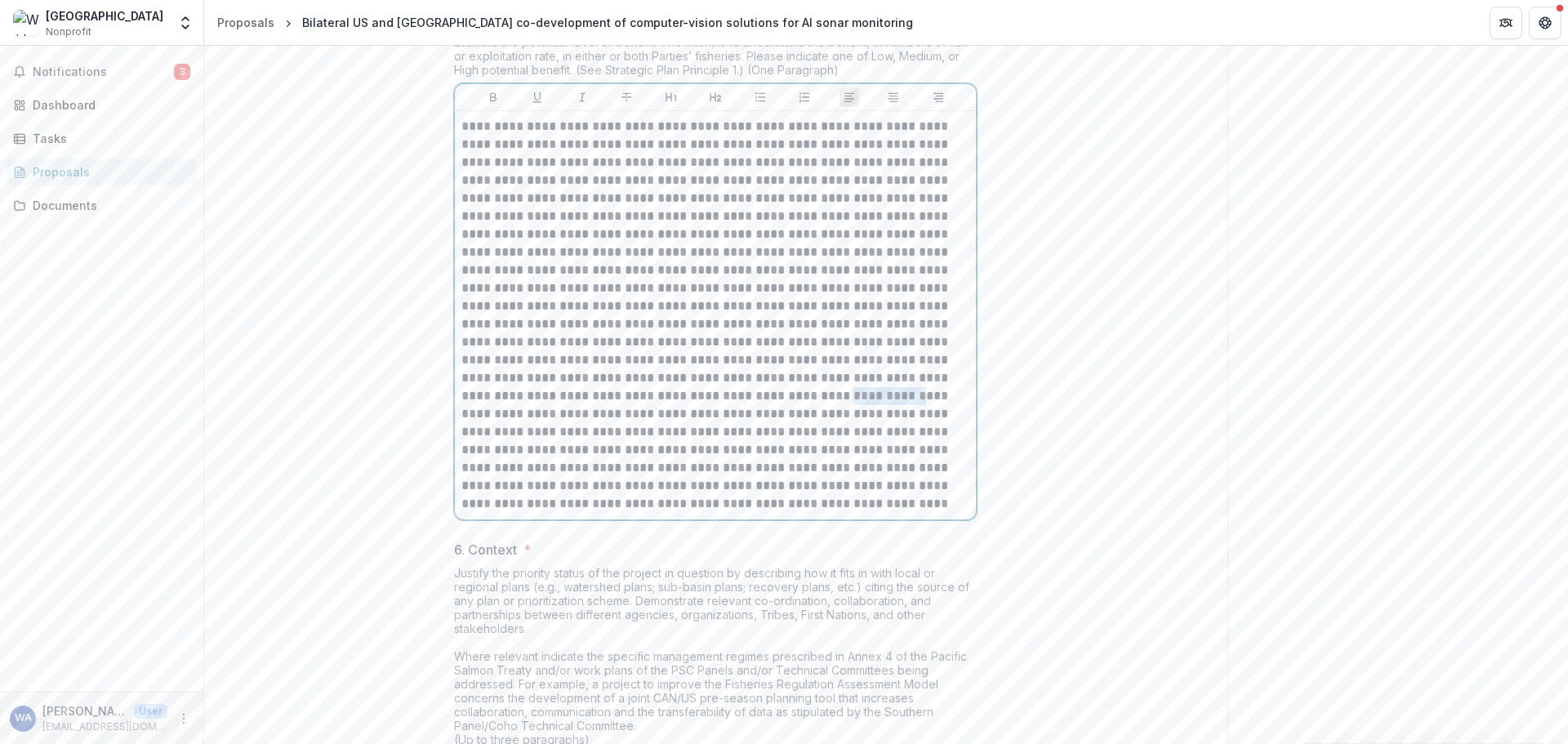
drag, startPoint x: 667, startPoint y: 521, endPoint x: 601, endPoint y: 521, distance: 66.0
click at [601, 512] on p at bounding box center [716, 315] width 508 height 395
click at [950, 497] on p at bounding box center [716, 315] width 508 height 395
click at [937, 504] on p at bounding box center [716, 315] width 508 height 395
drag, startPoint x: 584, startPoint y: 521, endPoint x: 649, endPoint y: 523, distance: 65.0
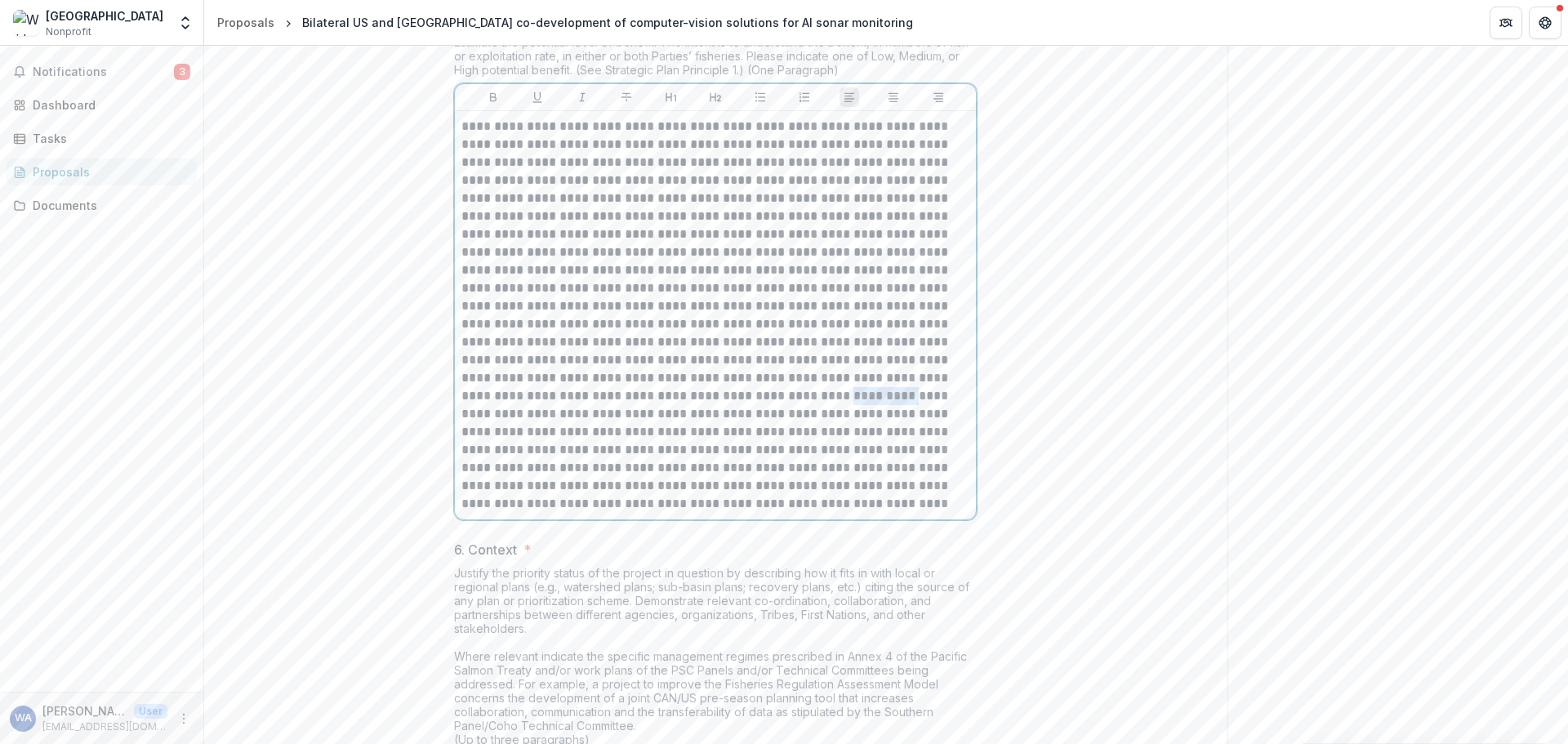
click at [649, 512] on p at bounding box center [716, 315] width 508 height 395
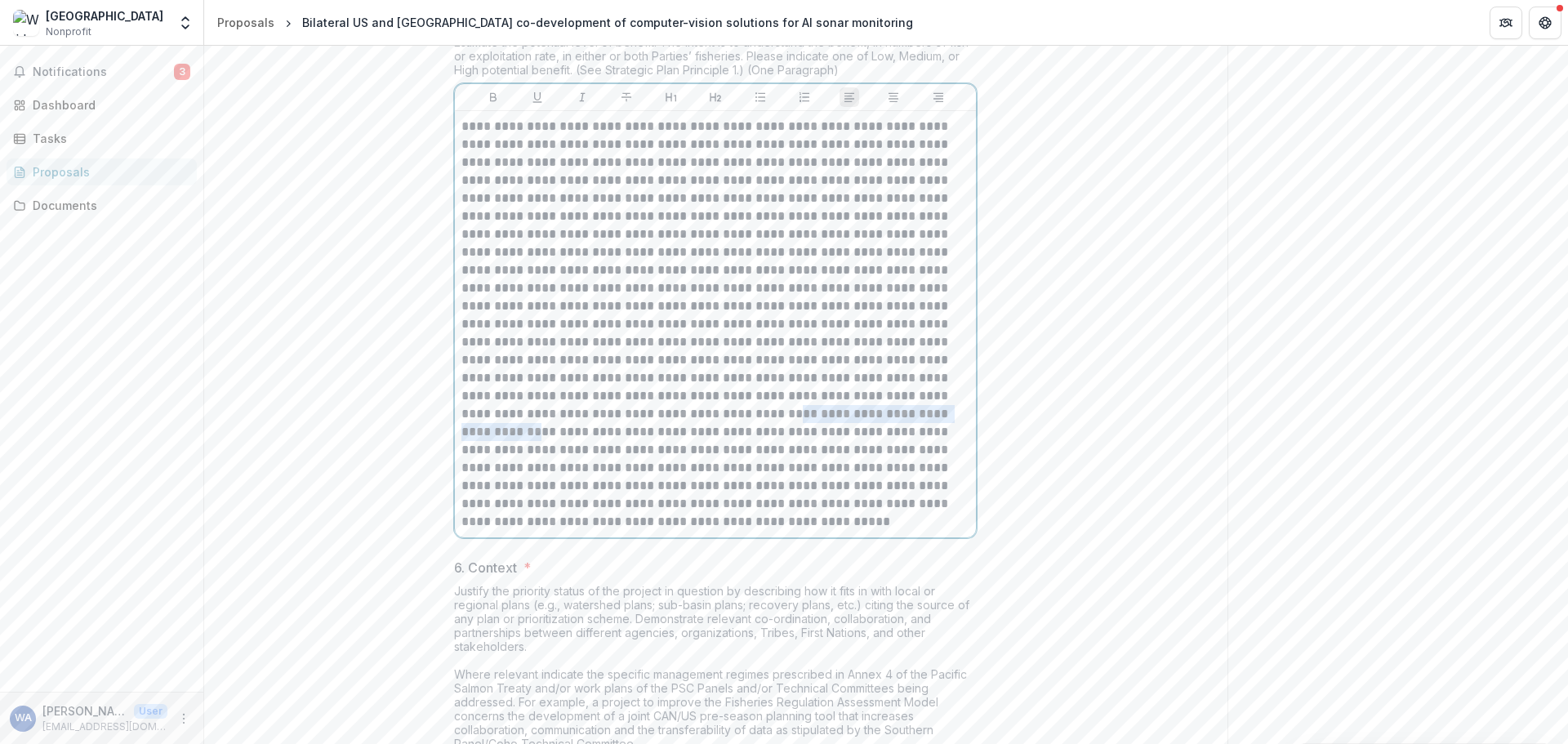
drag, startPoint x: 559, startPoint y: 538, endPoint x: 777, endPoint y: 540, distance: 218.0
click at [777, 531] on p at bounding box center [716, 324] width 508 height 413
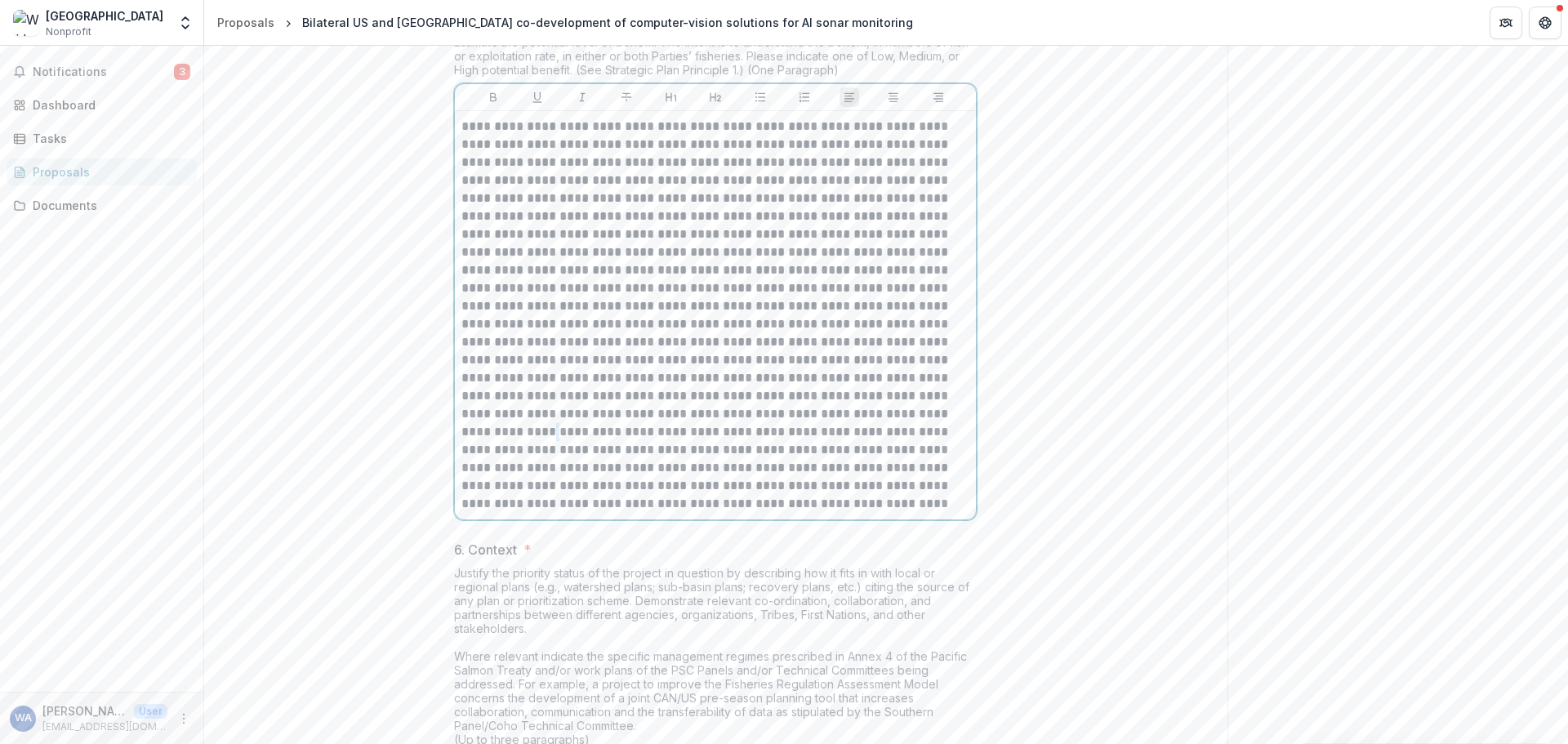
click at [798, 512] on p at bounding box center [716, 315] width 508 height 395
click at [925, 512] on p at bounding box center [716, 315] width 508 height 395
drag, startPoint x: 724, startPoint y: 559, endPoint x: 539, endPoint y: 578, distance: 186.0
click at [539, 512] on p at bounding box center [716, 315] width 508 height 395
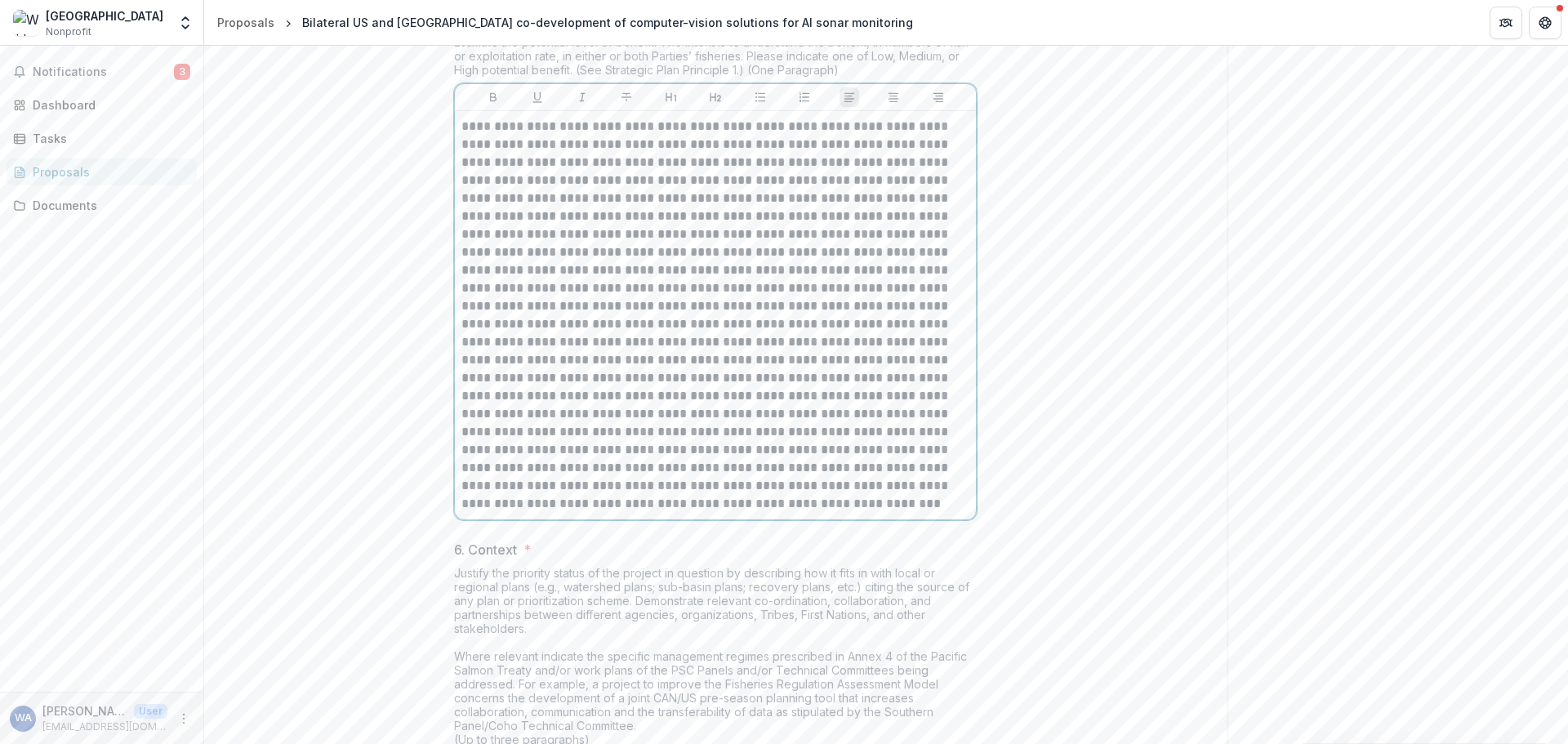
click at [695, 512] on p at bounding box center [716, 315] width 508 height 395
drag, startPoint x: 834, startPoint y: 555, endPoint x: 558, endPoint y: 575, distance: 276.7
click at [558, 512] on p at bounding box center [716, 315] width 508 height 395
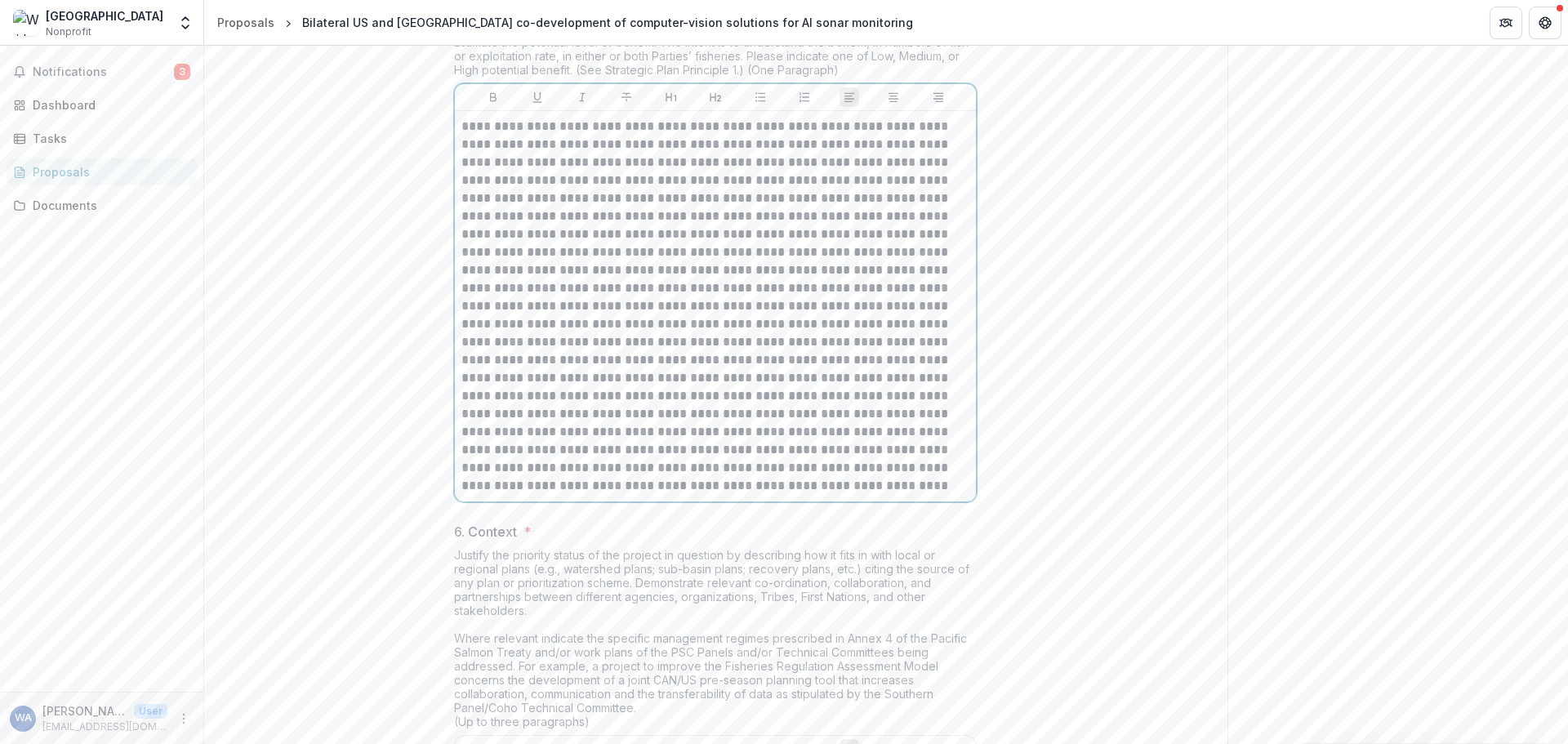
click at [640, 495] on p at bounding box center [716, 306] width 508 height 377
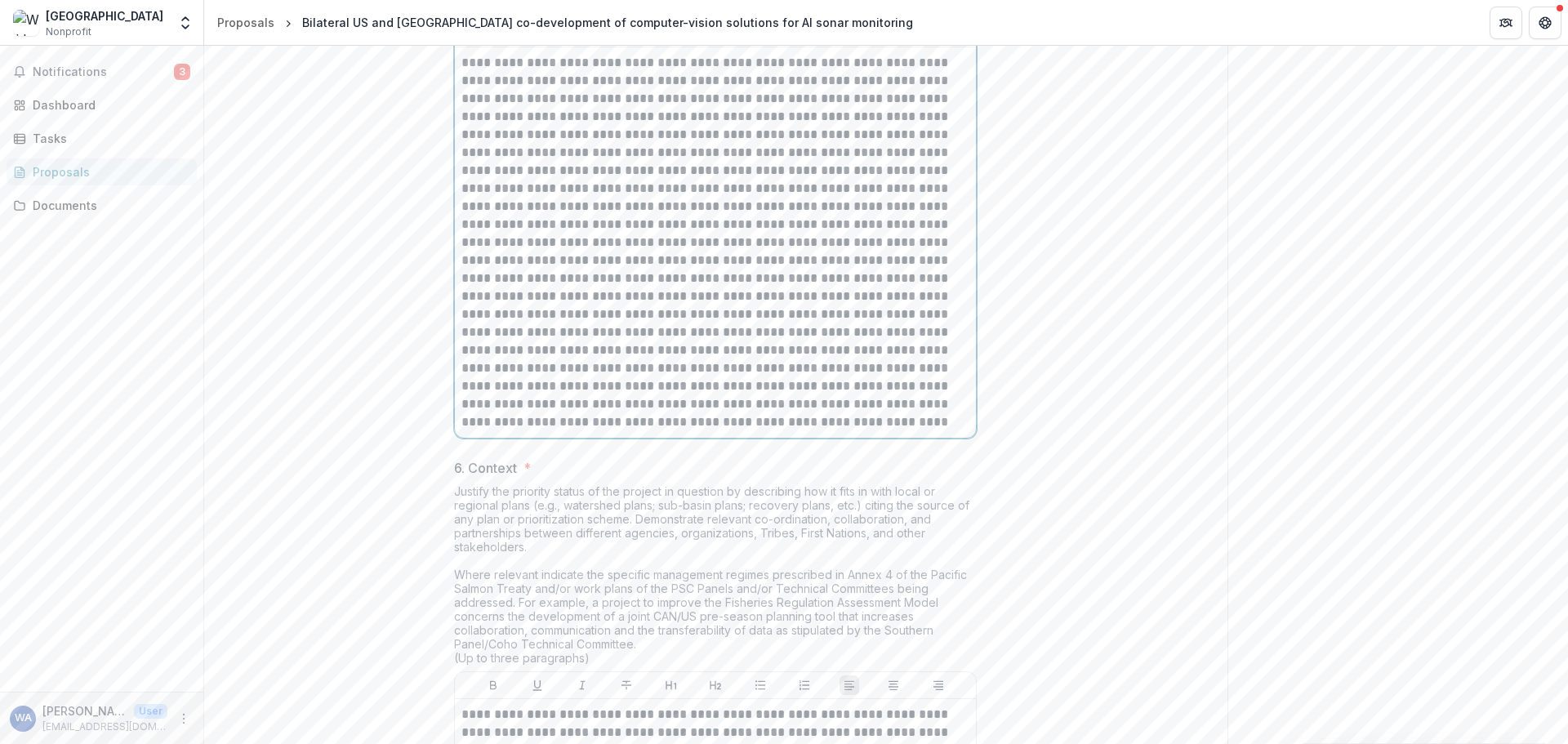
scroll to position [2492, 0]
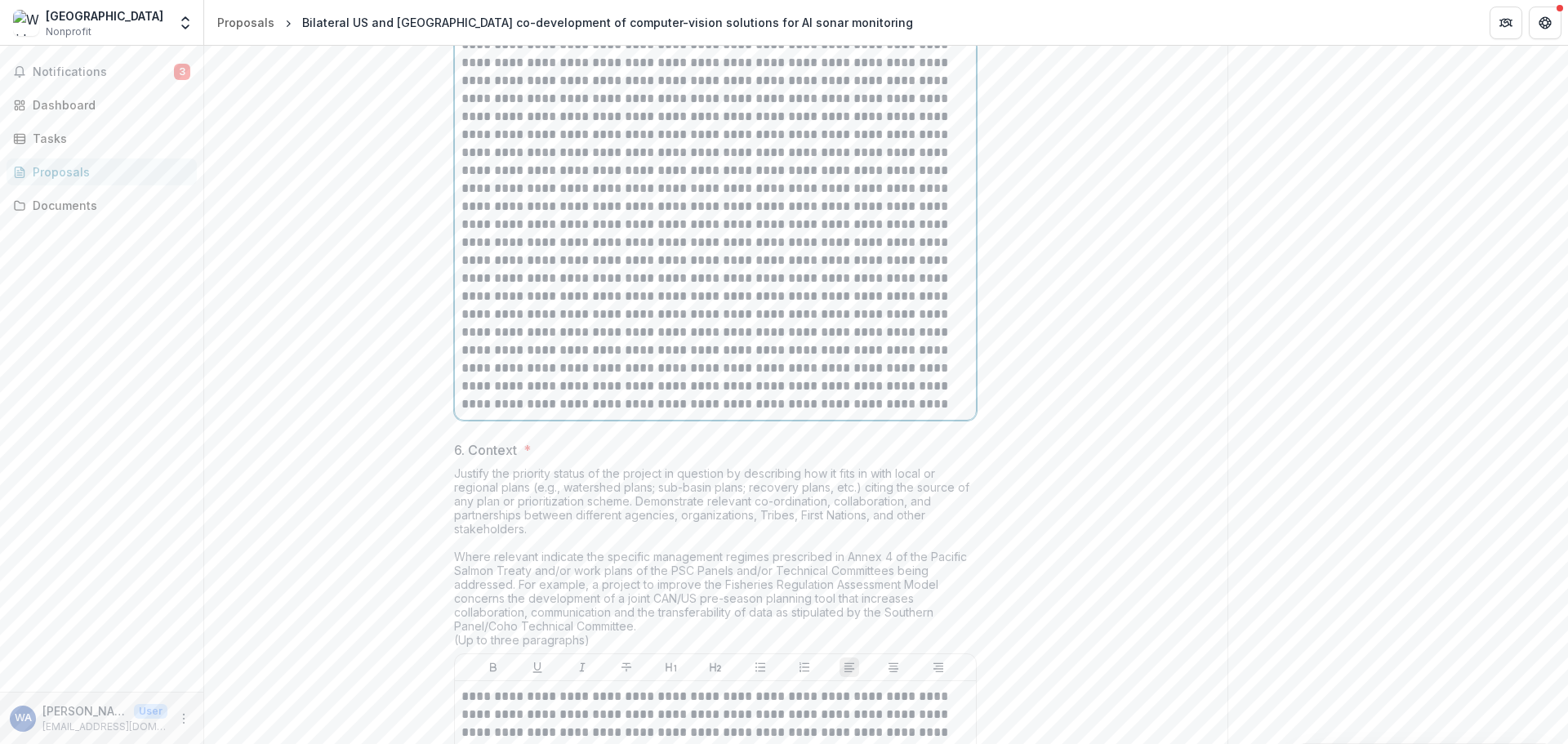
click at [767, 413] on p at bounding box center [716, 224] width 508 height 377
click at [651, 413] on p at bounding box center [716, 224] width 508 height 377
click at [733, 413] on p at bounding box center [716, 224] width 508 height 377
click at [735, 413] on p at bounding box center [716, 224] width 508 height 377
click at [876, 413] on p at bounding box center [716, 224] width 508 height 377
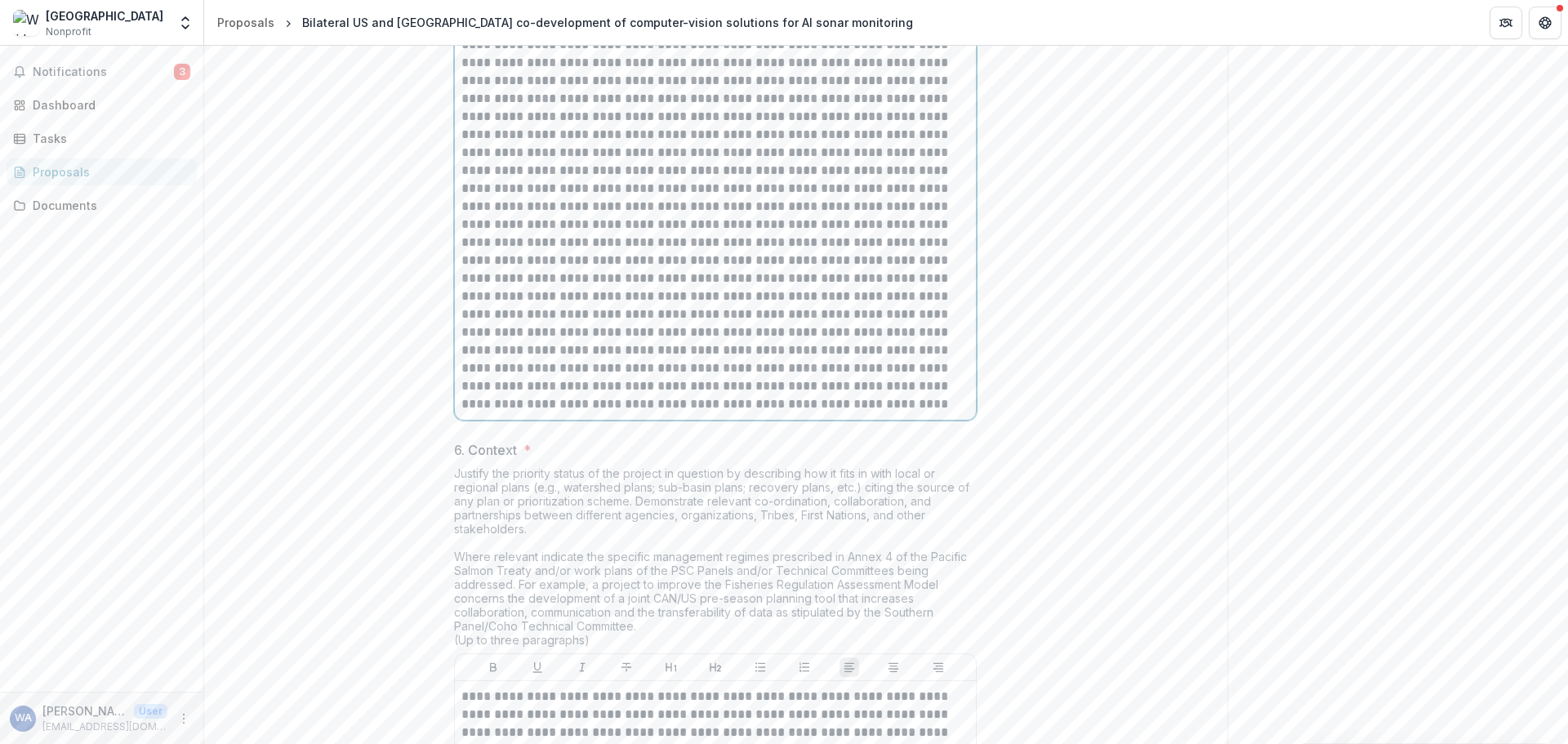
click at [605, 413] on p at bounding box center [716, 224] width 508 height 377
click at [683, 419] on div at bounding box center [715, 224] width 521 height 390
click at [843, 413] on p at bounding box center [716, 224] width 508 height 377
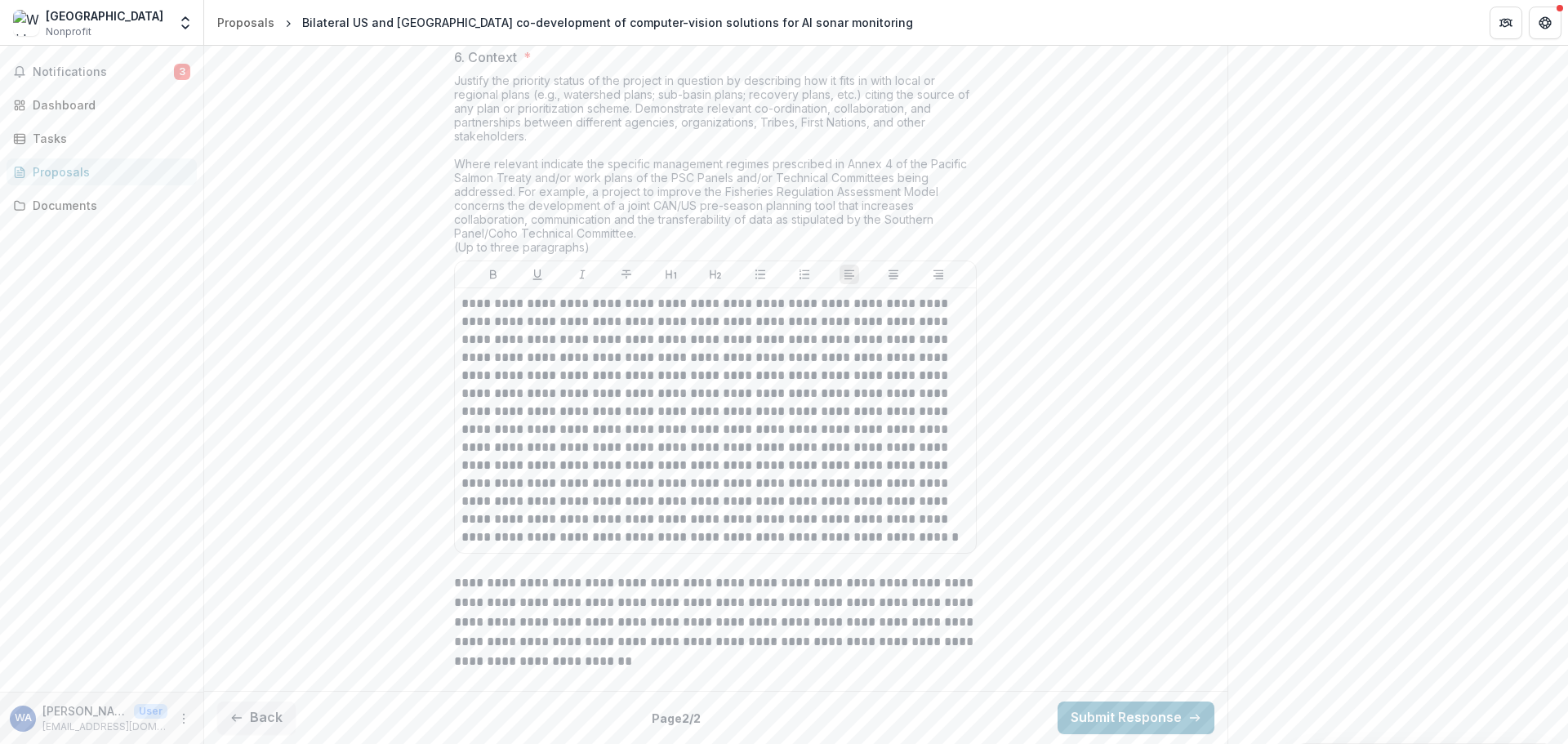
scroll to position [3010, 0]
click at [752, 529] on p at bounding box center [716, 419] width 508 height 251
click at [790, 535] on p at bounding box center [716, 419] width 508 height 251
click at [599, 307] on p at bounding box center [716, 419] width 508 height 251
click at [507, 304] on p at bounding box center [716, 419] width 508 height 251
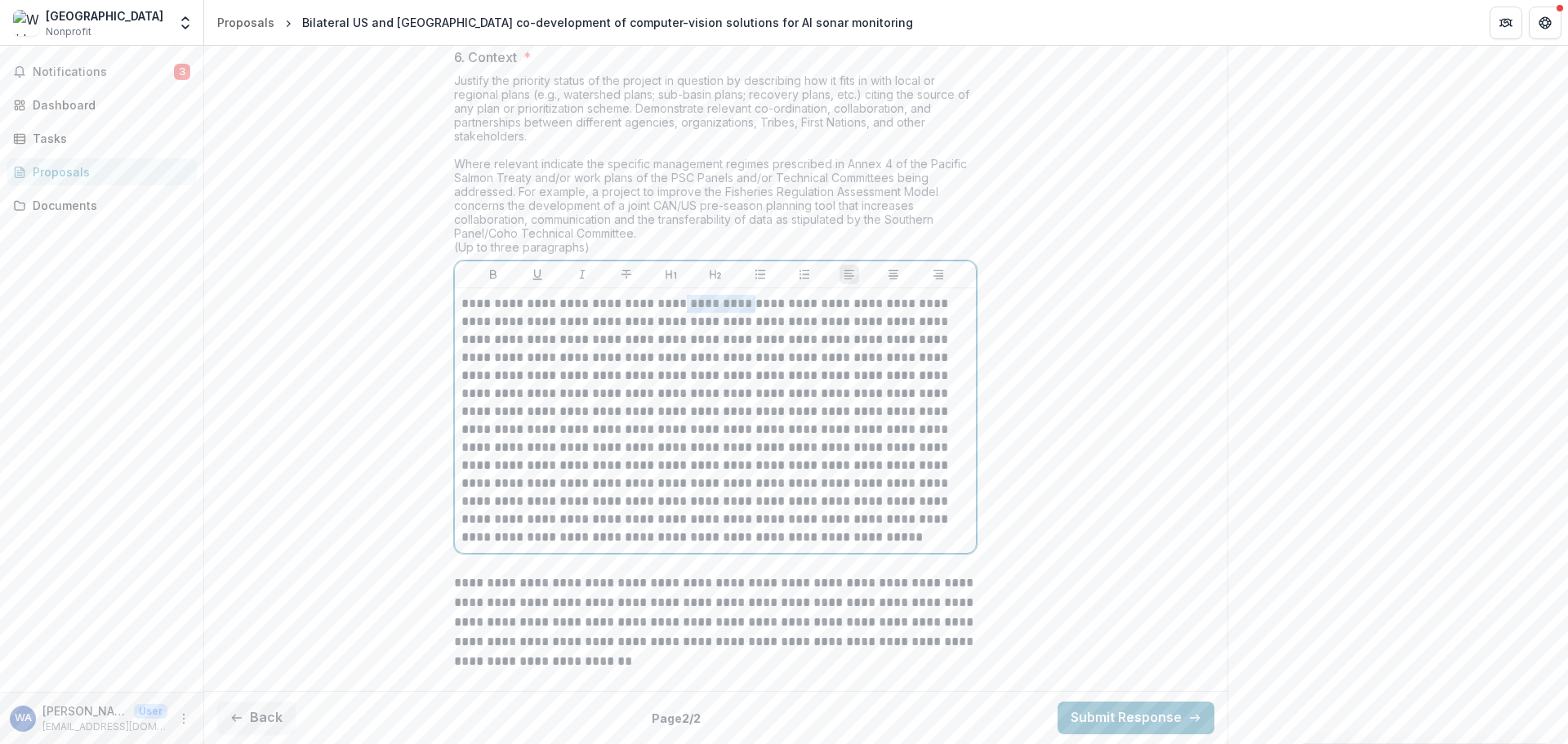
drag, startPoint x: 673, startPoint y: 303, endPoint x: 740, endPoint y: 303, distance: 67.0
click at [740, 303] on p at bounding box center [716, 419] width 508 height 251
click at [811, 312] on p at bounding box center [716, 419] width 508 height 251
click at [593, 324] on p at bounding box center [716, 419] width 508 height 251
click at [698, 324] on p at bounding box center [716, 419] width 508 height 251
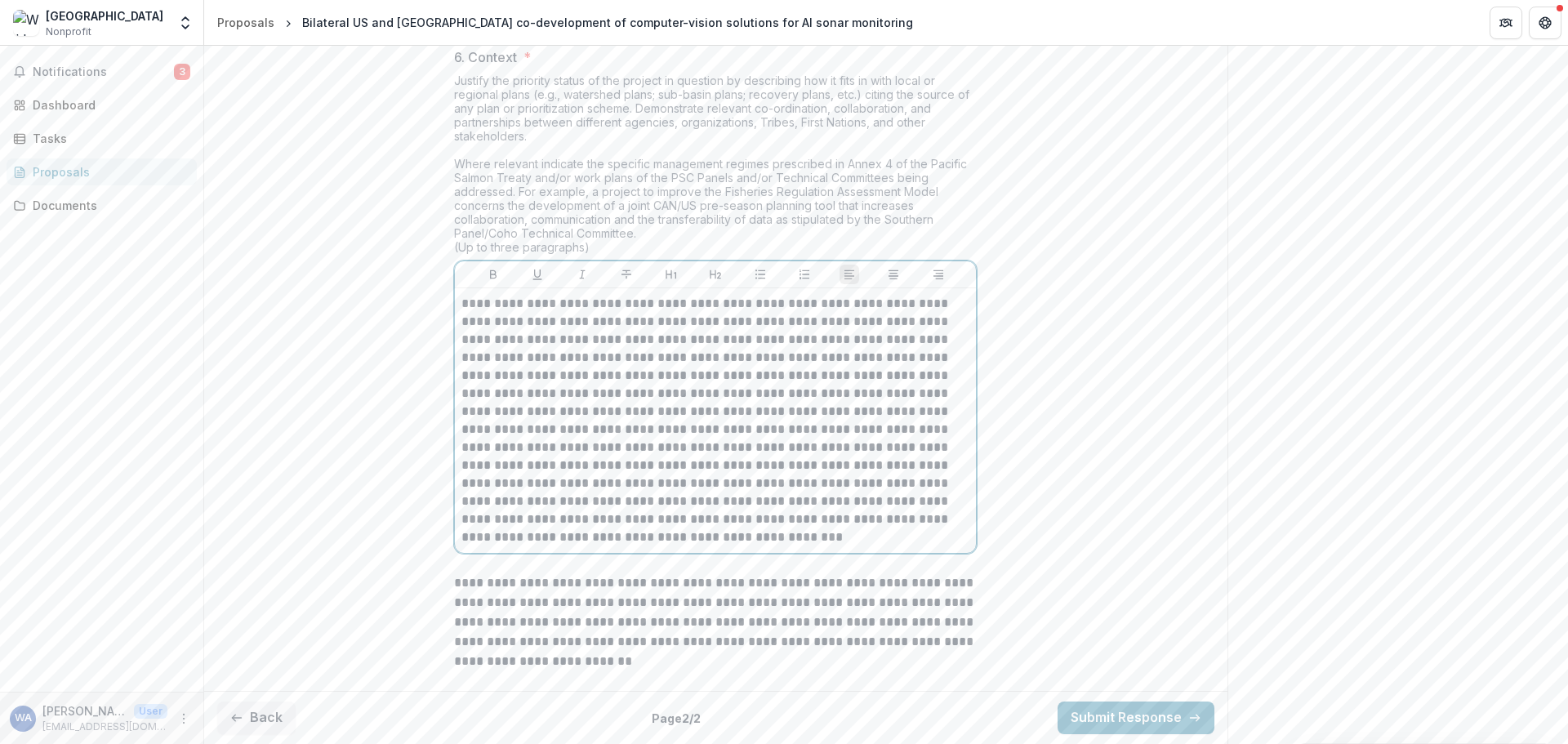
click at [775, 328] on p at bounding box center [716, 419] width 508 height 251
click at [819, 319] on p at bounding box center [716, 419] width 508 height 251
click at [549, 337] on p at bounding box center [716, 419] width 508 height 251
drag, startPoint x: 903, startPoint y: 324, endPoint x: 521, endPoint y: 344, distance: 382.5
click at [521, 344] on p at bounding box center [716, 419] width 508 height 251
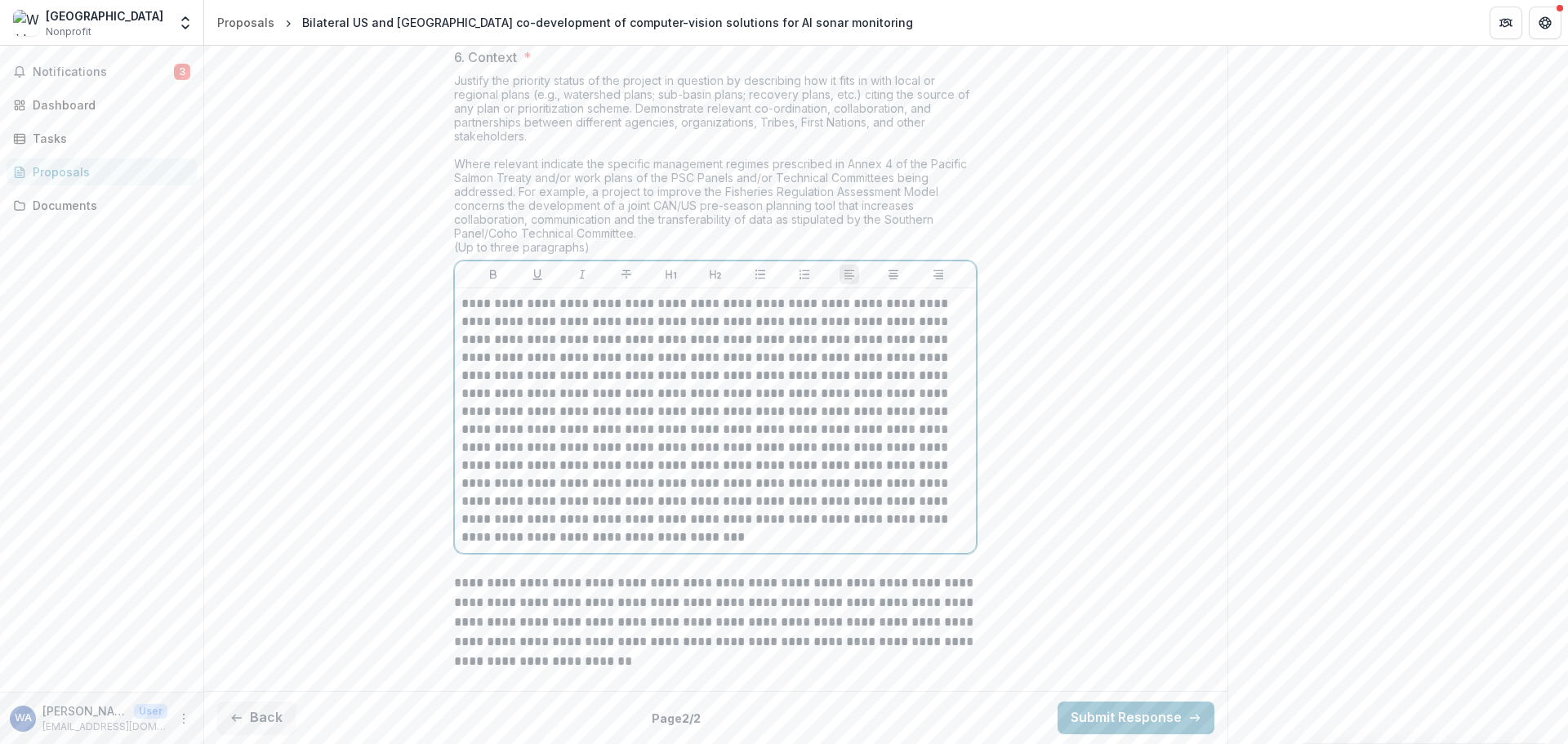
click at [782, 342] on p "**********" at bounding box center [716, 419] width 508 height 251
click at [908, 337] on p at bounding box center [716, 419] width 508 height 251
click at [897, 352] on p at bounding box center [716, 419] width 508 height 251
click at [498, 378] on p at bounding box center [716, 419] width 508 height 251
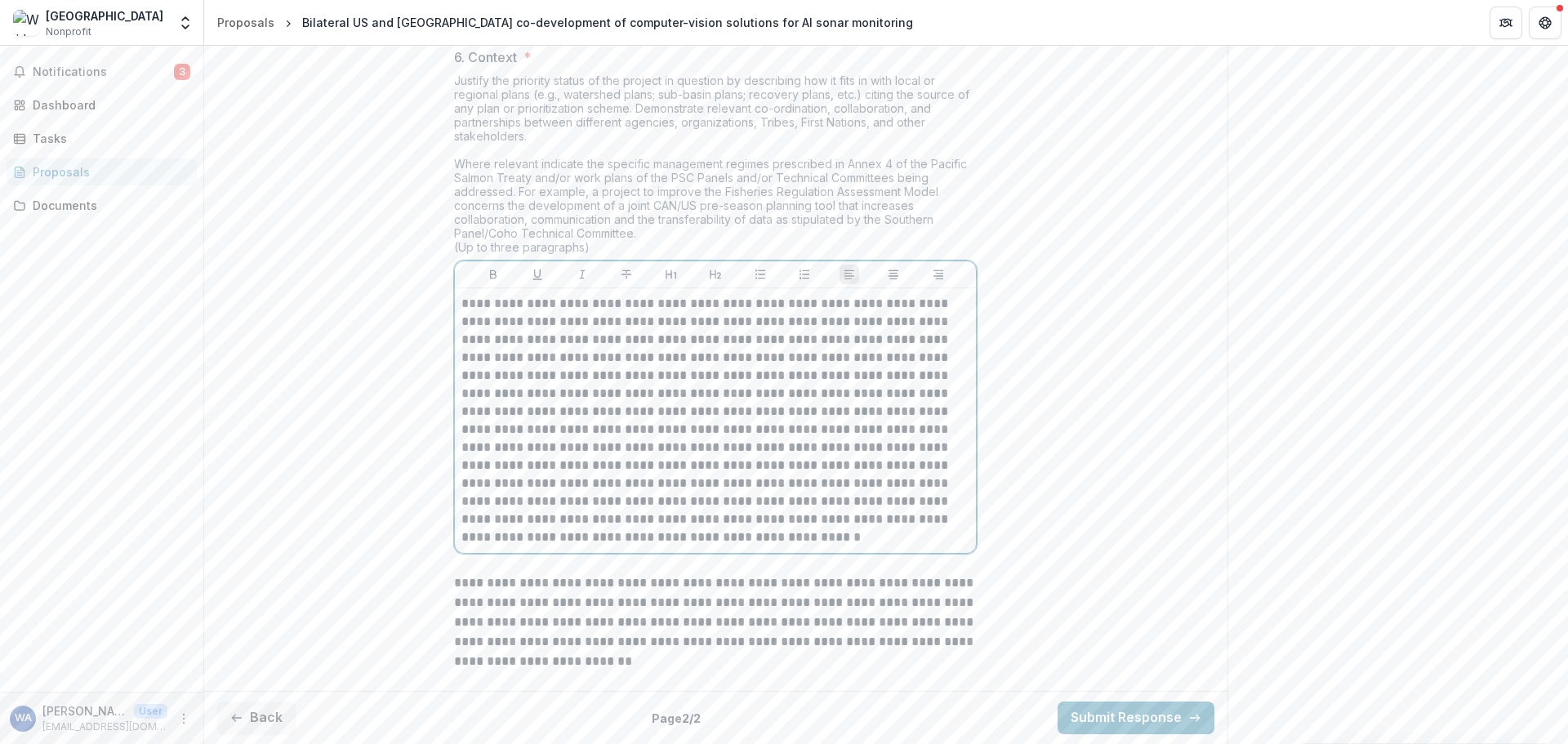
click at [495, 378] on p at bounding box center [716, 419] width 508 height 251
click at [492, 374] on p at bounding box center [716, 419] width 508 height 251
click at [747, 382] on p at bounding box center [716, 419] width 508 height 251
click at [855, 376] on p at bounding box center [716, 419] width 508 height 251
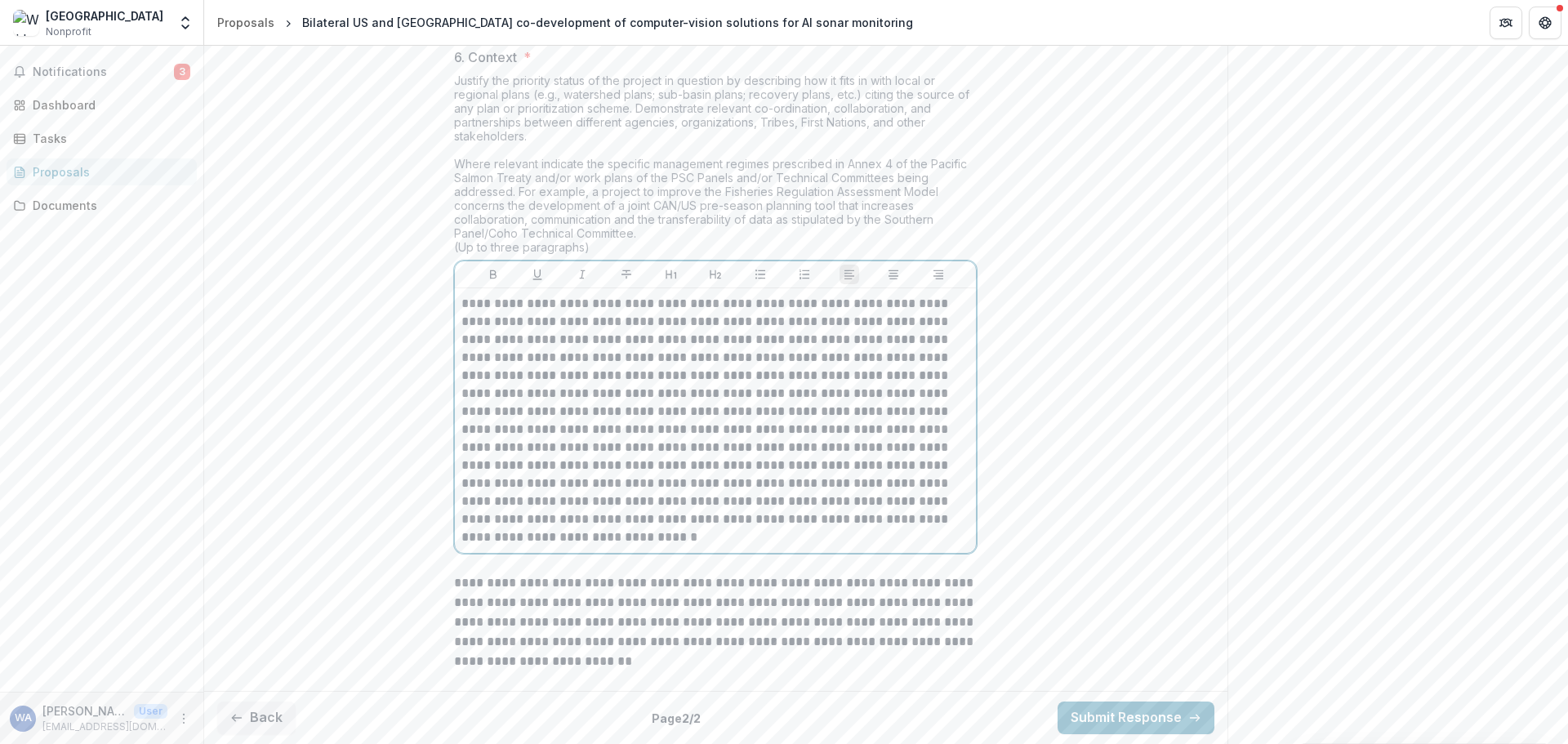
click at [948, 375] on p "**********" at bounding box center [716, 419] width 508 height 251
click at [479, 418] on p "**********" at bounding box center [716, 419] width 508 height 251
click at [528, 419] on p "**********" at bounding box center [716, 419] width 508 height 251
click at [615, 423] on p "**********" at bounding box center [716, 419] width 508 height 251
click at [701, 434] on p "**********" at bounding box center [716, 419] width 508 height 251
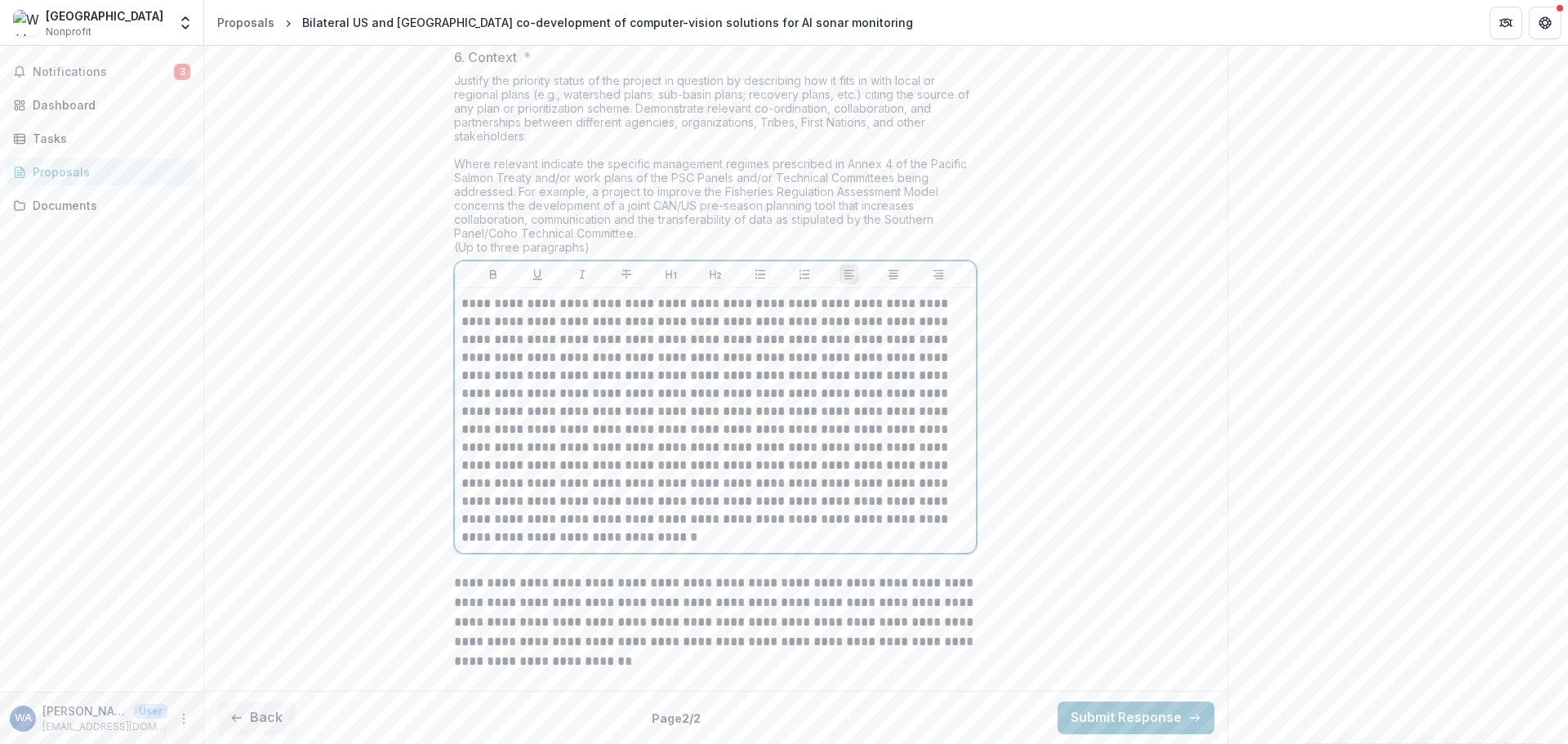
click at [573, 452] on p "**********" at bounding box center [716, 419] width 508 height 251
click at [731, 444] on p "**********" at bounding box center [716, 419] width 508 height 251
click at [812, 492] on p "**********" at bounding box center [716, 418] width 508 height 234
click at [467, 491] on p "**********" at bounding box center [716, 418] width 508 height 234
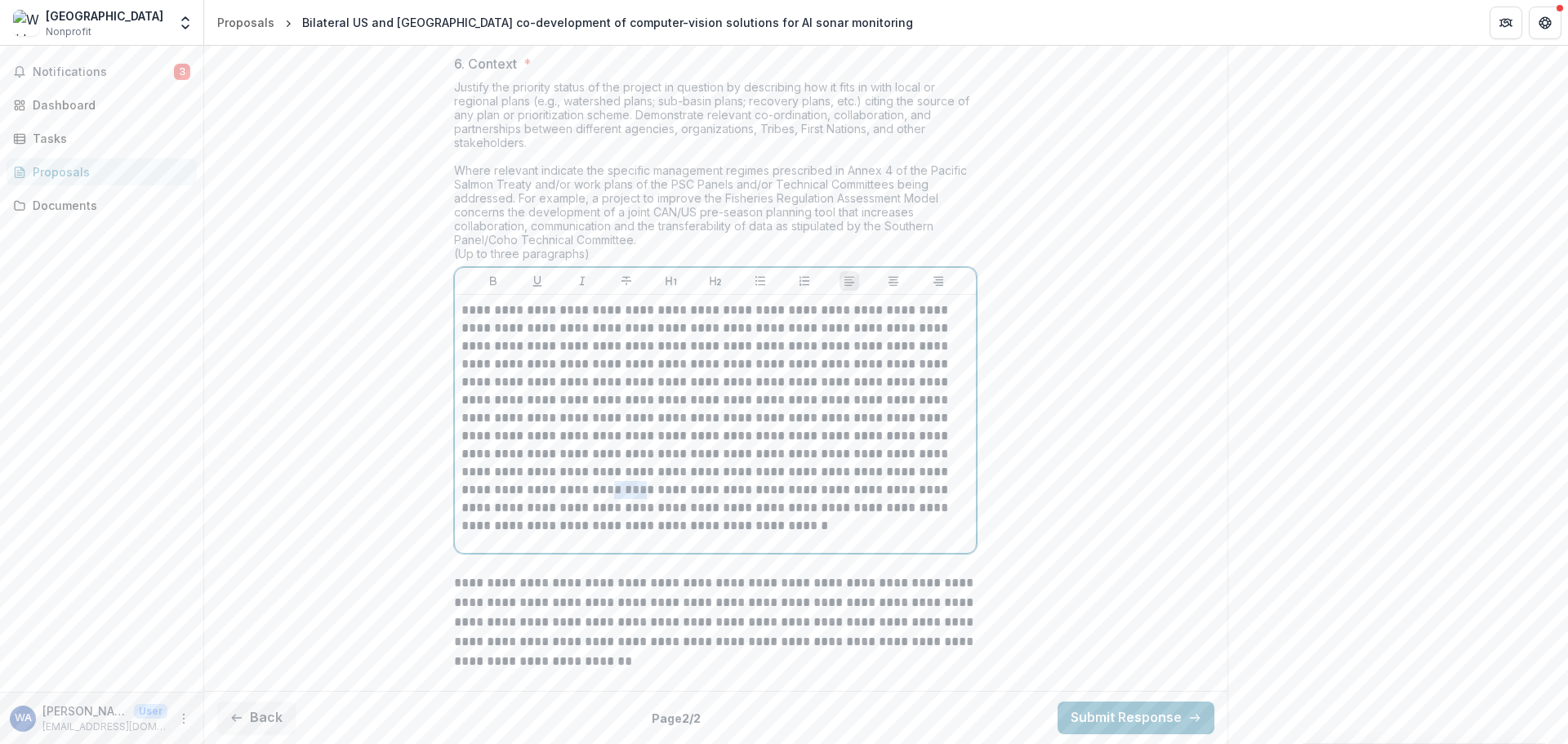
click at [467, 491] on p "**********" at bounding box center [716, 418] width 508 height 234
click at [742, 513] on p "**********" at bounding box center [716, 418] width 508 height 234
click at [757, 531] on p "**********" at bounding box center [716, 418] width 508 height 234
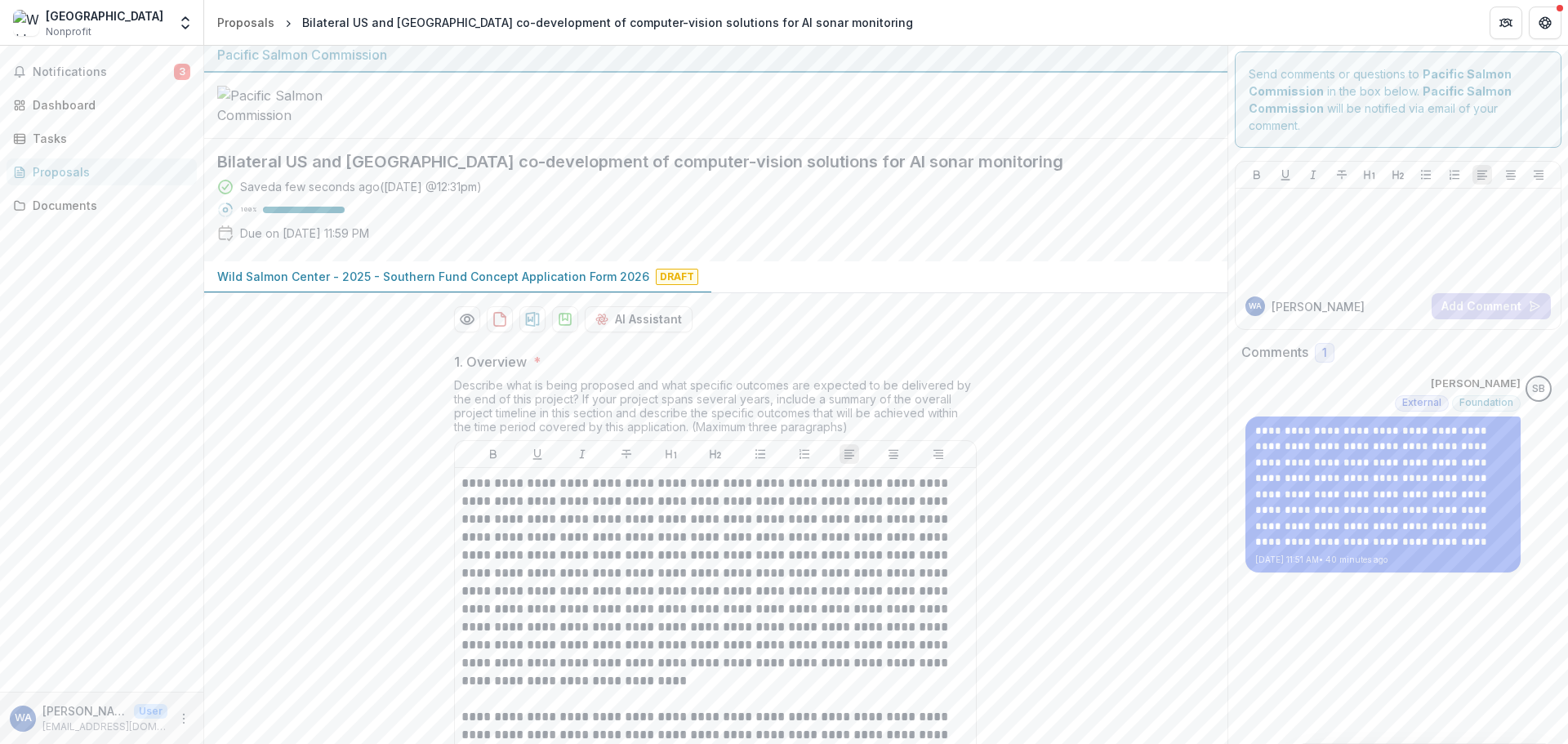
scroll to position [0, 0]
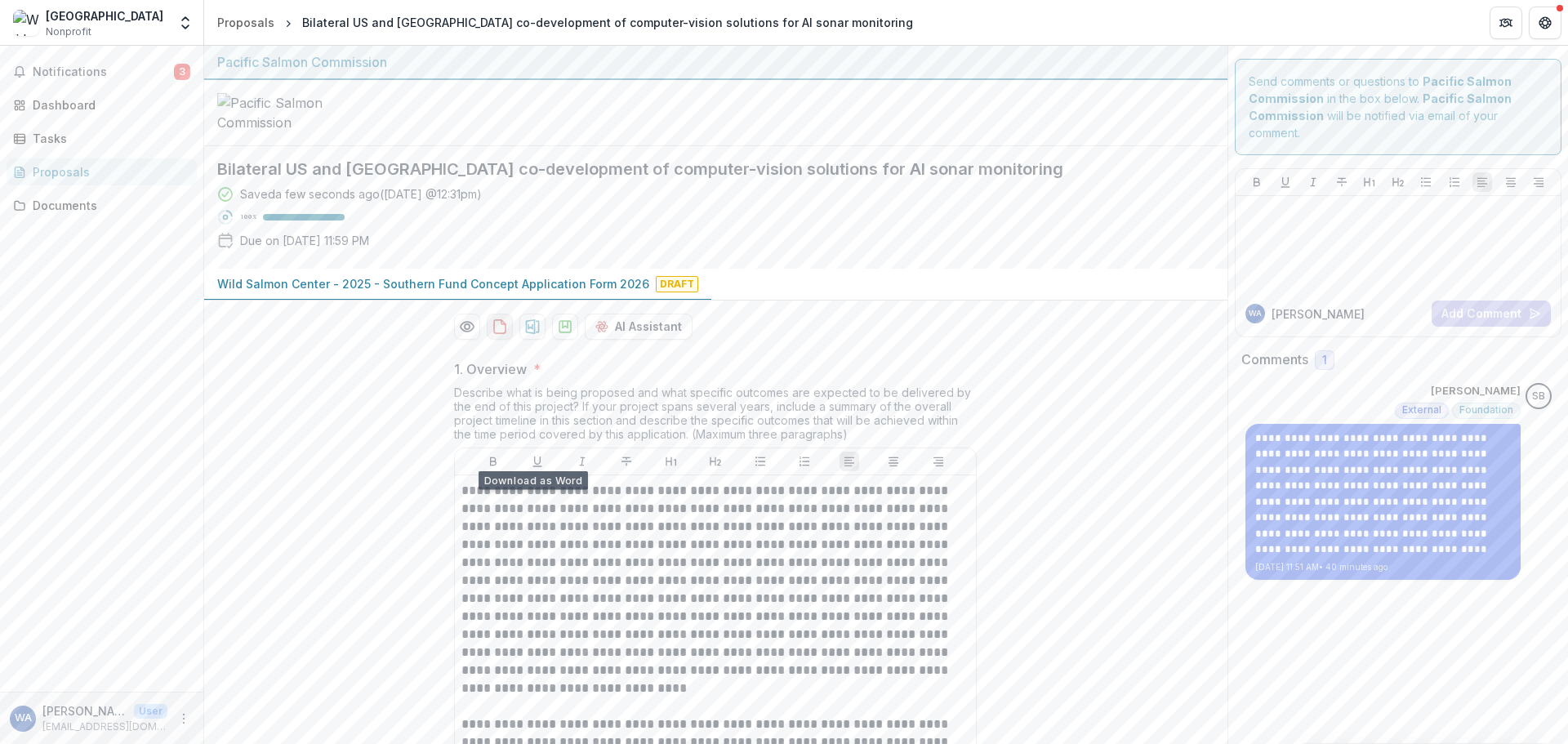
click at [502, 335] on icon "download-proposal" at bounding box center [500, 326] width 17 height 17
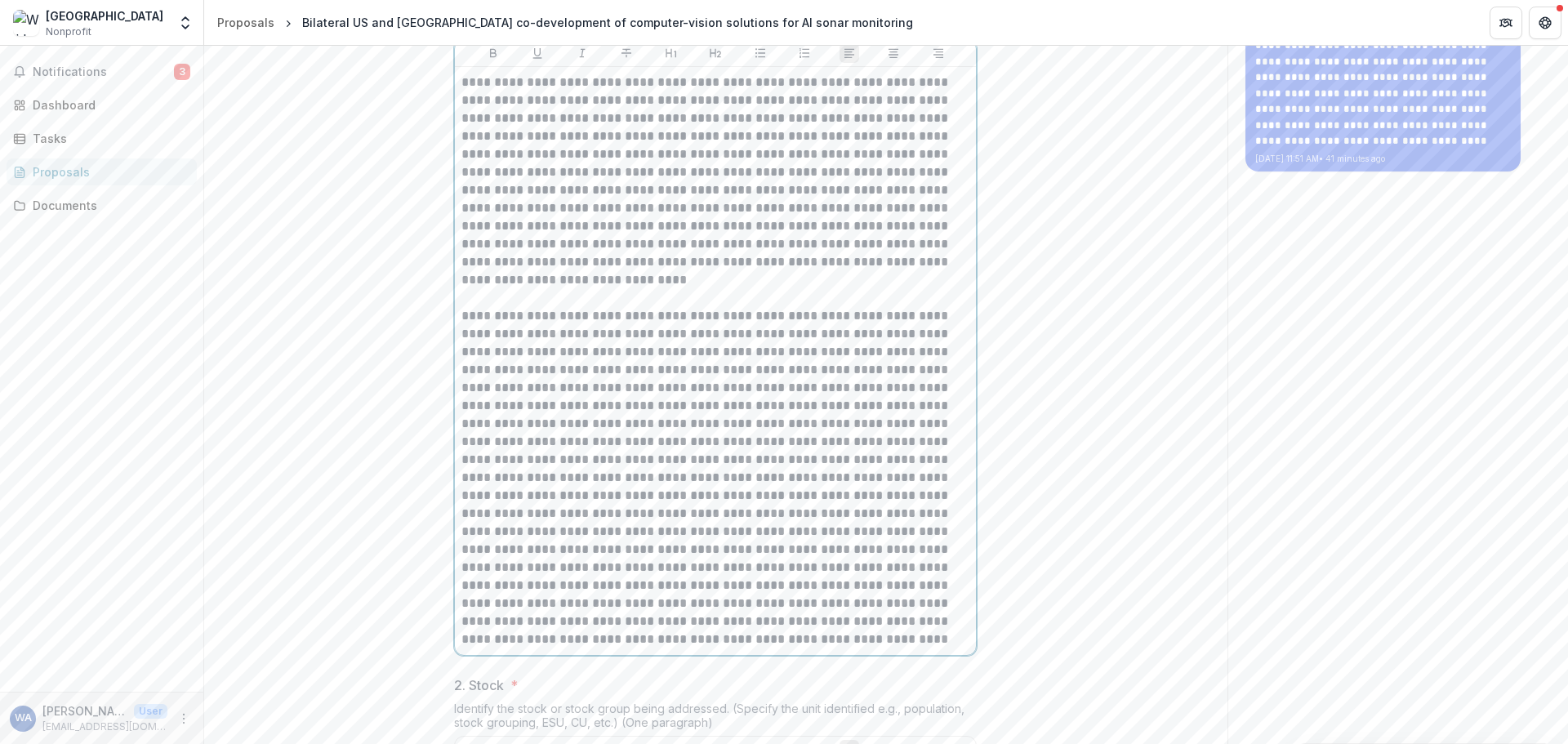
click at [572, 423] on div "**********" at bounding box center [716, 361] width 508 height 575
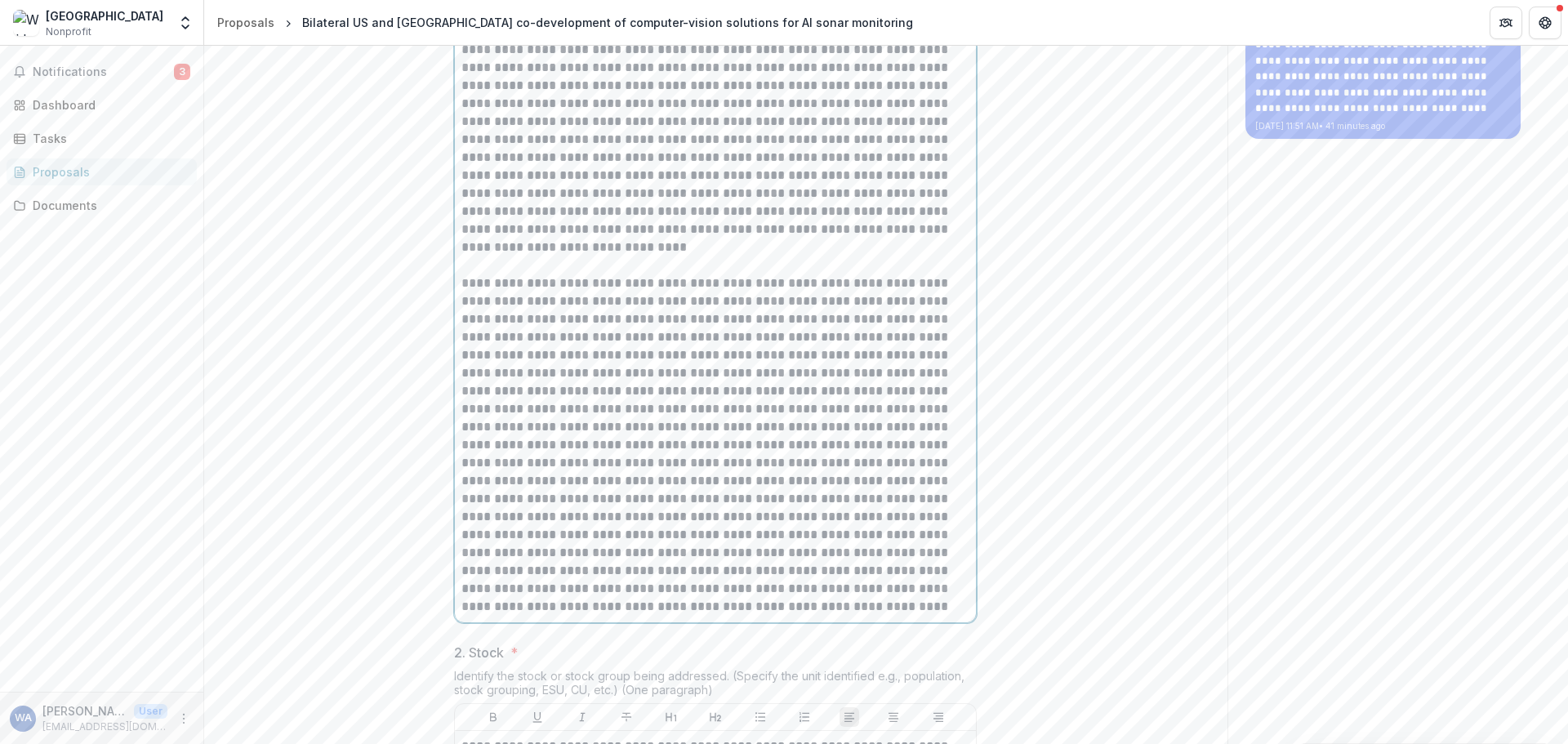
click at [593, 257] on p "**********" at bounding box center [716, 148] width 508 height 215
click at [515, 274] on p at bounding box center [716, 266] width 508 height 18
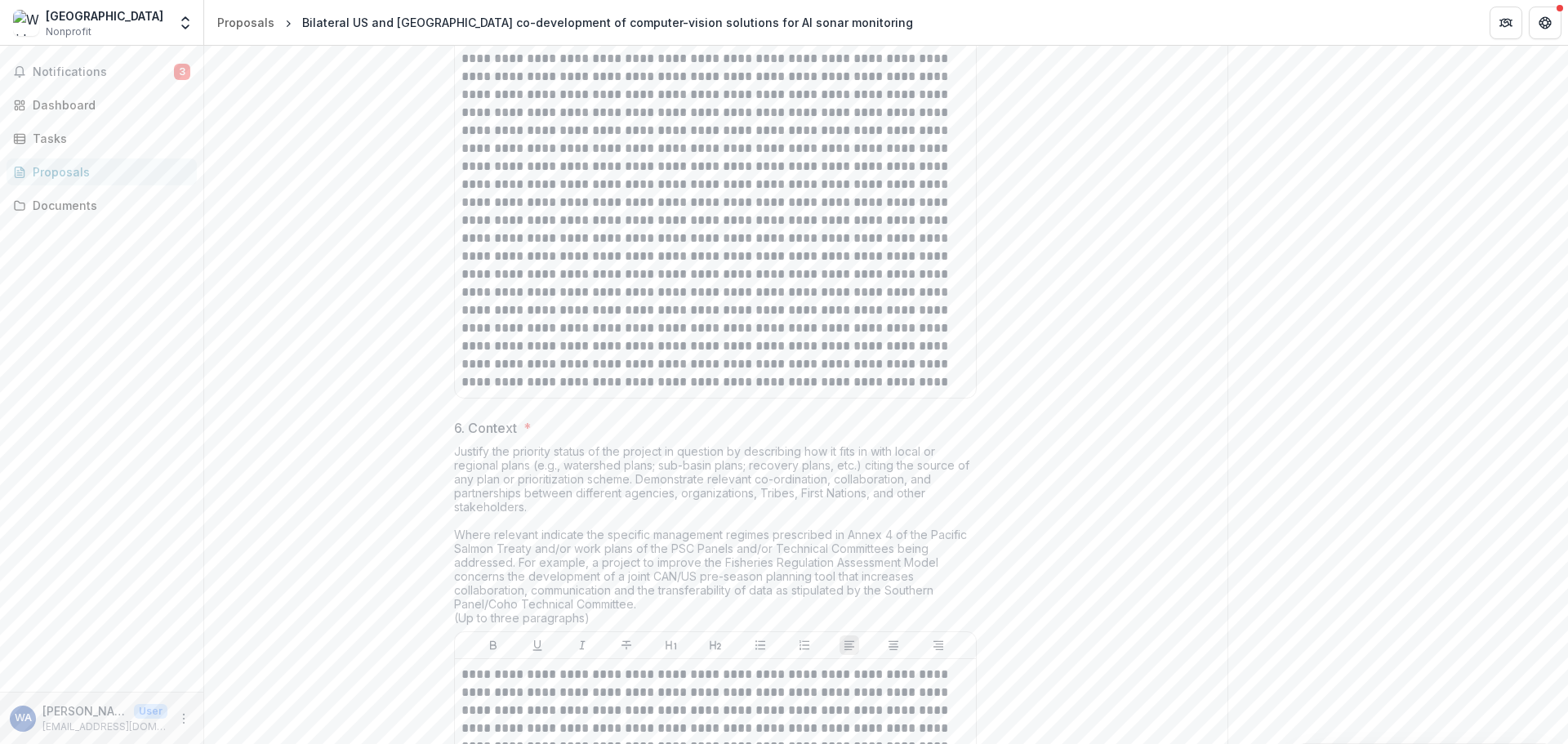
scroll to position [2482, 0]
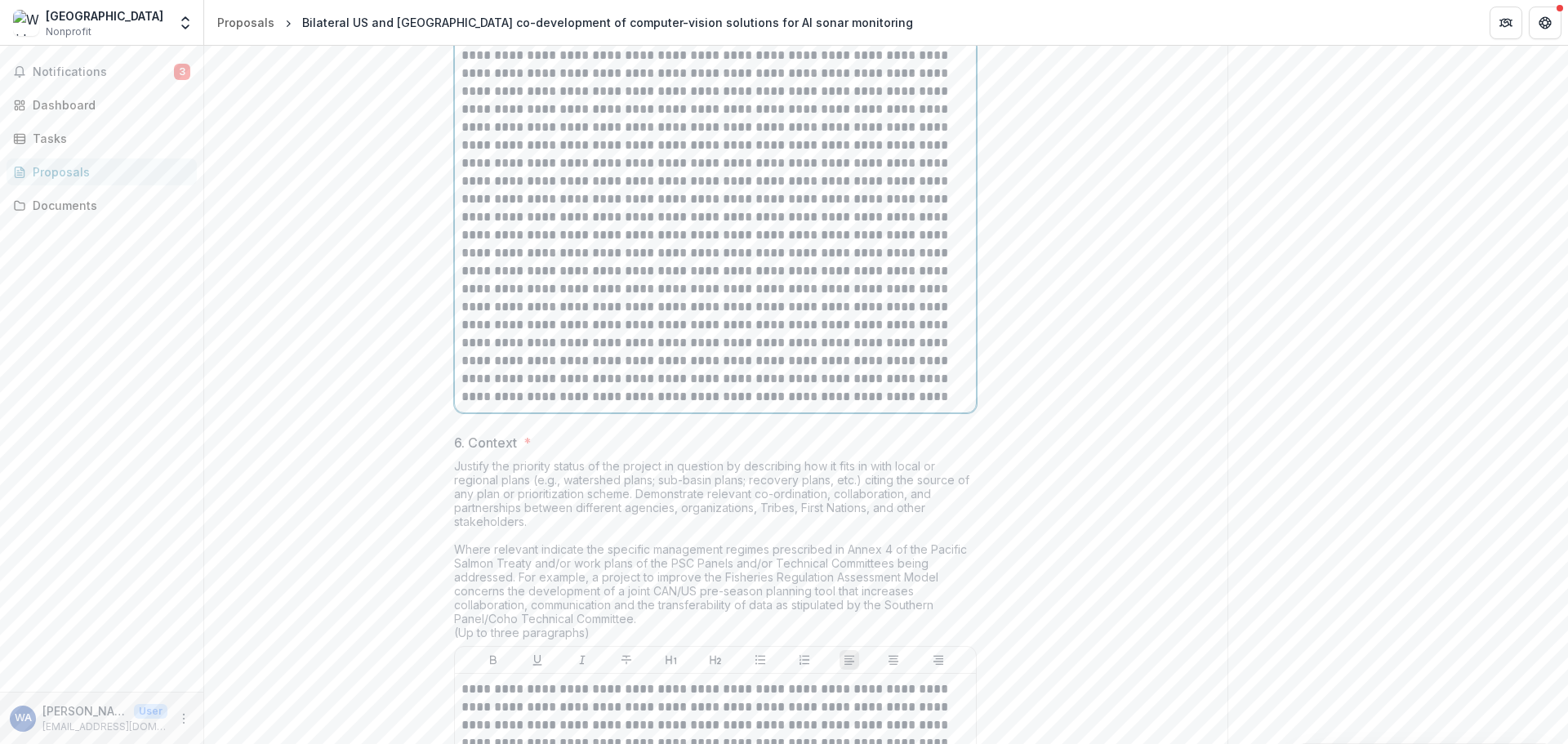
click at [642, 166] on p at bounding box center [716, 217] width 508 height 377
click at [585, 181] on p at bounding box center [716, 217] width 508 height 377
click at [628, 200] on p at bounding box center [716, 217] width 508 height 377
click at [628, 266] on p at bounding box center [716, 217] width 508 height 377
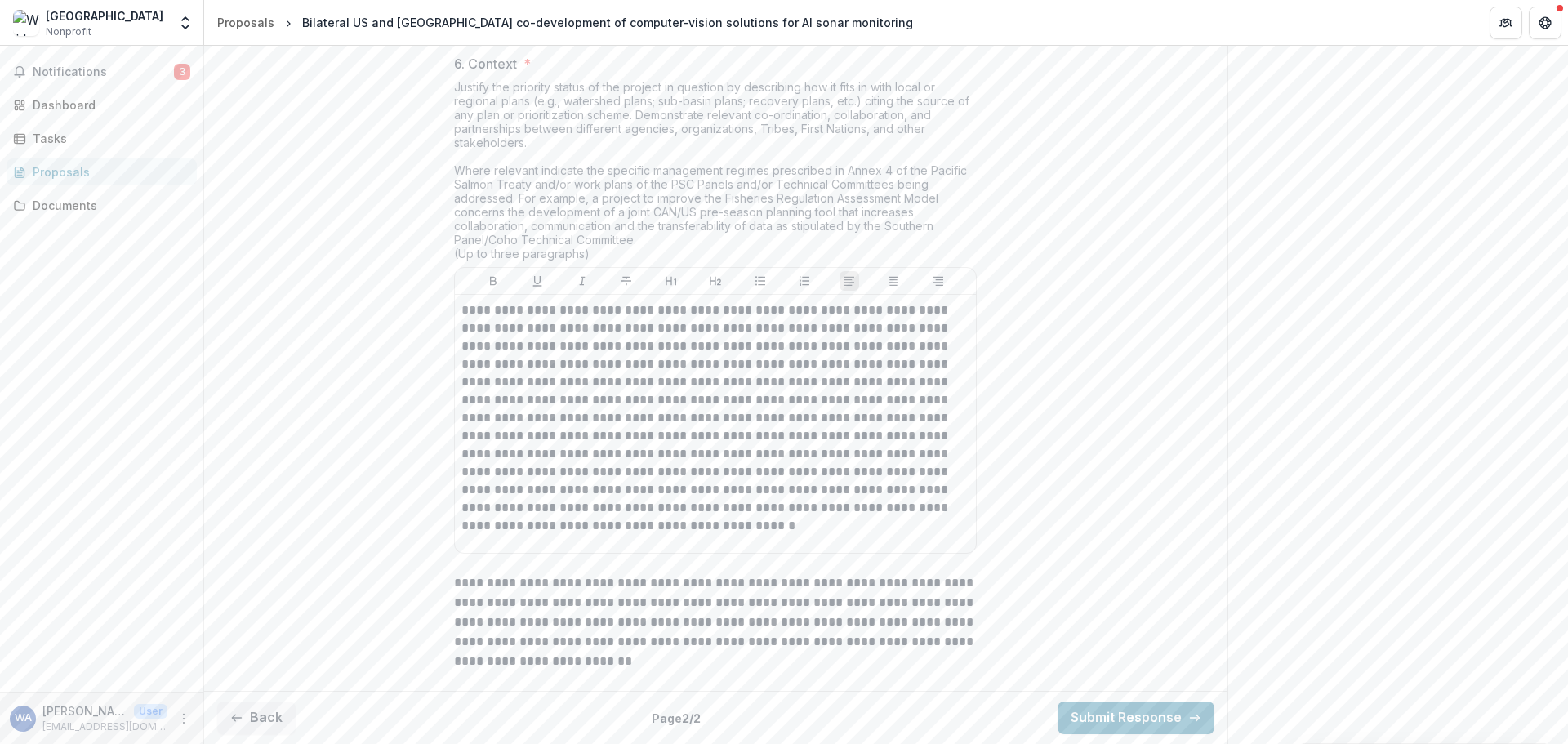
scroll to position [2985, 0]
click at [675, 331] on p "**********" at bounding box center [716, 418] width 508 height 234
click at [812, 332] on p "**********" at bounding box center [716, 418] width 508 height 234
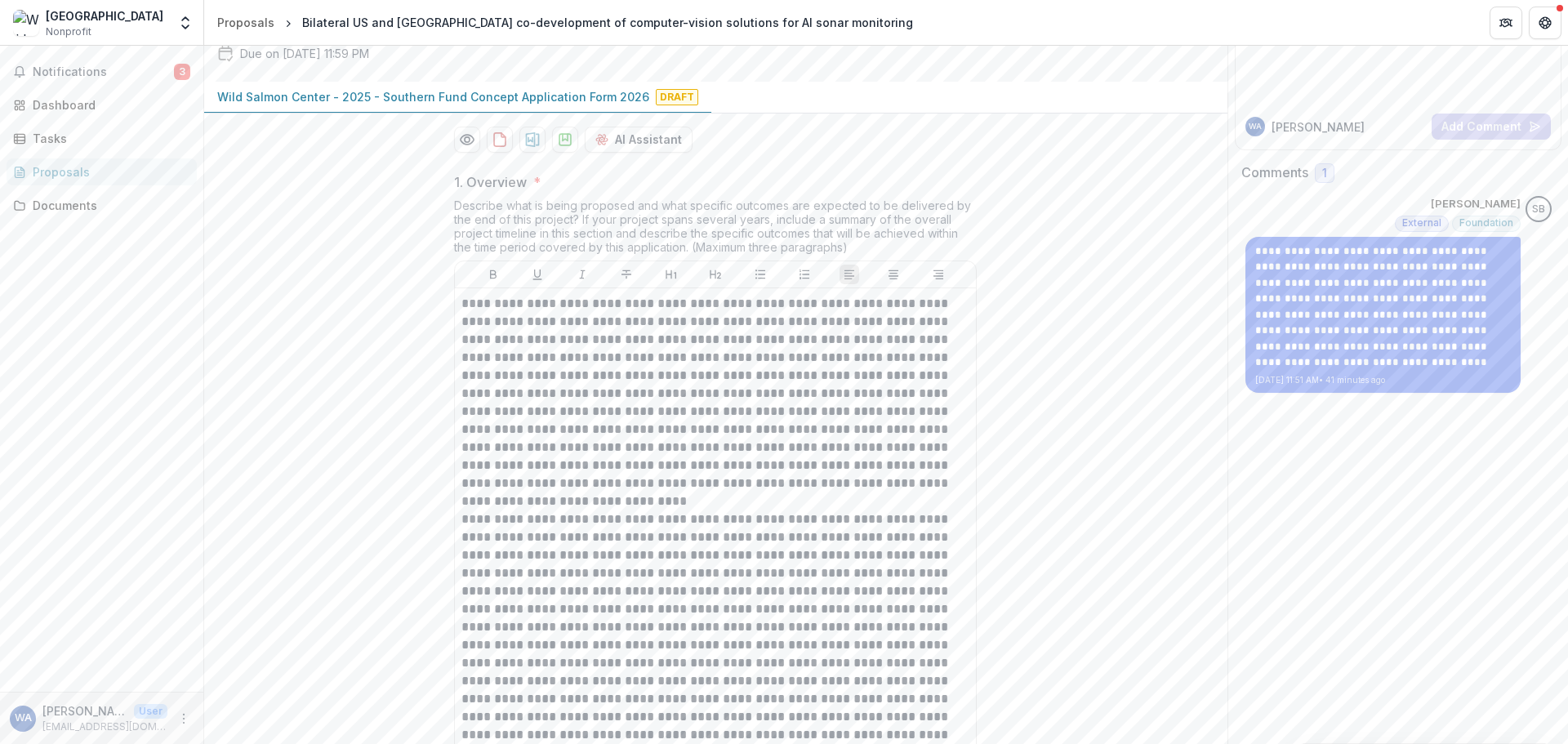
scroll to position [408, 0]
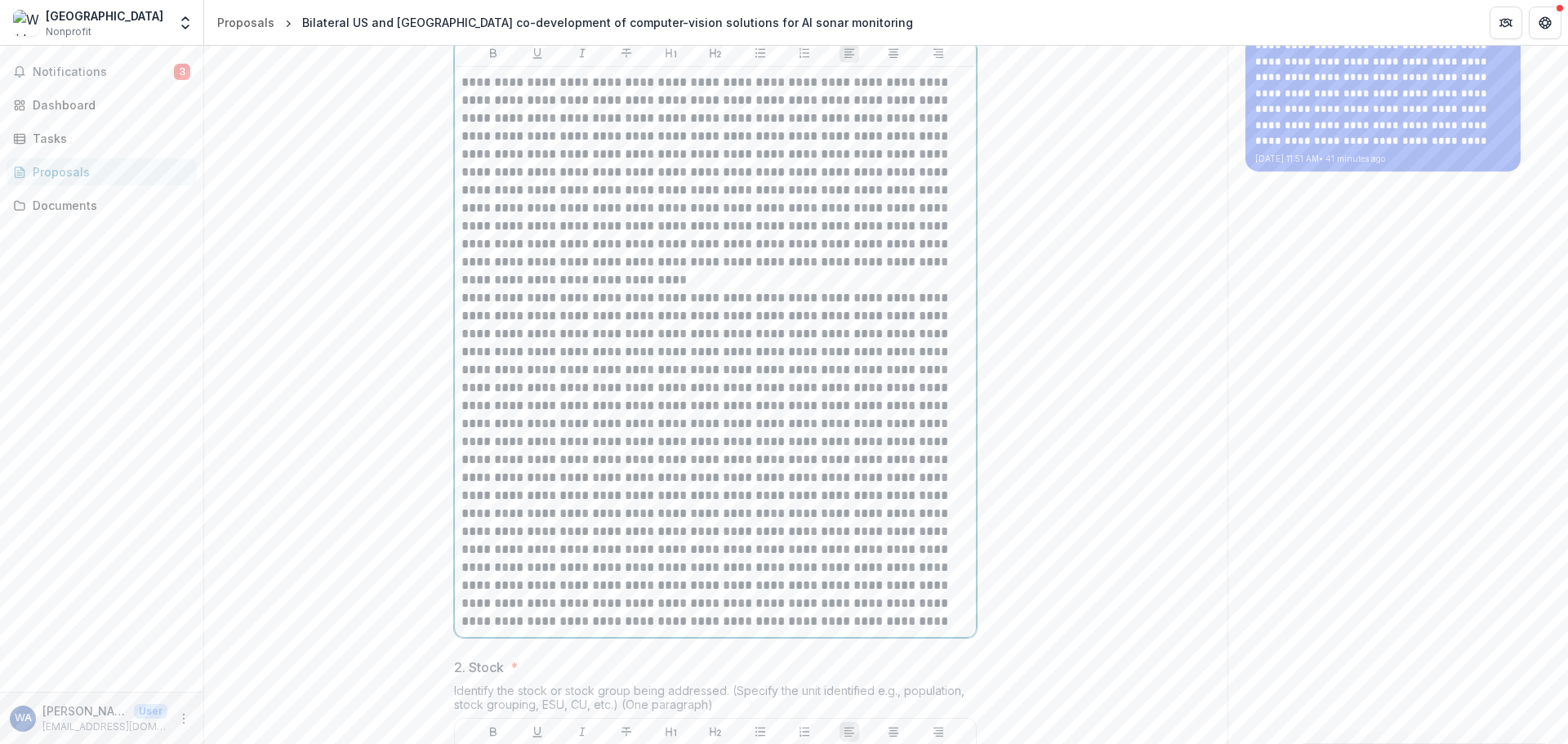
click at [687, 289] on p "**********" at bounding box center [716, 181] width 508 height 215
drag, startPoint x: 647, startPoint y: 425, endPoint x: 677, endPoint y: 423, distance: 30.1
click at [670, 423] on p at bounding box center [716, 459] width 508 height 341
click at [681, 423] on p at bounding box center [716, 459] width 508 height 341
drag, startPoint x: 594, startPoint y: 425, endPoint x: 764, endPoint y: 420, distance: 170.1
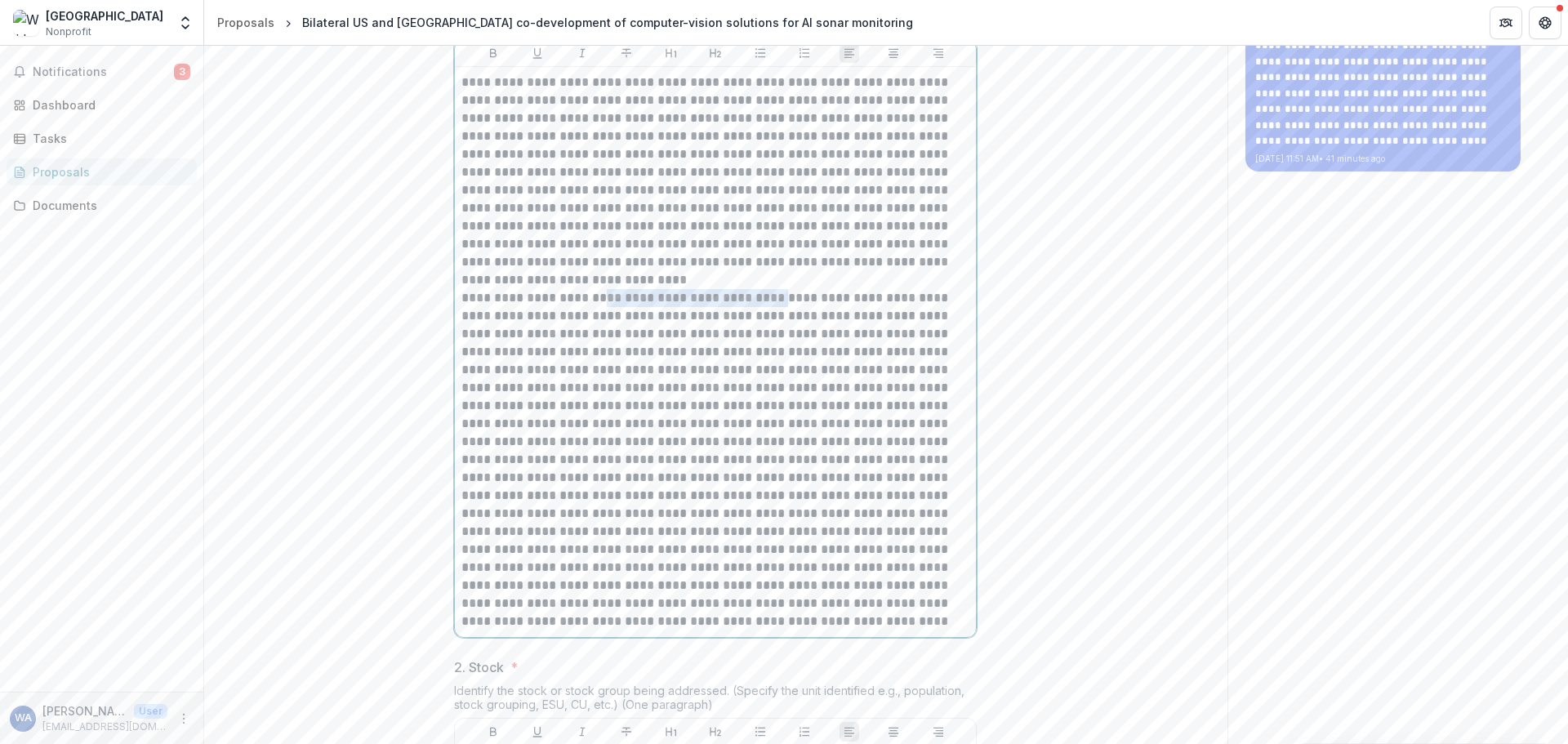
click at [764, 420] on p at bounding box center [716, 459] width 508 height 341
click at [640, 425] on p at bounding box center [716, 459] width 508 height 341
click at [659, 425] on p at bounding box center [716, 459] width 508 height 341
click at [697, 437] on p at bounding box center [716, 459] width 508 height 341
click at [741, 447] on p at bounding box center [716, 459] width 508 height 341
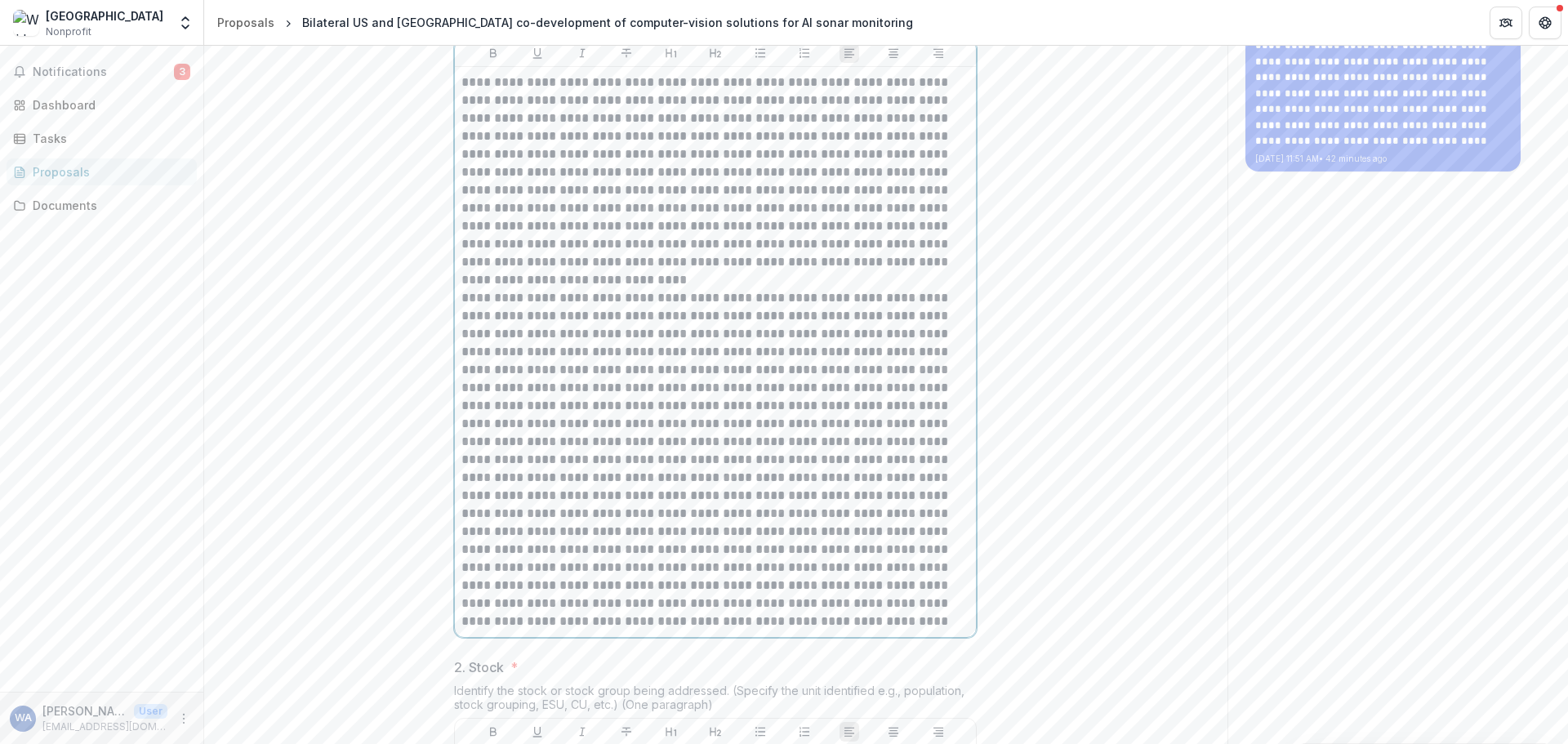
click at [556, 455] on p at bounding box center [716, 459] width 508 height 341
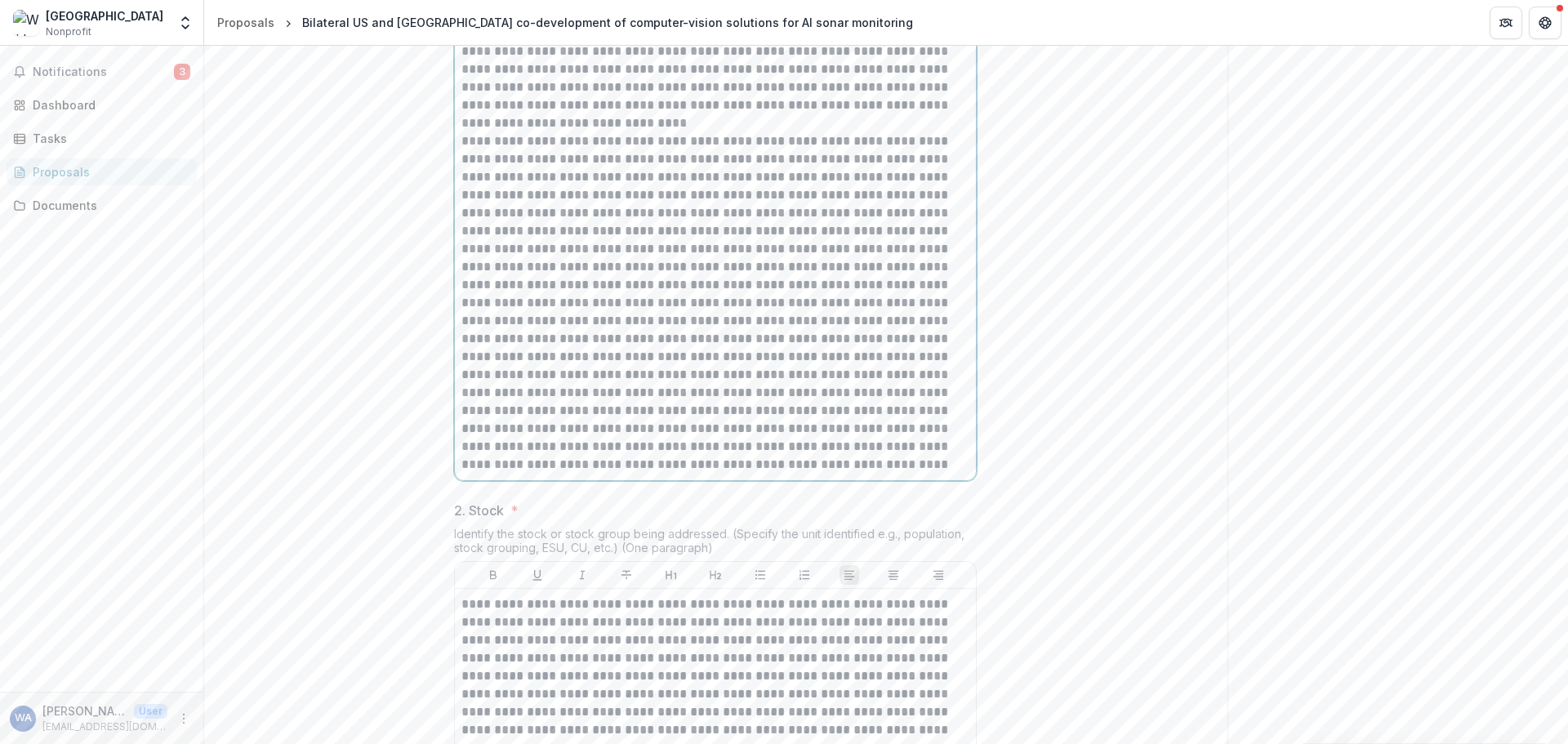
scroll to position [571, 0]
drag, startPoint x: 680, startPoint y: 295, endPoint x: 541, endPoint y: 294, distance: 139.0
click at [541, 294] on p at bounding box center [716, 296] width 508 height 341
click at [462, 315] on p at bounding box center [716, 296] width 508 height 341
click at [597, 334] on p at bounding box center [716, 296] width 508 height 341
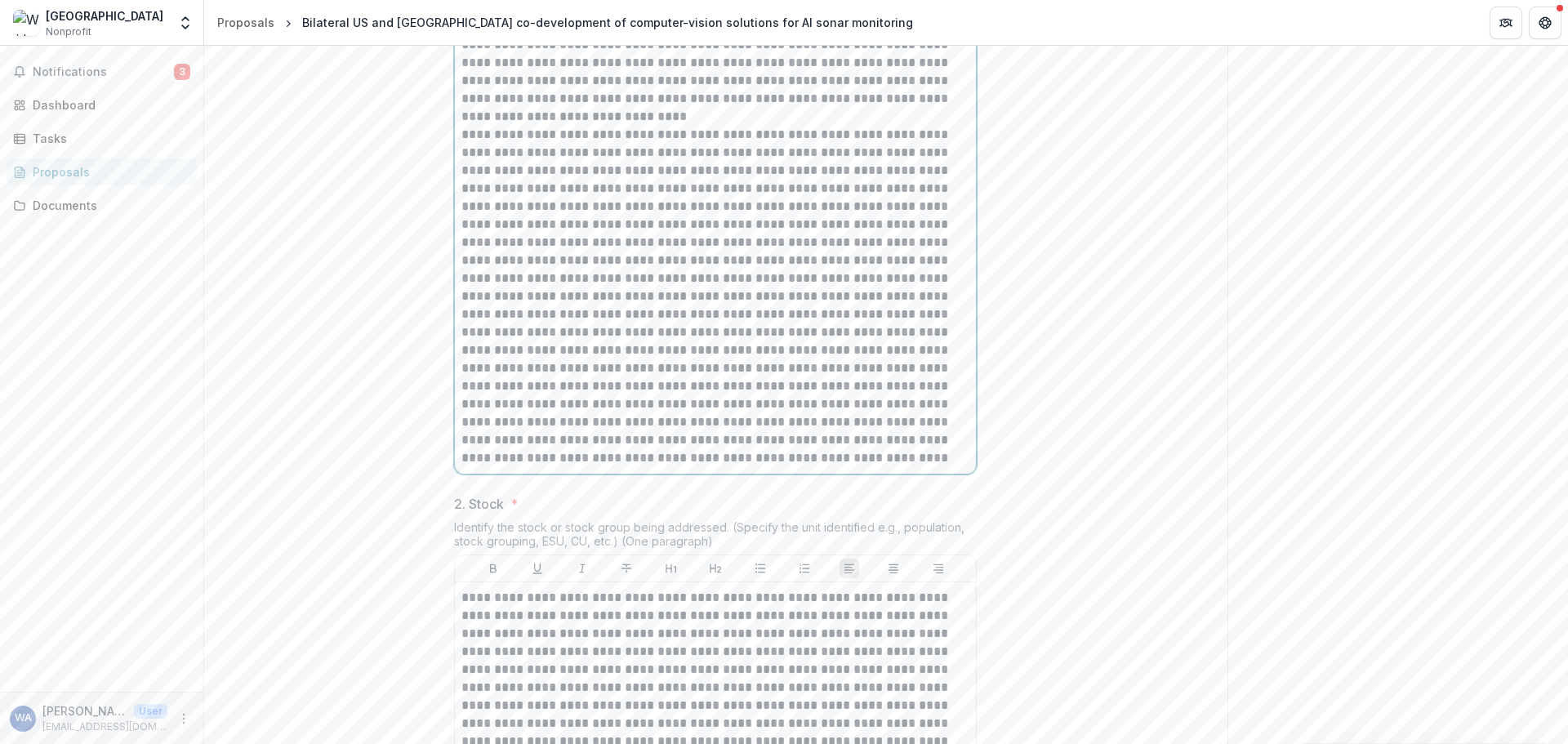
click at [699, 316] on p at bounding box center [716, 296] width 508 height 341
drag, startPoint x: 596, startPoint y: 334, endPoint x: 629, endPoint y: 336, distance: 33.1
click at [629, 336] on p at bounding box center [716, 296] width 508 height 341
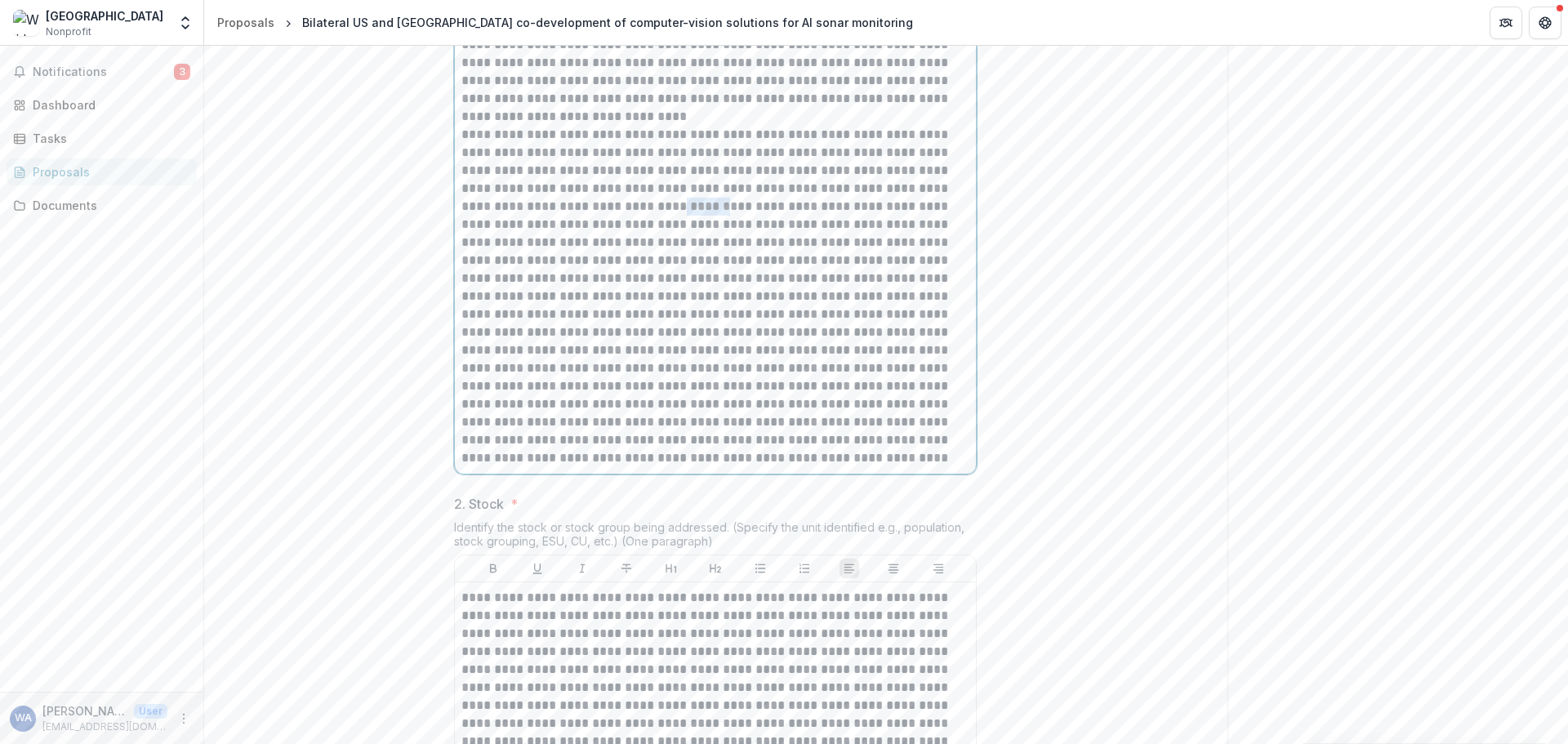
click at [629, 336] on p at bounding box center [716, 296] width 508 height 341
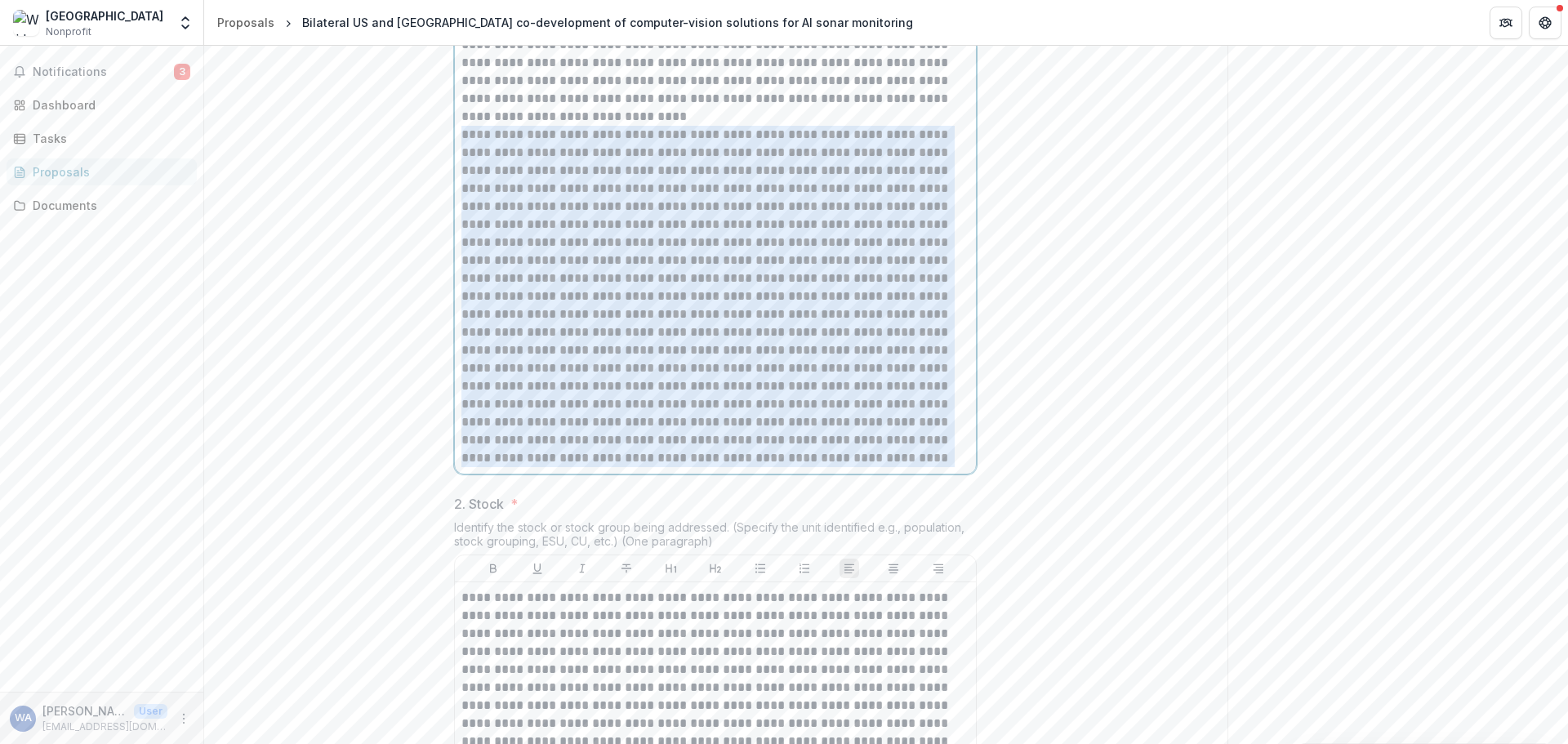
click at [619, 331] on p at bounding box center [716, 296] width 508 height 341
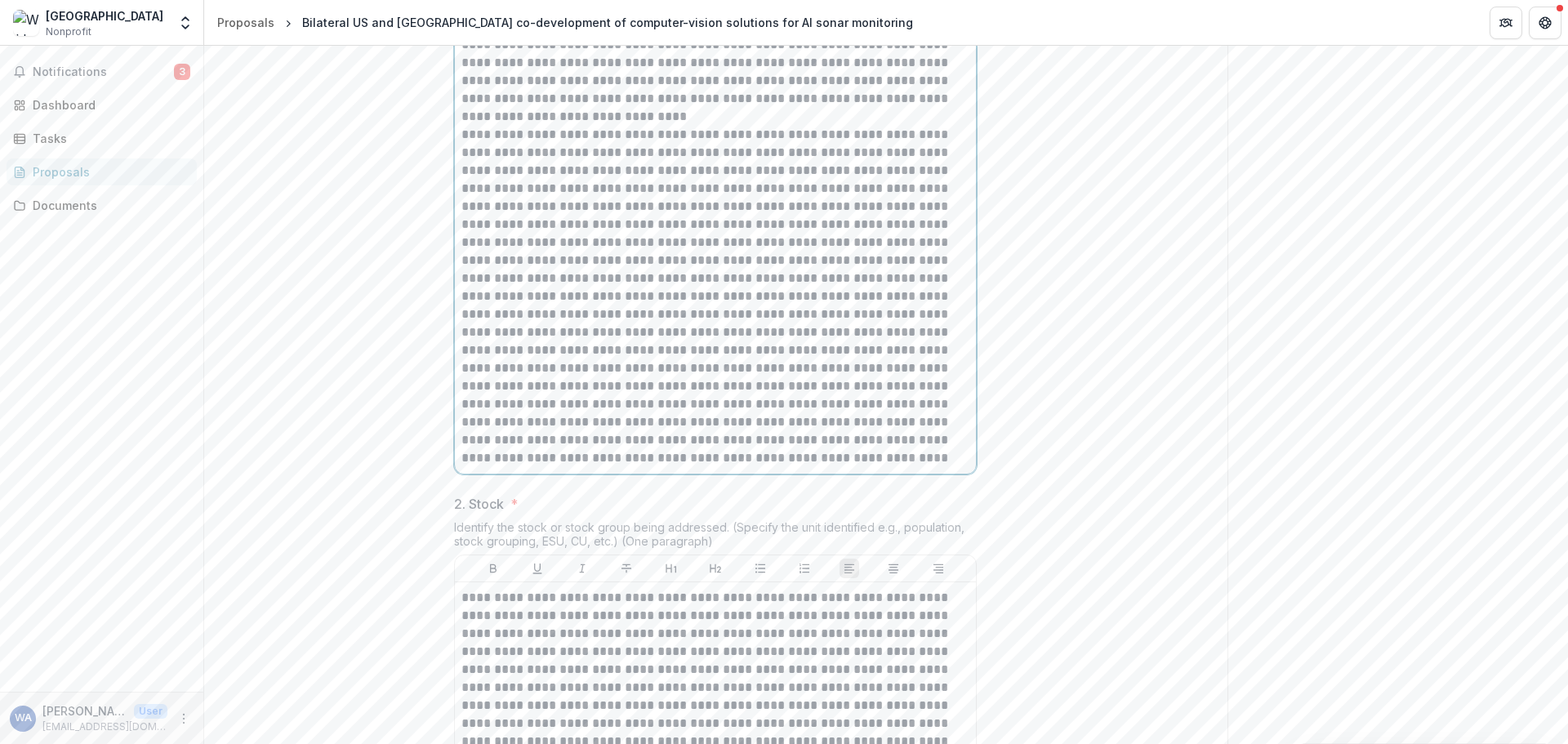
click at [619, 331] on p at bounding box center [716, 296] width 508 height 341
click at [746, 331] on p at bounding box center [716, 296] width 508 height 341
drag, startPoint x: 564, startPoint y: 352, endPoint x: 634, endPoint y: 352, distance: 70.0
click at [634, 352] on p at bounding box center [716, 296] width 508 height 341
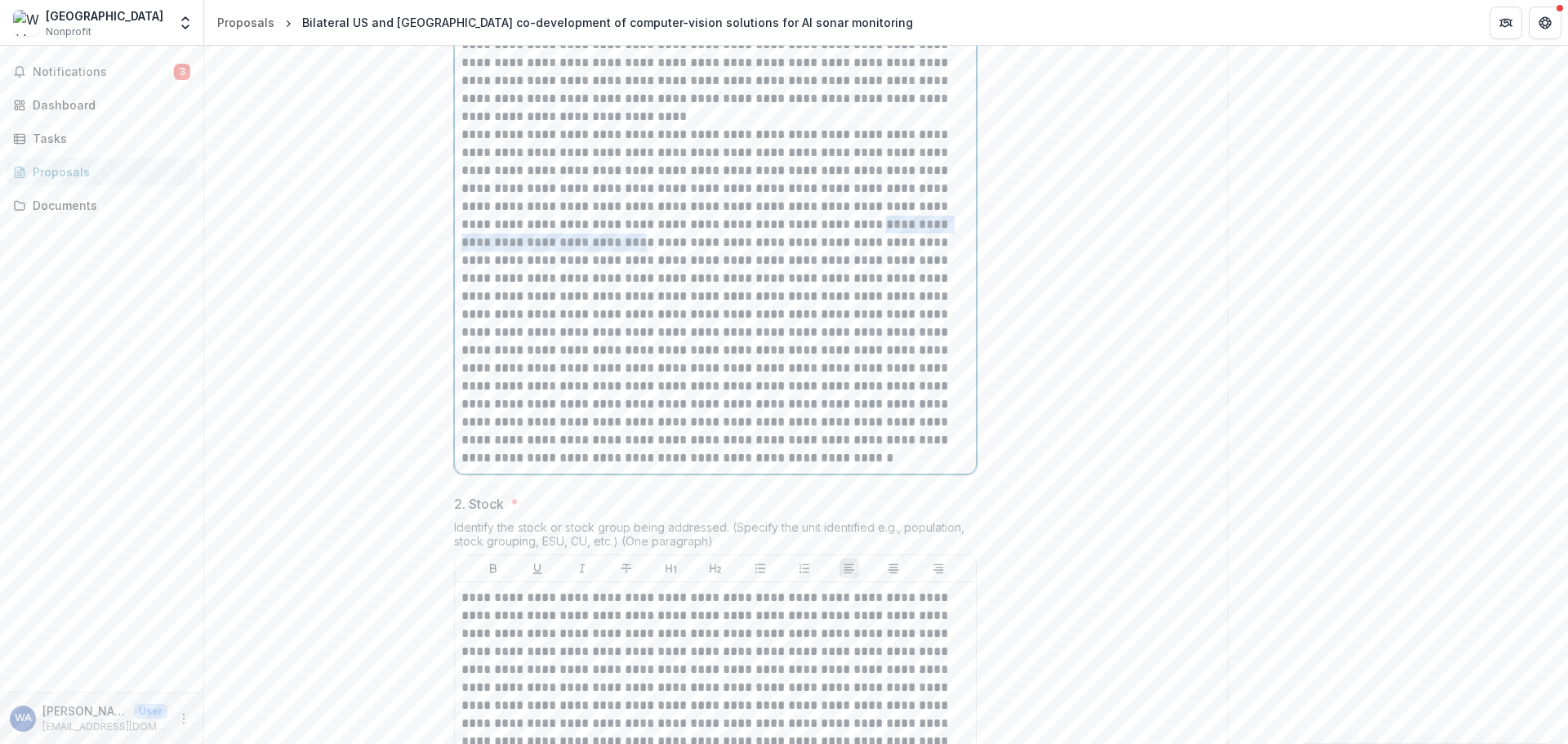
drag, startPoint x: 742, startPoint y: 350, endPoint x: 488, endPoint y: 373, distance: 255.0
click at [488, 373] on p at bounding box center [716, 296] width 508 height 341
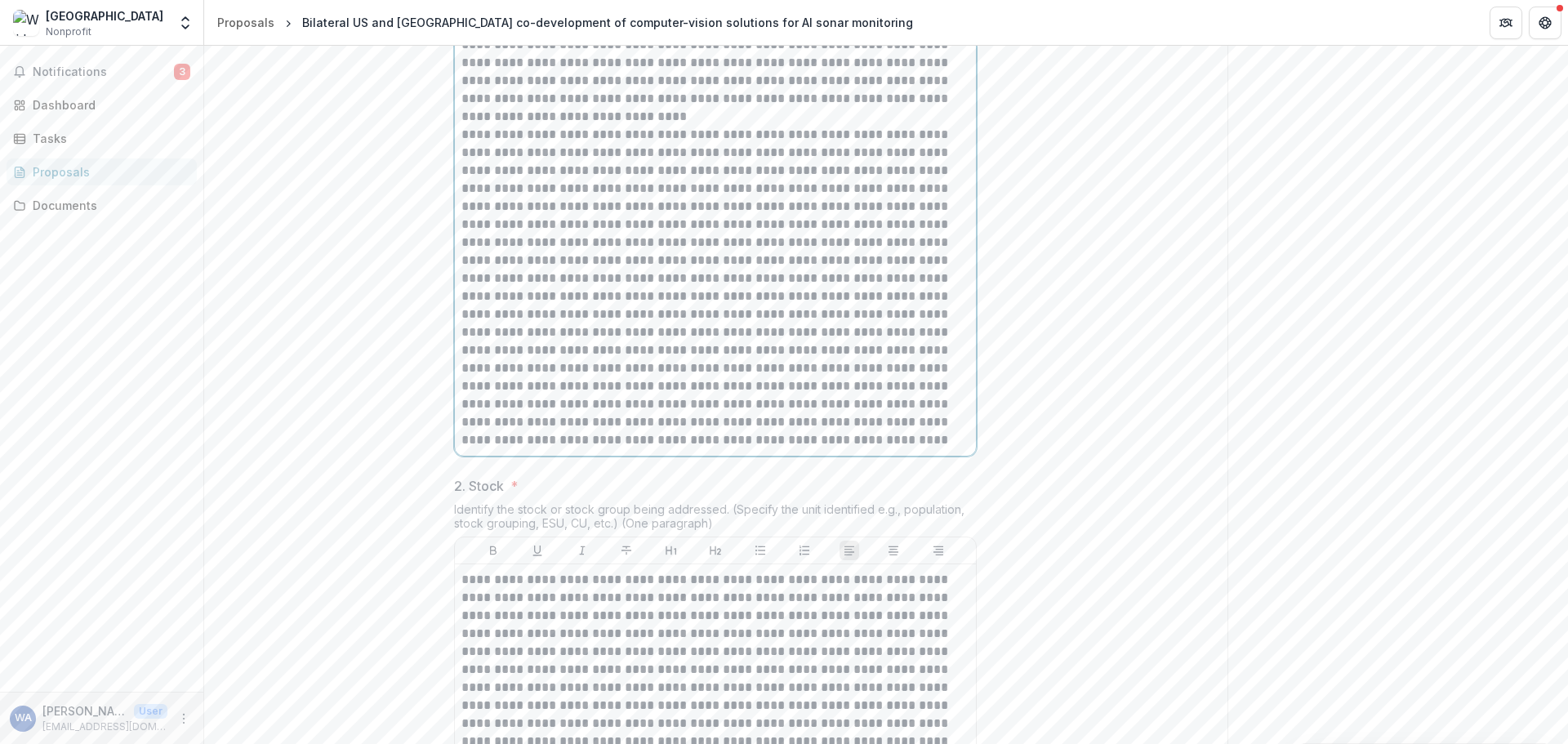
click at [505, 372] on p at bounding box center [716, 288] width 508 height 324
click at [605, 386] on p at bounding box center [716, 288] width 508 height 324
click at [714, 394] on p at bounding box center [716, 288] width 508 height 324
click at [810, 399] on p at bounding box center [716, 288] width 508 height 324
click at [658, 408] on p at bounding box center [716, 288] width 508 height 324
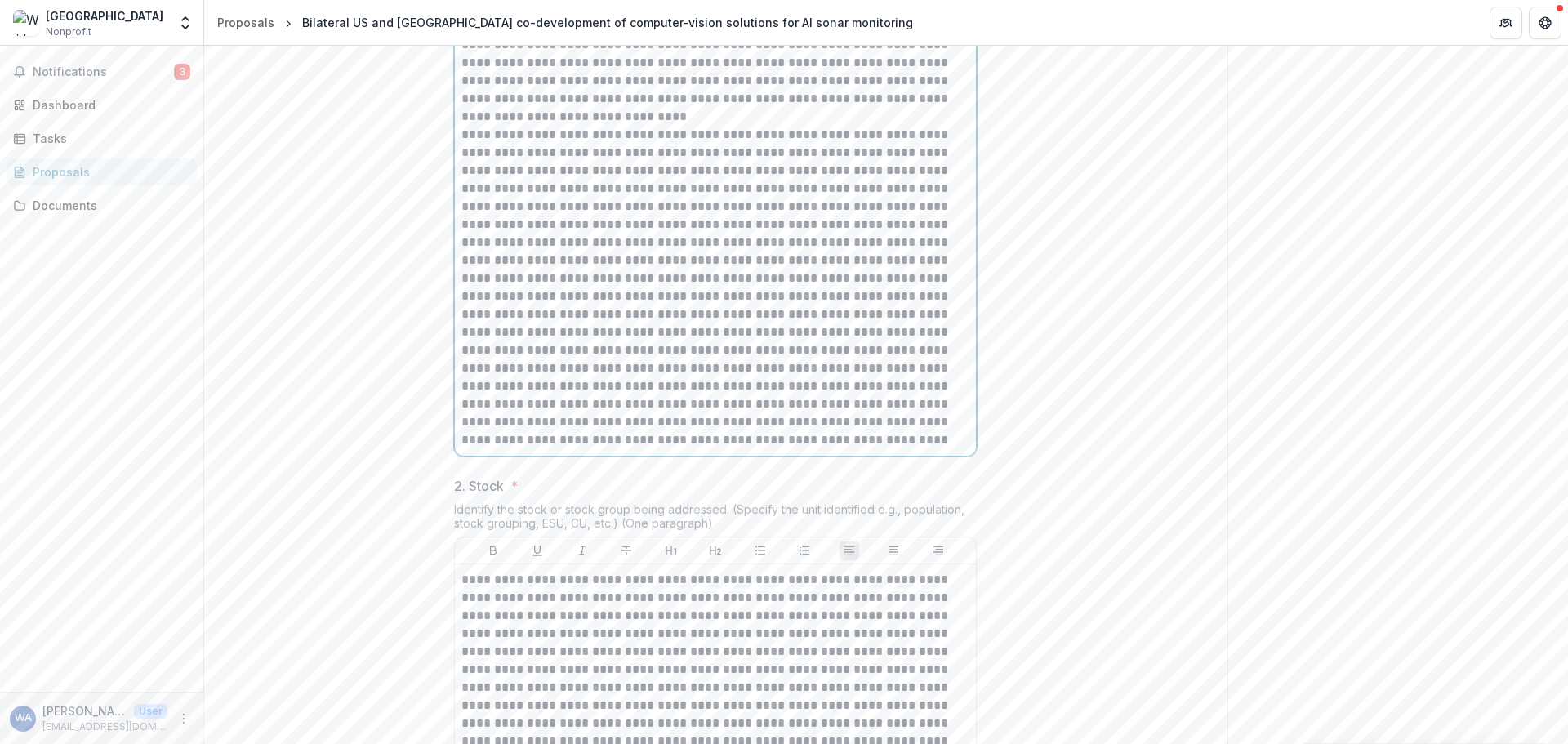
click at [724, 423] on p at bounding box center [716, 288] width 508 height 324
click at [795, 421] on p at bounding box center [716, 288] width 508 height 324
drag, startPoint x: 865, startPoint y: 423, endPoint x: 810, endPoint y: 430, distance: 55.4
click at [810, 430] on p at bounding box center [716, 288] width 508 height 324
click at [605, 440] on p at bounding box center [716, 288] width 508 height 324
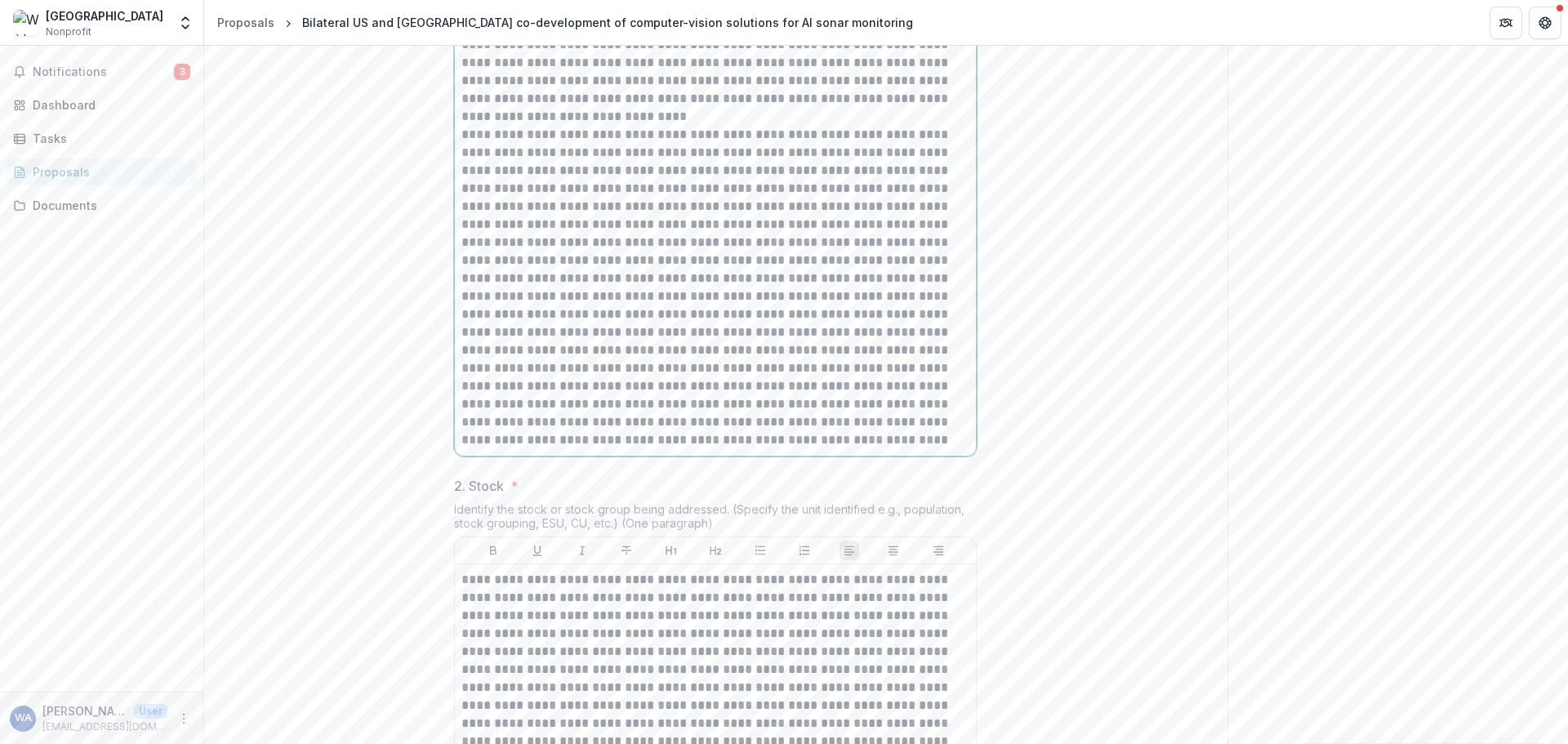
click at [554, 442] on p at bounding box center [716, 288] width 508 height 324
click at [683, 442] on p at bounding box center [716, 288] width 508 height 324
click at [799, 445] on p at bounding box center [716, 288] width 508 height 324
click at [588, 449] on p at bounding box center [716, 288] width 508 height 324
click at [645, 449] on p at bounding box center [716, 288] width 508 height 324
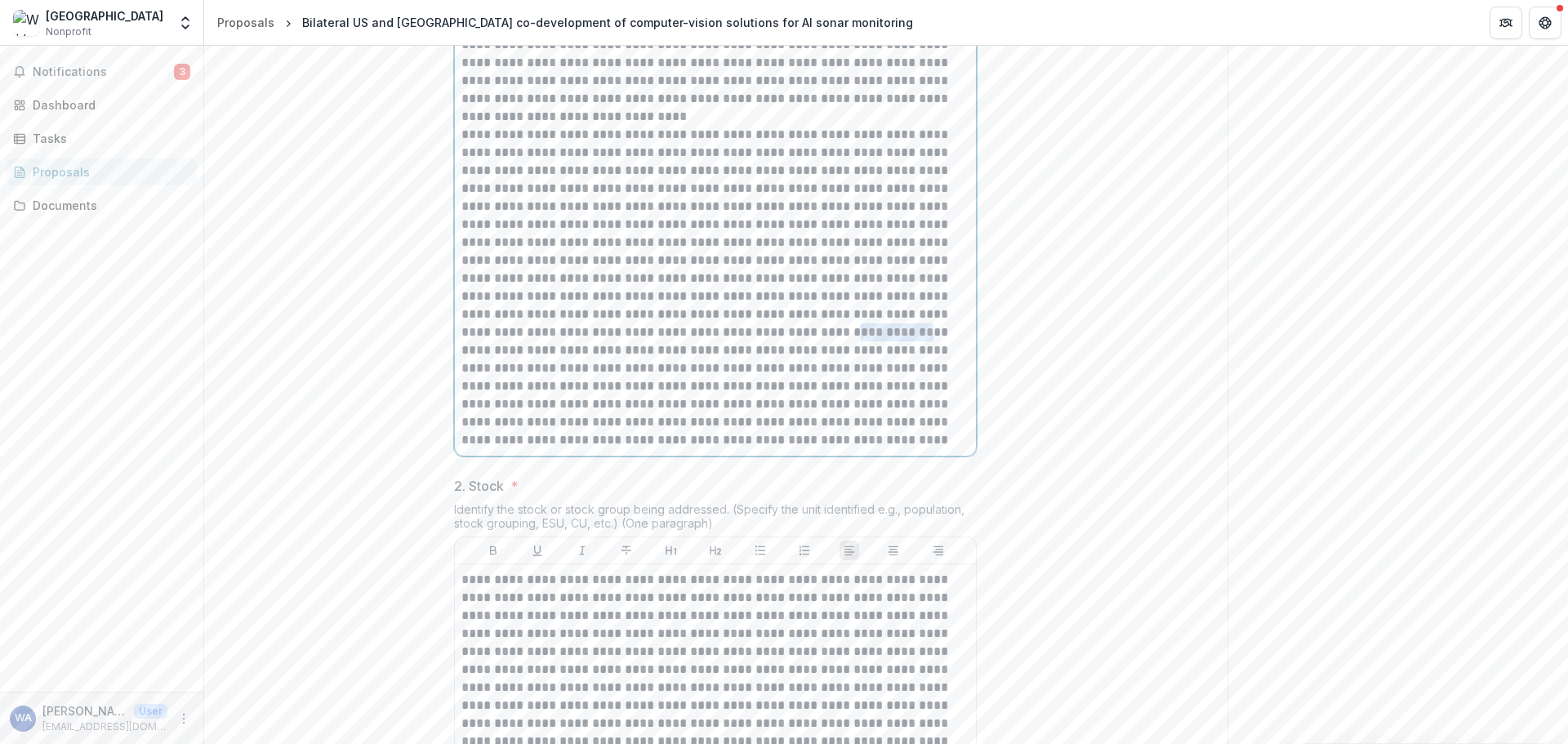
click at [645, 449] on p at bounding box center [716, 288] width 508 height 324
click at [835, 449] on p at bounding box center [716, 288] width 508 height 324
click at [561, 449] on p at bounding box center [716, 288] width 508 height 324
click at [479, 449] on p at bounding box center [716, 288] width 508 height 324
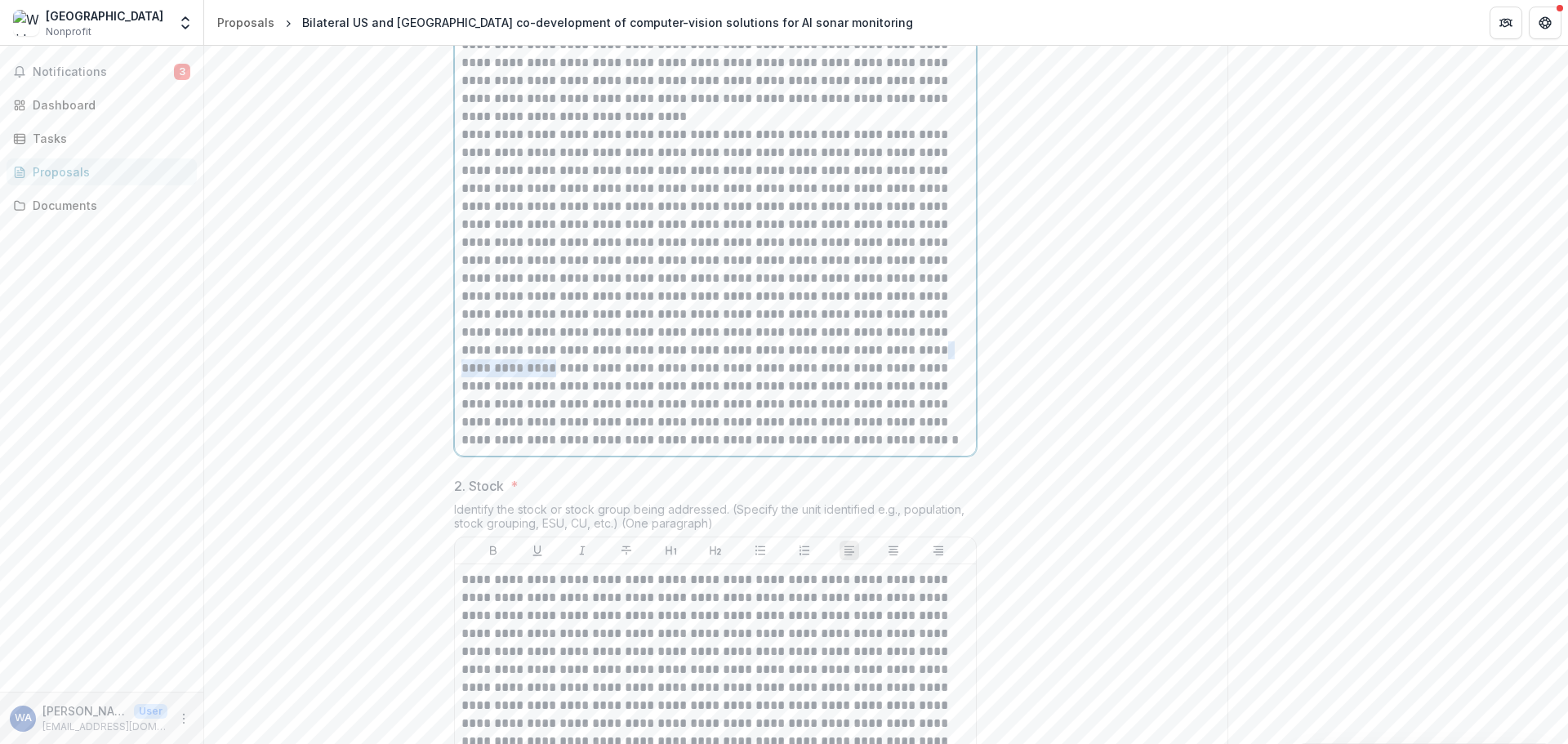
drag, startPoint x: 637, startPoint y: 475, endPoint x: 727, endPoint y: 476, distance: 90.0
click at [727, 449] on p at bounding box center [716, 288] width 508 height 324
drag, startPoint x: 690, startPoint y: 475, endPoint x: 731, endPoint y: 474, distance: 41.0
click at [731, 449] on p at bounding box center [716, 288] width 508 height 324
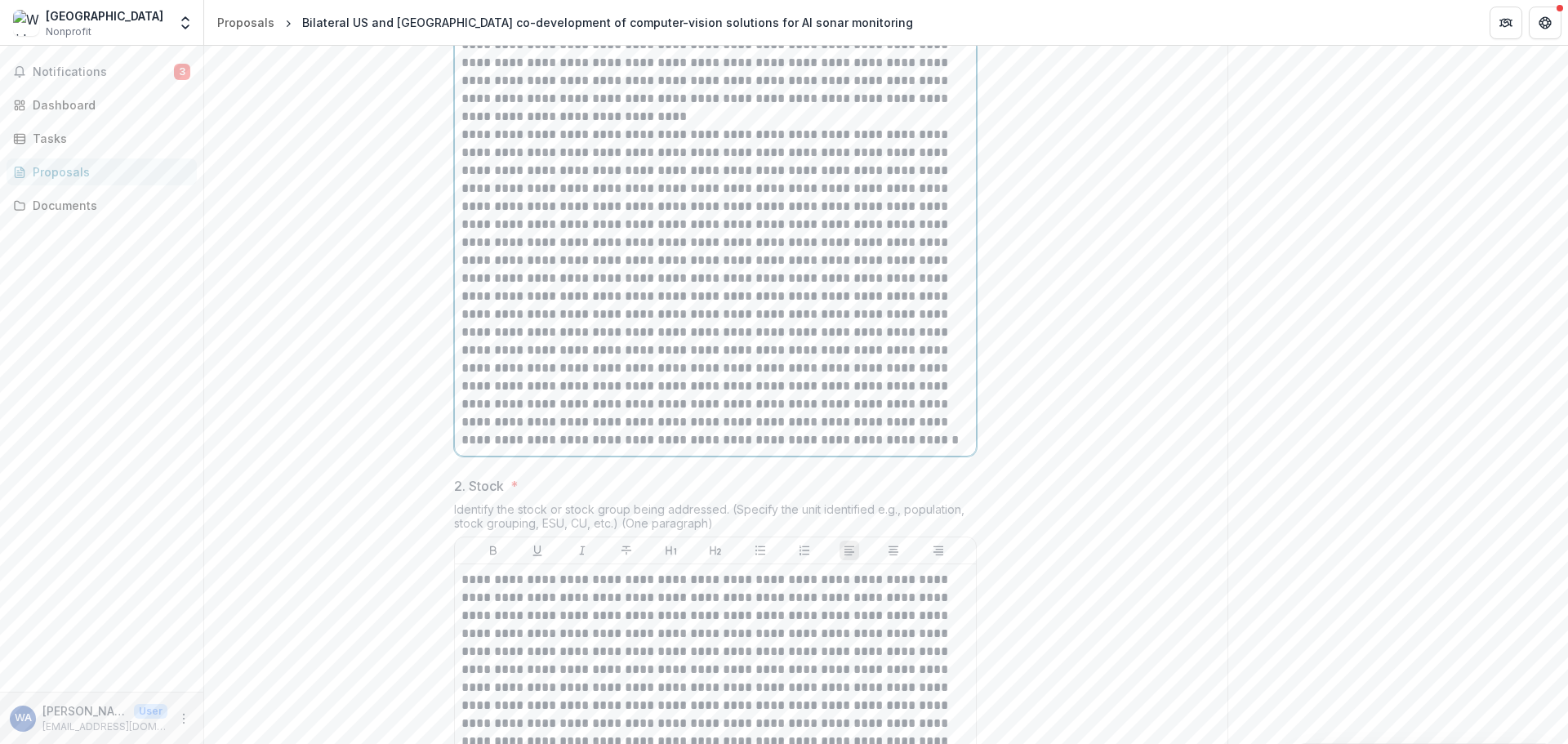
click at [577, 449] on p at bounding box center [716, 288] width 508 height 324
click at [618, 449] on p at bounding box center [716, 288] width 508 height 324
click at [570, 449] on p at bounding box center [716, 288] width 508 height 324
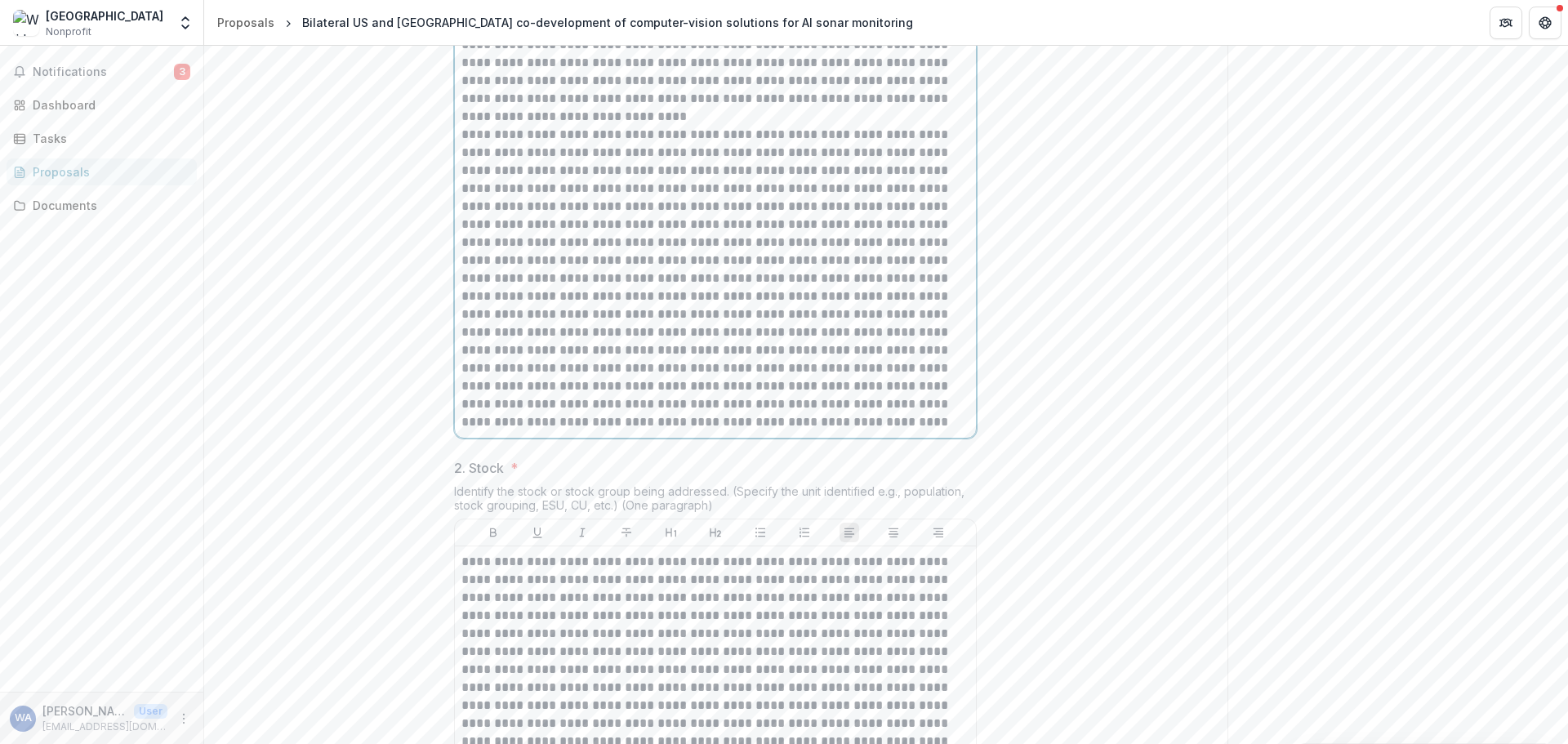
click at [825, 431] on p at bounding box center [716, 279] width 508 height 305
click at [790, 431] on p at bounding box center [716, 279] width 508 height 305
drag, startPoint x: 898, startPoint y: 476, endPoint x: 504, endPoint y: 497, distance: 394.6
click at [504, 431] on p at bounding box center [716, 279] width 508 height 305
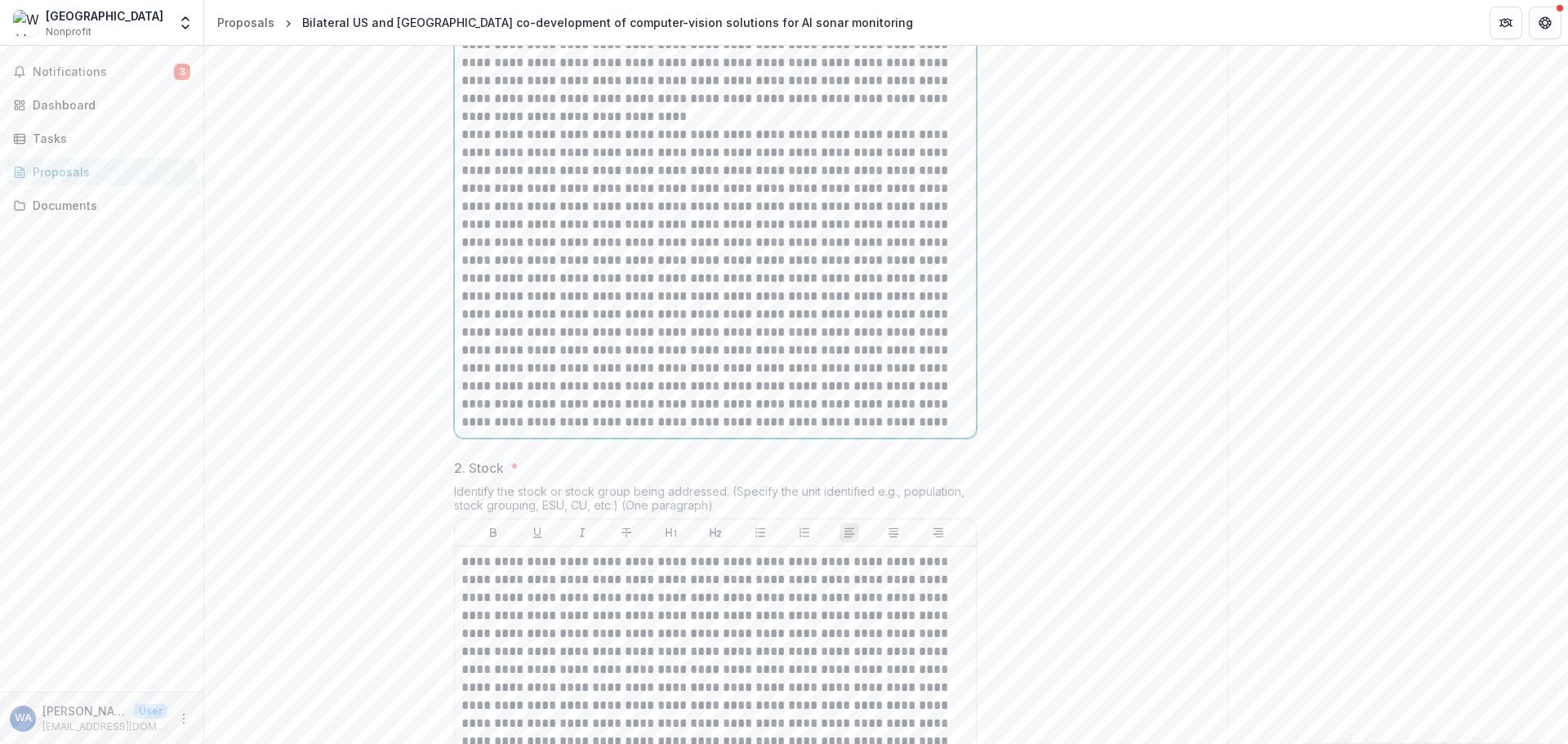
click at [777, 431] on p at bounding box center [716, 279] width 508 height 305
click at [887, 431] on p at bounding box center [716, 279] width 508 height 305
click at [573, 431] on p at bounding box center [716, 279] width 508 height 305
click at [753, 431] on p at bounding box center [716, 279] width 508 height 305
click at [799, 431] on p at bounding box center [716, 279] width 508 height 305
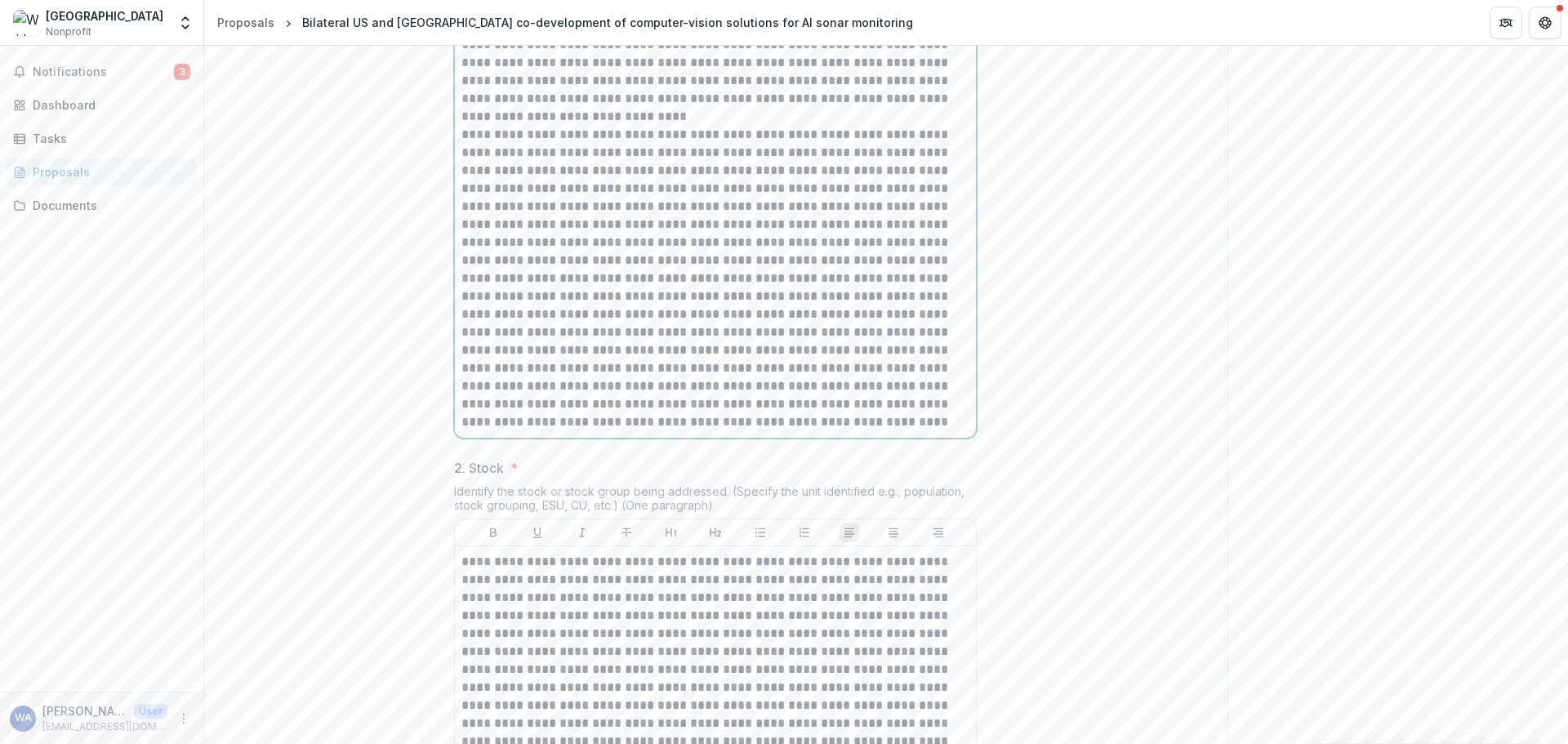
click at [750, 431] on p at bounding box center [716, 279] width 508 height 305
click at [708, 431] on p at bounding box center [716, 279] width 508 height 305
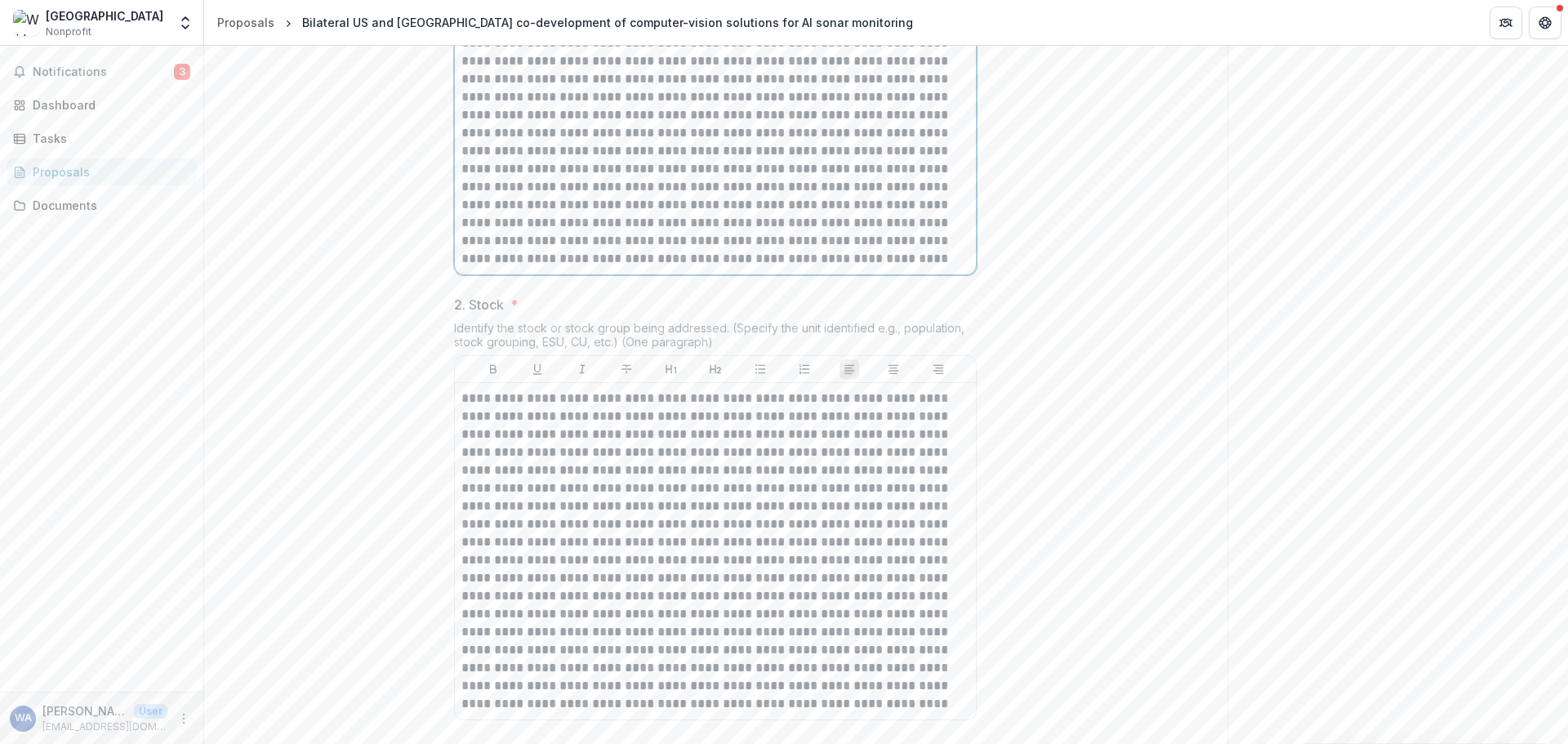
scroll to position [979, 0]
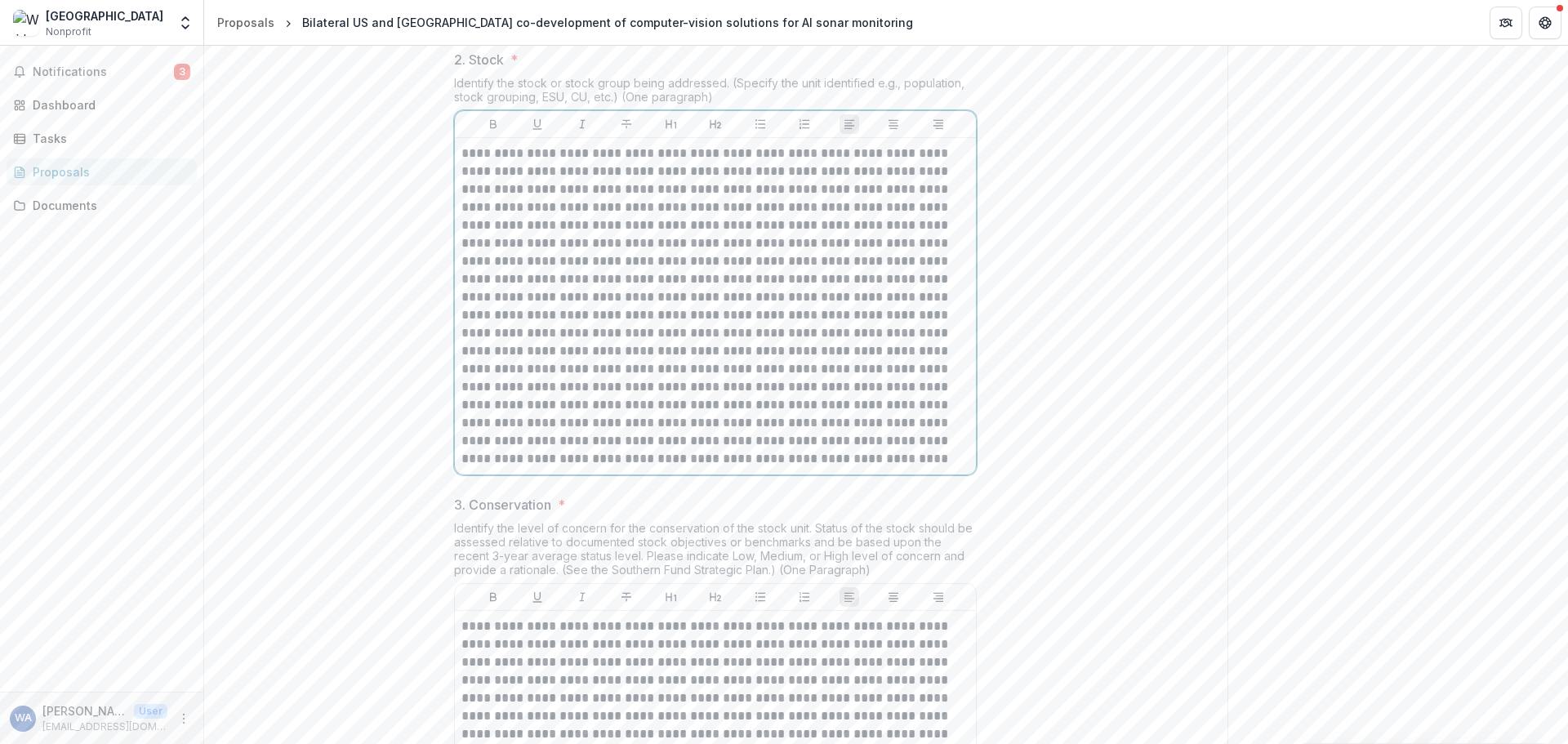
click at [686, 468] on p at bounding box center [716, 306] width 508 height 324
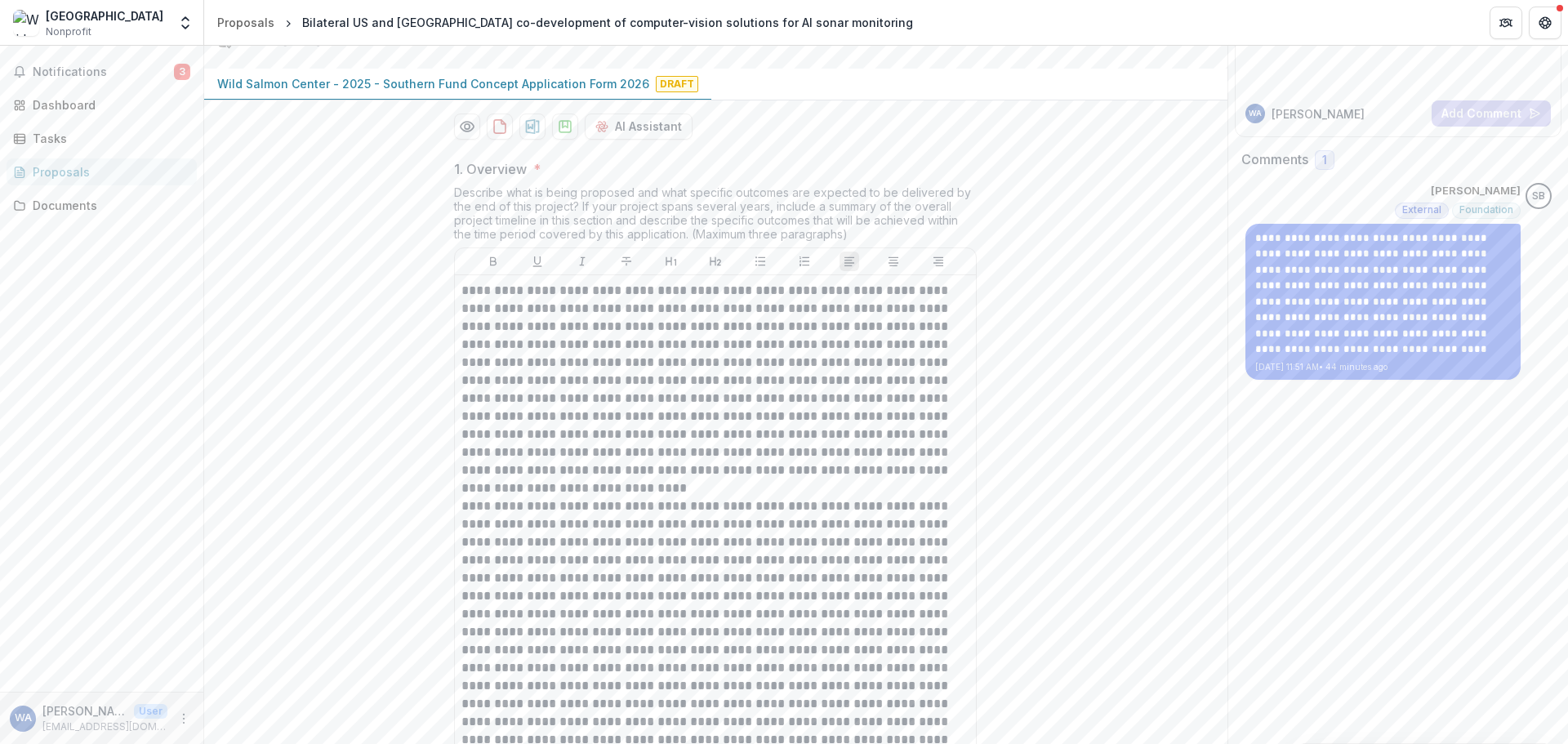
scroll to position [0, 0]
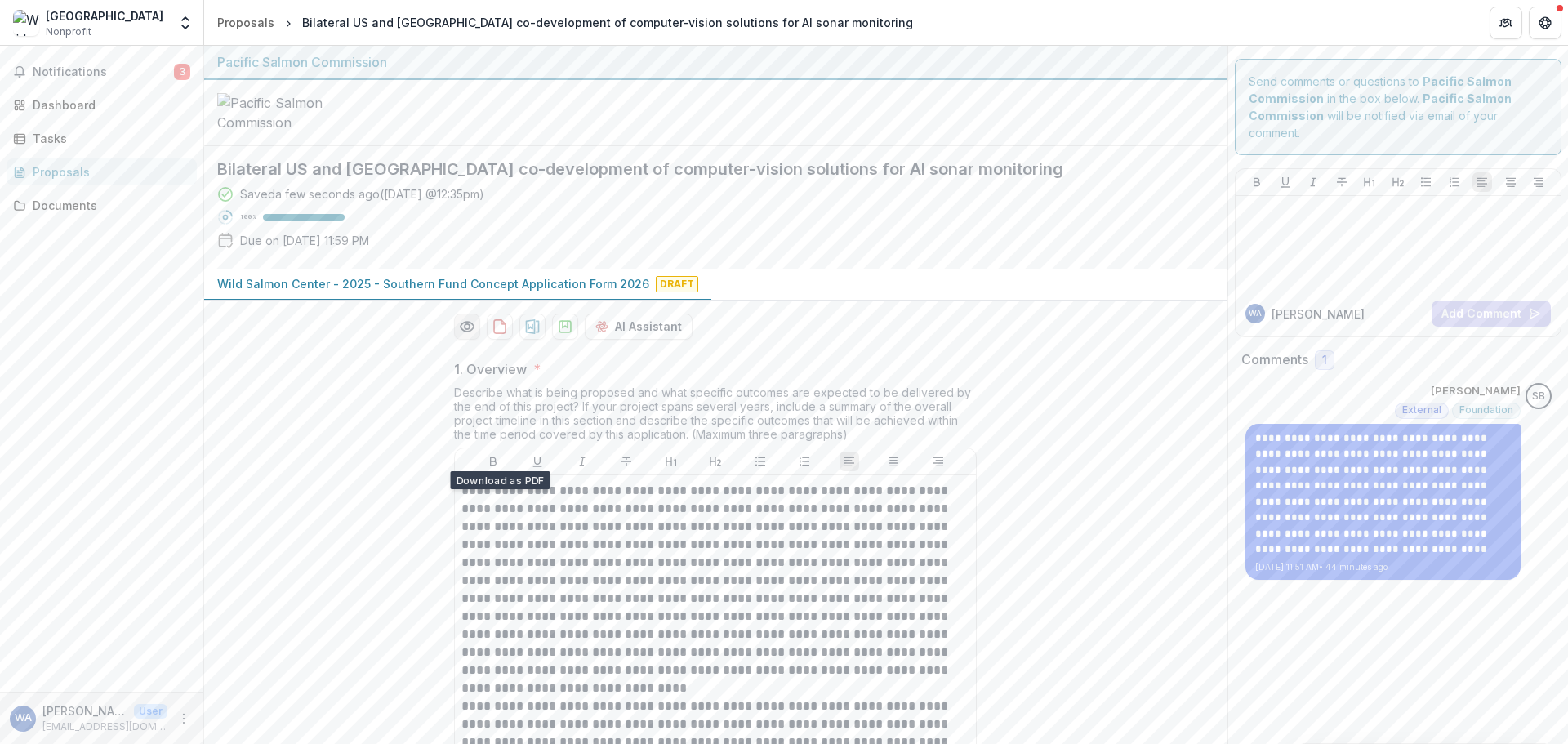
click at [475, 339] on button "Preview 1f1c6ac8-be4f-4499-bb42-6d6e5829468e-0.pdf" at bounding box center [467, 326] width 26 height 26
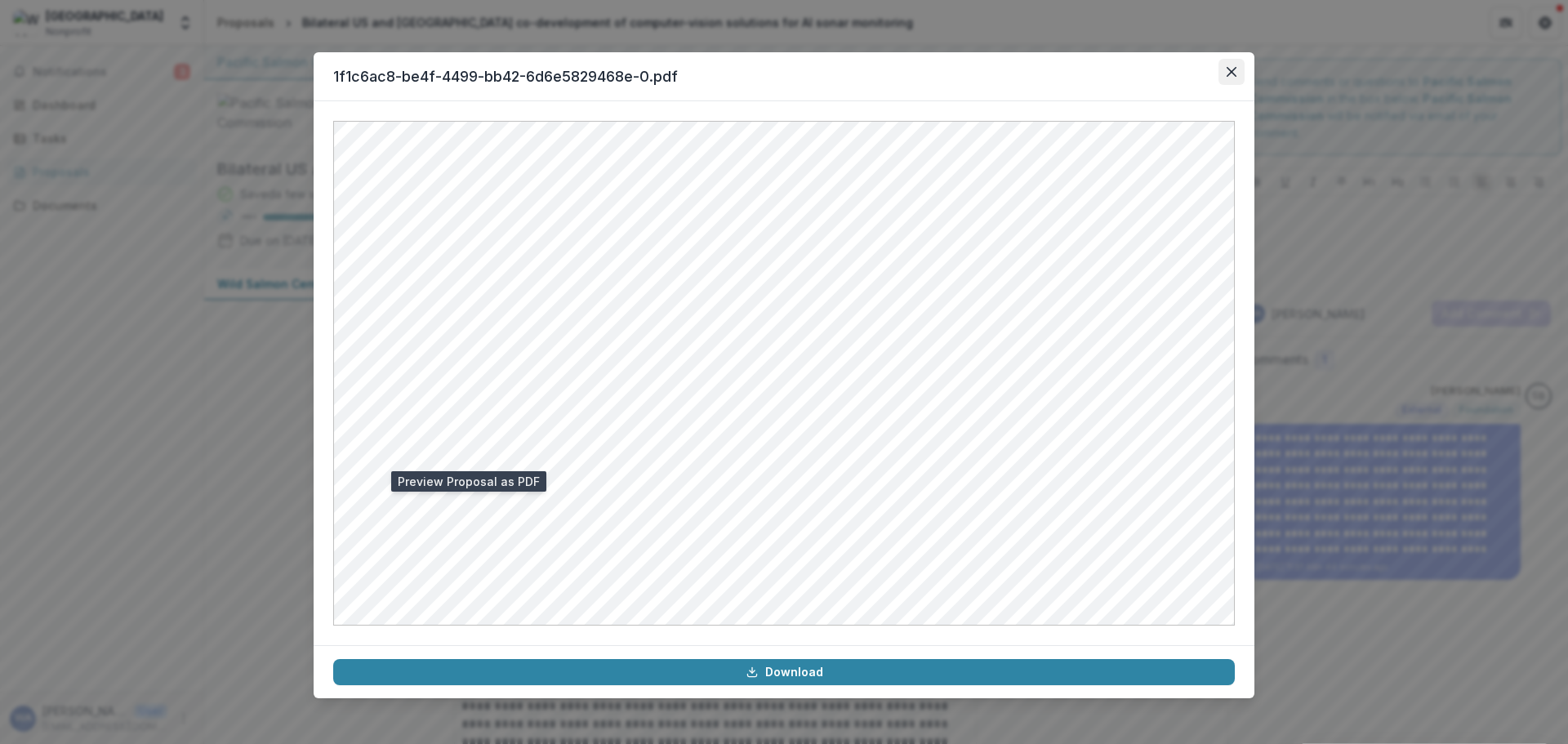
click at [1225, 73] on button "Close" at bounding box center [1231, 72] width 26 height 26
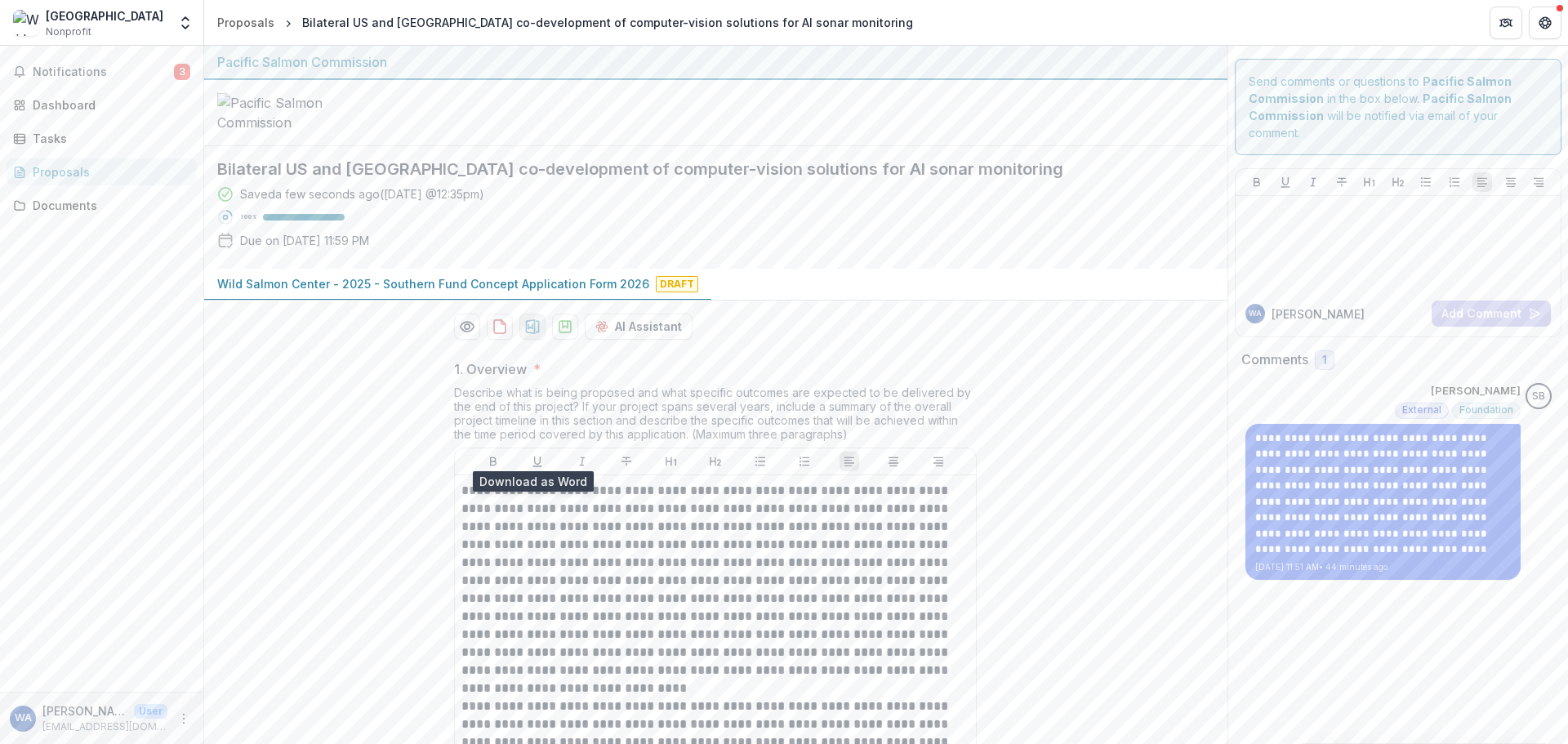
click at [528, 335] on icon "download-proposal" at bounding box center [533, 326] width 17 height 17
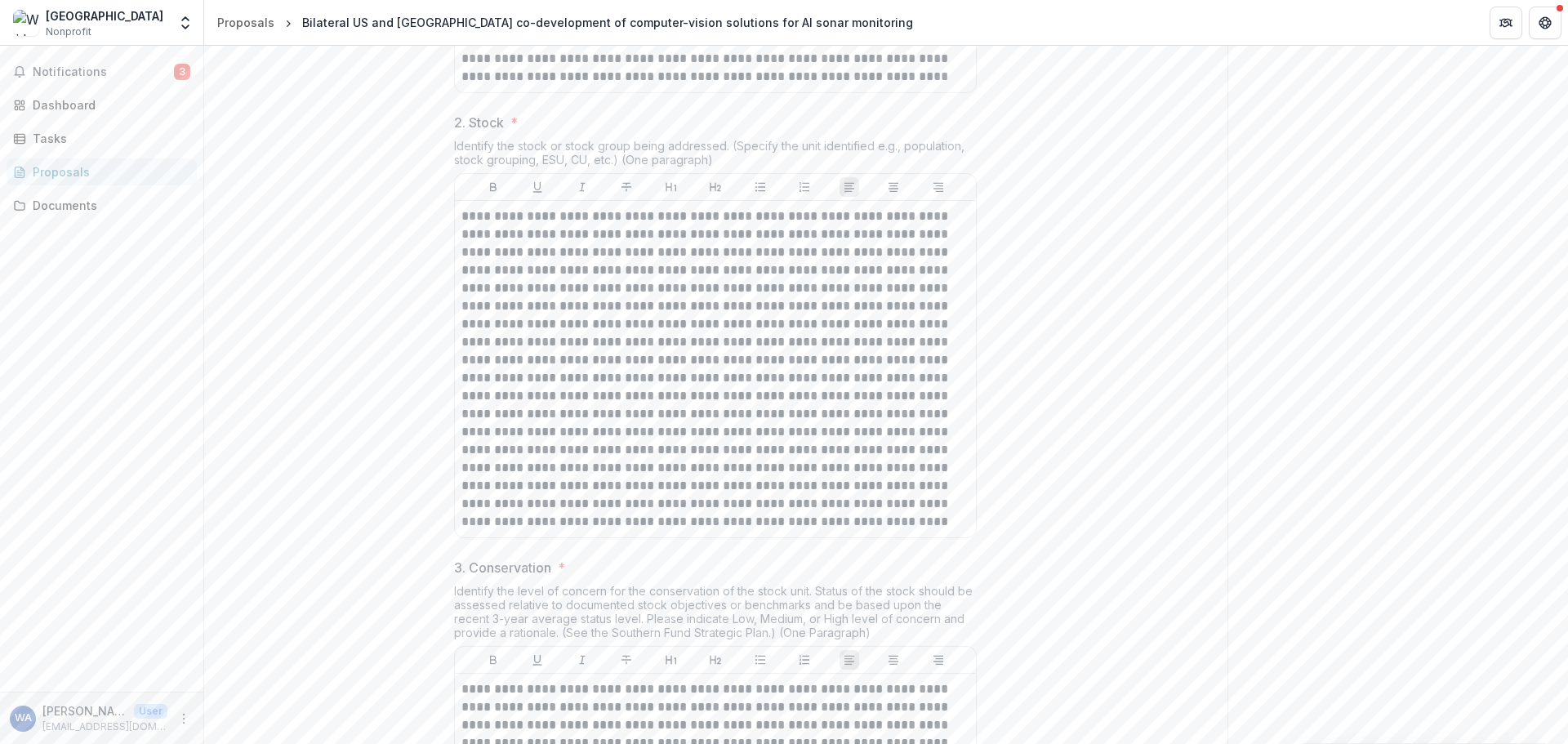
scroll to position [898, 0]
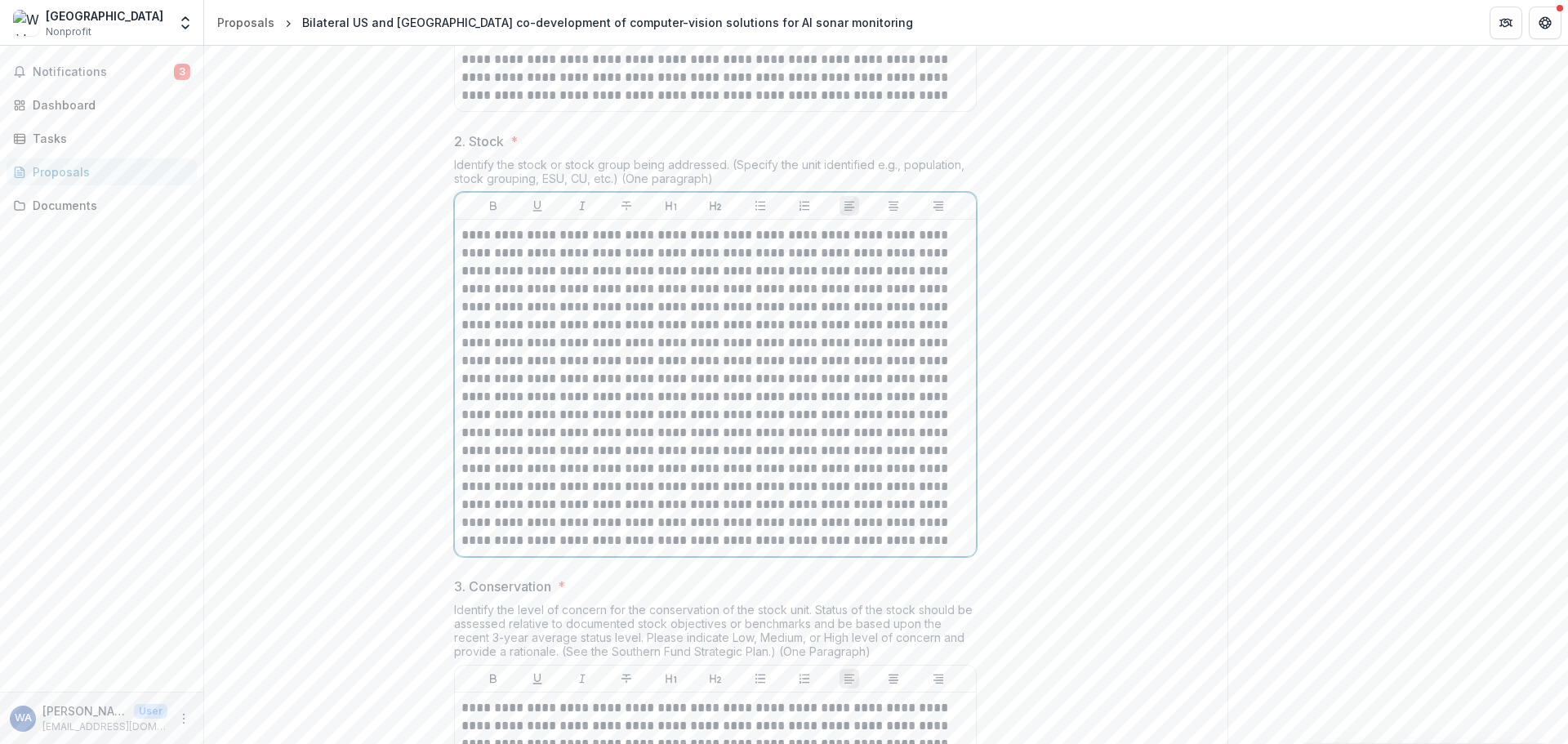
click at [462, 361] on p at bounding box center [716, 388] width 508 height 324
click at [462, 361] on p at bounding box center [716, 388] width 508 height 324
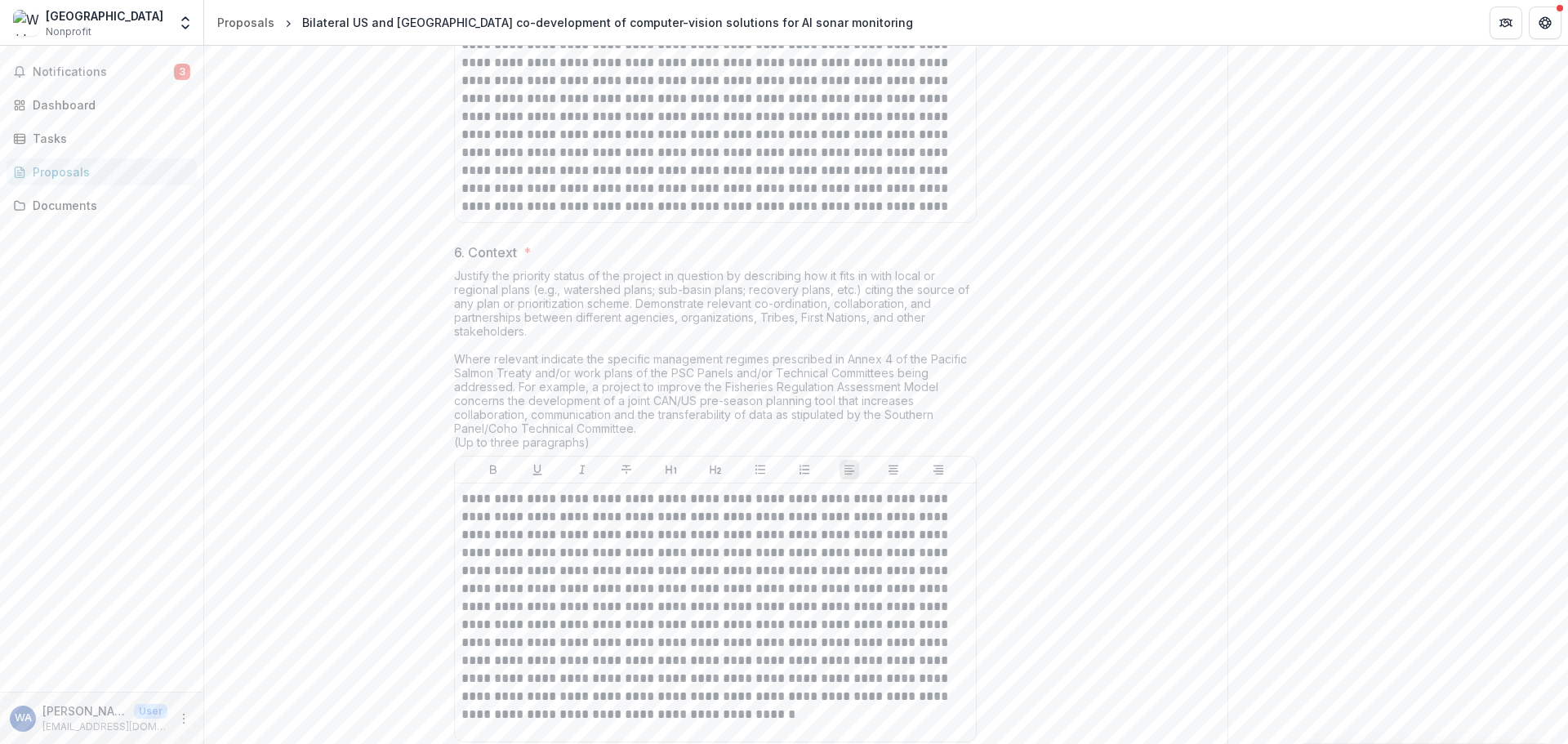
scroll to position [2949, 0]
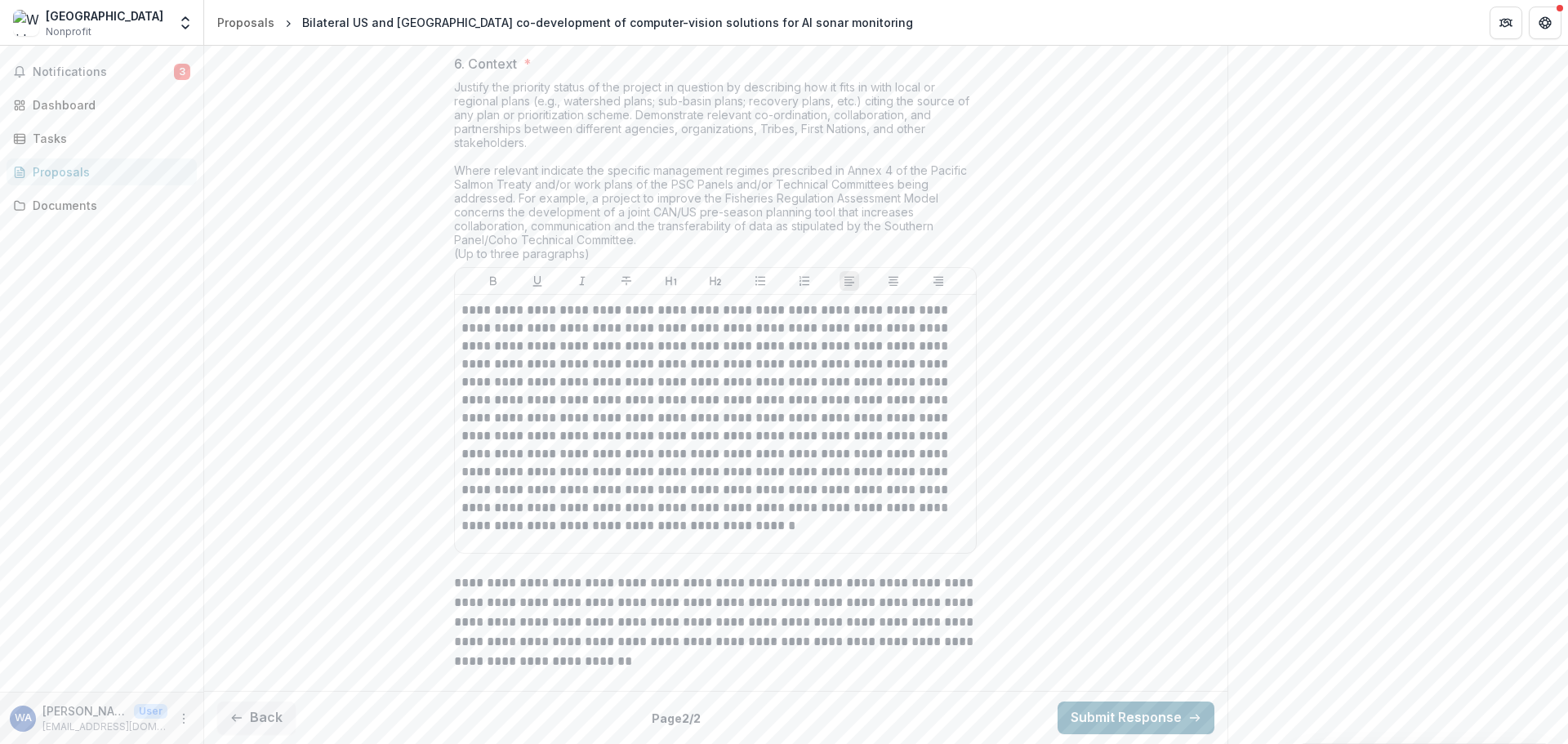
click at [1137, 711] on button "Submit Response" at bounding box center [1136, 718] width 156 height 33
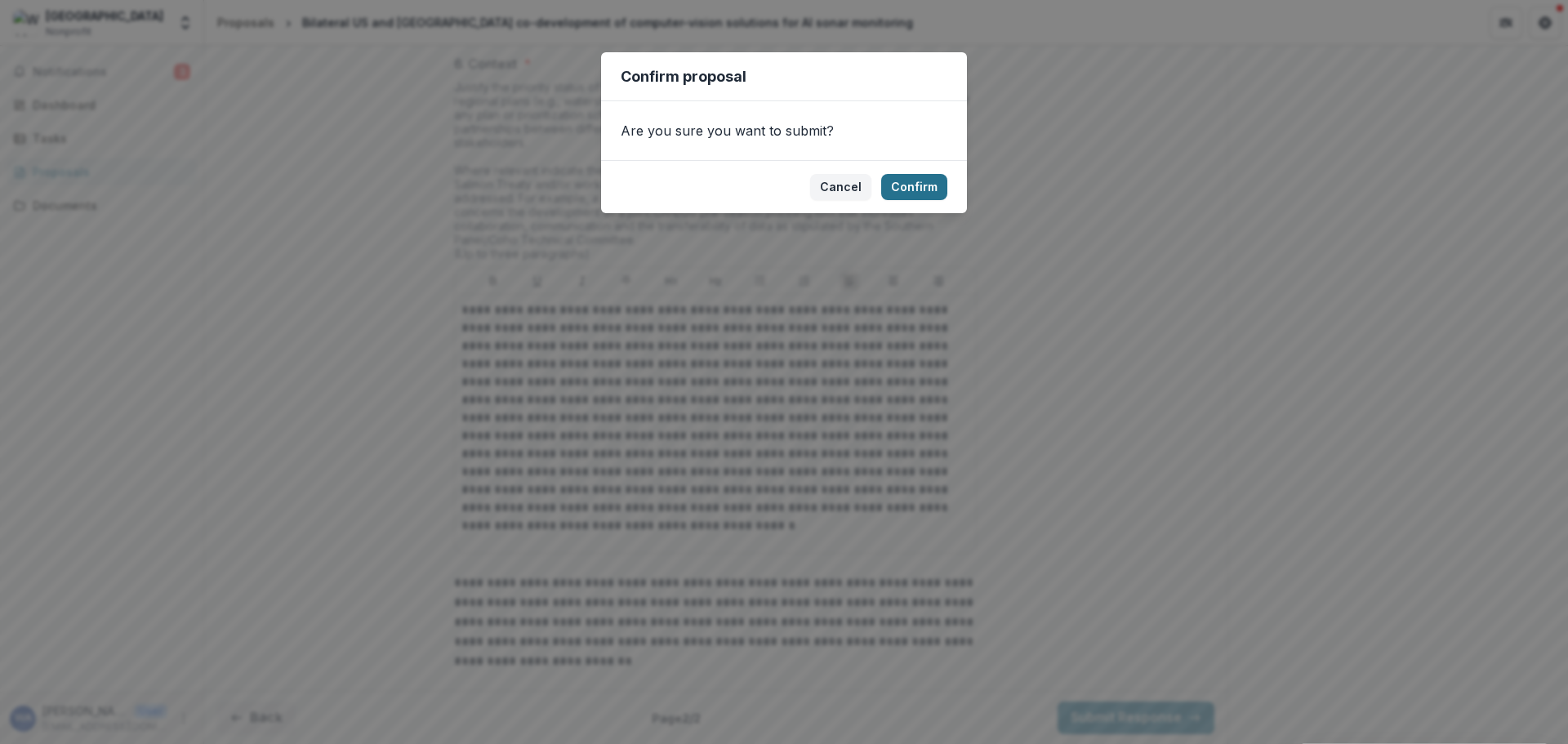
click at [920, 189] on button "Confirm" at bounding box center [915, 187] width 66 height 26
